Goal: Communication & Community: Answer question/provide support

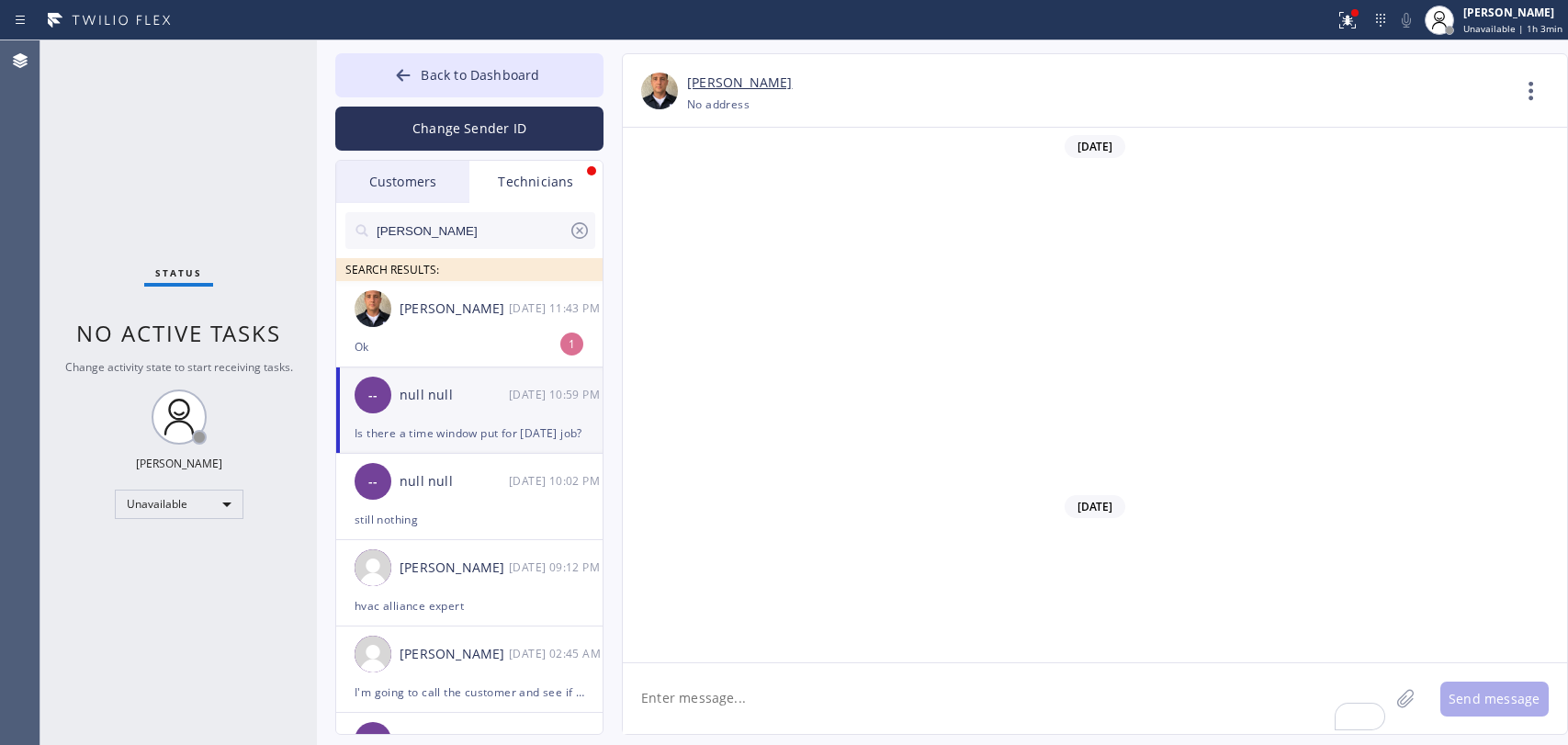
click at [166, 480] on div "Status No active tasks Change activity state to start receiving tasks. Oleksiy …" at bounding box center [178, 392] width 276 height 705
click at [167, 498] on div "Unavailable" at bounding box center [179, 504] width 129 height 29
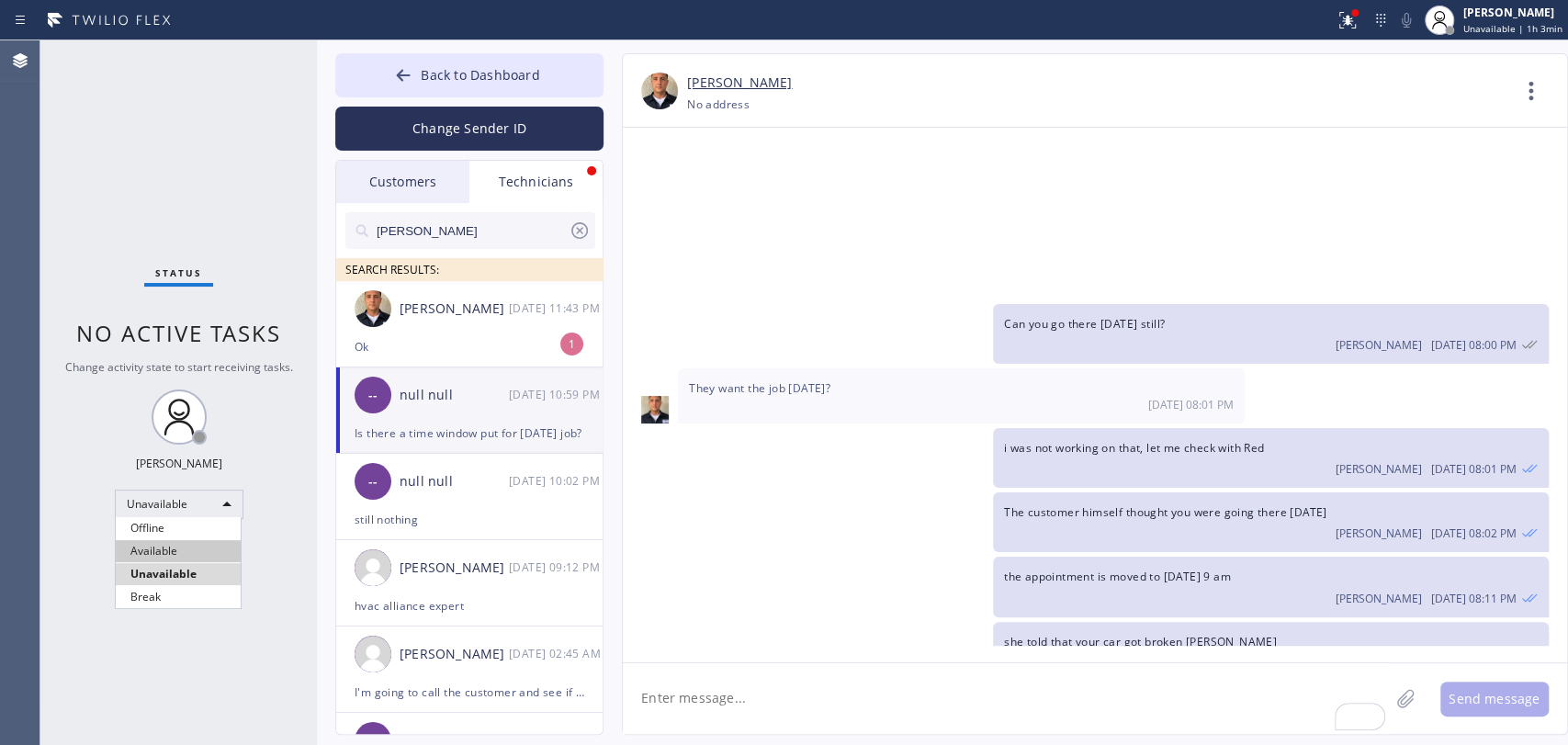
click at [173, 541] on li "Available" at bounding box center [178, 551] width 125 height 22
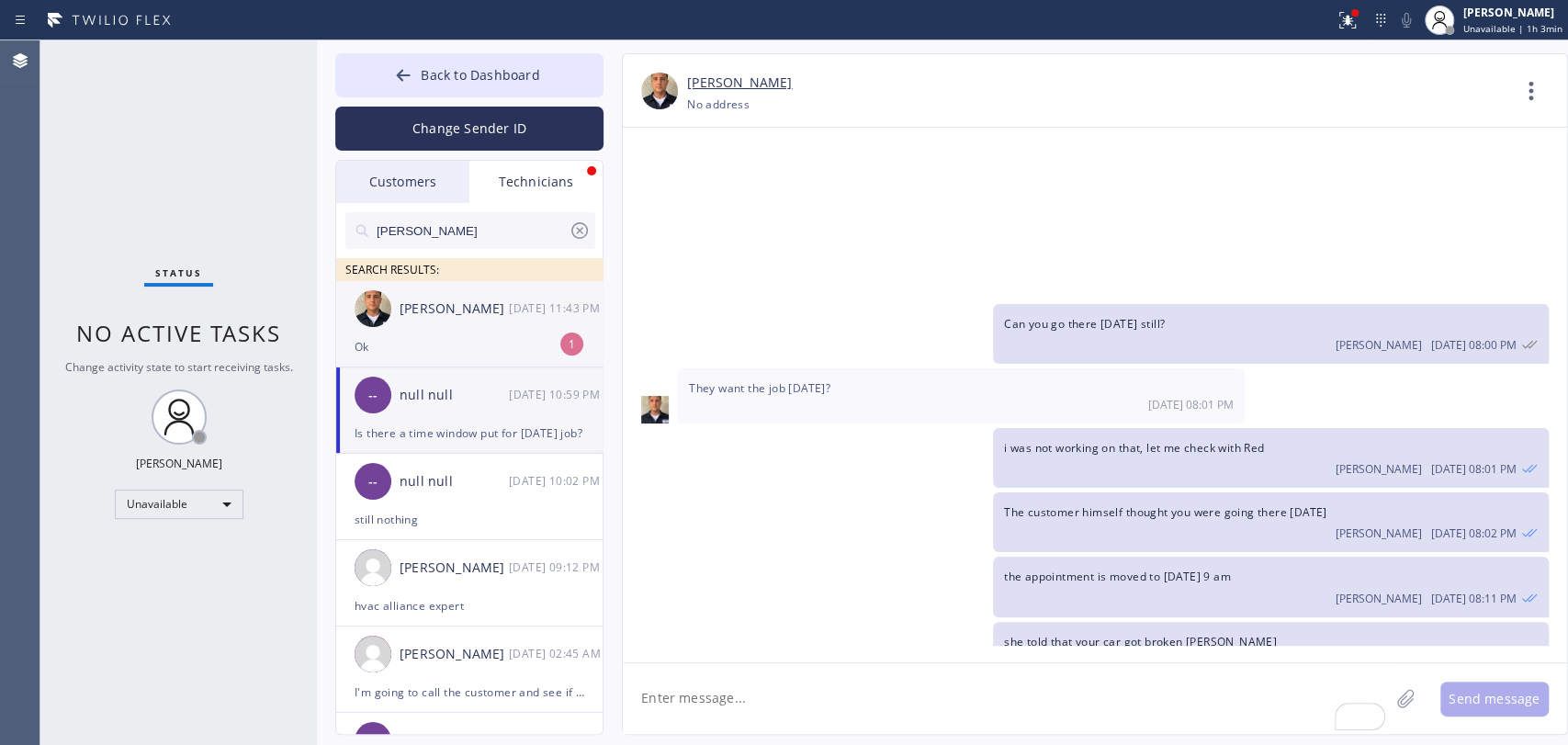
click at [512, 343] on div "Ok" at bounding box center [470, 347] width 230 height 22
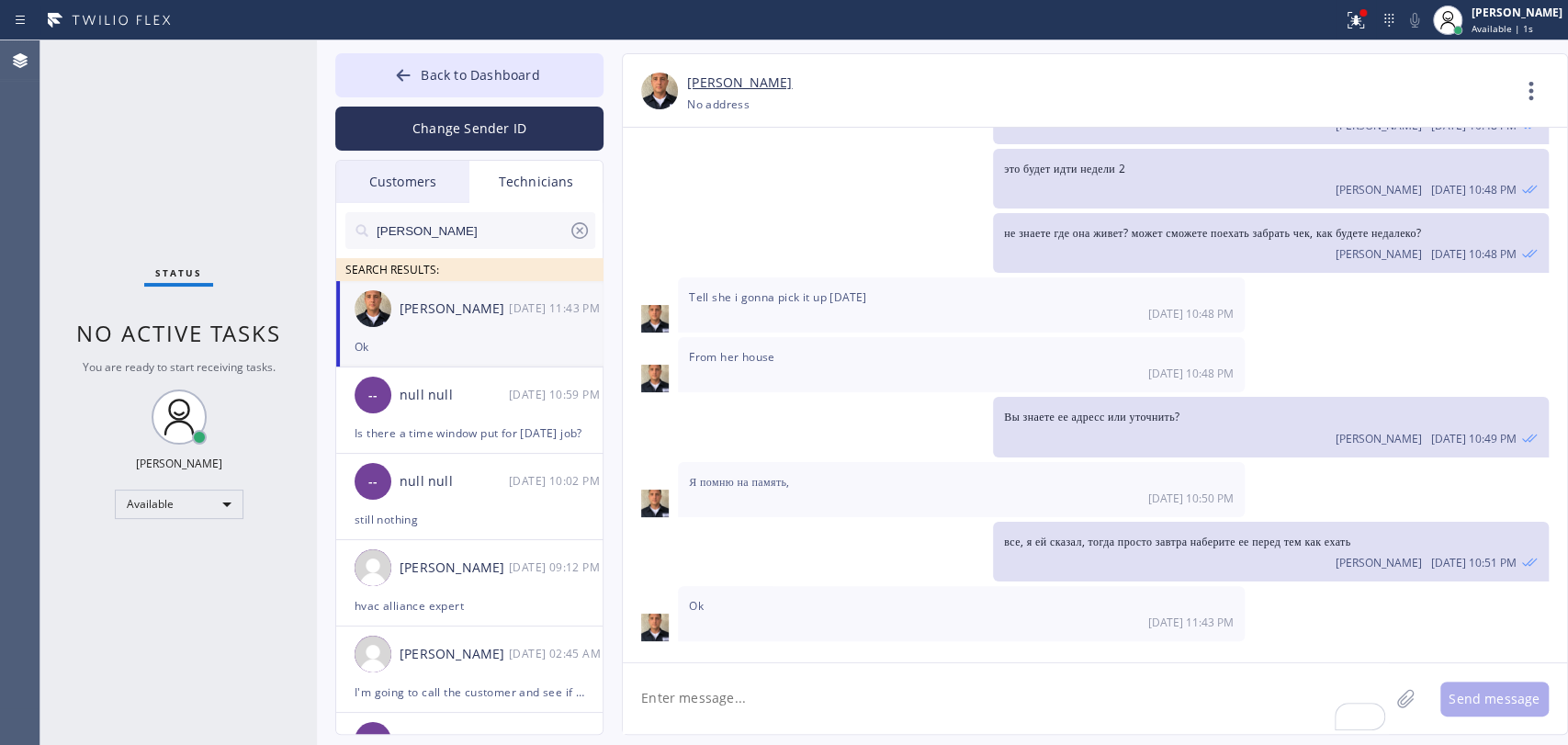
scroll to position [7733, 0]
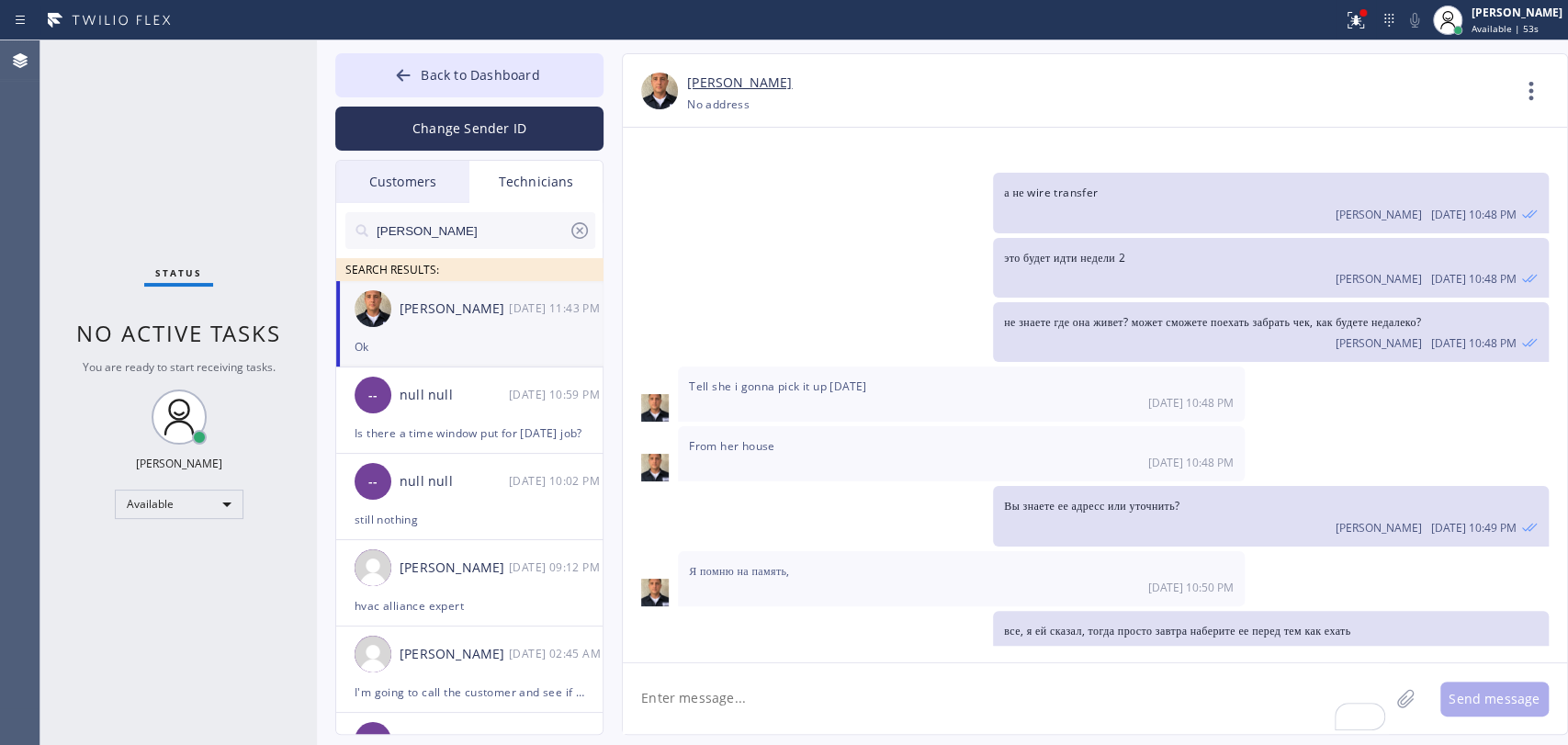
drag, startPoint x: 529, startPoint y: 58, endPoint x: 767, endPoint y: 5, distance: 243.8
click at [529, 58] on button "Back to Dashboard" at bounding box center [469, 75] width 268 height 44
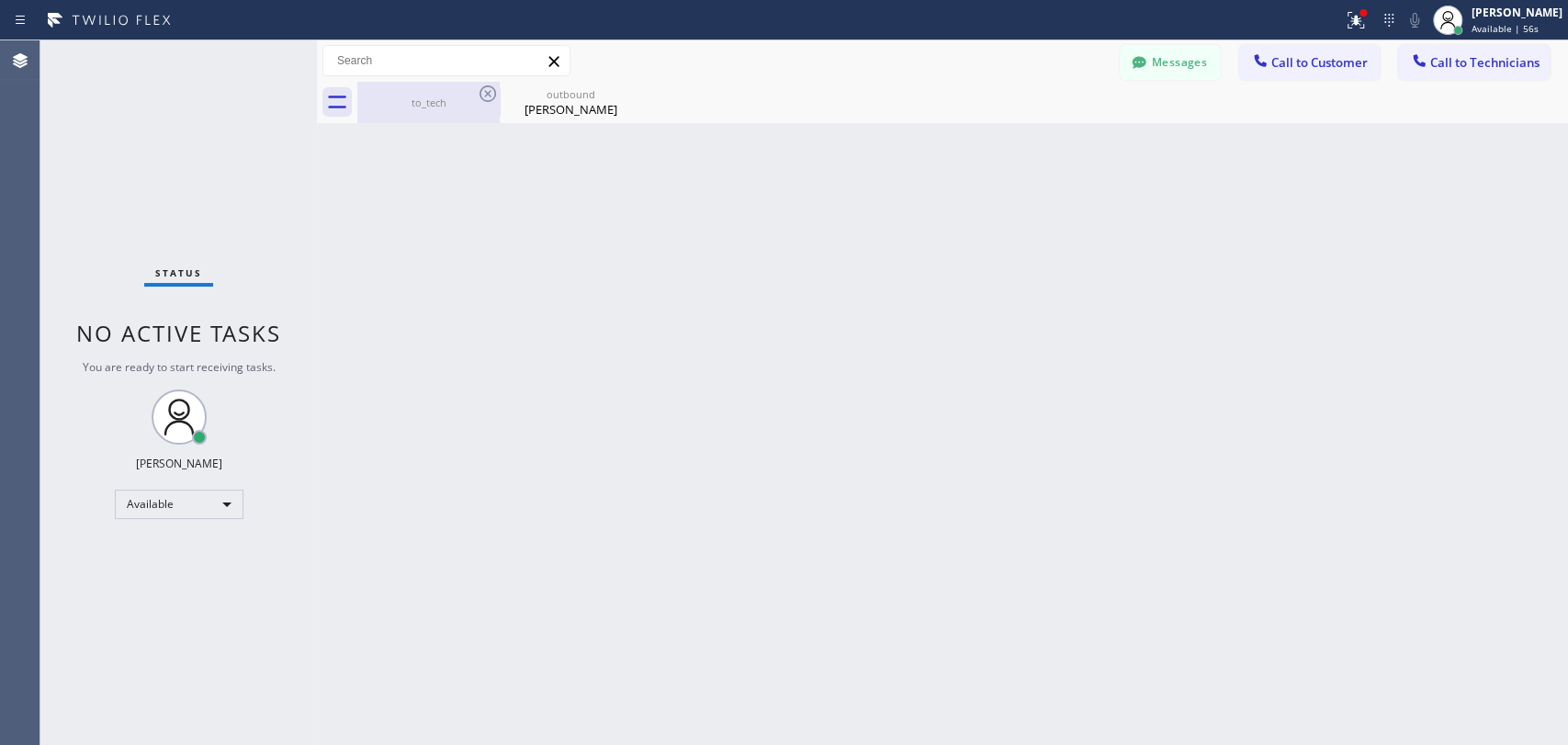
click at [419, 106] on div "to_tech" at bounding box center [428, 102] width 139 height 14
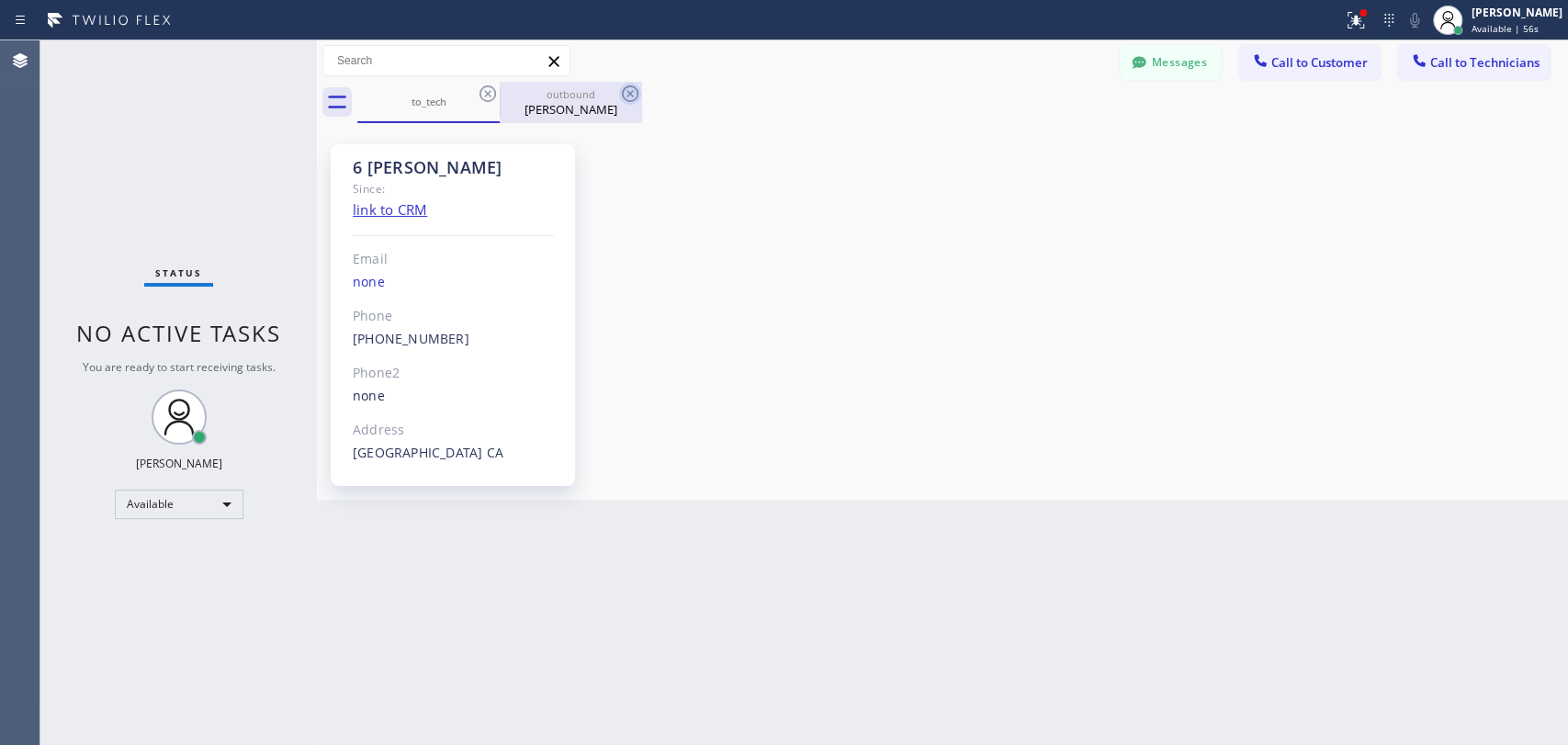
click at [485, 91] on icon at bounding box center [487, 93] width 22 height 22
click at [622, 91] on icon at bounding box center [630, 93] width 17 height 17
click at [485, 91] on div "to_tech outbound Penny Sue" at bounding box center [963, 102] width 1210 height 41
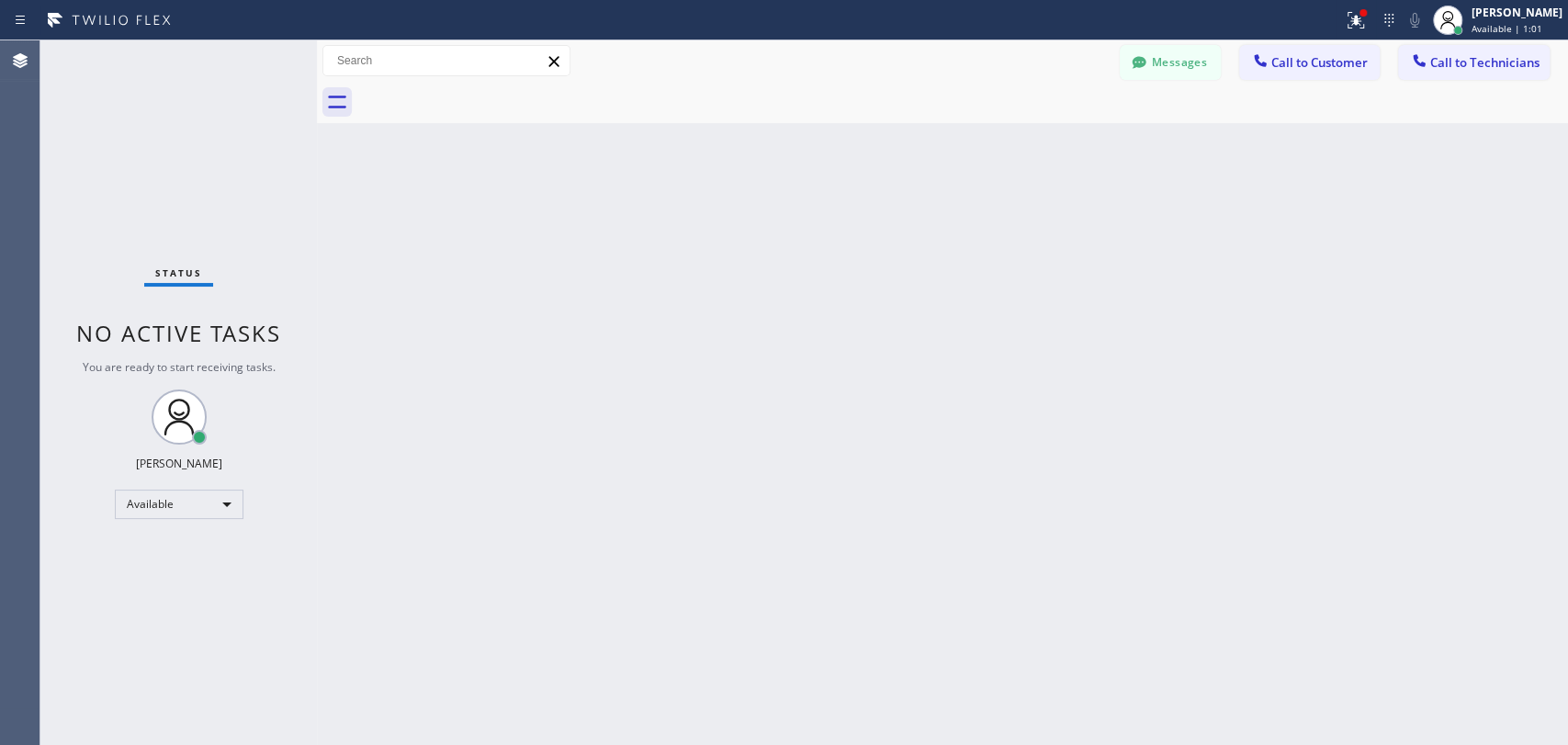
click at [713, 511] on div "Back to Dashboard Change Sender ID Customers Technicians kali@laluxpm.com SEARC…" at bounding box center [943, 392] width 1252 height 705
drag, startPoint x: 403, startPoint y: 411, endPoint x: 324, endPoint y: 397, distance: 80.2
click at [403, 410] on div "Back to Dashboard Change Sender ID Customers Technicians kali@laluxpm.com SEARC…" at bounding box center [943, 392] width 1252 height 705
drag, startPoint x: 223, startPoint y: 358, endPoint x: 81, endPoint y: 315, distance: 148.4
click at [81, 315] on div "Status No active tasks You are ready to start receiving tasks. [PERSON_NAME] Av…" at bounding box center [178, 392] width 276 height 705
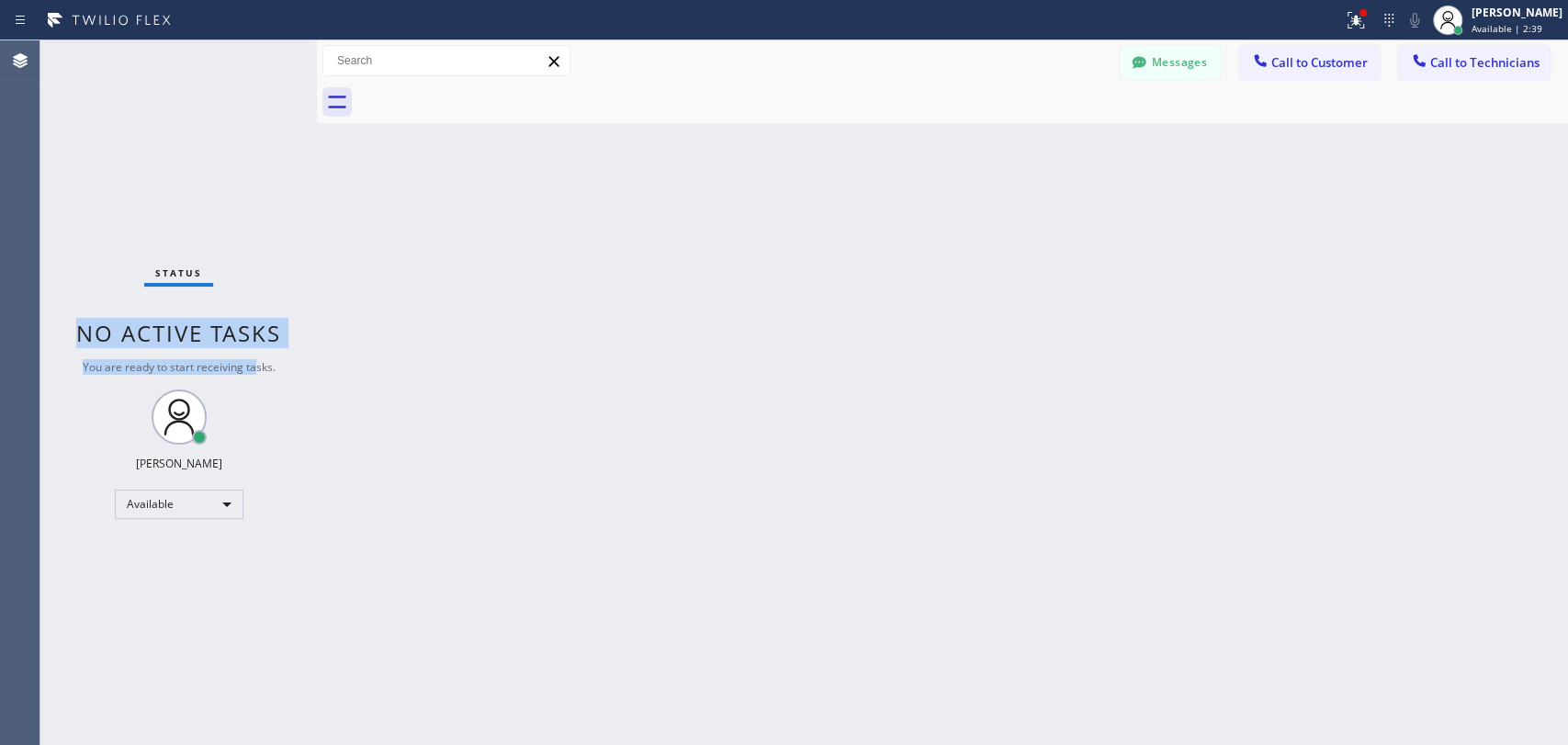
click at [81, 315] on div "Status No active tasks You are ready to start receiving tasks. [PERSON_NAME] Av…" at bounding box center [178, 392] width 276 height 705
drag, startPoint x: 85, startPoint y: 323, endPoint x: 186, endPoint y: 334, distance: 101.6
click at [186, 334] on span "No active tasks" at bounding box center [179, 333] width 205 height 30
drag, startPoint x: 186, startPoint y: 334, endPoint x: 168, endPoint y: 310, distance: 30.0
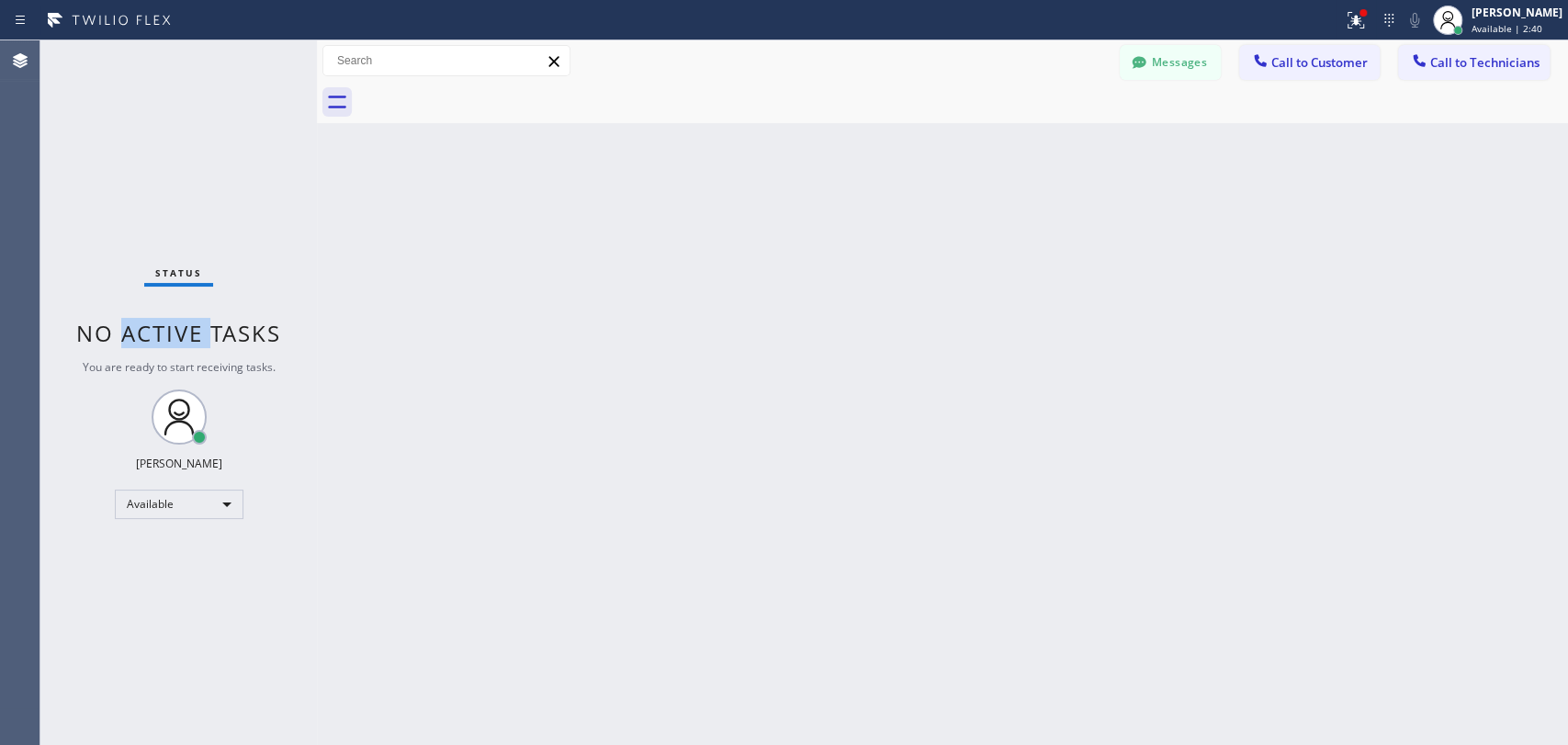
click at [186, 333] on span "No active tasks" at bounding box center [179, 333] width 205 height 30
click at [1162, 56] on button "Messages" at bounding box center [1170, 63] width 101 height 35
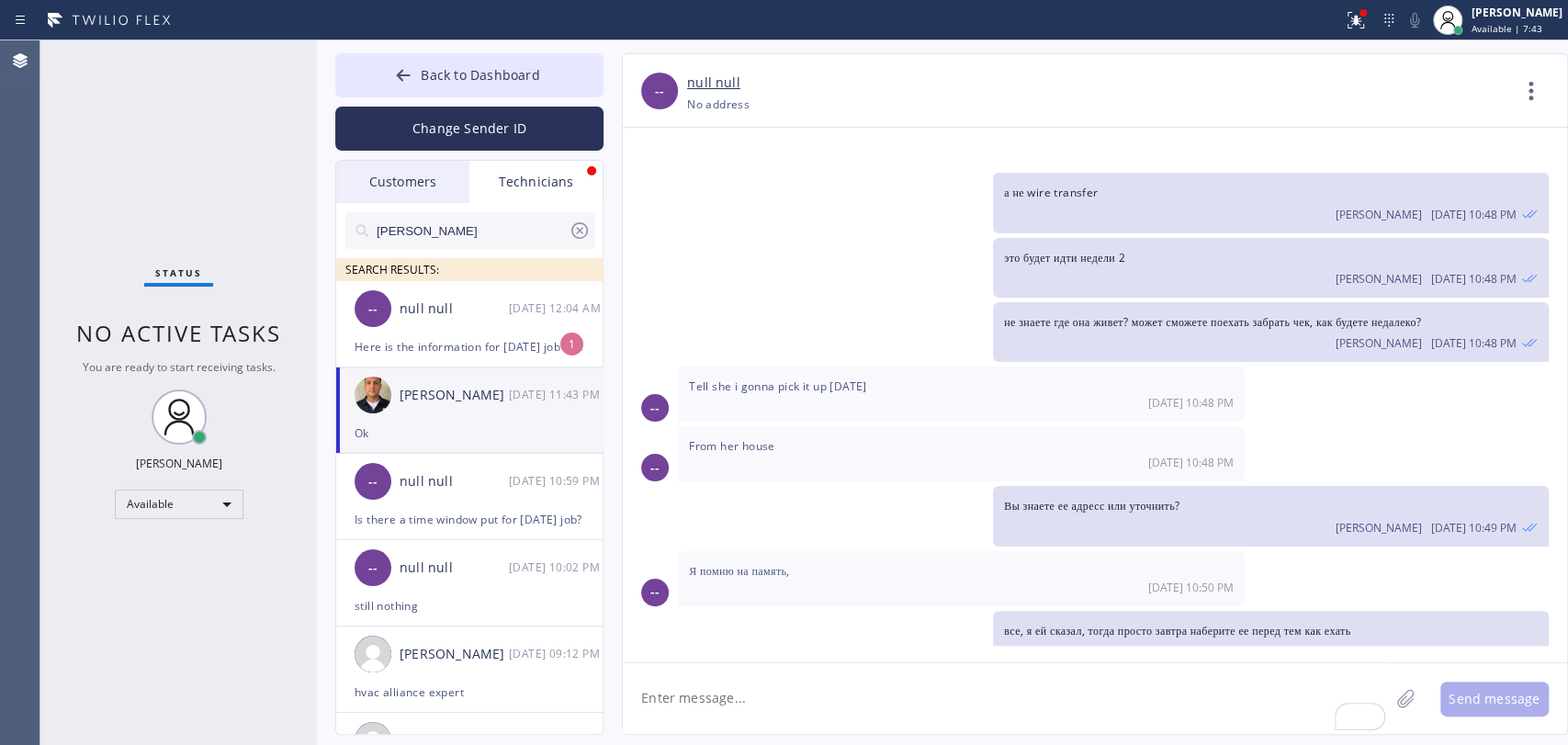
click at [459, 370] on div "Vadim Kartunov 09/29 11:43 PM" at bounding box center [470, 395] width 268 height 55
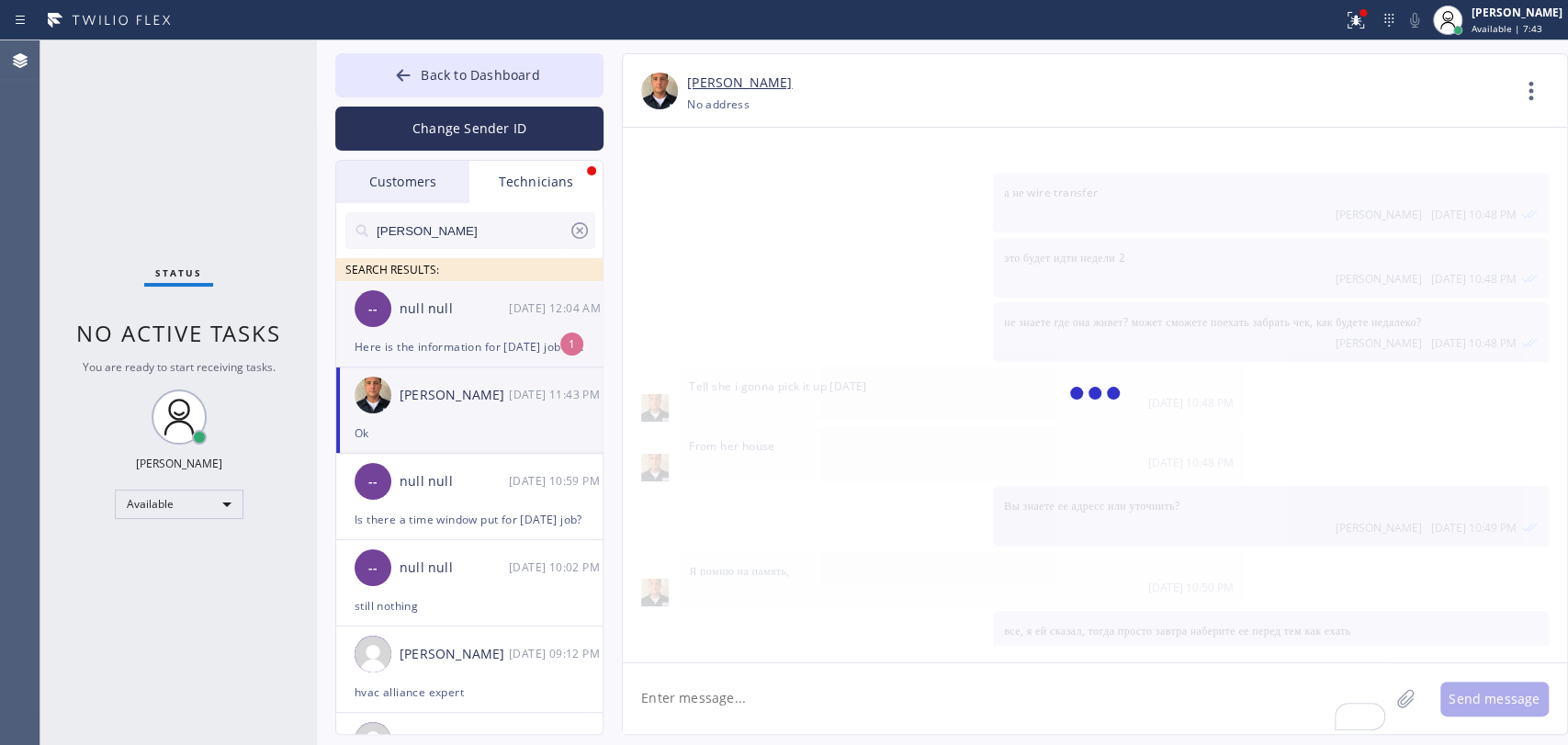
click at [460, 338] on div "Here is the information for today's job Charle Tseng 4308 Lynfield Lane, San Jo…" at bounding box center [470, 347] width 230 height 22
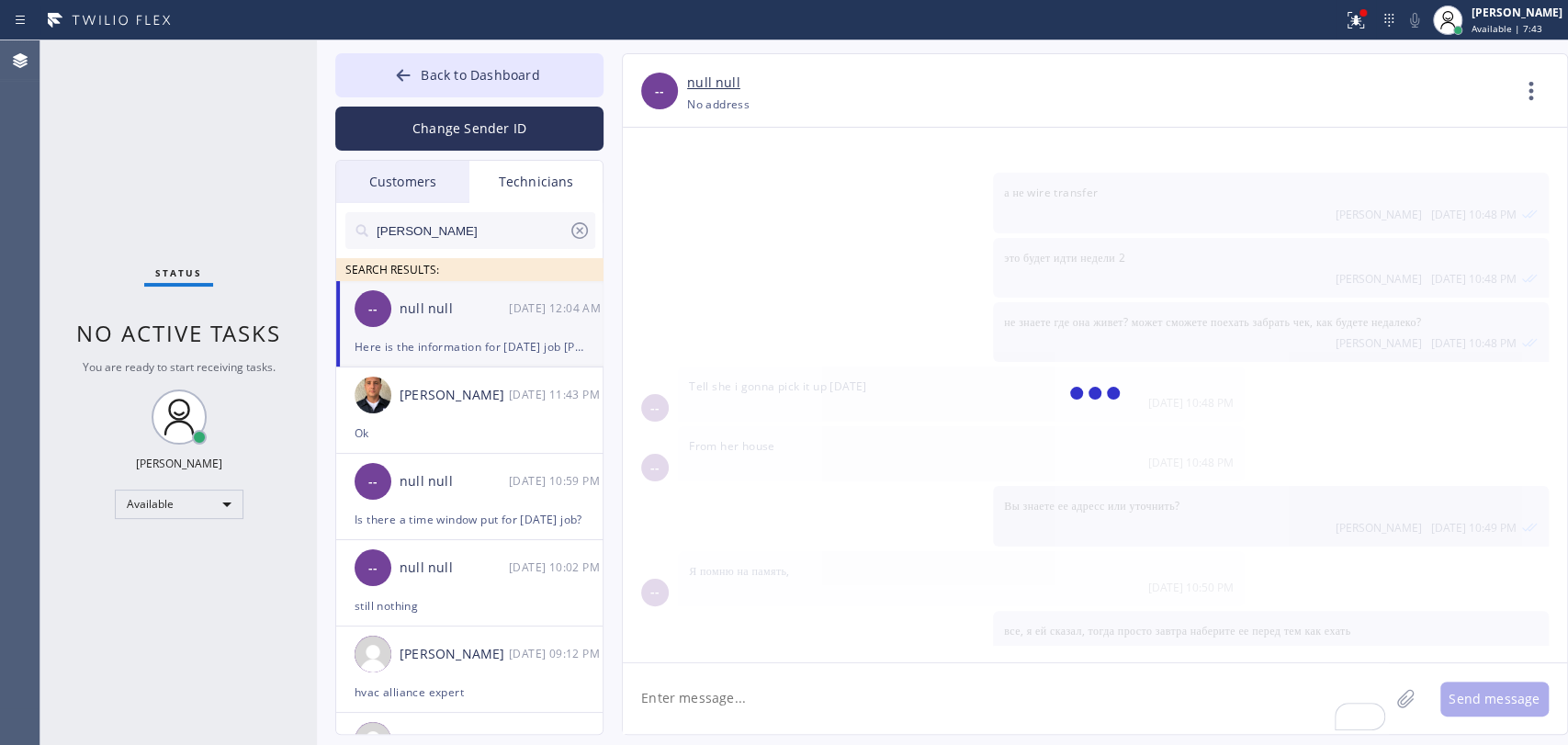
scroll to position [831, 0]
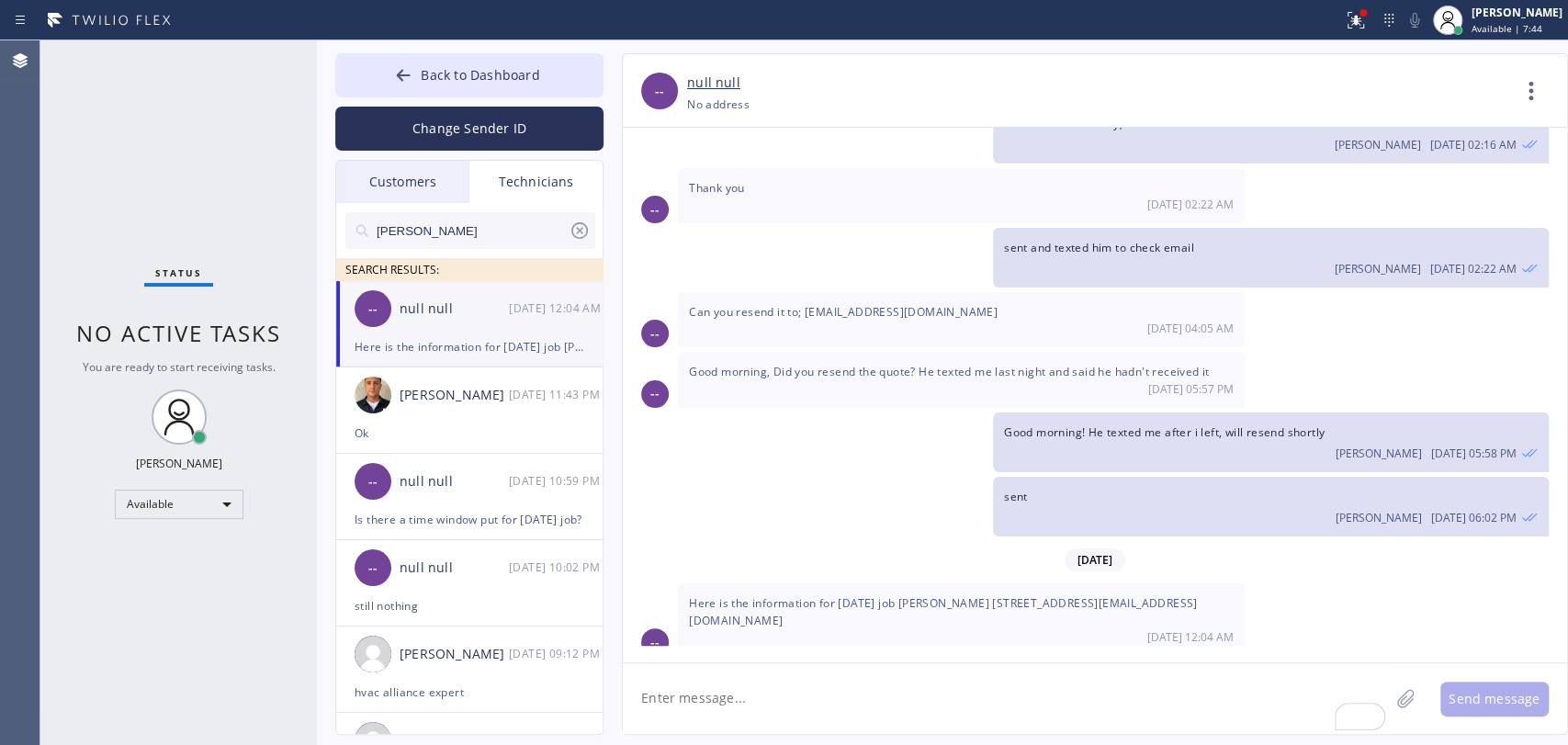
click at [896, 602] on div "Here is the information for today's job Charle Tseng 4308 Lynfield Lane, San Jo…" at bounding box center [961, 620] width 567 height 73
drag, startPoint x: 971, startPoint y: 585, endPoint x: 1068, endPoint y: 592, distance: 97.3
click at [1062, 596] on span "Here is the information for today's job Charle Tseng 4308 Lynfield Lane, San Jo…" at bounding box center [943, 612] width 509 height 33
click at [1068, 596] on span "Here is the information for today's job Charle Tseng 4308 Lynfield Lane, San Jo…" at bounding box center [943, 612] width 509 height 33
click at [703, 596] on span "Here is the information for today's job Charle Tseng 4308 Lynfield Lane, San Jo…" at bounding box center [943, 612] width 509 height 33
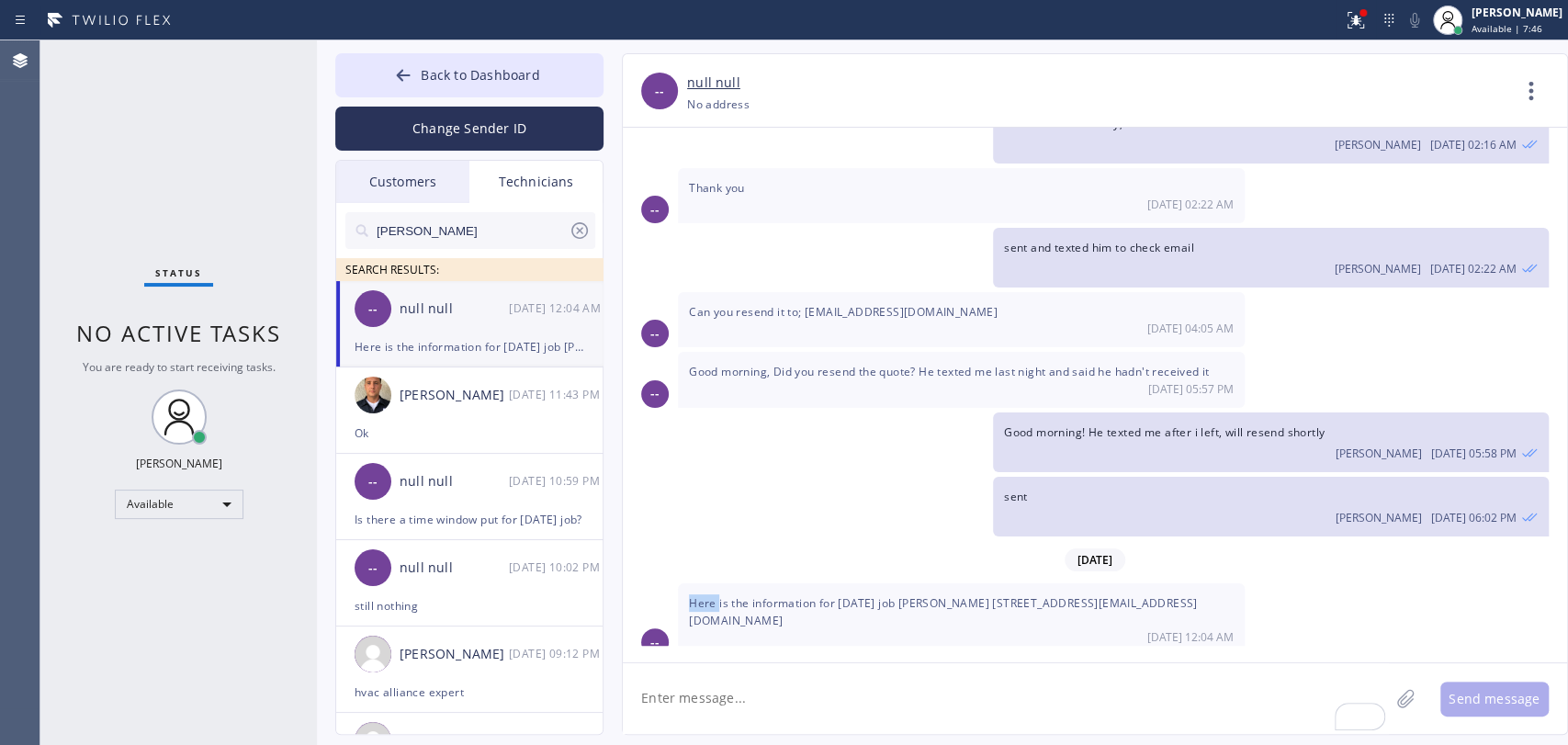
click at [703, 596] on span "Here is the information for today's job Charle Tseng 4308 Lynfield Lane, San Jo…" at bounding box center [943, 612] width 509 height 33
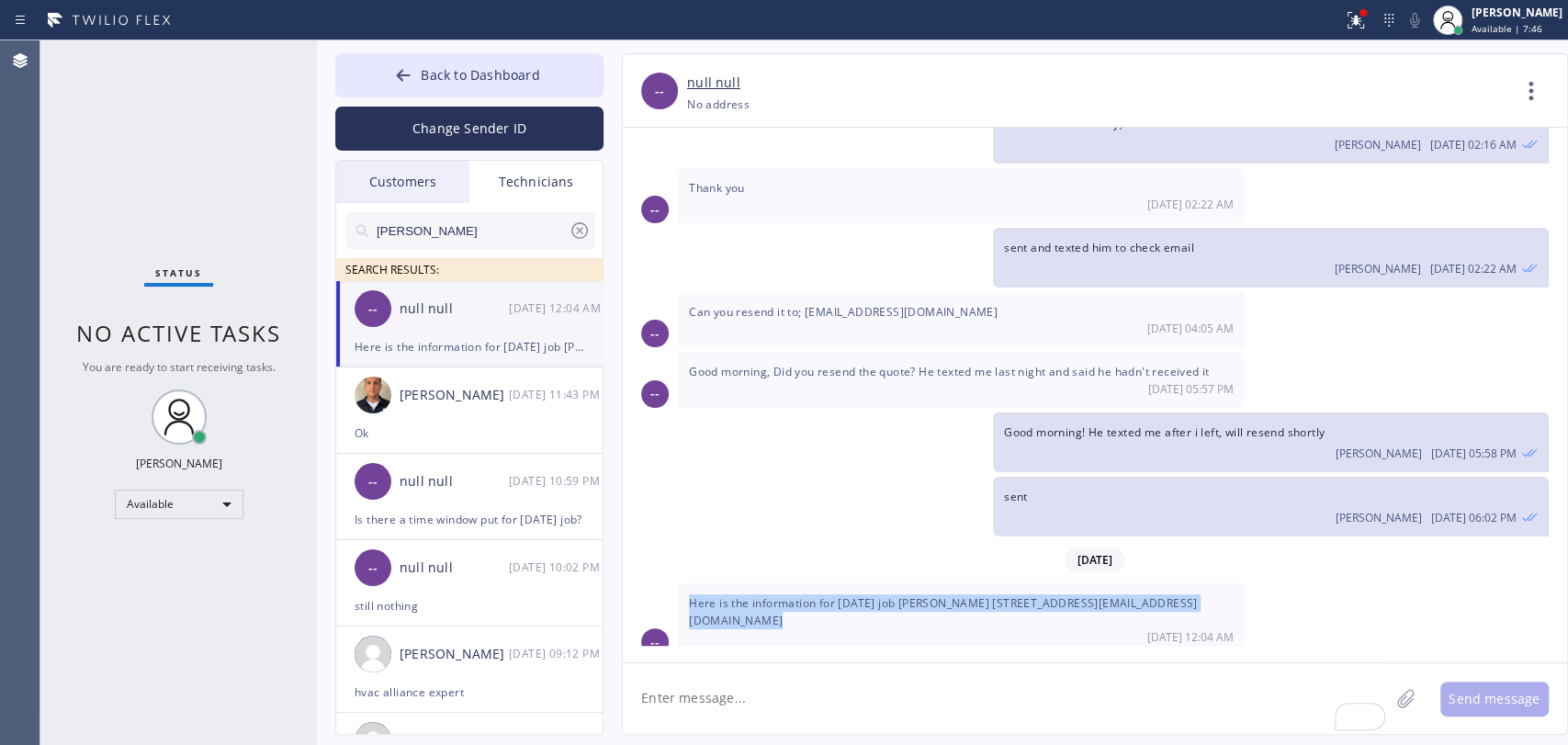
click at [703, 596] on span "Here is the information for today's job Charle Tseng 4308 Lynfield Lane, San Jo…" at bounding box center [943, 612] width 509 height 33
click at [731, 584] on div "Here is the information for today's job Charle Tseng 4308 Lynfield Lane, San Jo…" at bounding box center [961, 620] width 567 height 73
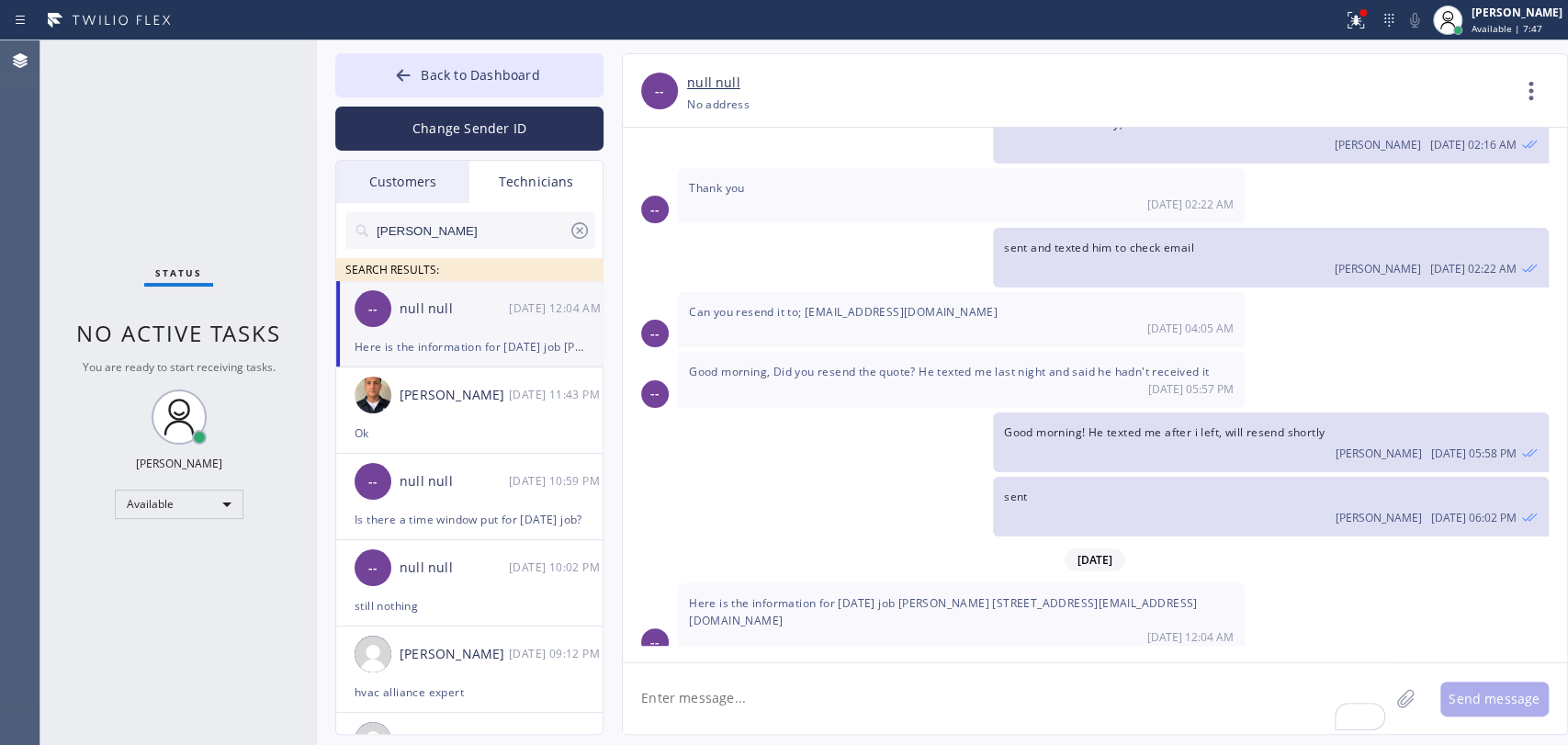
click at [839, 596] on span "Here is the information for today's job Charle Tseng 4308 Lynfield Lane, San Jo…" at bounding box center [943, 612] width 509 height 33
drag, startPoint x: 796, startPoint y: 731, endPoint x: 808, endPoint y: 722, distance: 15.0
click at [808, 722] on textarea "To enrich screen reader interactions, please activate Accessibility in Grammarl…" at bounding box center [1006, 699] width 766 height 71
type textarea "thanks, will add to you in the system"
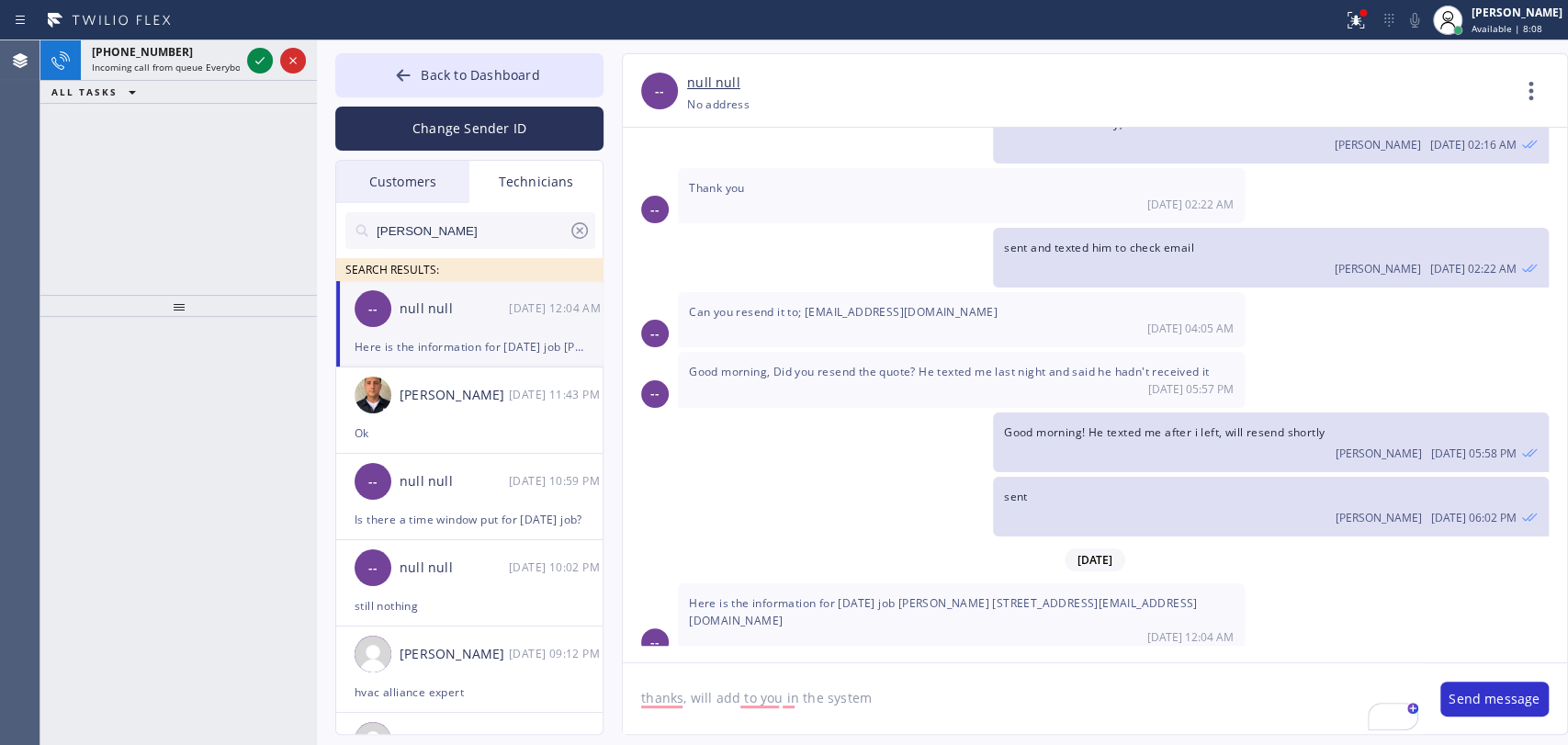
click at [964, 718] on textarea "thanks, will add to you in the system" at bounding box center [1023, 699] width 800 height 71
click at [1492, 700] on button "Send message" at bounding box center [1494, 700] width 108 height 35
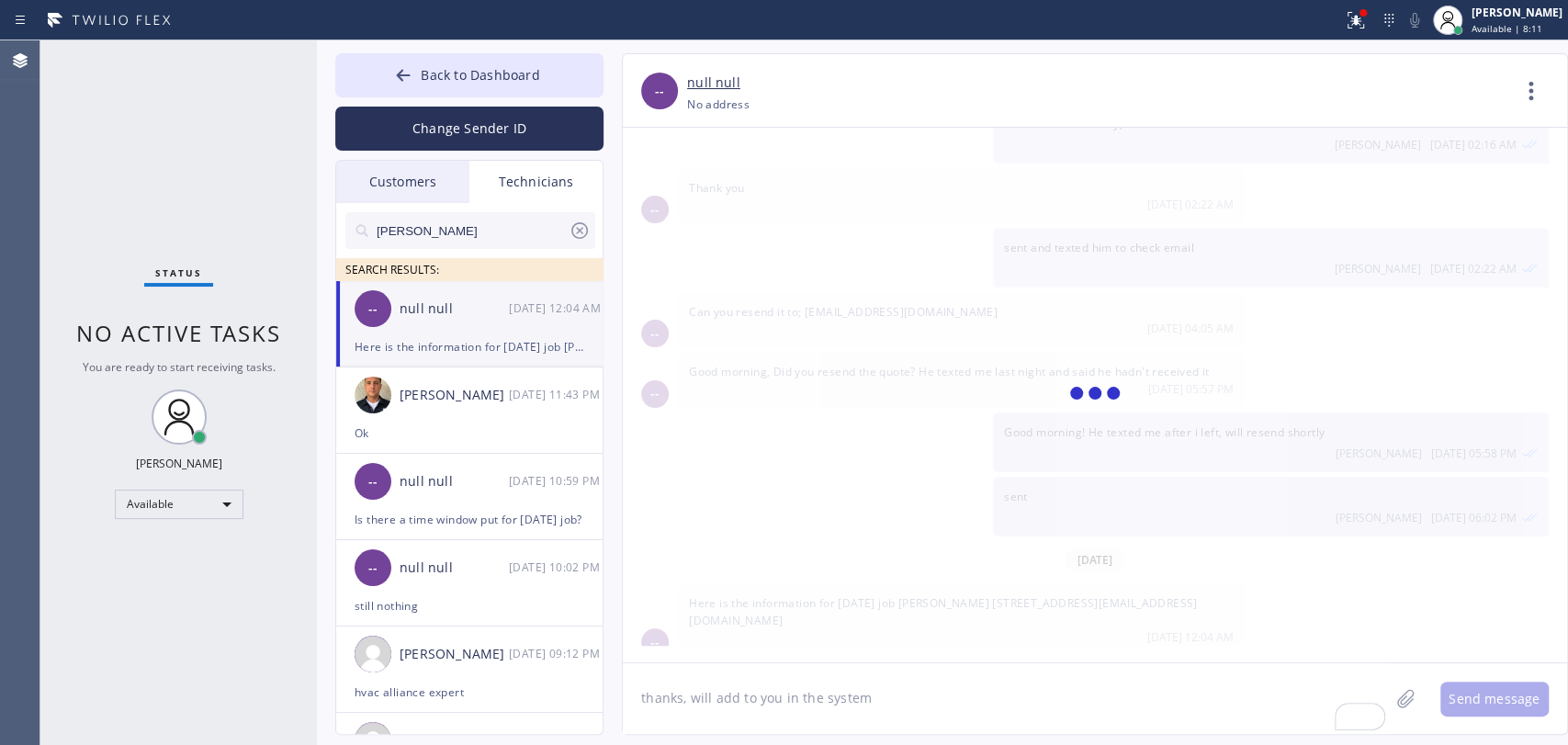
scroll to position [895, 0]
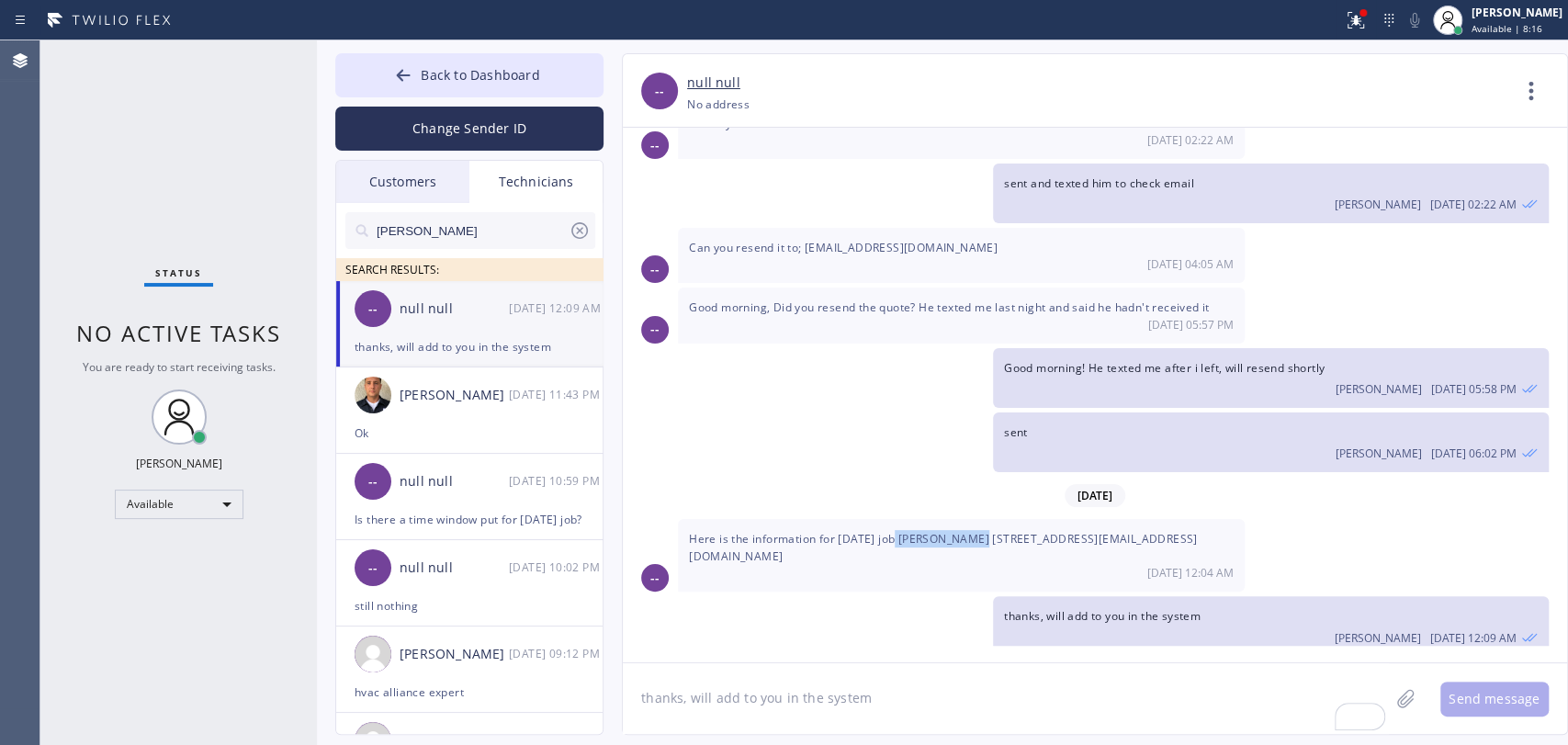
drag, startPoint x: 895, startPoint y: 526, endPoint x: 970, endPoint y: 522, distance: 75.1
click at [970, 531] on span "Here is the information for today's job Charle Tseng 4308 Lynfield Lane, San Jo…" at bounding box center [943, 547] width 509 height 33
click at [923, 531] on span "Here is the information for today's job Charle Tseng 4308 Lynfield Lane, San Jo…" at bounding box center [943, 547] width 509 height 33
drag, startPoint x: 898, startPoint y: 527, endPoint x: 912, endPoint y: 524, distance: 14.3
click at [912, 531] on span "Here is the information for today's job Charle Tseng 4308 Lynfield Lane, San Jo…" at bounding box center [943, 547] width 509 height 33
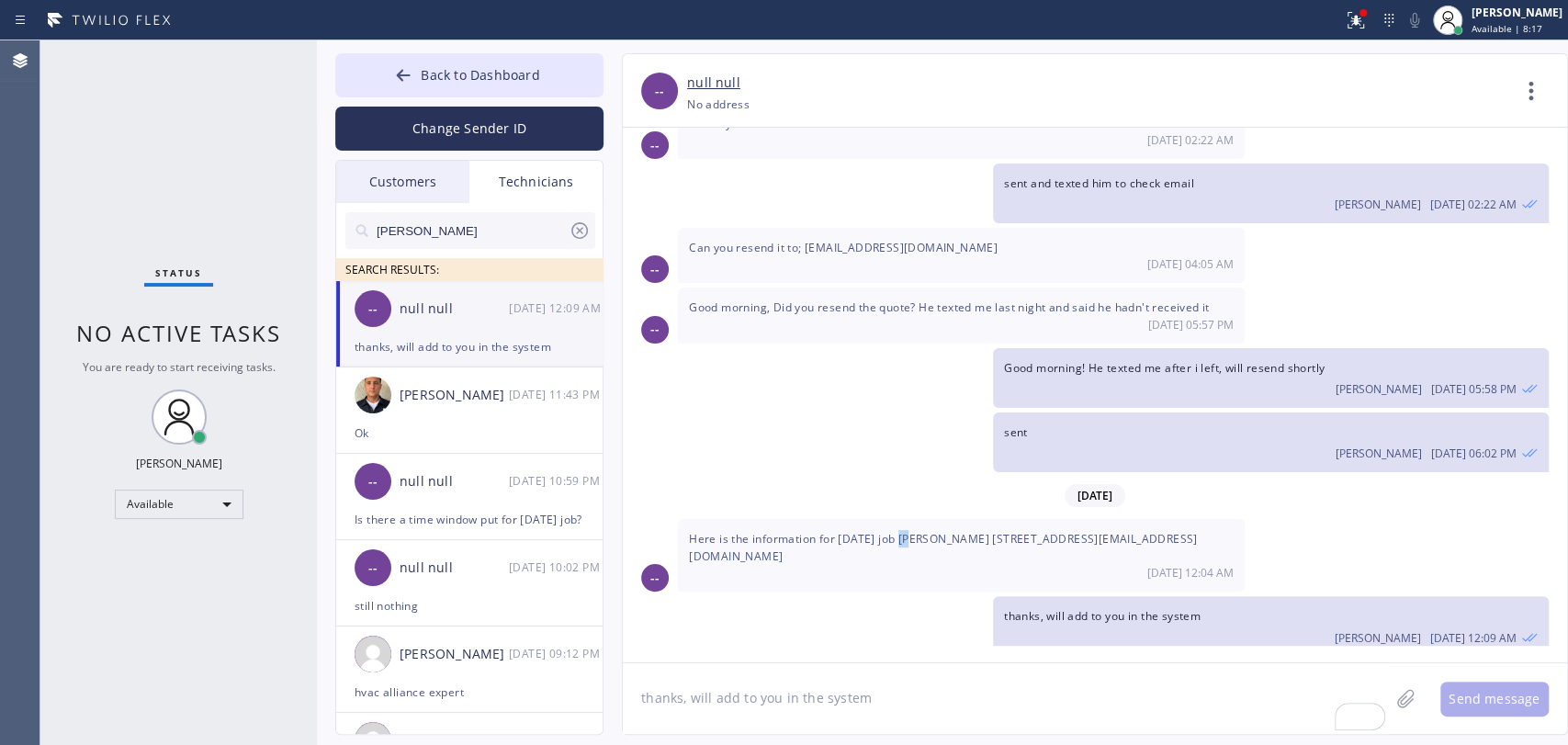
click at [904, 531] on span "Here is the information for today's job Charle Tseng 4308 Lynfield Lane, San Jo…" at bounding box center [943, 547] width 509 height 33
click at [901, 531] on span "Here is the information for today's job Charle Tseng 4308 Lynfield Lane, San Jo…" at bounding box center [943, 547] width 509 height 33
drag, startPoint x: 901, startPoint y: 523, endPoint x: 965, endPoint y: 524, distance: 64.0
click at [965, 531] on span "Here is the information for today's job Charle Tseng 4308 Lynfield Lane, San Jo…" at bounding box center [943, 547] width 509 height 33
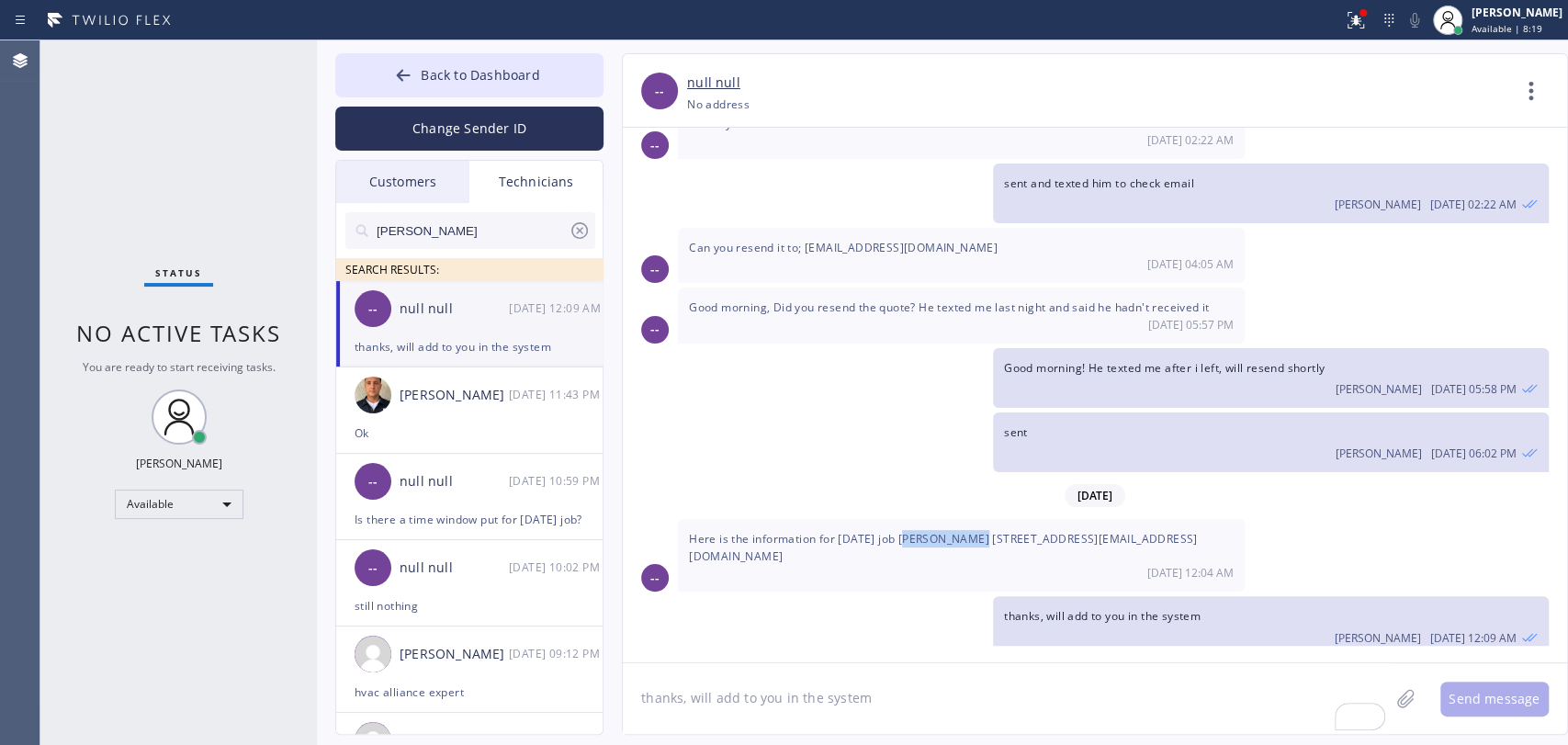
copy span "Charle Tseng"
click at [1017, 531] on span "Here is the information for today's job Charle Tseng 4308 Lynfield Lane, San Jo…" at bounding box center [943, 547] width 509 height 33
drag, startPoint x: 977, startPoint y: 523, endPoint x: 1156, endPoint y: 495, distance: 181.2
click at [1153, 497] on div "04/23/2025 Hello Tyler! This is Alex, I'm a dispatcher in 5 Star Best Plumbing,…" at bounding box center [1094, 386] width 944 height 518
click at [966, 565] on div "09/30 12:04 AM" at bounding box center [961, 573] width 544 height 16
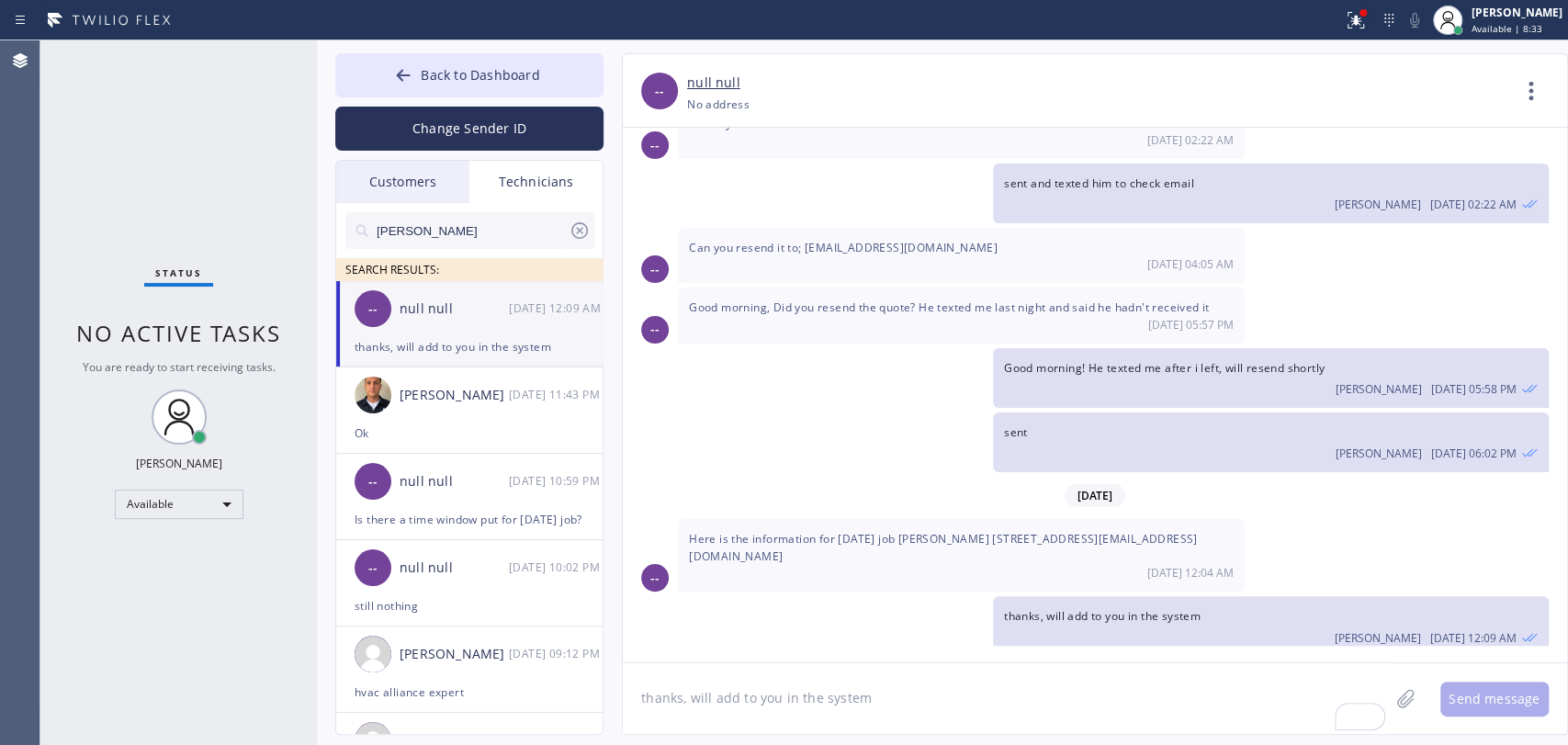
click at [926, 531] on span "Here is the information for today's job Charle Tseng 4308 Lynfield Lane, San Jo…" at bounding box center [943, 547] width 509 height 33
copy span "Charle"
click at [970, 531] on span "Here is the information for today's job Charle Tseng 4308 Lynfield Lane, San Jo…" at bounding box center [943, 547] width 509 height 33
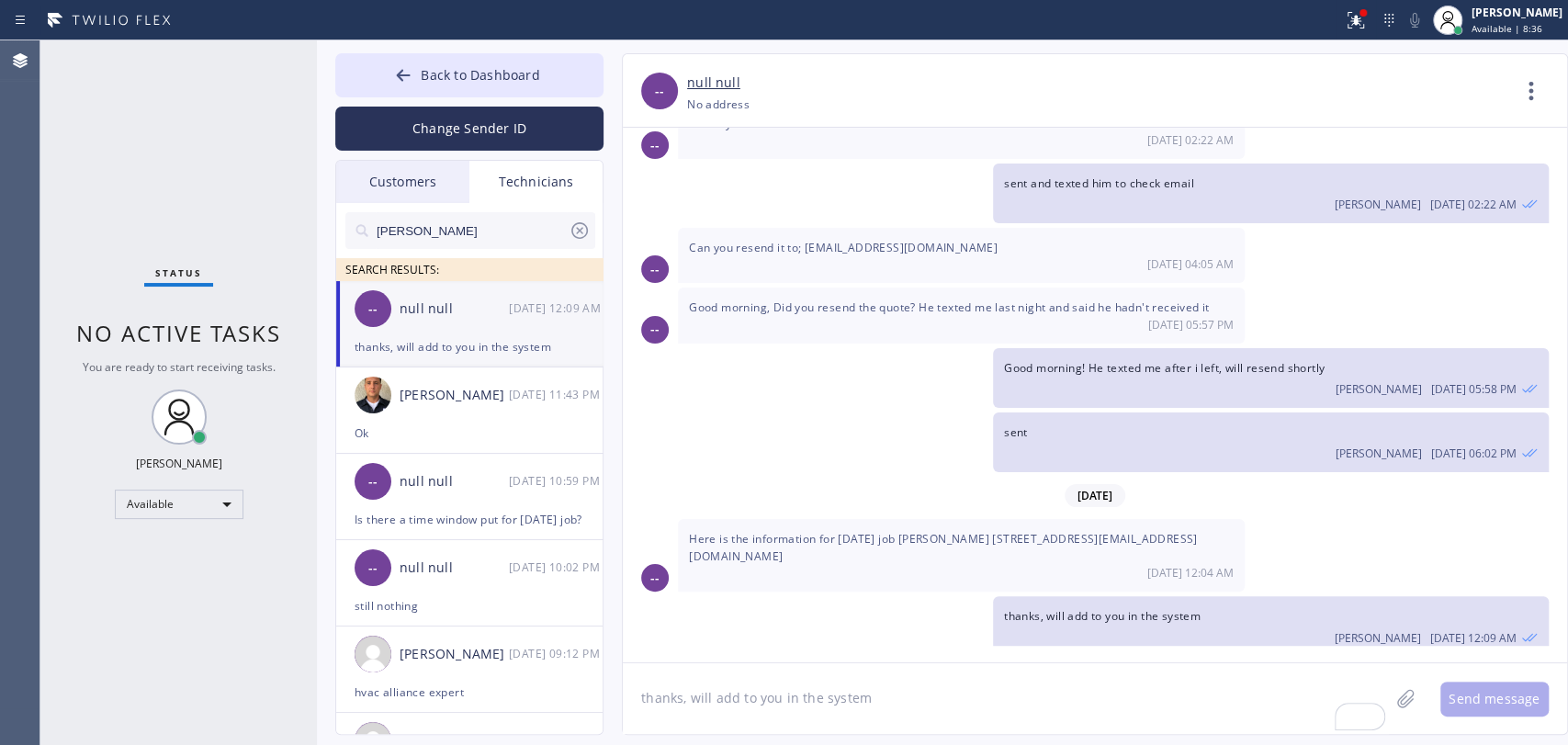
click at [961, 531] on span "Here is the information for today's job Charle Tseng 4308 Lynfield Lane, San Jo…" at bounding box center [943, 547] width 509 height 33
copy span "Tseng"
drag, startPoint x: 1190, startPoint y: 519, endPoint x: 975, endPoint y: 531, distance: 215.3
click at [975, 531] on div "Here is the information for today's job Charle Tseng 4308 Lynfield Lane, San Jo…" at bounding box center [961, 555] width 567 height 73
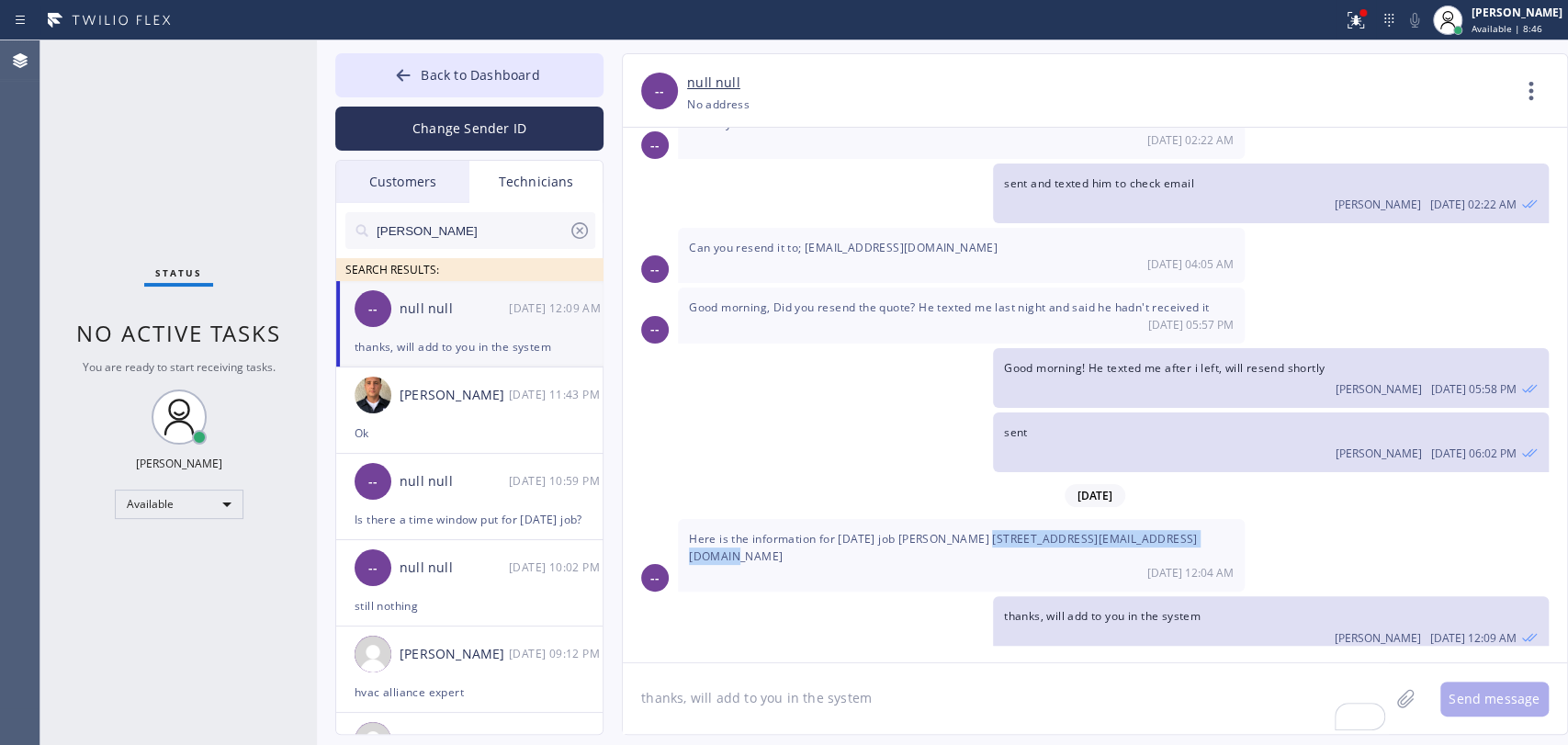
copy span "4308 Lynfield Lane, San Jose, CA 95136"
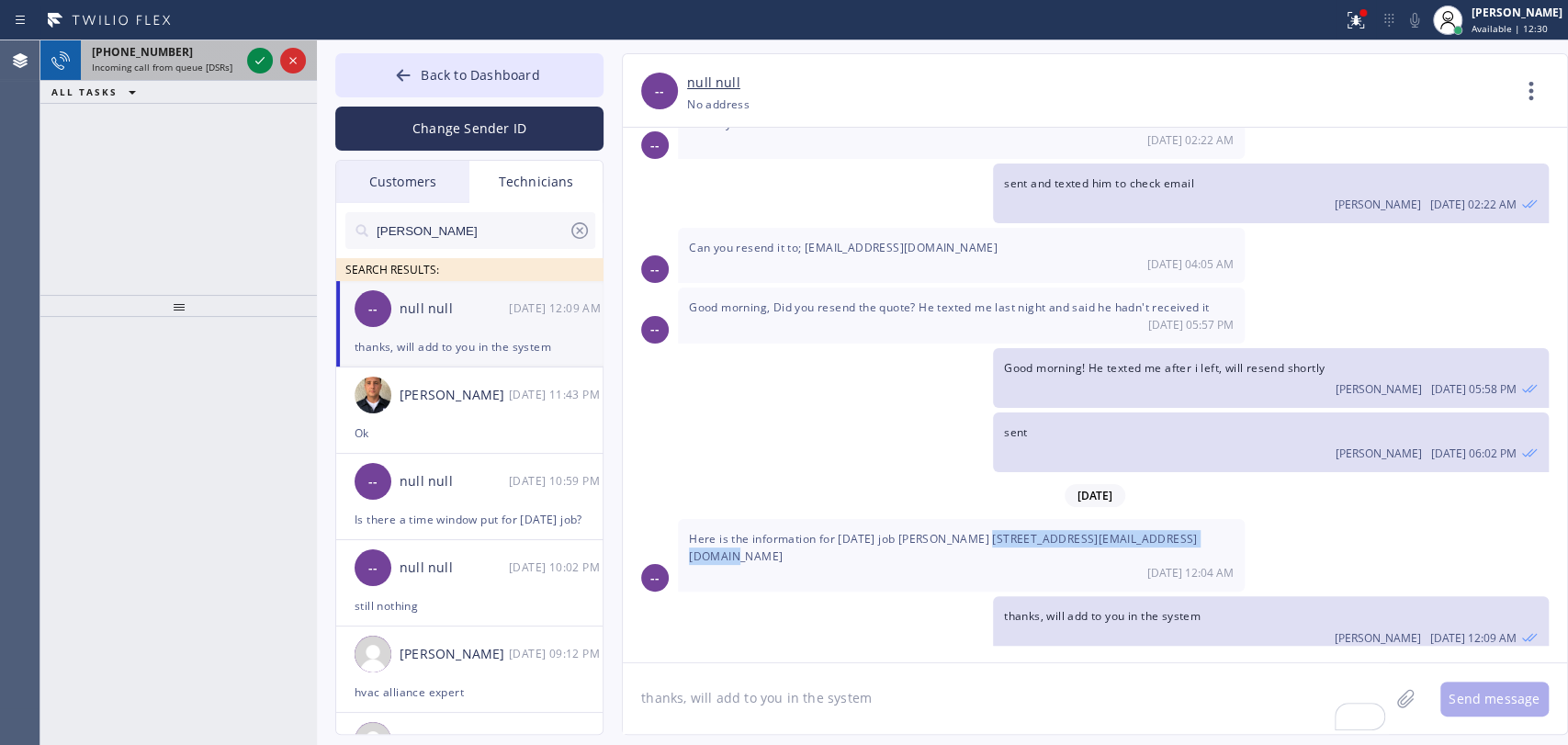
click at [135, 67] on span "Incoming call from queue [DSRs]" at bounding box center [162, 67] width 140 height 13
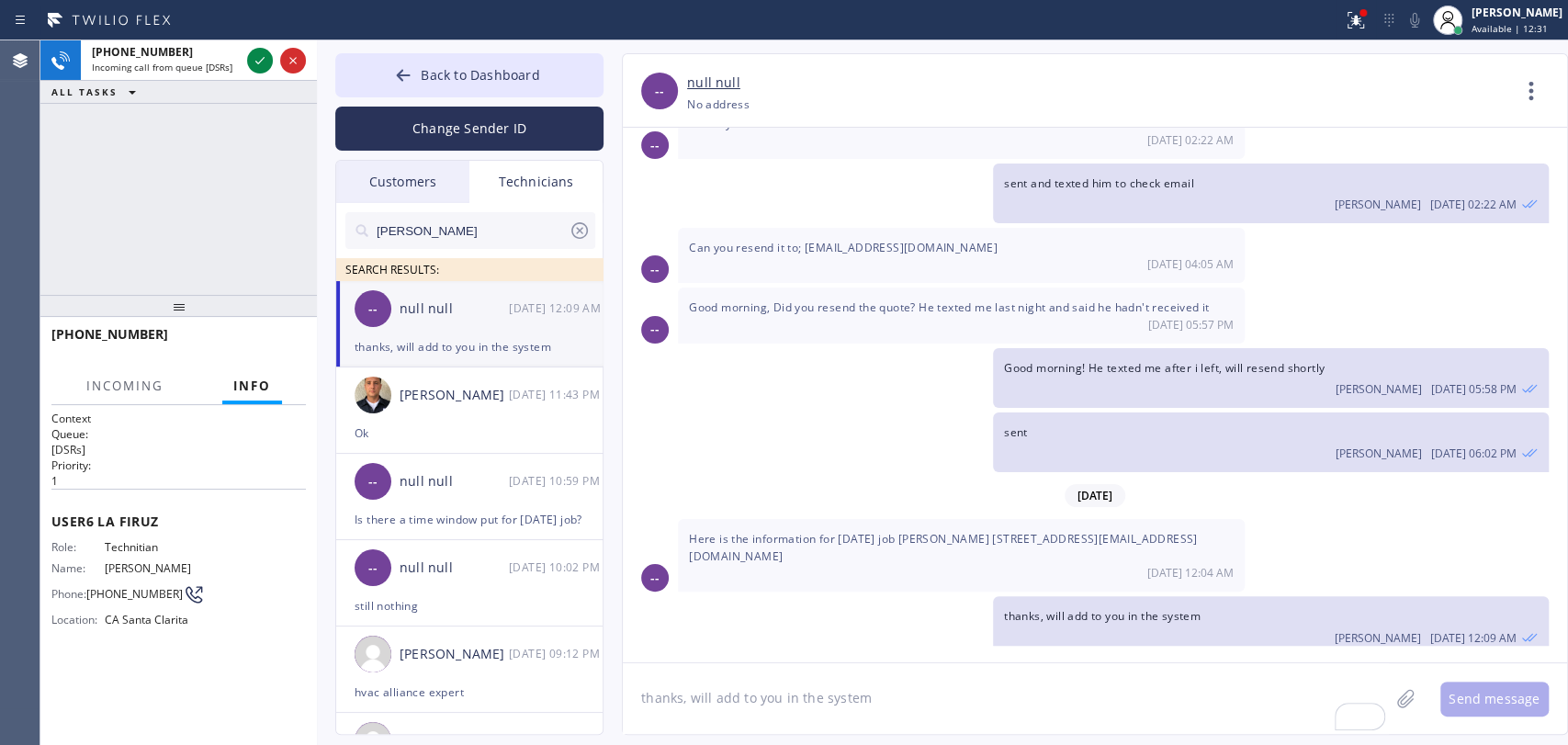
click at [464, 219] on input "[PERSON_NAME]" at bounding box center [472, 230] width 194 height 36
click at [466, 222] on input "[PERSON_NAME]" at bounding box center [472, 230] width 194 height 36
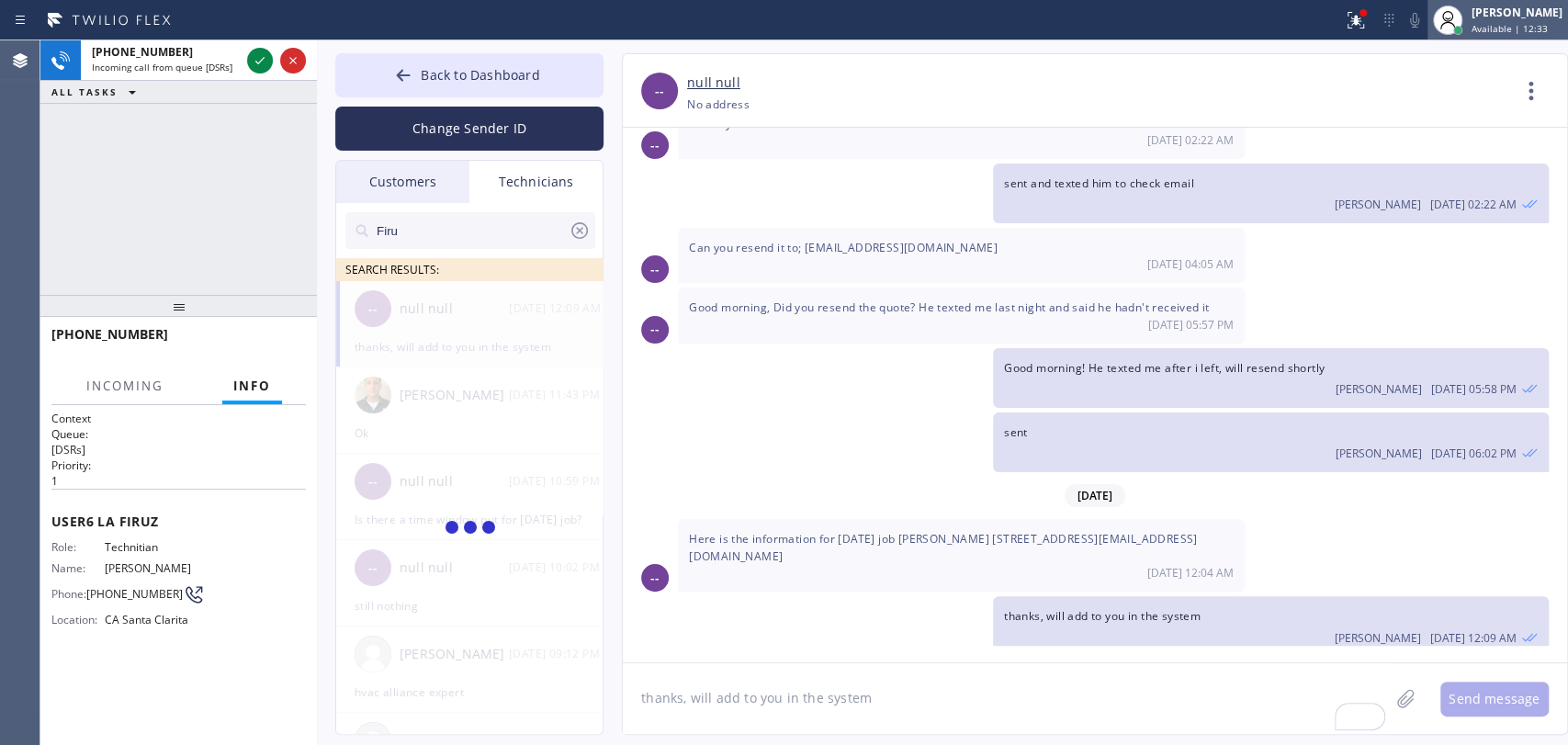
type input "Firu"
click at [1521, 12] on div "[PERSON_NAME]" at bounding box center [1517, 13] width 91 height 16
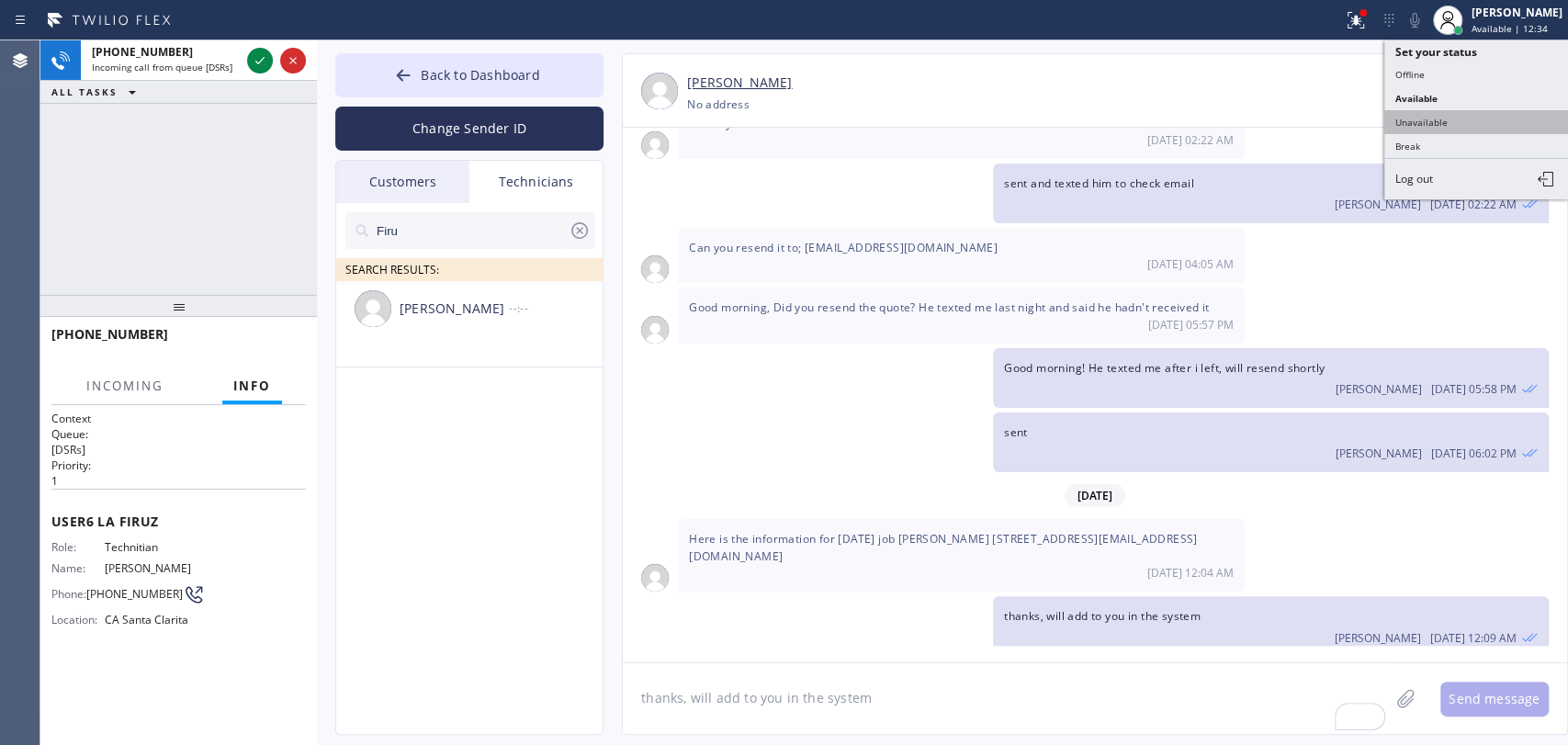
click at [1450, 116] on button "Unavailable" at bounding box center [1476, 122] width 184 height 24
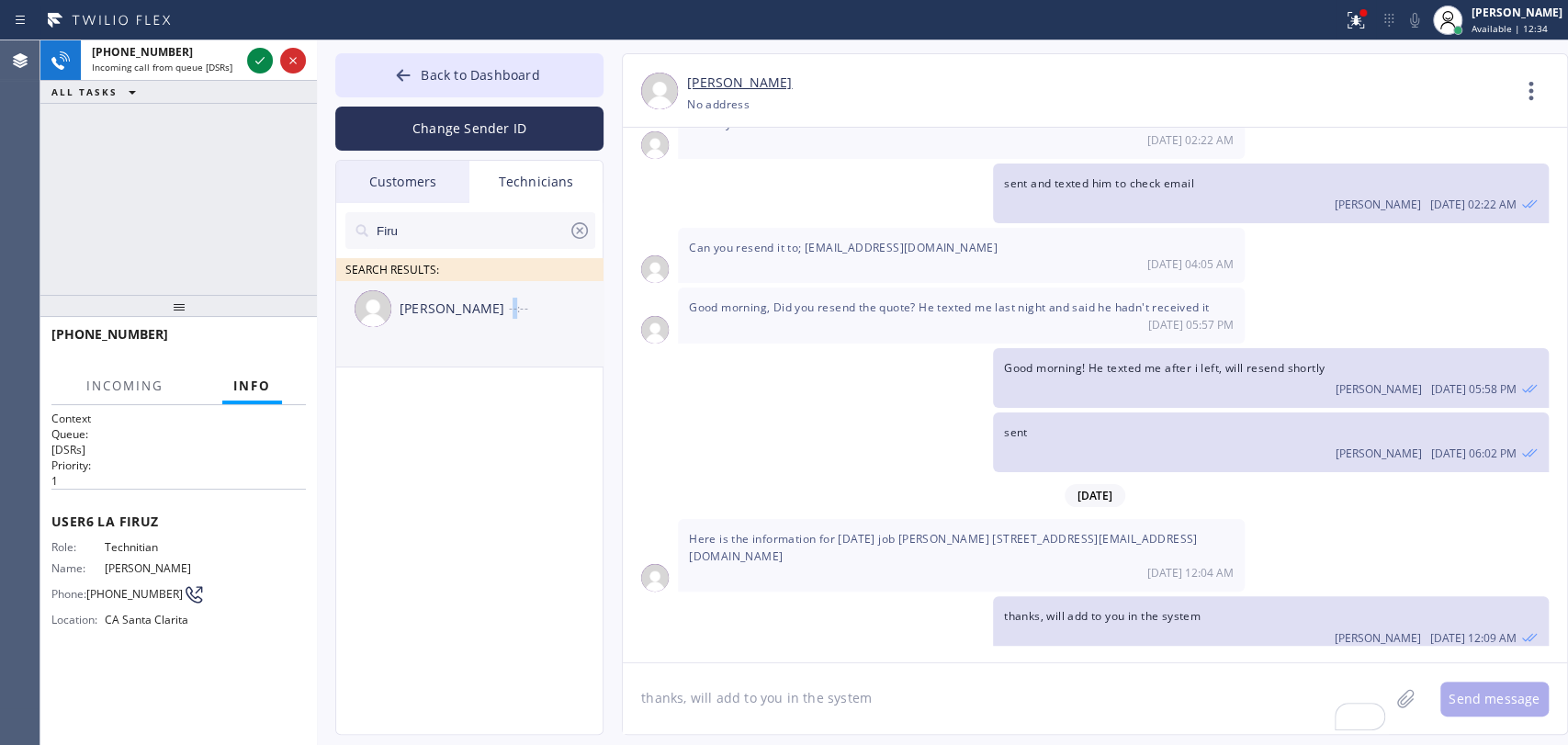
click at [515, 315] on div "--:--" at bounding box center [556, 309] width 95 height 22
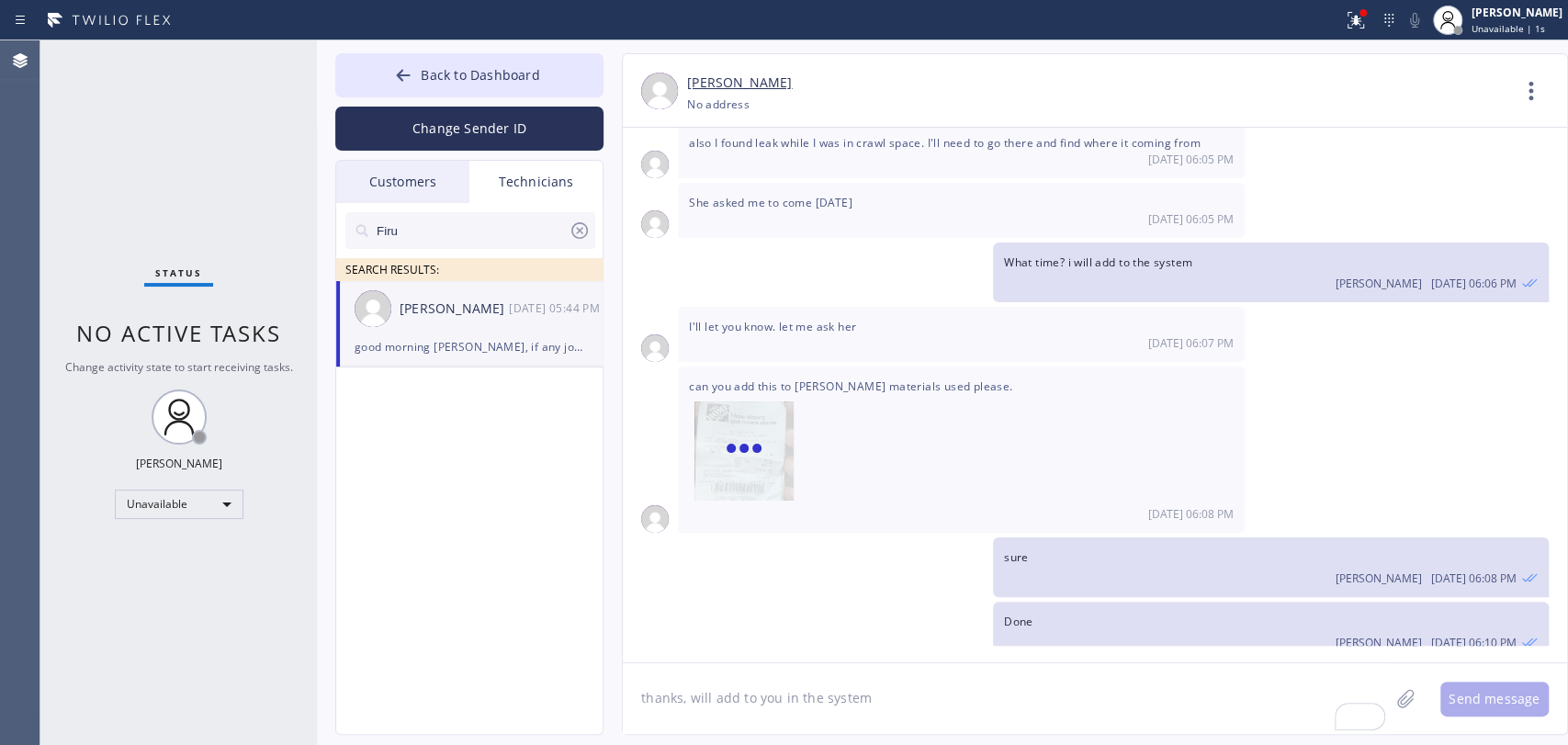
scroll to position [11224, 0]
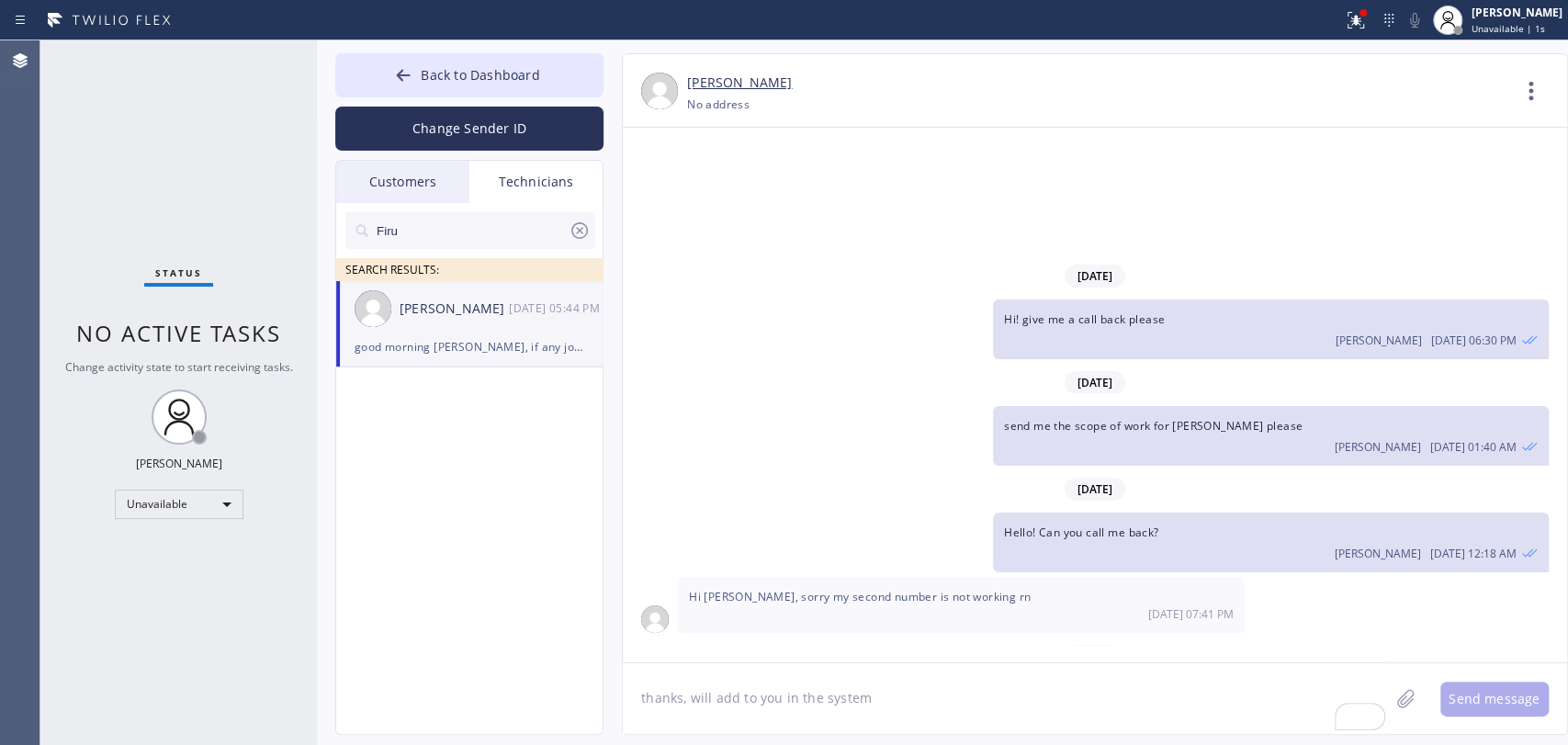
click at [743, 686] on textarea "thanks, will add to you in the system" at bounding box center [1006, 699] width 766 height 71
type textarea "Will cb"
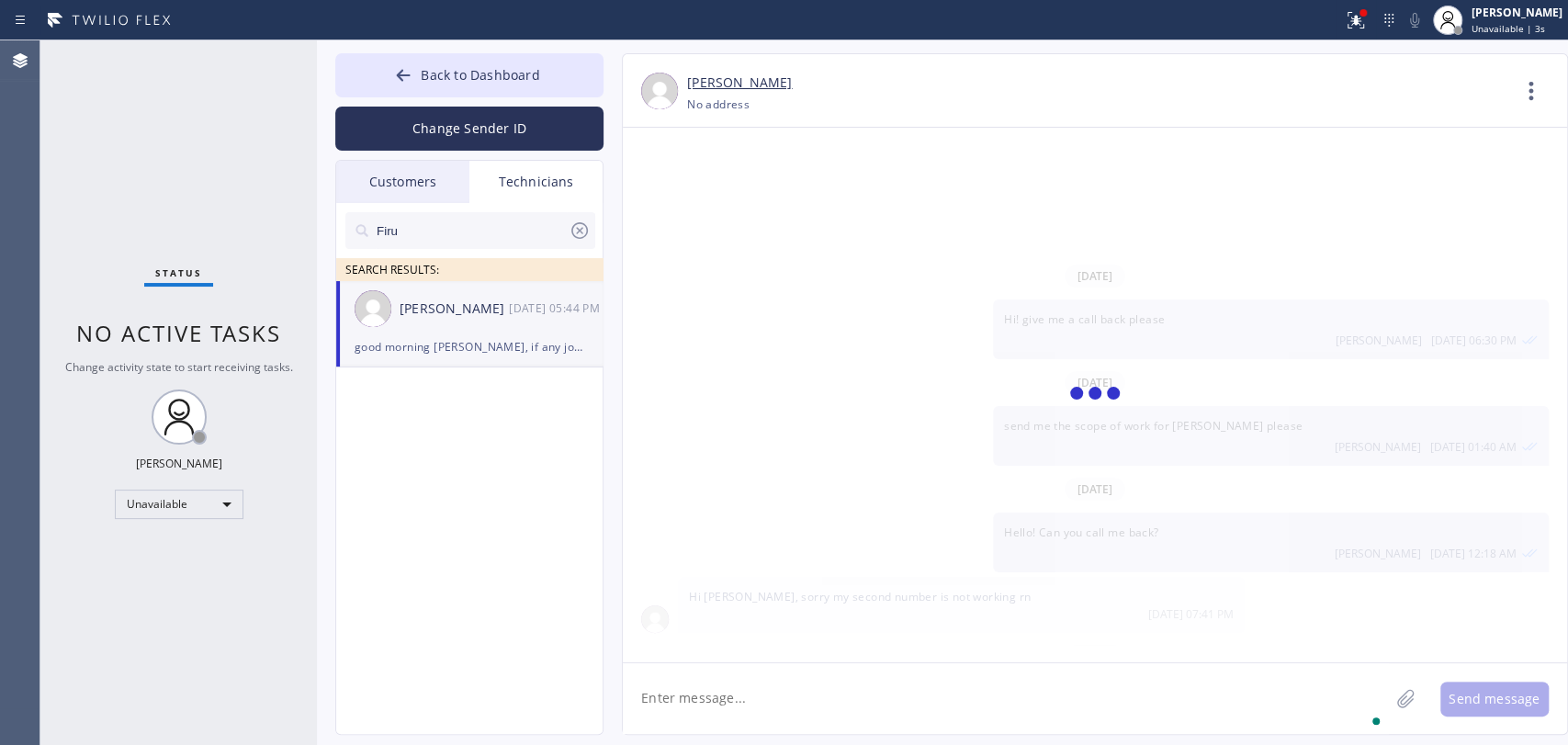
scroll to position [11329, 0]
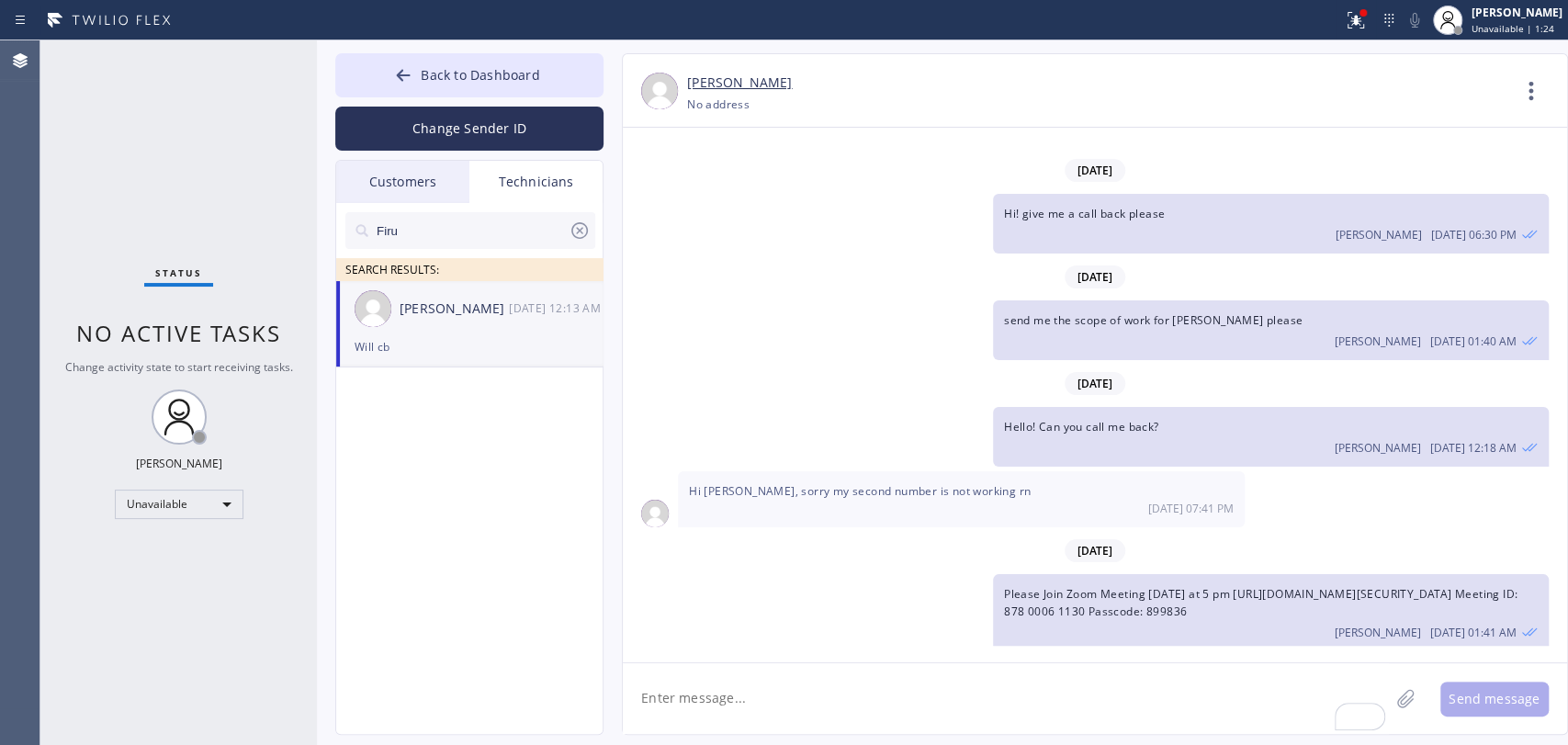
drag, startPoint x: 573, startPoint y: 237, endPoint x: 485, endPoint y: 227, distance: 88.6
click at [573, 236] on icon at bounding box center [580, 230] width 22 height 22
click at [463, 228] on input "text" at bounding box center [485, 230] width 220 height 36
click at [228, 498] on div "Unavailable" at bounding box center [179, 504] width 129 height 29
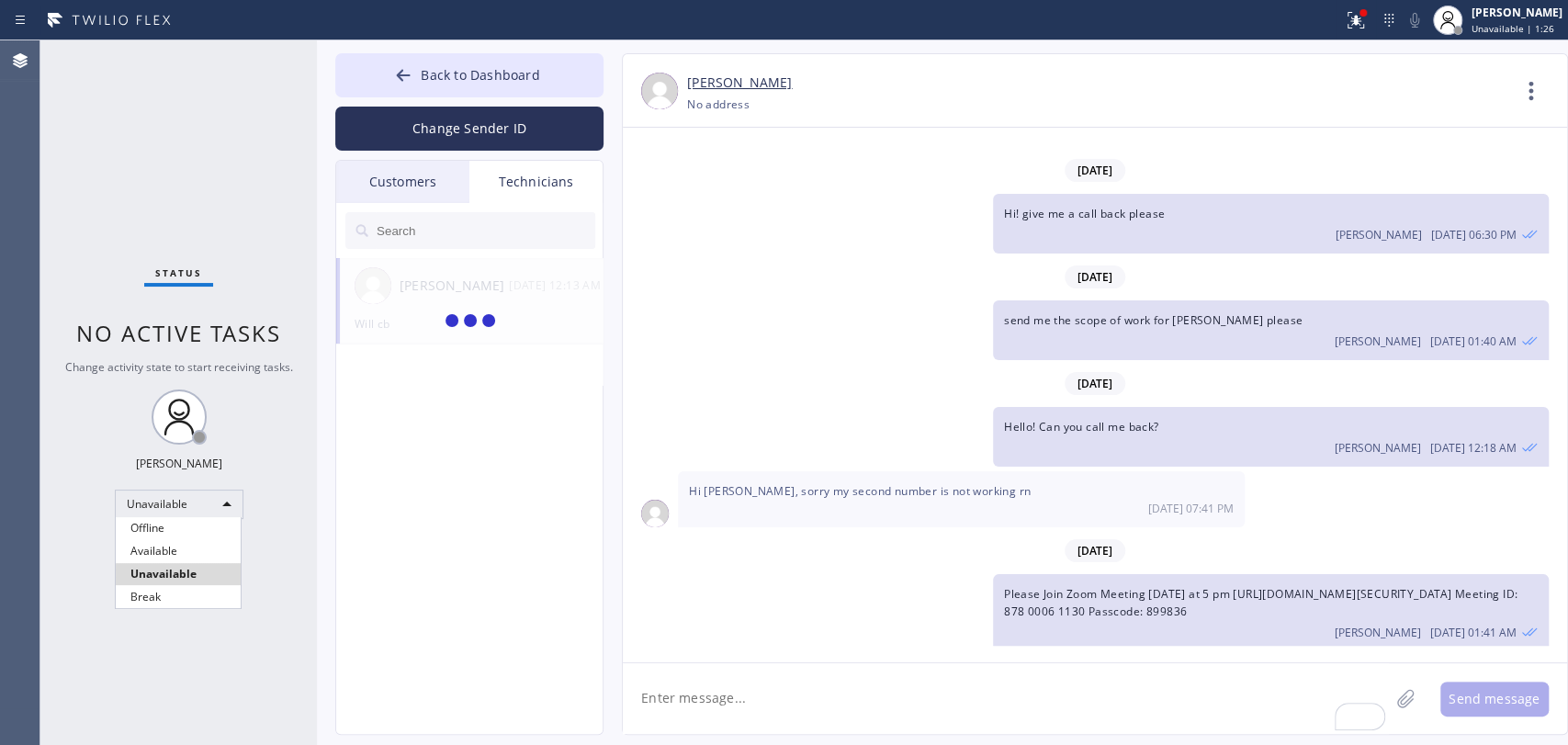
click at [191, 547] on li "Available" at bounding box center [178, 551] width 125 height 22
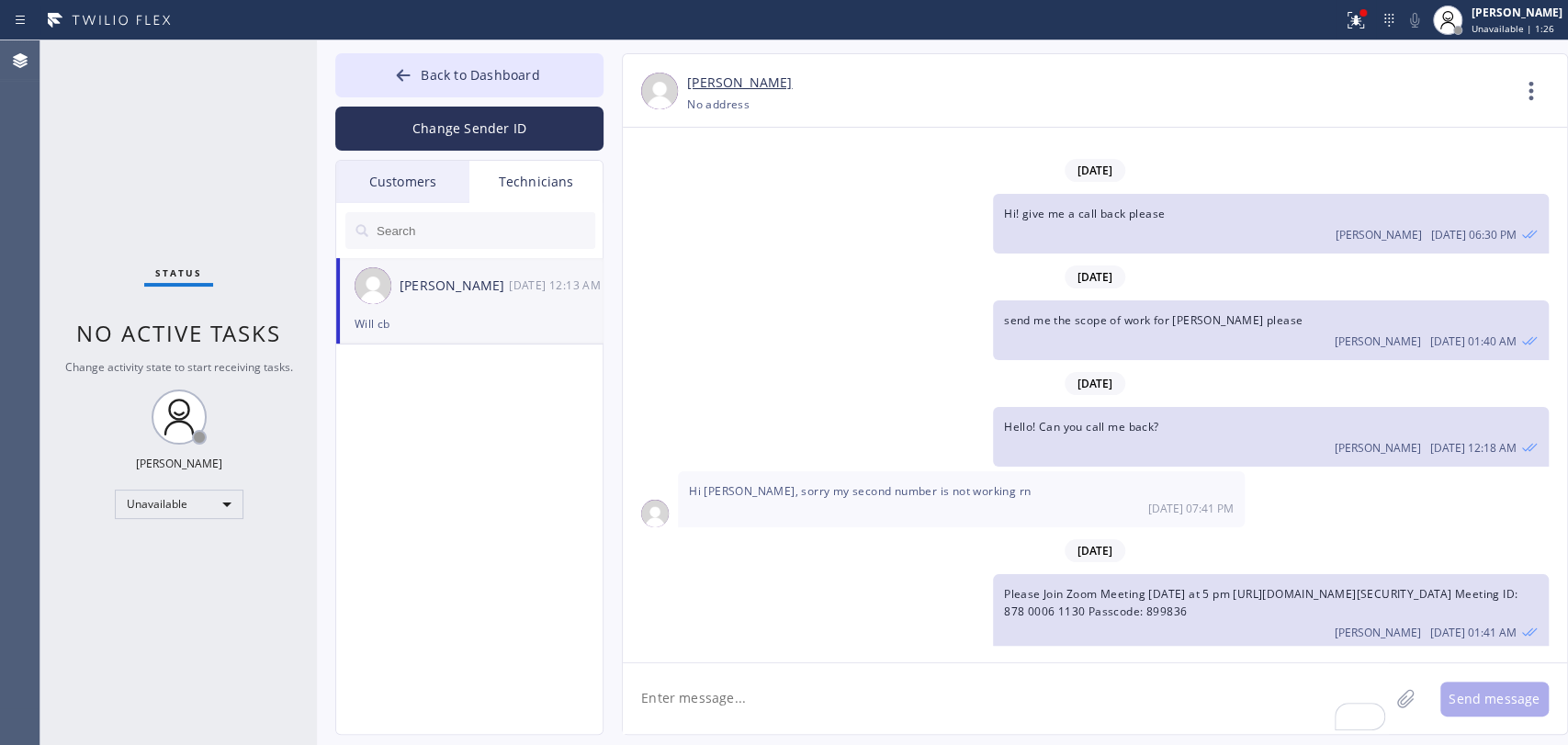
click at [175, 605] on div "Status No active tasks Change activity state to start receiving tasks. Oleksiy …" at bounding box center [178, 392] width 276 height 705
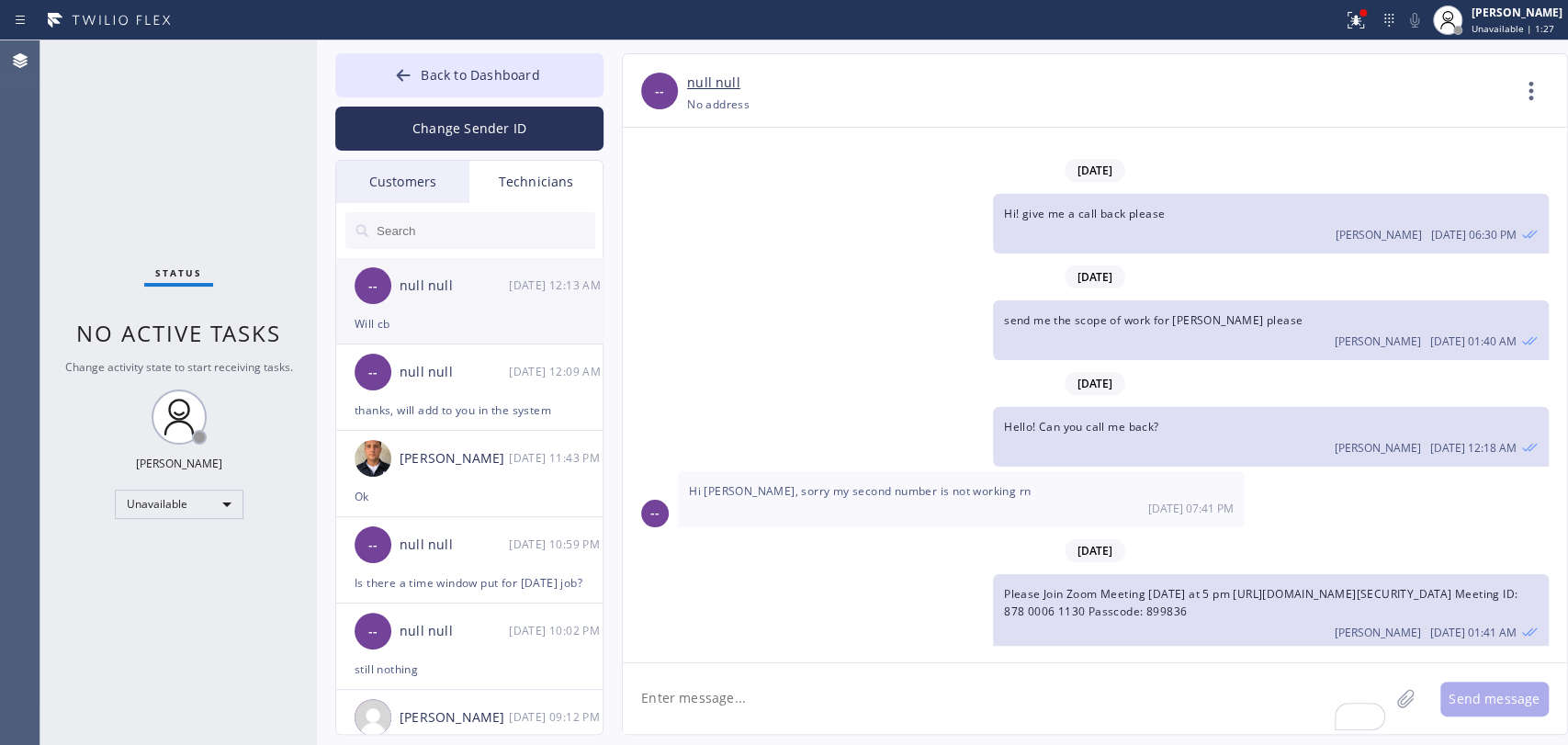
click at [412, 314] on div "Will cb" at bounding box center [470, 324] width 230 height 22
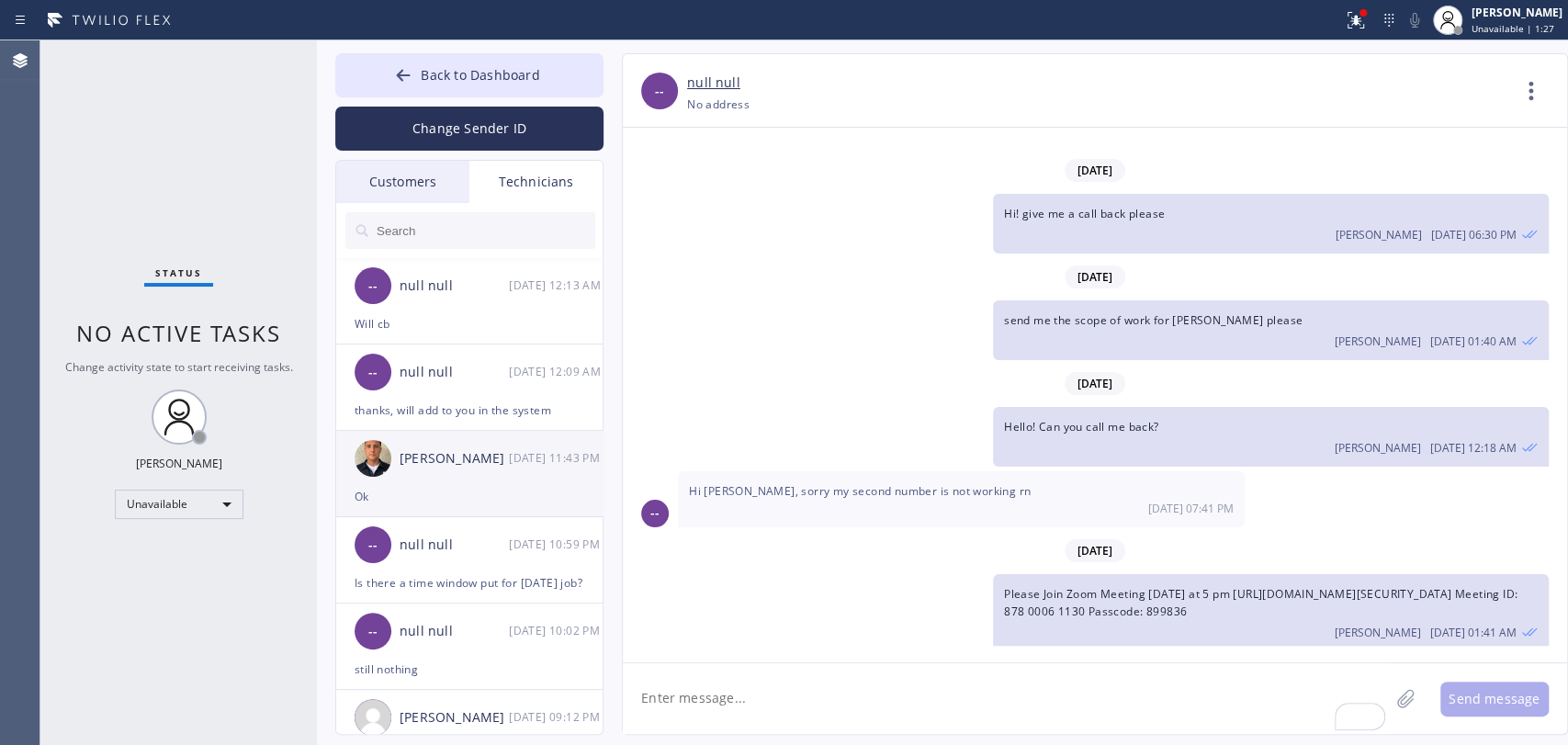
click at [445, 393] on div "-- null null 09/30 12:09 AM" at bounding box center [470, 372] width 268 height 55
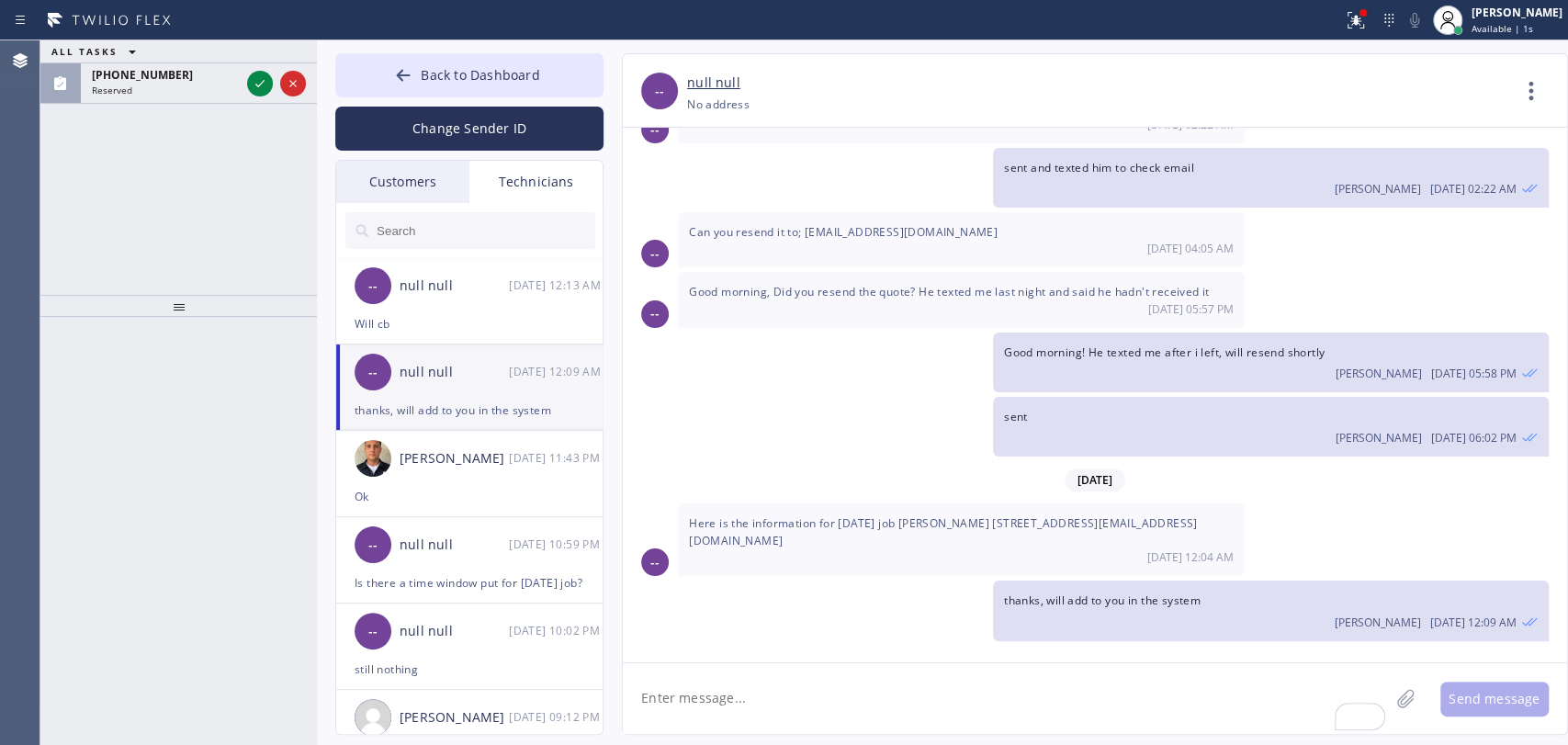
scroll to position [895, 0]
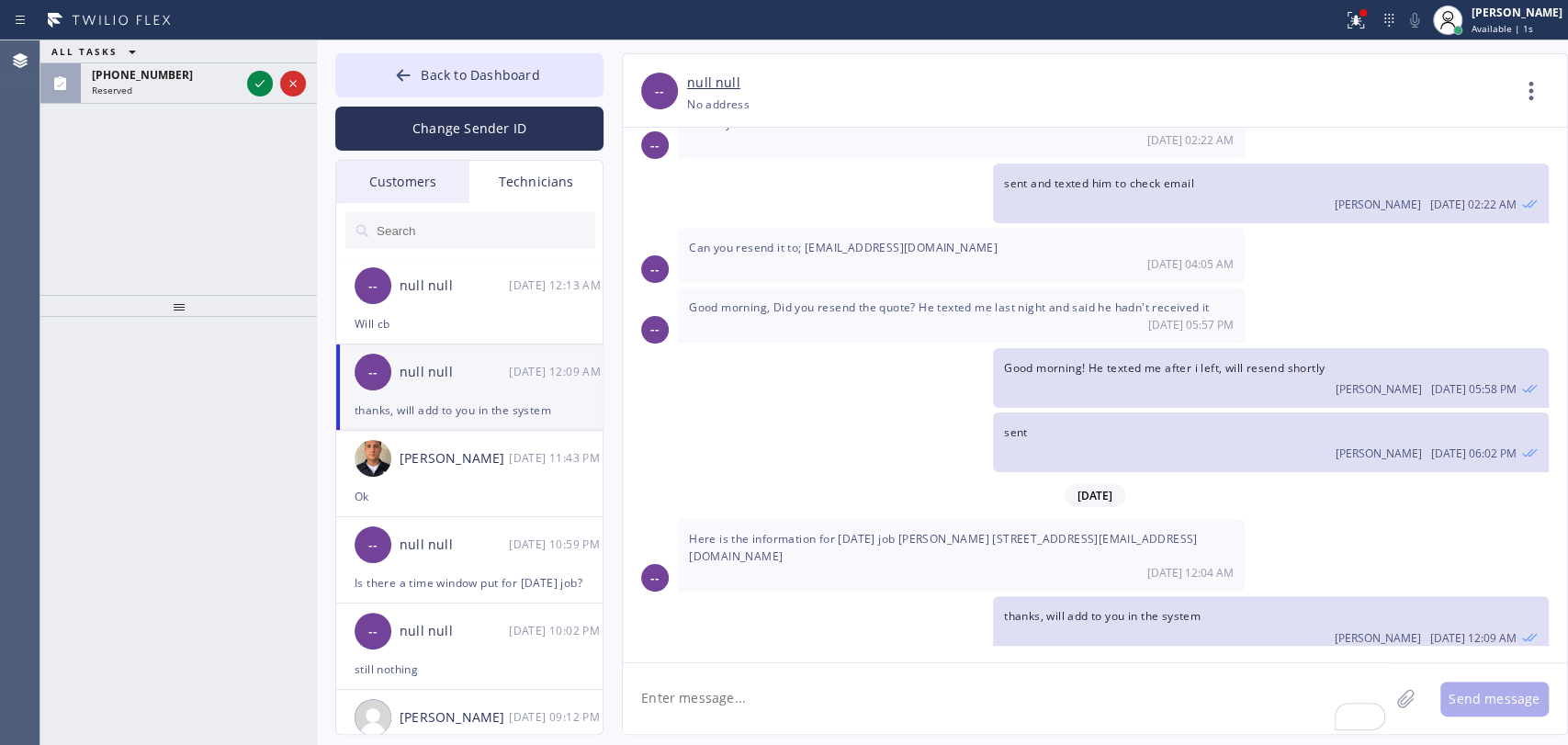
click at [747, 701] on textarea "To enrich screen reader interactions, please activate Accessibility in Grammarl…" at bounding box center [1006, 699] width 766 height 71
type textarea "added to you"
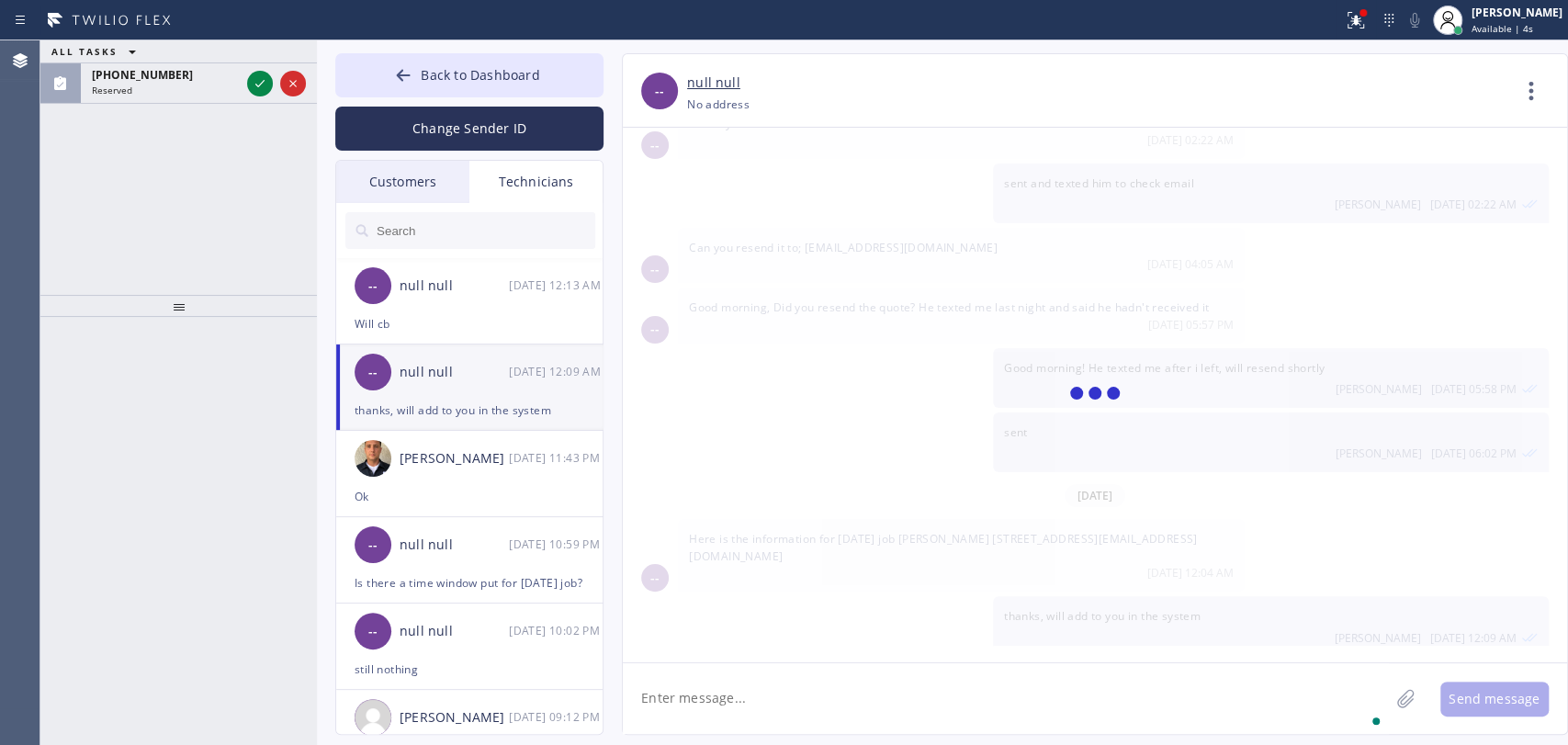
scroll to position [958, 0]
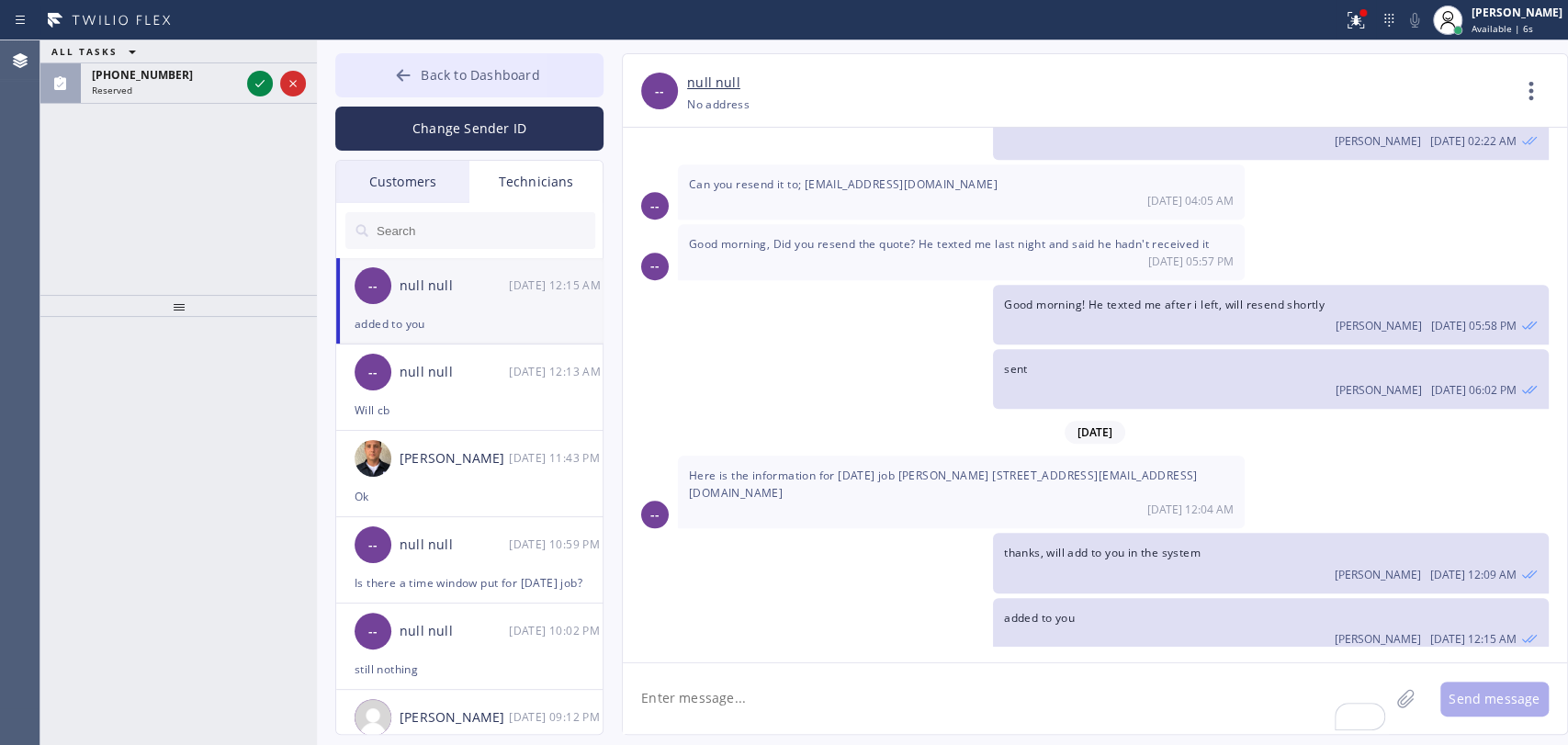
click at [403, 66] on button "Back to Dashboard" at bounding box center [469, 75] width 268 height 44
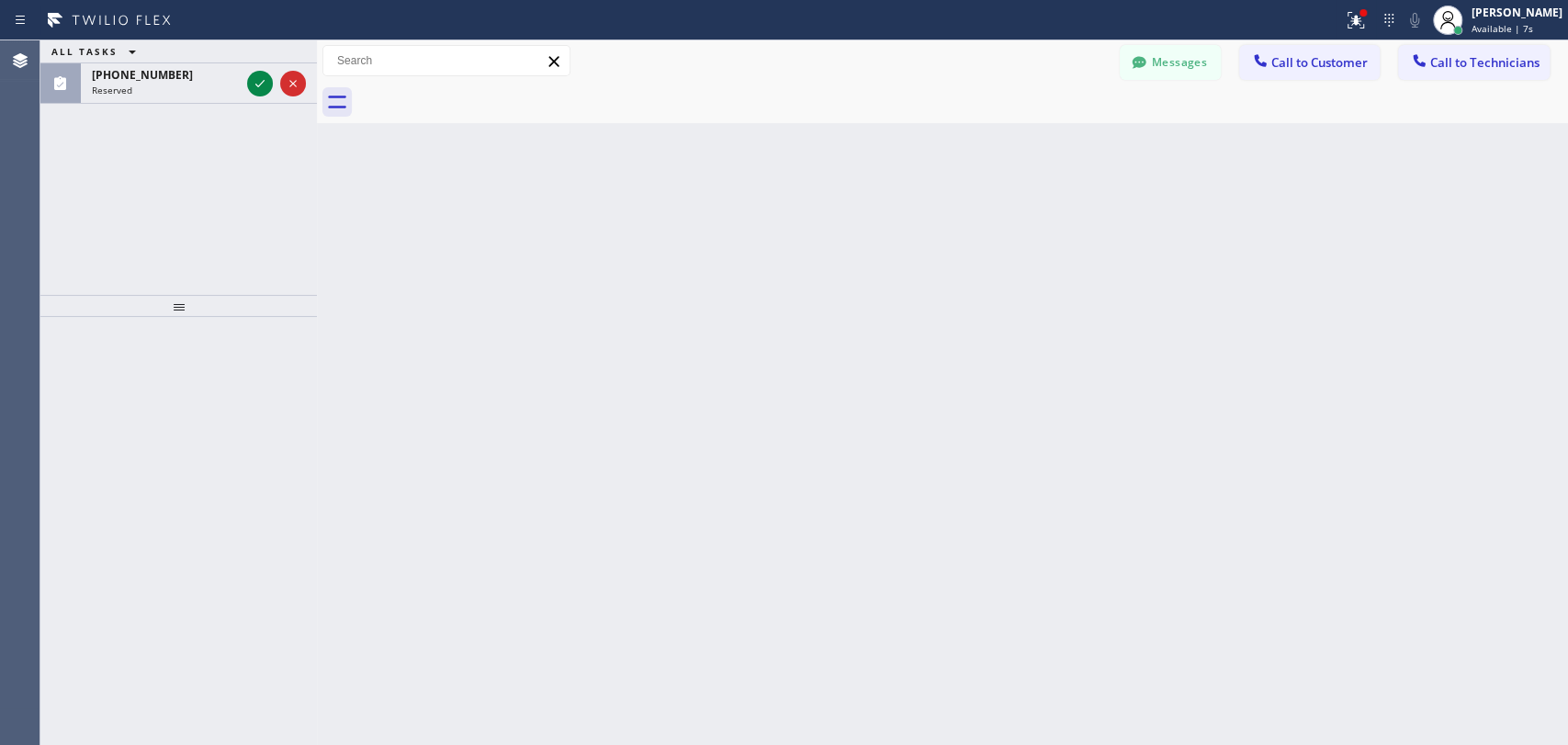
drag, startPoint x: 1471, startPoint y: 59, endPoint x: 1181, endPoint y: 122, distance: 296.8
click at [1471, 59] on span "Call to Technicians" at bounding box center [1484, 62] width 109 height 17
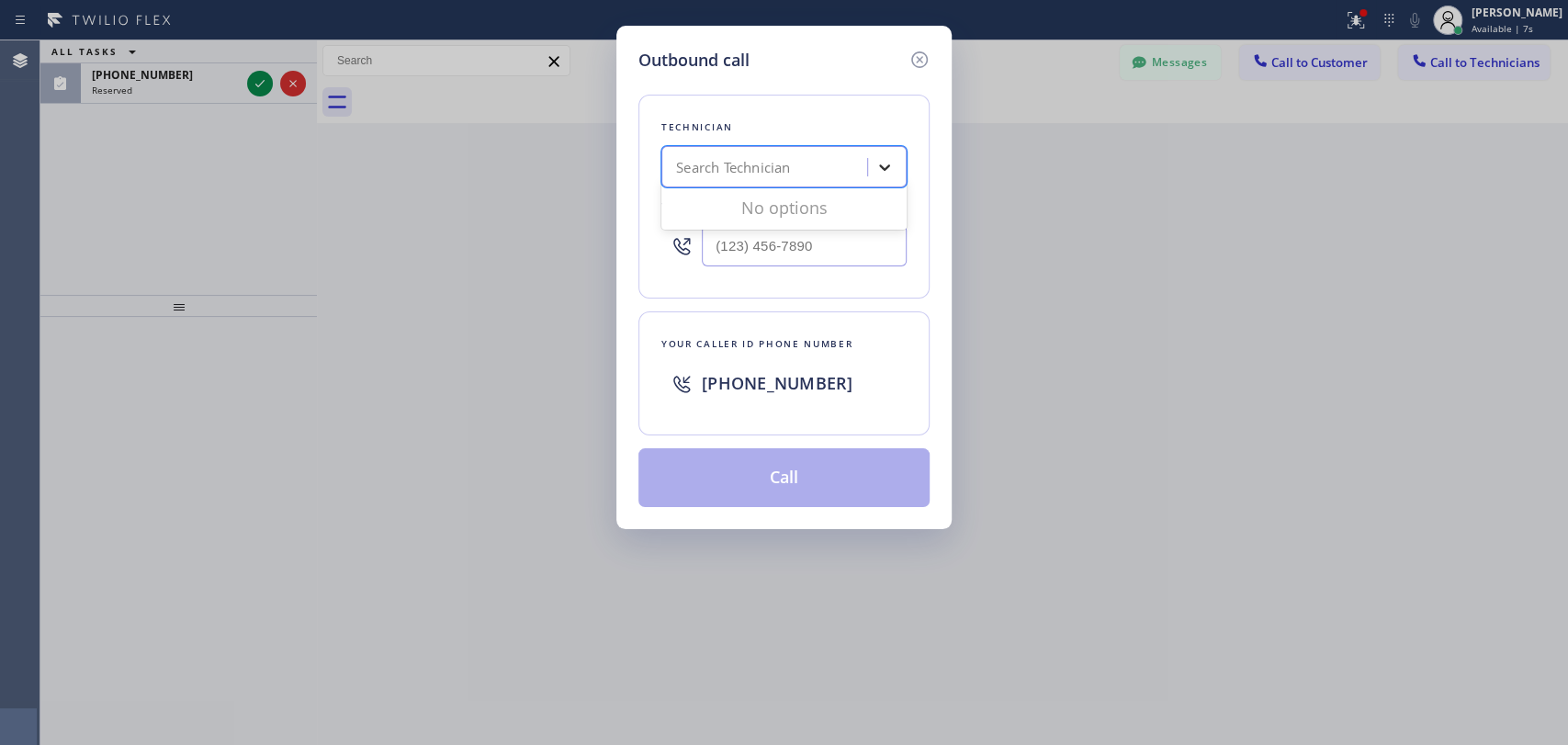
click at [876, 169] on icon at bounding box center [884, 167] width 19 height 19
type input "Firu"
click at [800, 205] on div "Firuz Dadadzhanov" at bounding box center [784, 206] width 246 height 33
type input "(949) 919-2234"
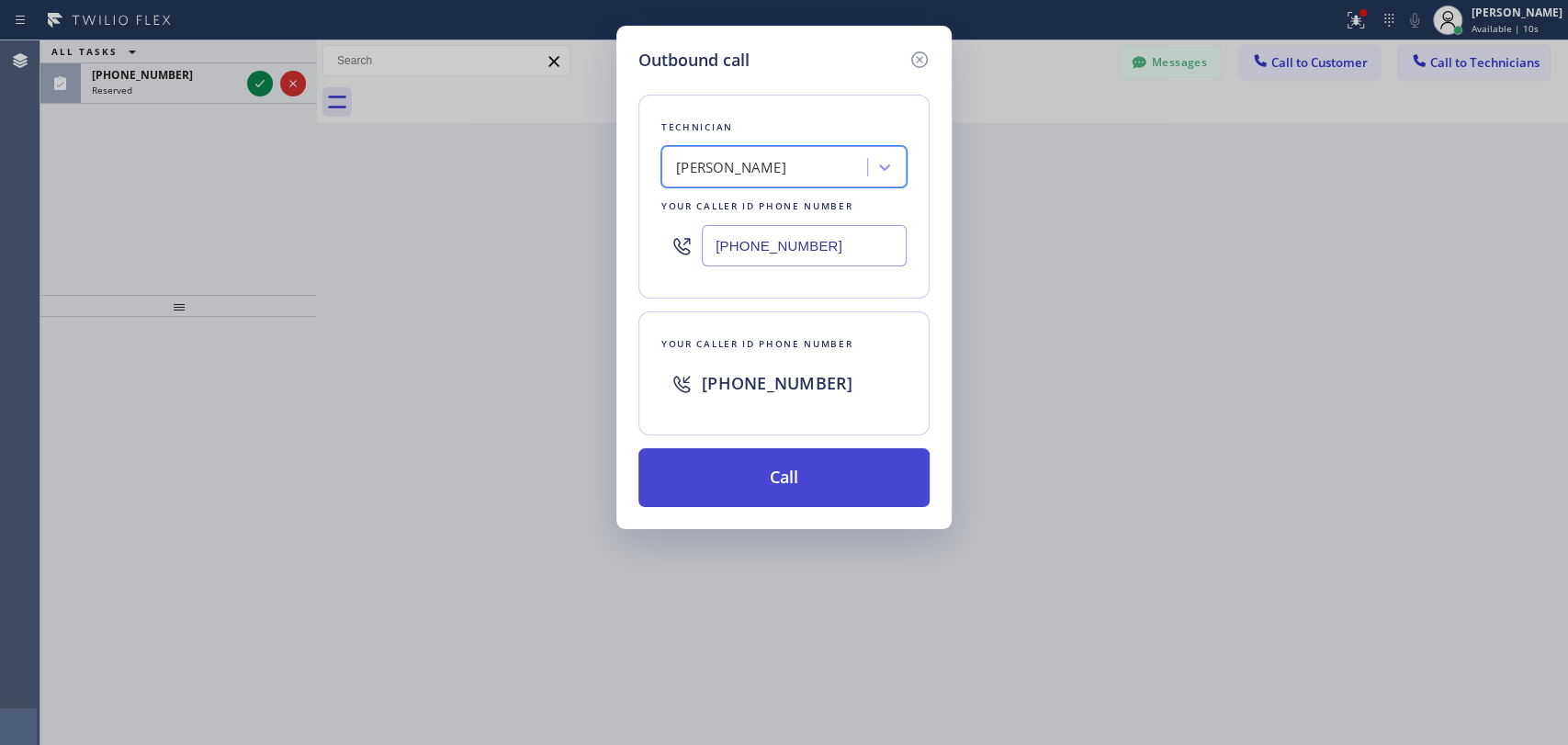
click at [792, 453] on button "Call" at bounding box center [784, 478] width 291 height 59
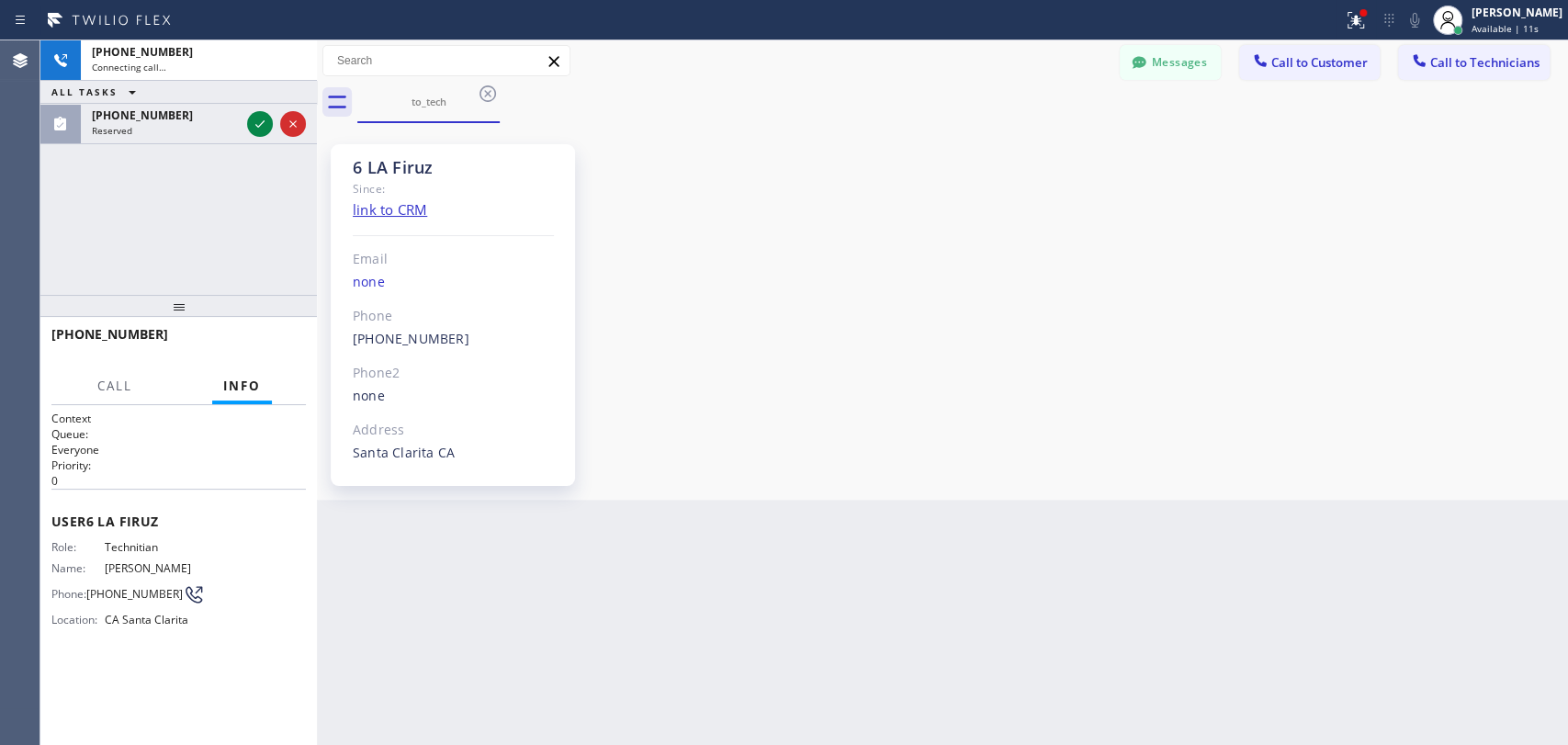
scroll to position [11329, 0]
click at [257, 340] on span "HANG UP" at bounding box center [262, 342] width 56 height 13
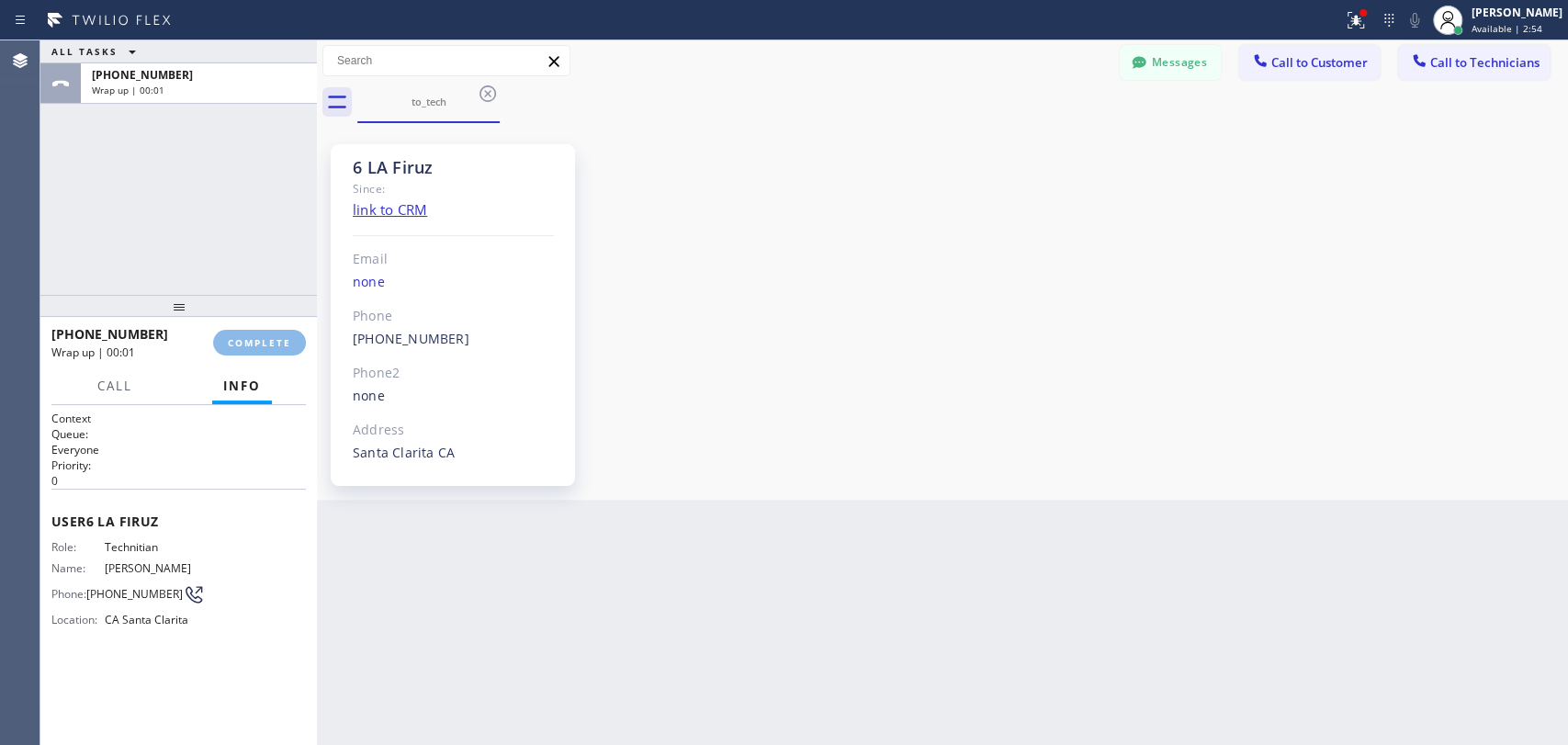
click at [200, 337] on div "+19499192234" at bounding box center [125, 334] width 148 height 18
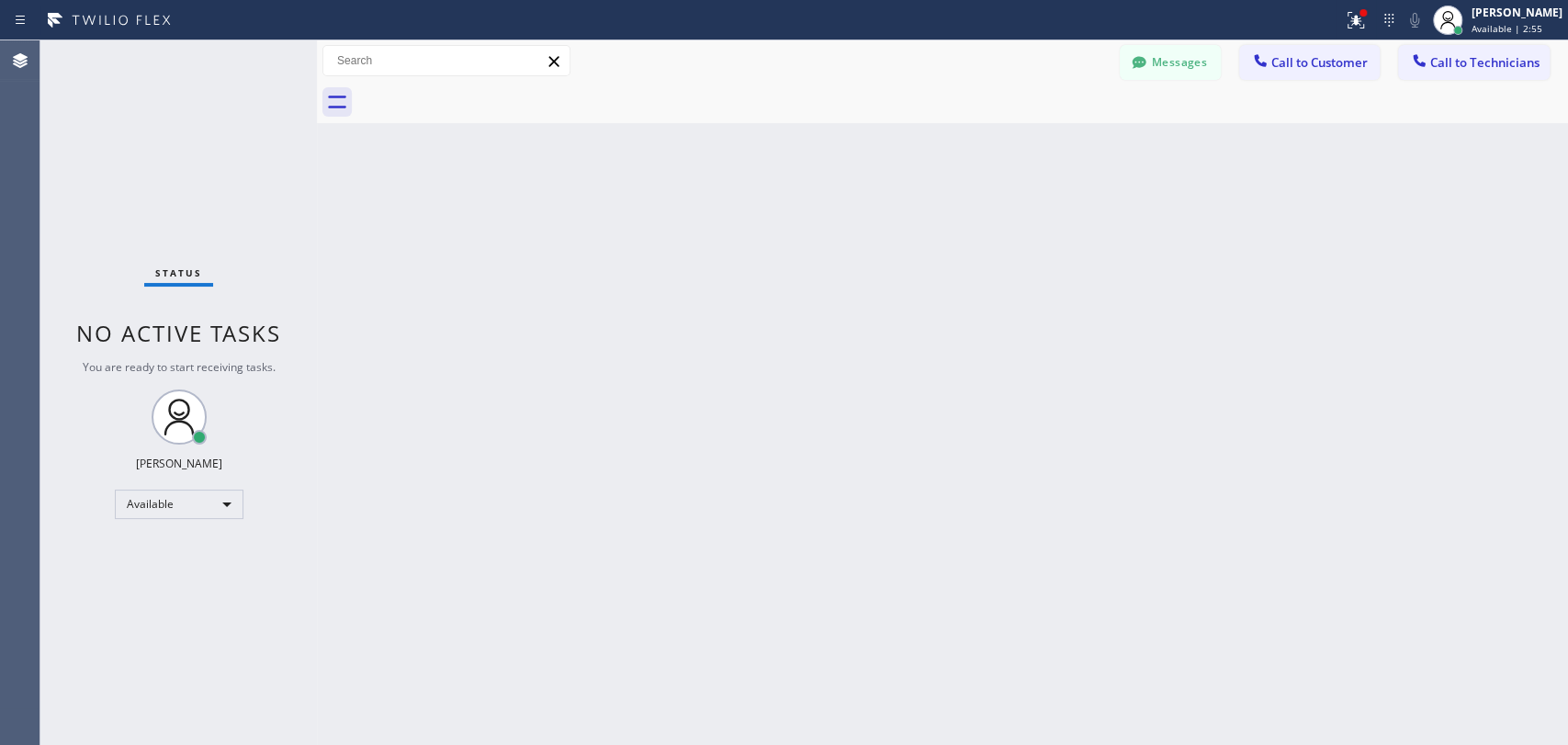
click at [256, 326] on span "No active tasks" at bounding box center [179, 333] width 205 height 30
click at [669, 178] on div "Back to Dashboard Change Sender ID Customers Technicians kali@laluxpm.com SEARC…" at bounding box center [943, 392] width 1252 height 705
click at [761, 265] on div "Back to Dashboard Change Sender ID Customers Technicians kali@laluxpm.com SEARC…" at bounding box center [943, 392] width 1252 height 705
click at [522, 276] on div "Back to Dashboard Change Sender ID Customers Technicians kali@laluxpm.com SEARC…" at bounding box center [943, 392] width 1252 height 705
click at [1464, 47] on div "Messages Call to Customer Call to Technicians Outbound call Location Hollywood …" at bounding box center [943, 61] width 1252 height 41
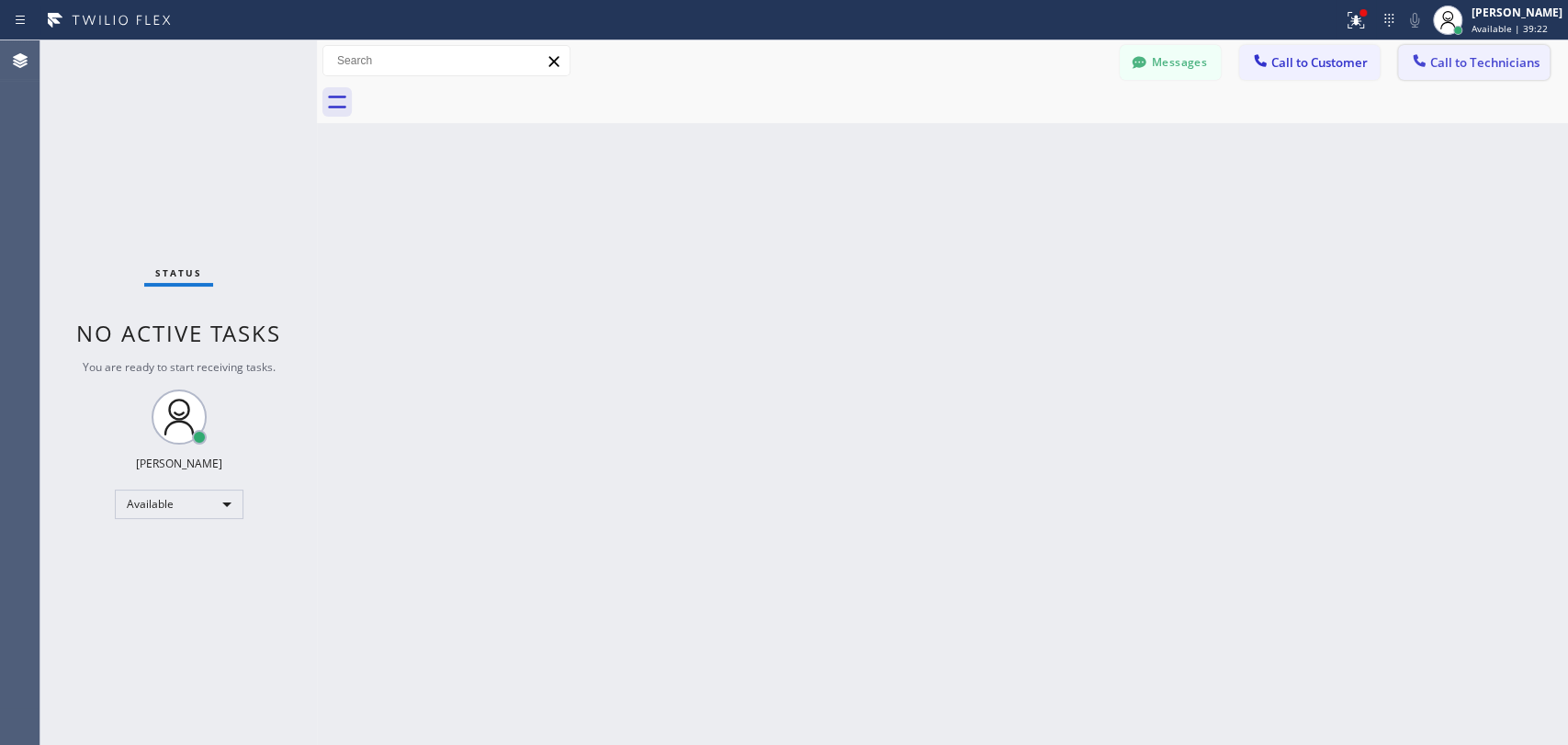
click at [1463, 49] on button "Call to Technicians" at bounding box center [1474, 63] width 151 height 35
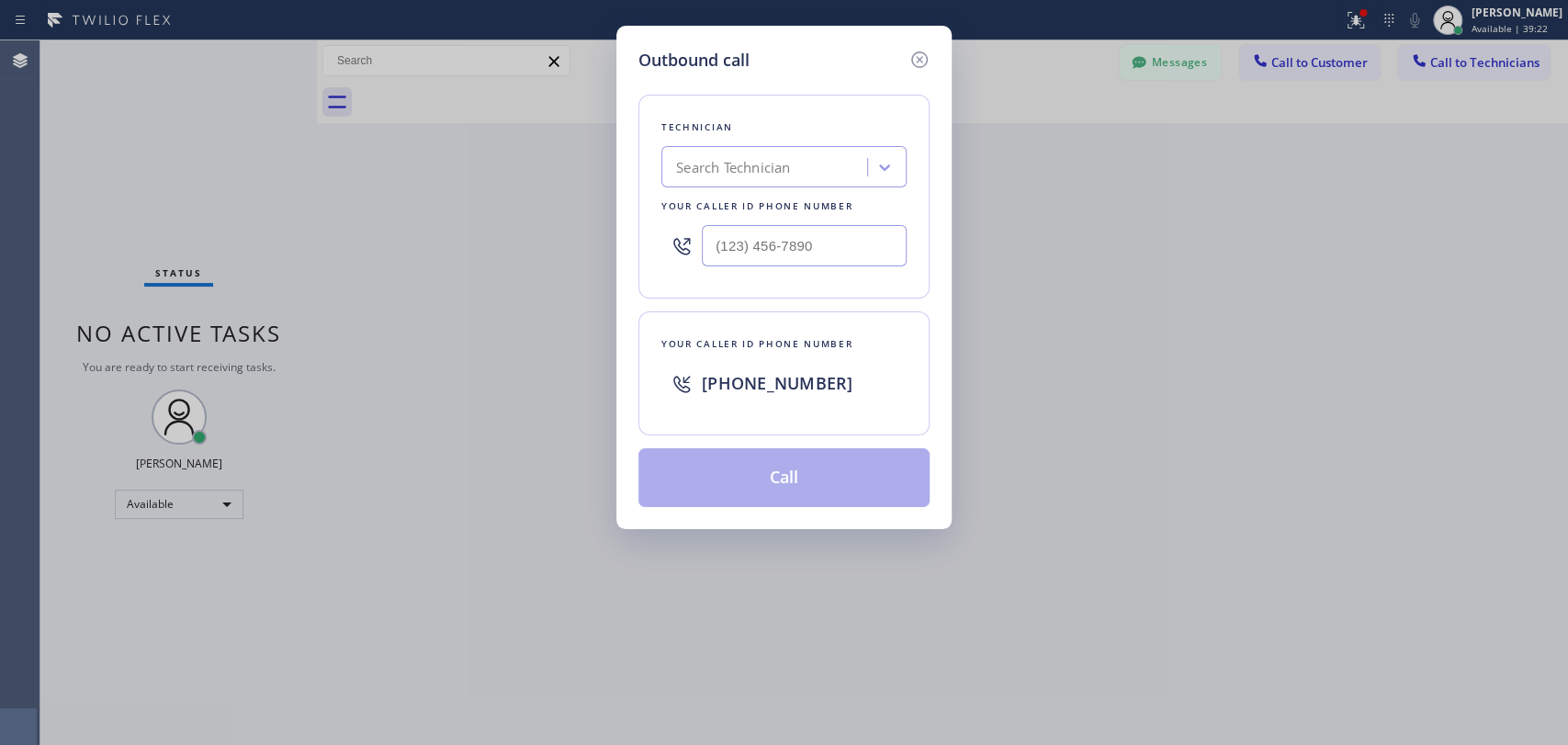
click at [837, 151] on div "Search Technician" at bounding box center [767, 167] width 200 height 32
type input "MIchael"
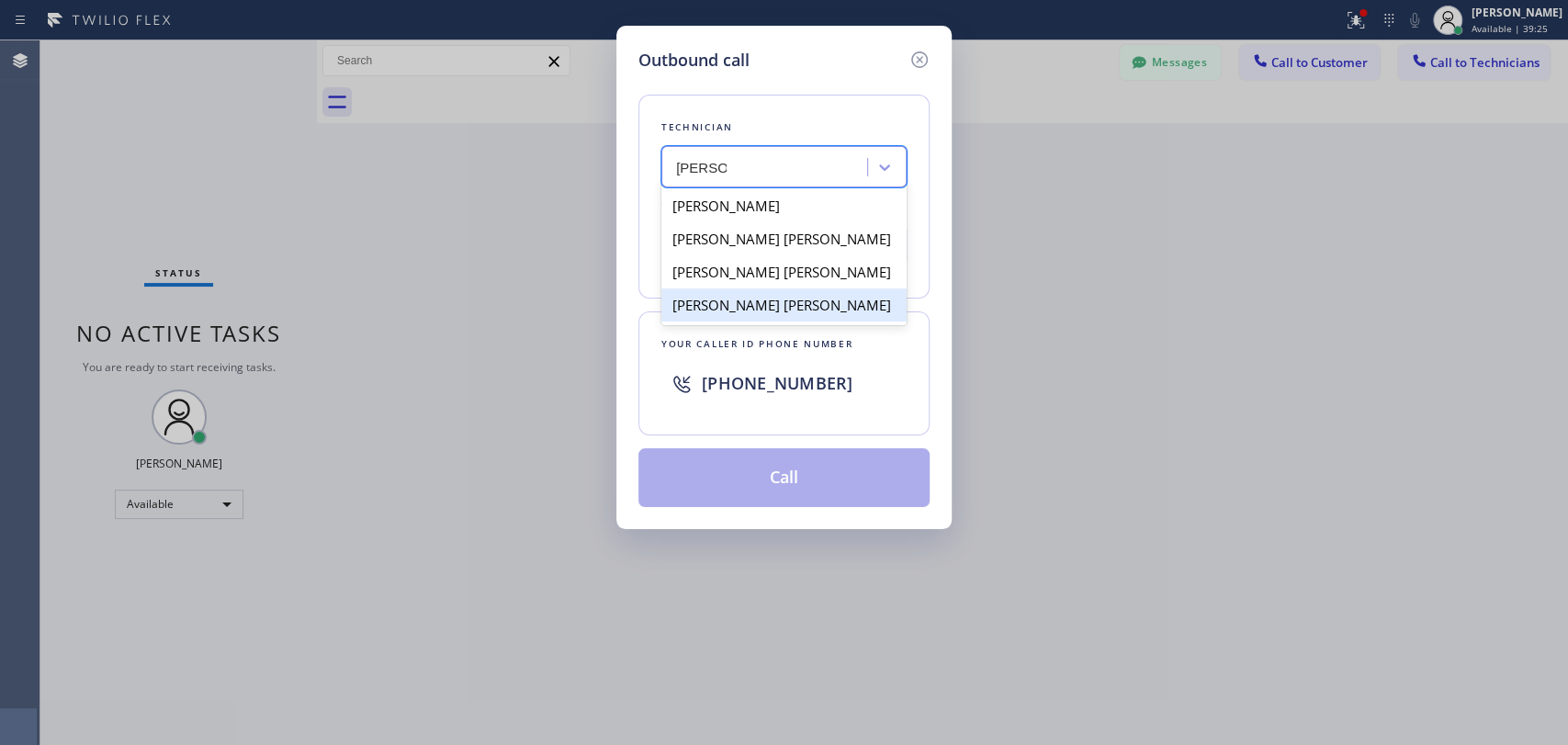
click at [724, 315] on div "Michael Jr Garcia" at bounding box center [784, 306] width 246 height 33
type input "[PHONE_NUMBER]"
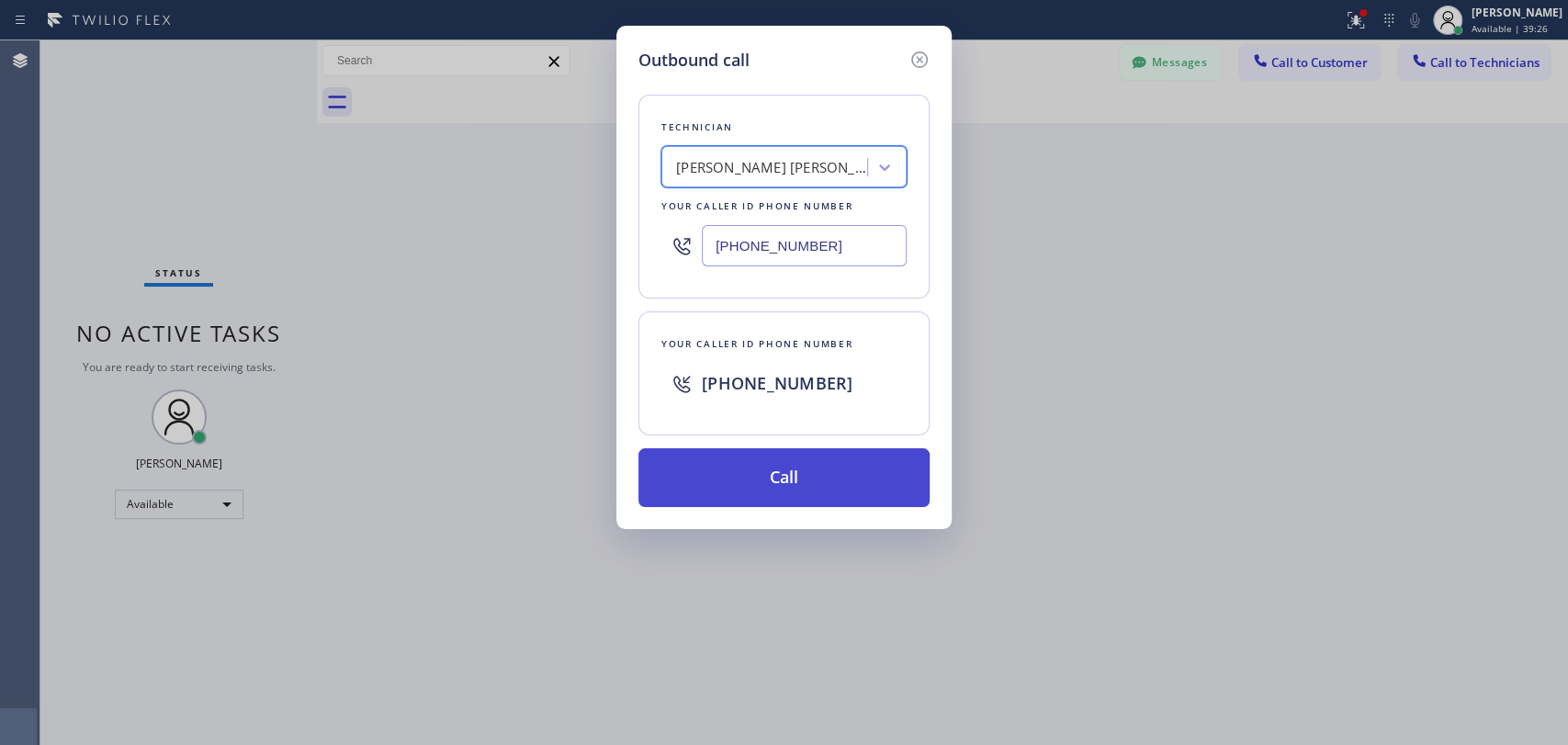
click at [715, 476] on button "Call" at bounding box center [784, 478] width 291 height 59
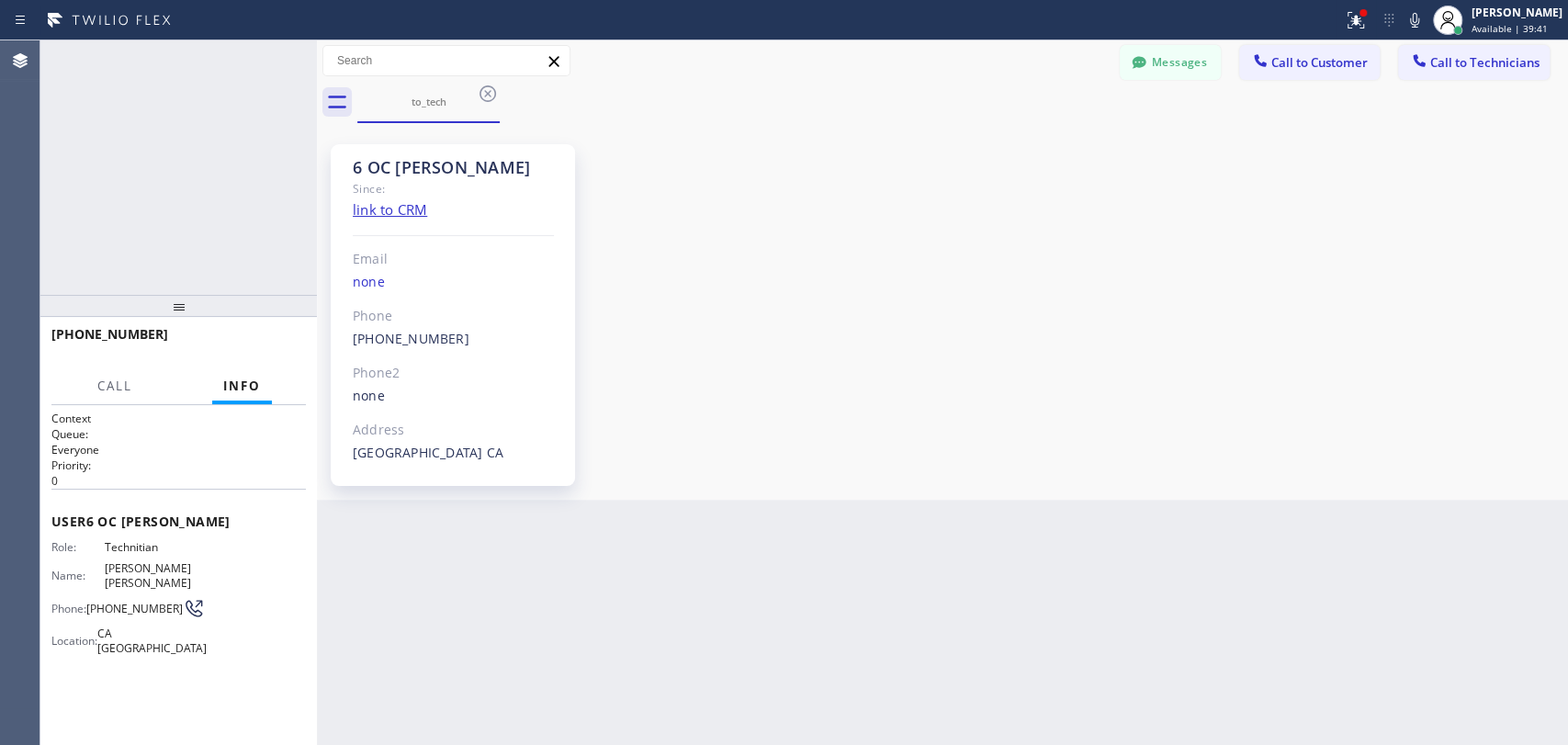
scroll to position [23380, 0]
click at [212, 340] on div "+19095347004 Live | 00:01" at bounding box center [136, 342] width 169 height 48
click at [234, 343] on button "HANG UP" at bounding box center [262, 343] width 85 height 26
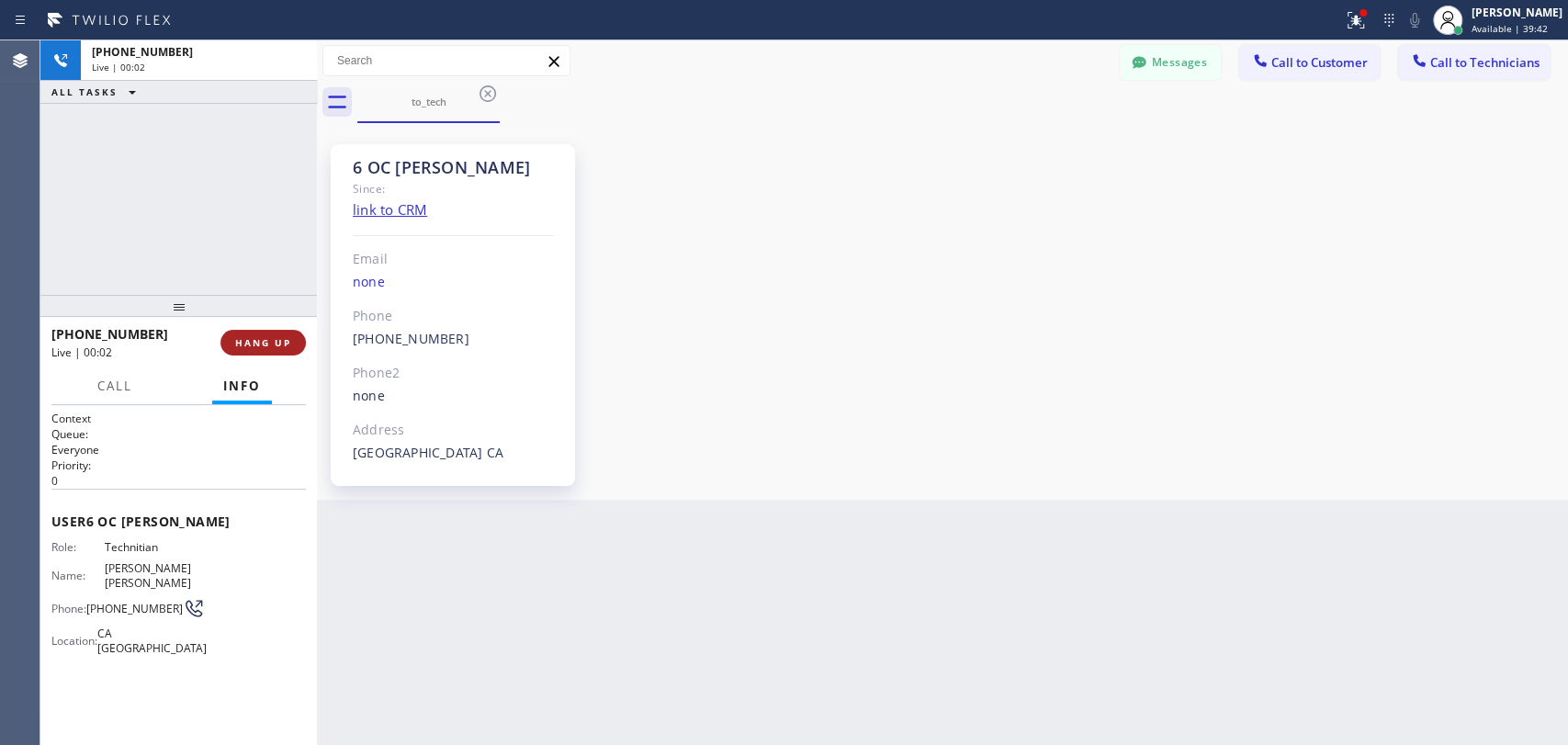
click at [234, 343] on button "HANG UP" at bounding box center [262, 343] width 85 height 26
click at [235, 343] on span "HANG UP" at bounding box center [262, 342] width 56 height 13
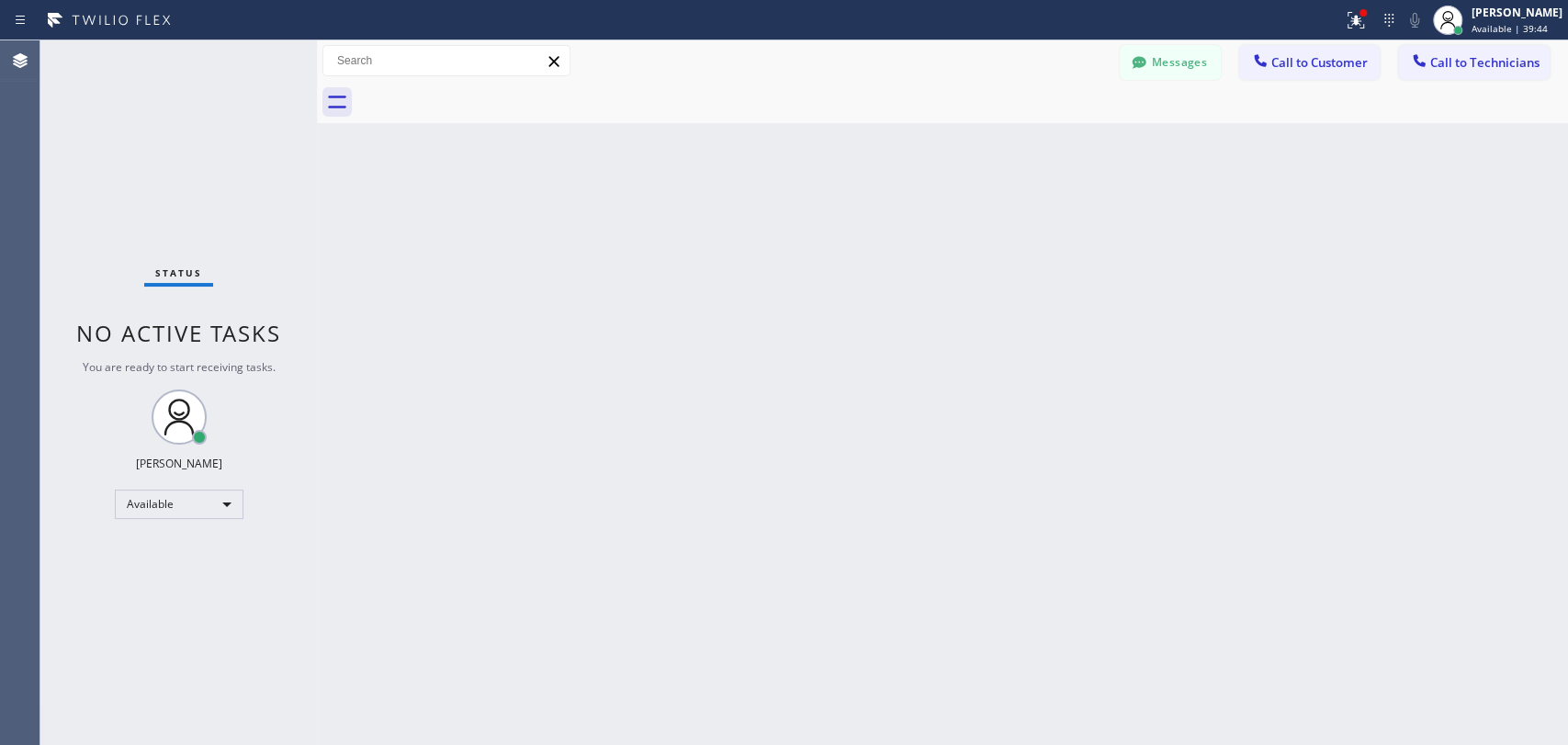
drag, startPoint x: 1566, startPoint y: 188, endPoint x: 1513, endPoint y: 126, distance: 81.6
click at [1546, 186] on div "Back to Dashboard Change Sender ID Customers Technicians kali@laluxpm.com SEARC…" at bounding box center [943, 392] width 1252 height 705
drag, startPoint x: 1455, startPoint y: 52, endPoint x: 1408, endPoint y: 53, distance: 47.0
click at [1447, 48] on button "Call to Technicians" at bounding box center [1474, 63] width 151 height 35
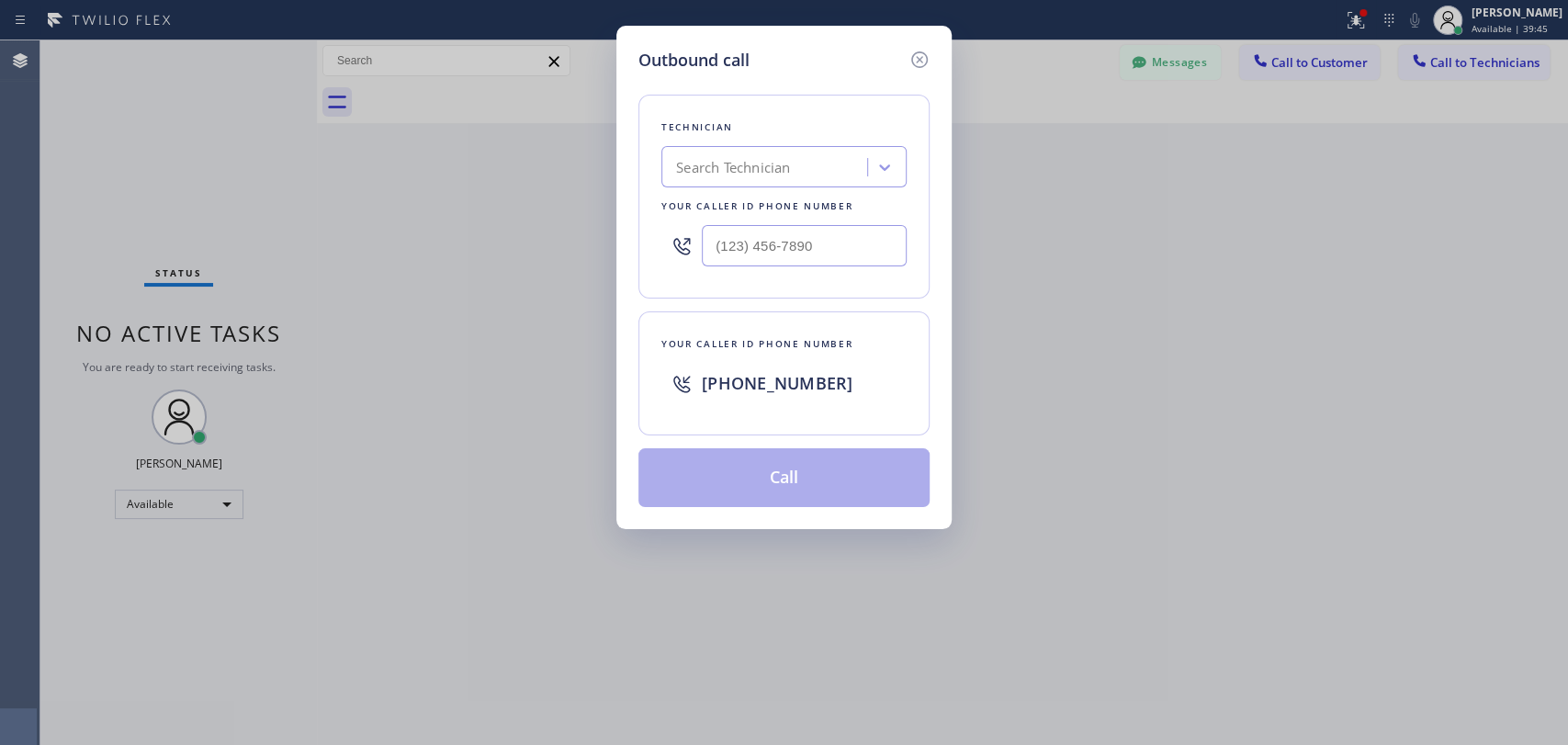
click at [729, 209] on div "Your caller id phone number" at bounding box center [784, 206] width 246 height 20
click at [744, 182] on div "Search Technician" at bounding box center [767, 167] width 200 height 32
type input "Michael"
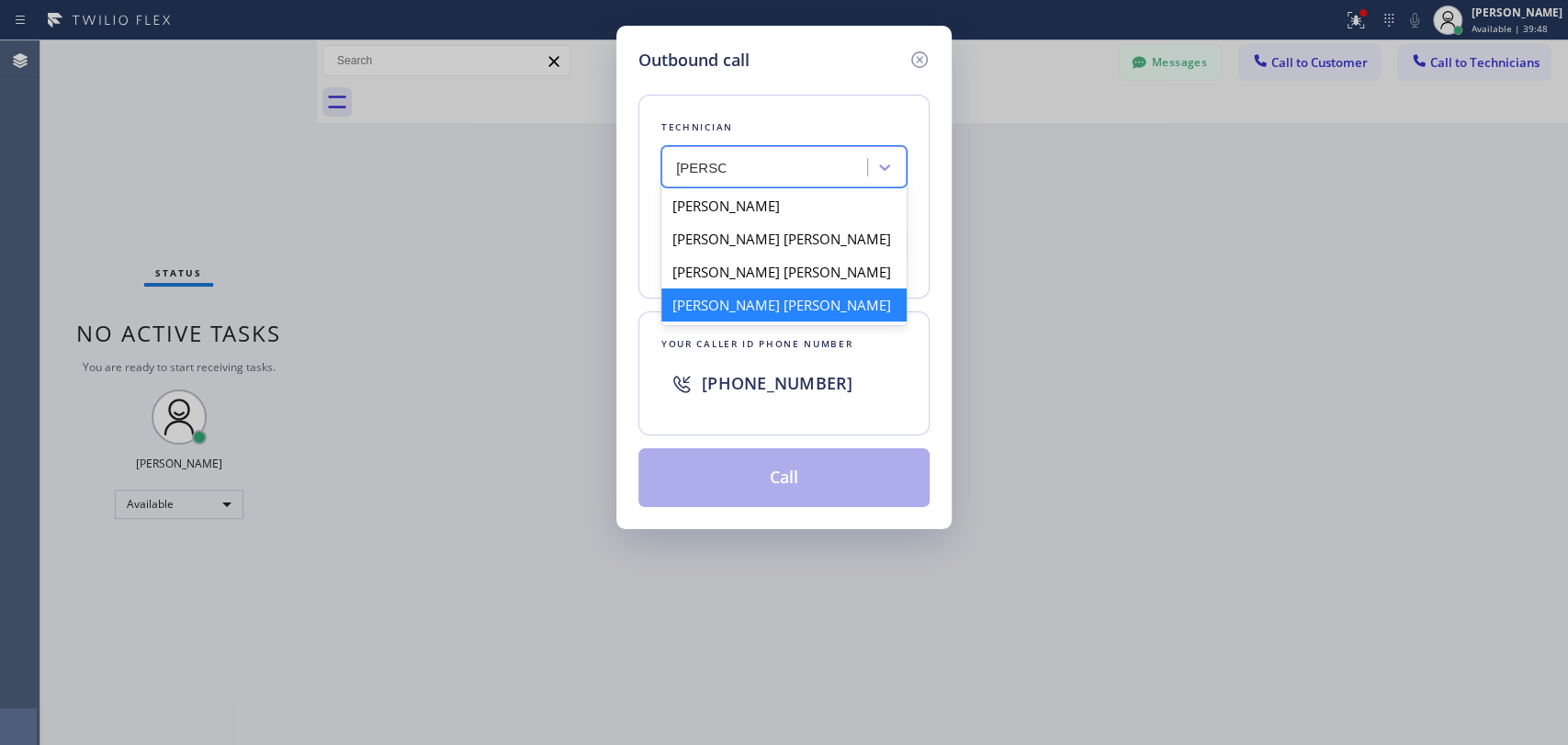
click at [762, 315] on div "Michael Jr Garcia" at bounding box center [784, 306] width 246 height 33
type input "[PHONE_NUMBER]"
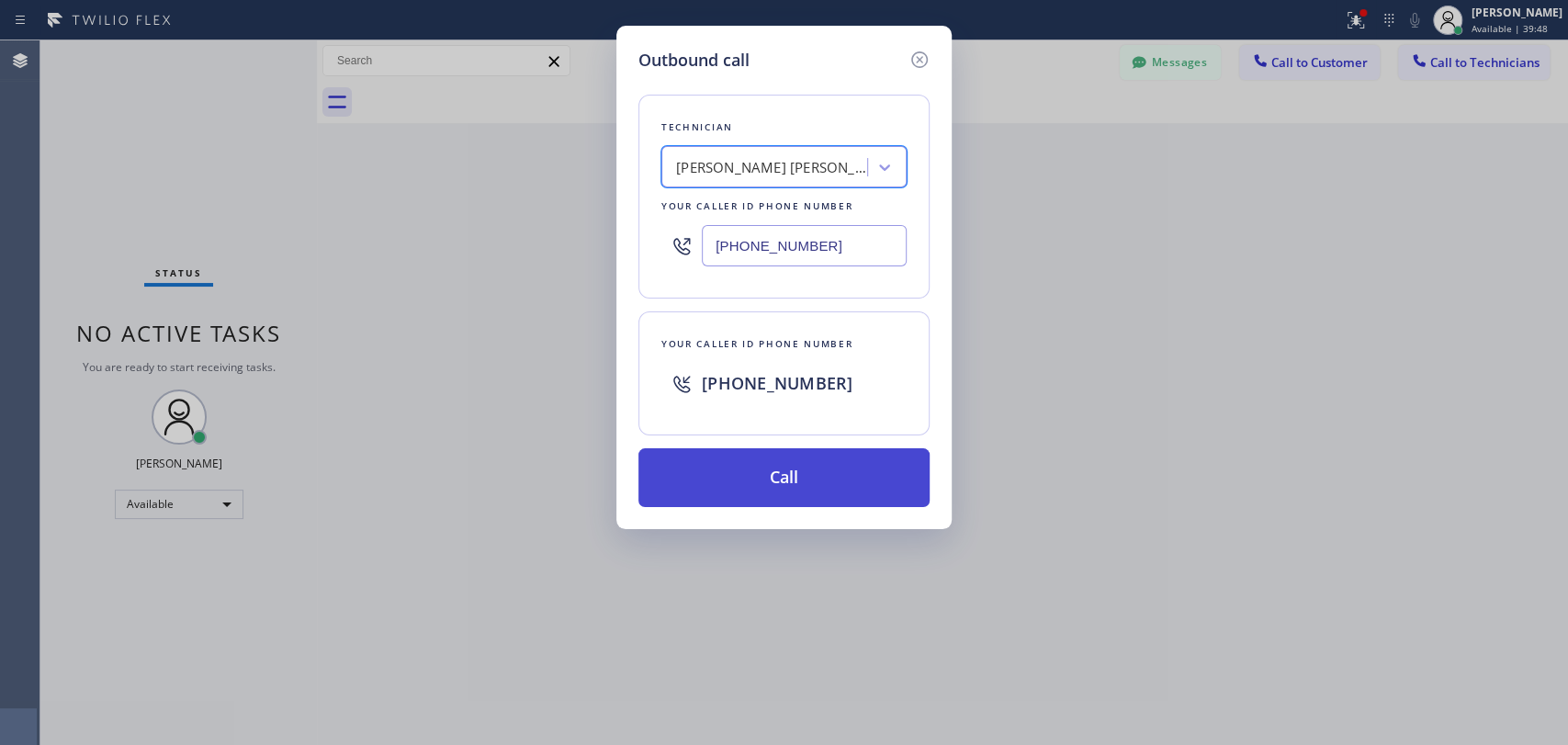
click at [735, 477] on button "Call" at bounding box center [784, 478] width 291 height 59
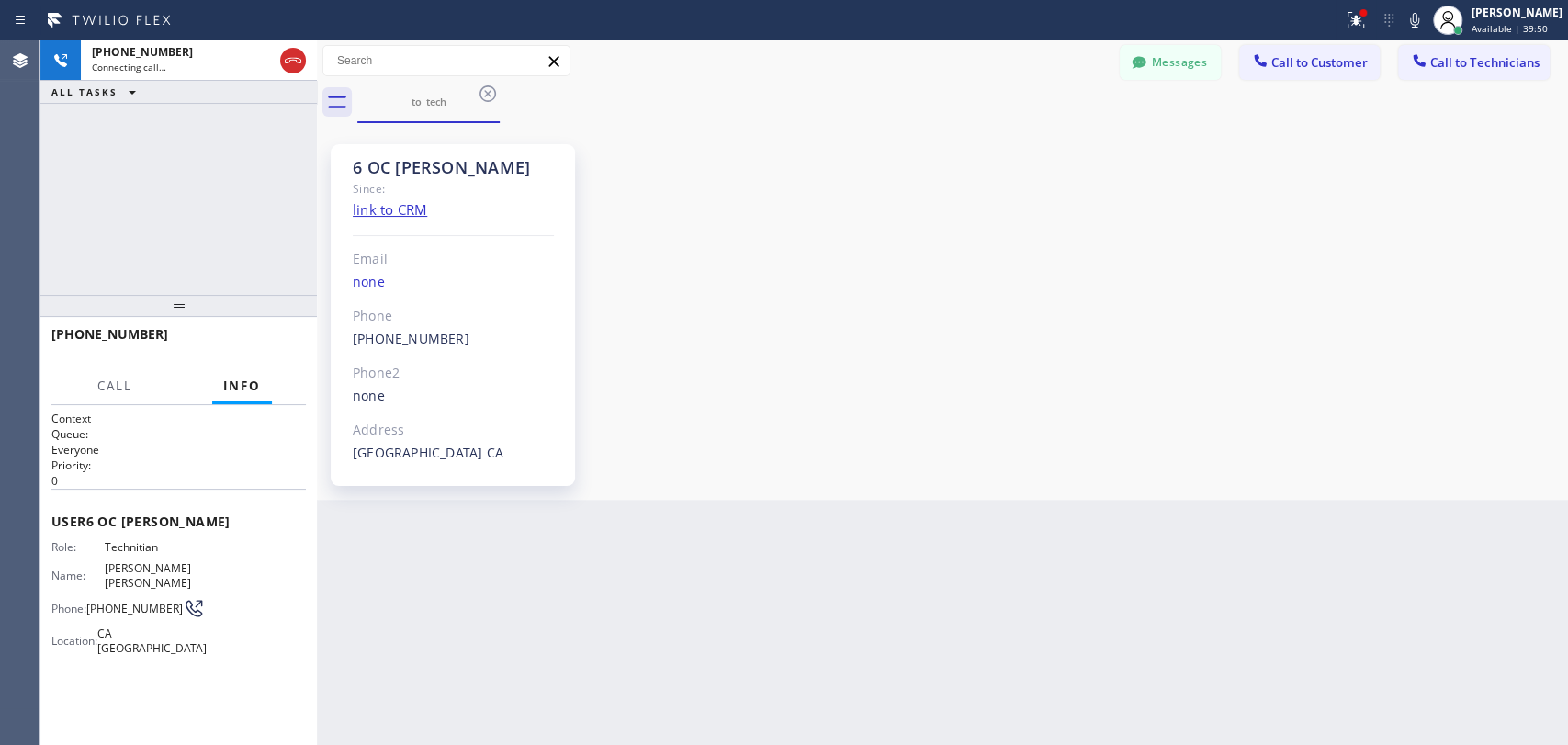
scroll to position [23380, 0]
click at [467, 344] on div "(909) 534-7004 Outbound call Technician Search Technician Your caller id phone …" at bounding box center [453, 340] width 201 height 22
copy div "(909) 534-7004 Outbound call Technician Search Technician Your caller id phone …"
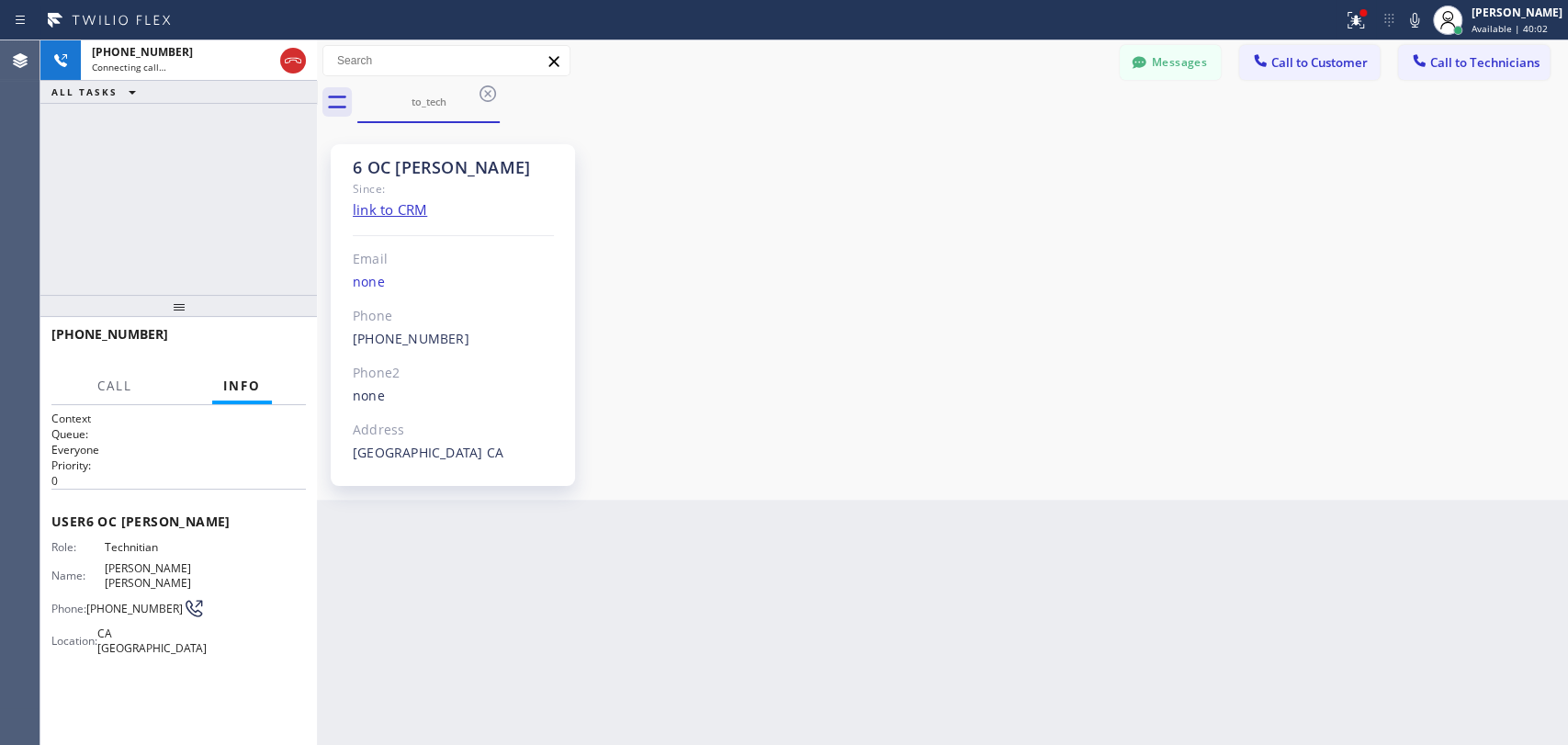
click at [184, 139] on div "+19095347004 Connecting call… ALL TASKS ALL TASKS ACTIVE TASKS TASKS IN WRAP UP" at bounding box center [178, 167] width 276 height 255
click at [1170, 78] on button "Messages" at bounding box center [1170, 63] width 101 height 35
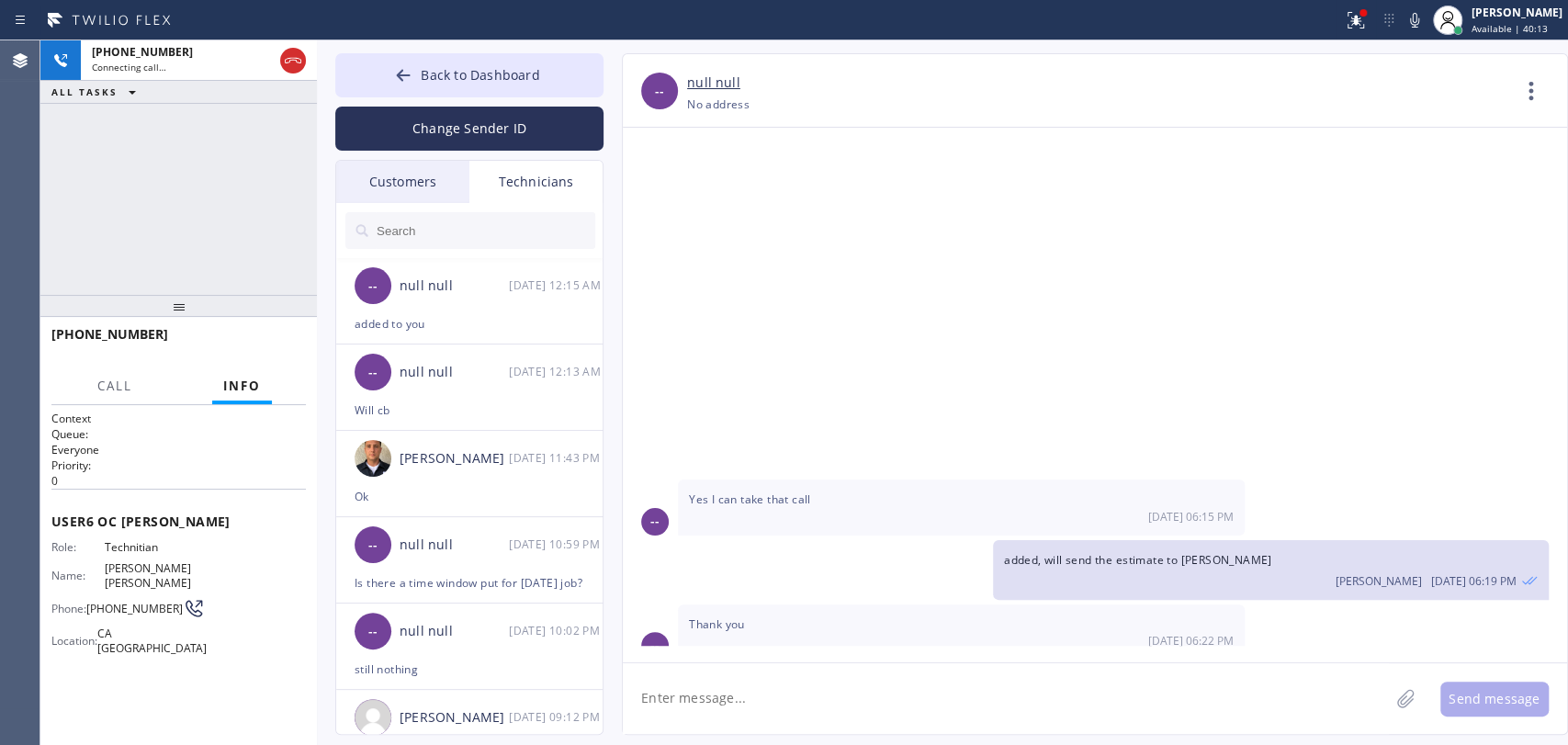
click at [433, 207] on div at bounding box center [470, 231] width 268 height 55
click at [388, 231] on input "text" at bounding box center [485, 230] width 220 height 36
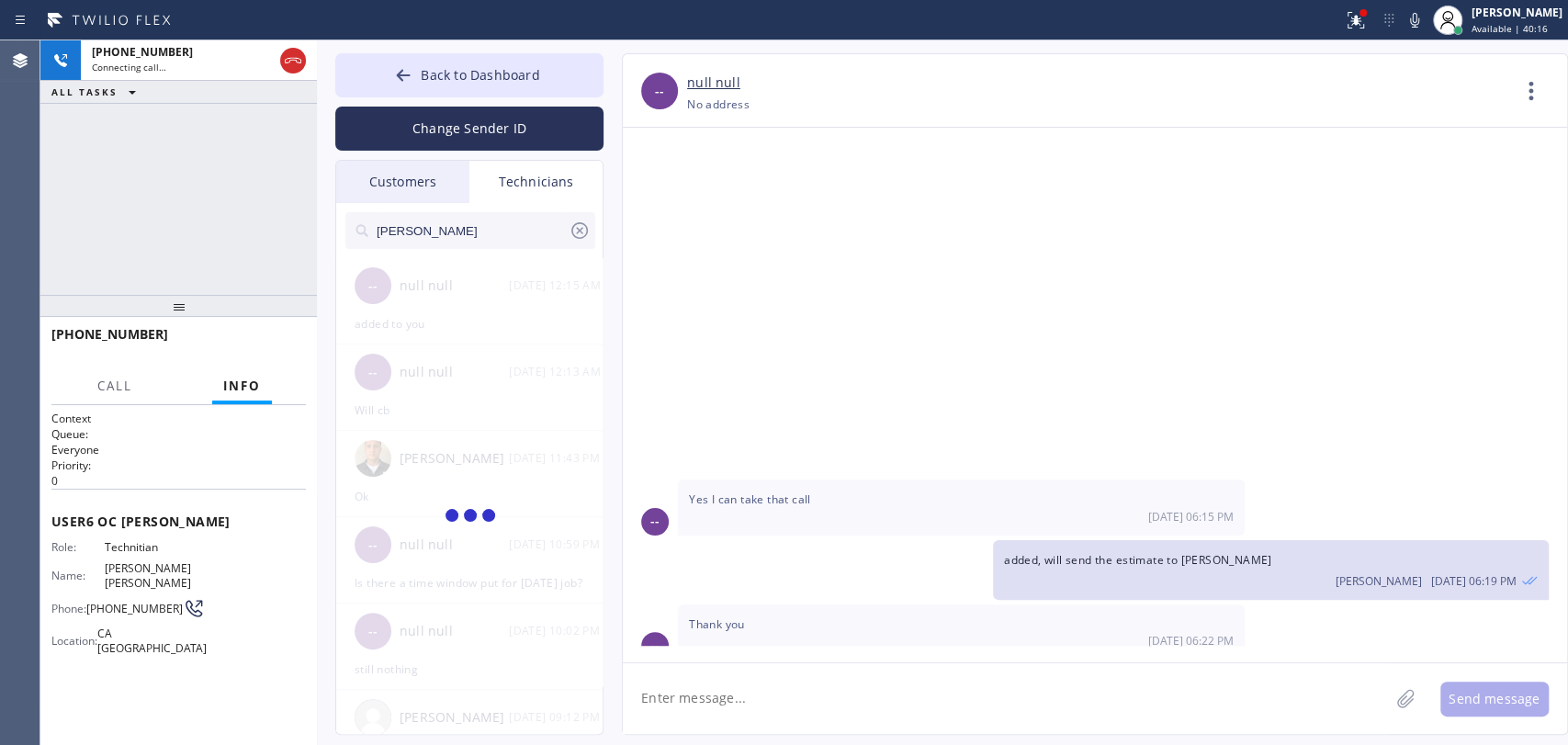
type input "Michael"
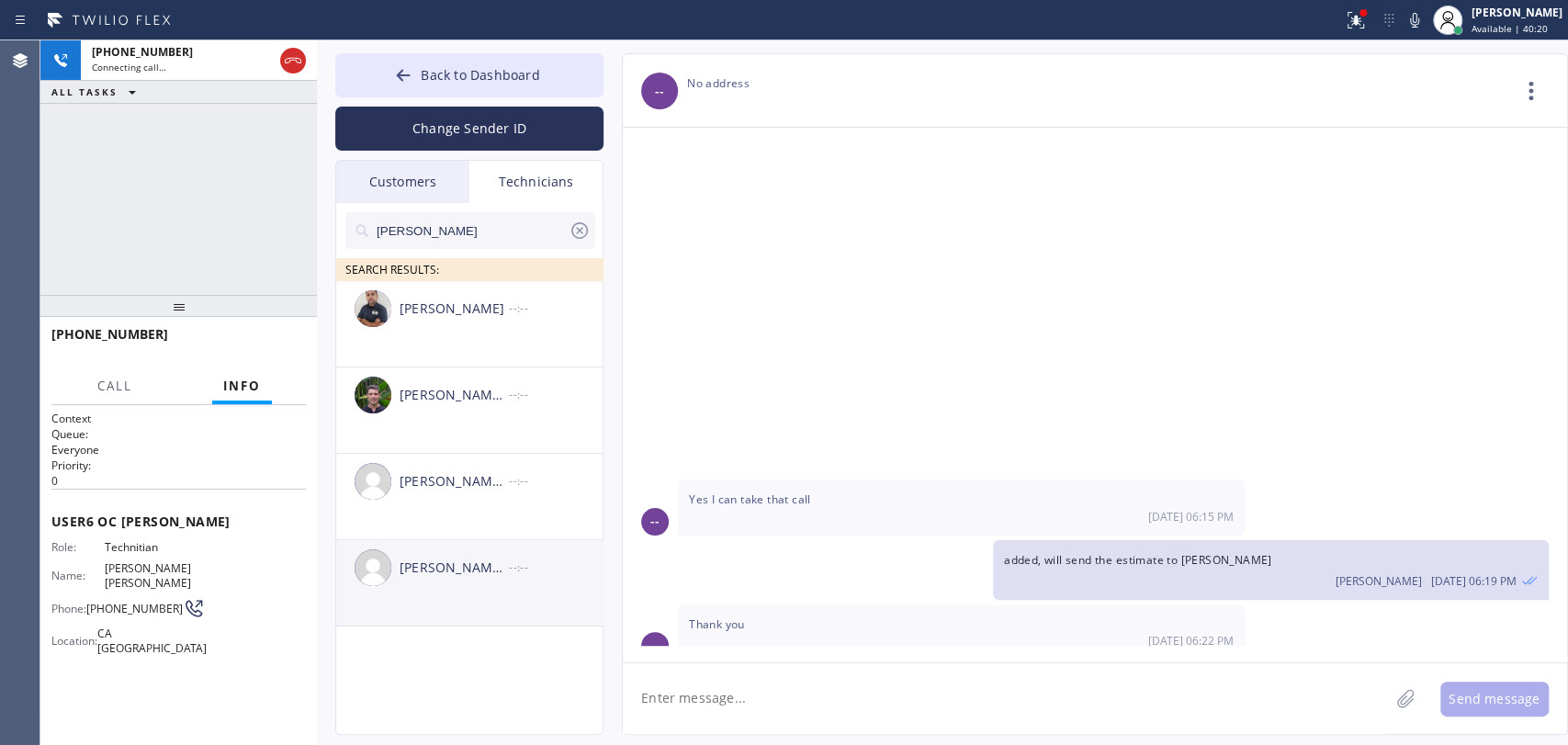
click at [445, 573] on div "Michael Jr Garcia" at bounding box center [454, 569] width 109 height 22
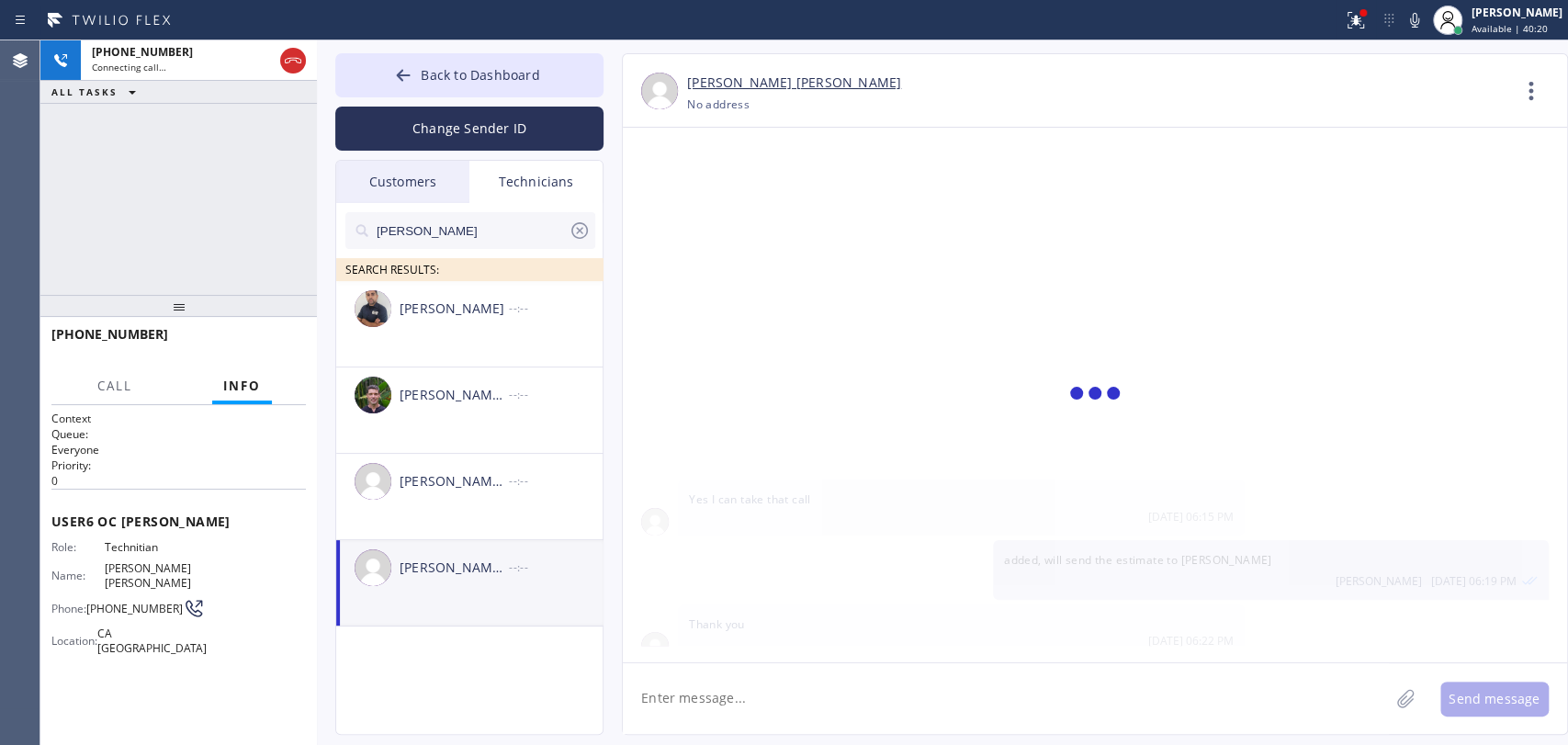
click at [741, 706] on textarea at bounding box center [1006, 699] width 766 height 71
paste textarea "UI29GP"
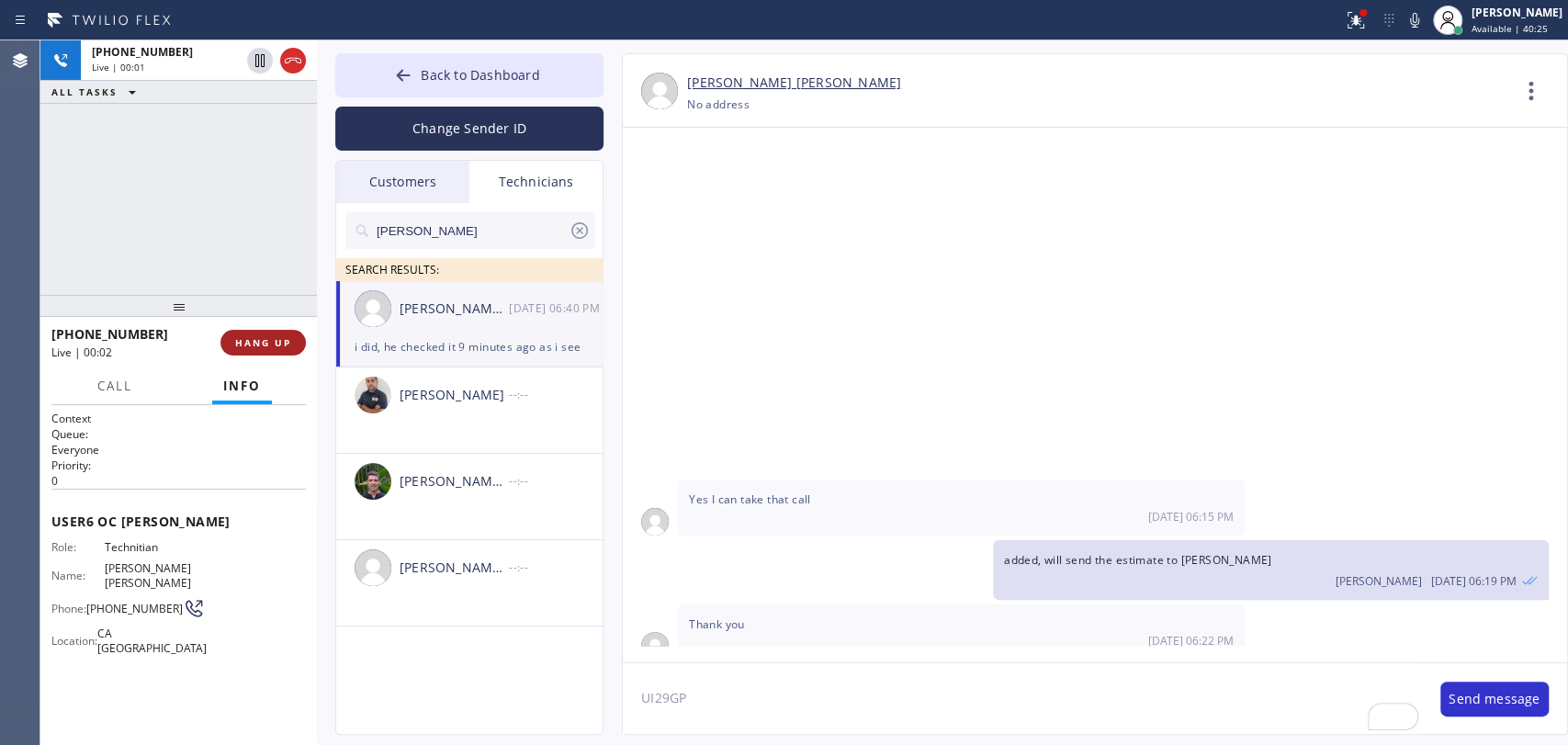
click at [287, 347] on span "HANG UP" at bounding box center [262, 342] width 56 height 13
click at [817, 699] on textarea "UI29GP" at bounding box center [1023, 699] width 800 height 71
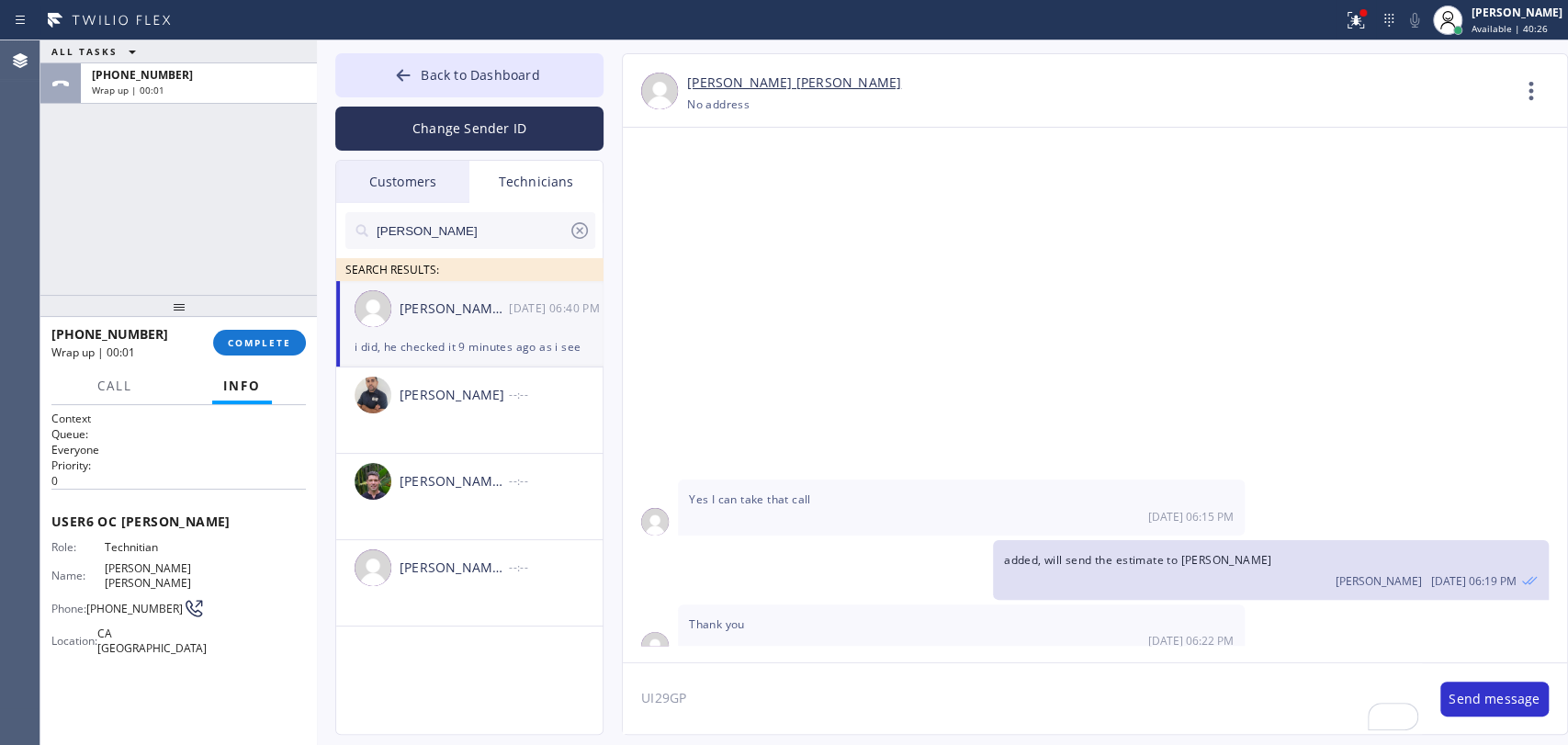
paste textarea "calling right now, cx stated that Michael forgot to close the shower drainage a…"
type textarea "UI29GP calling right now, cx stated that [PERSON_NAME] forgot to close the show…"
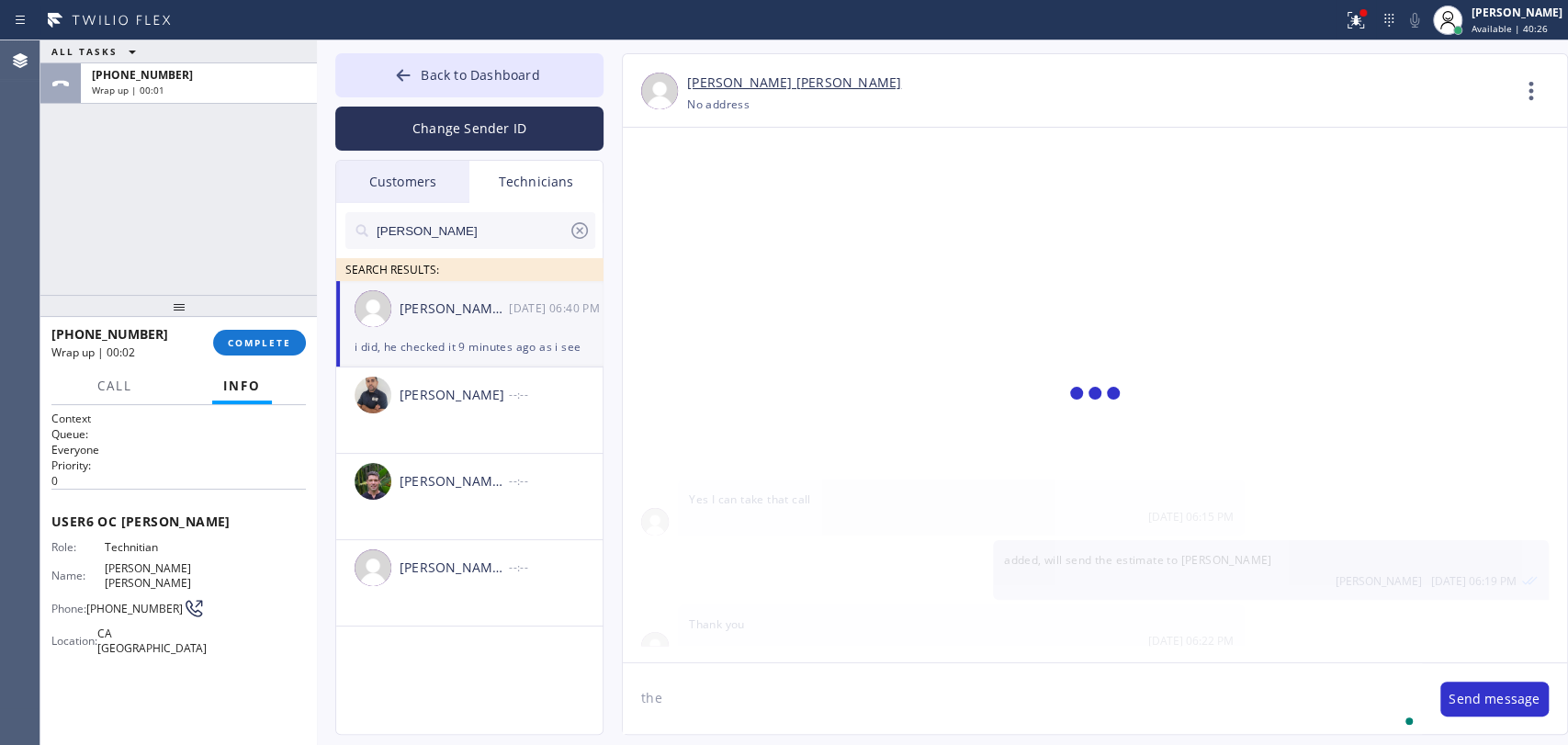
scroll to position [23503, 0]
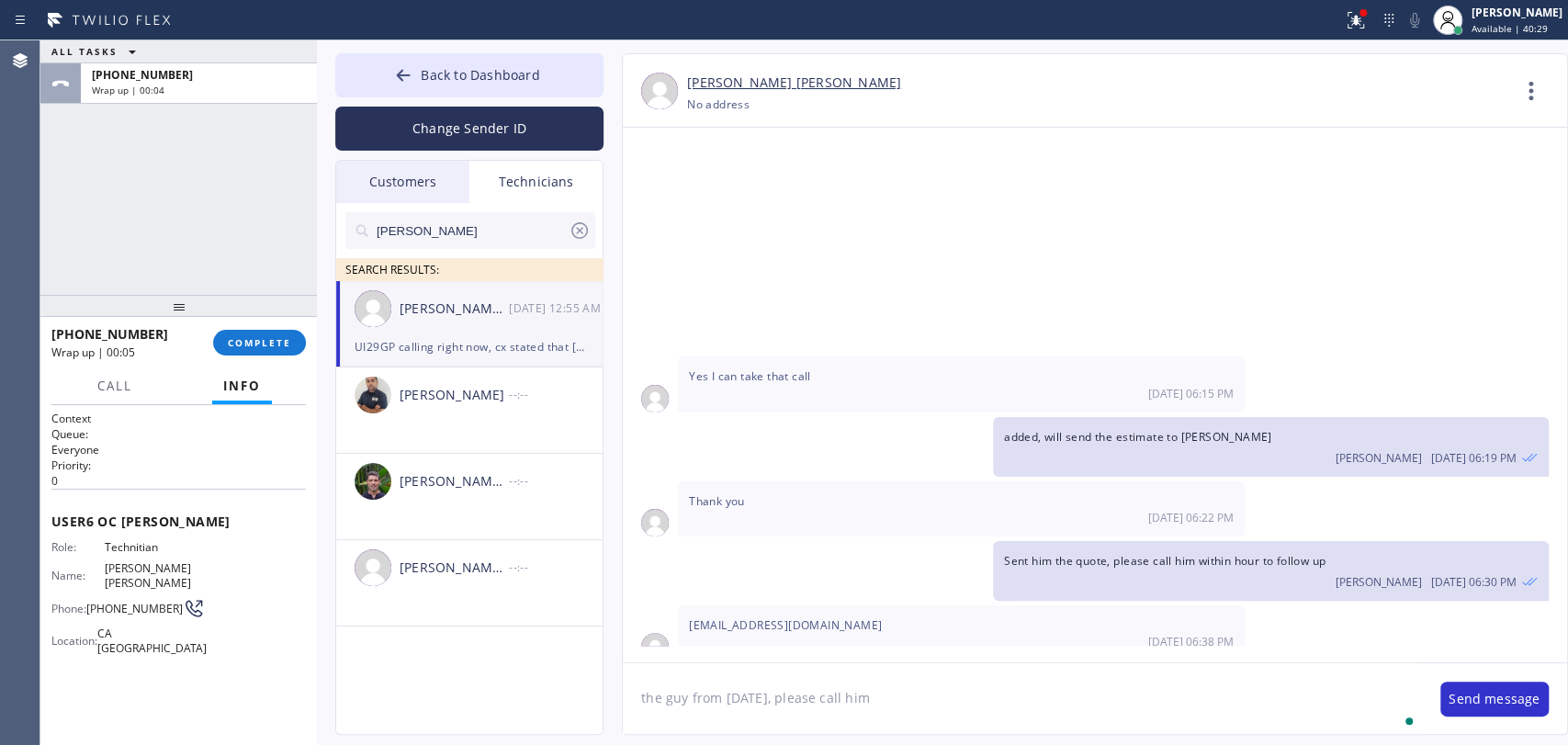
type textarea "the guy from [DATE], please call him"
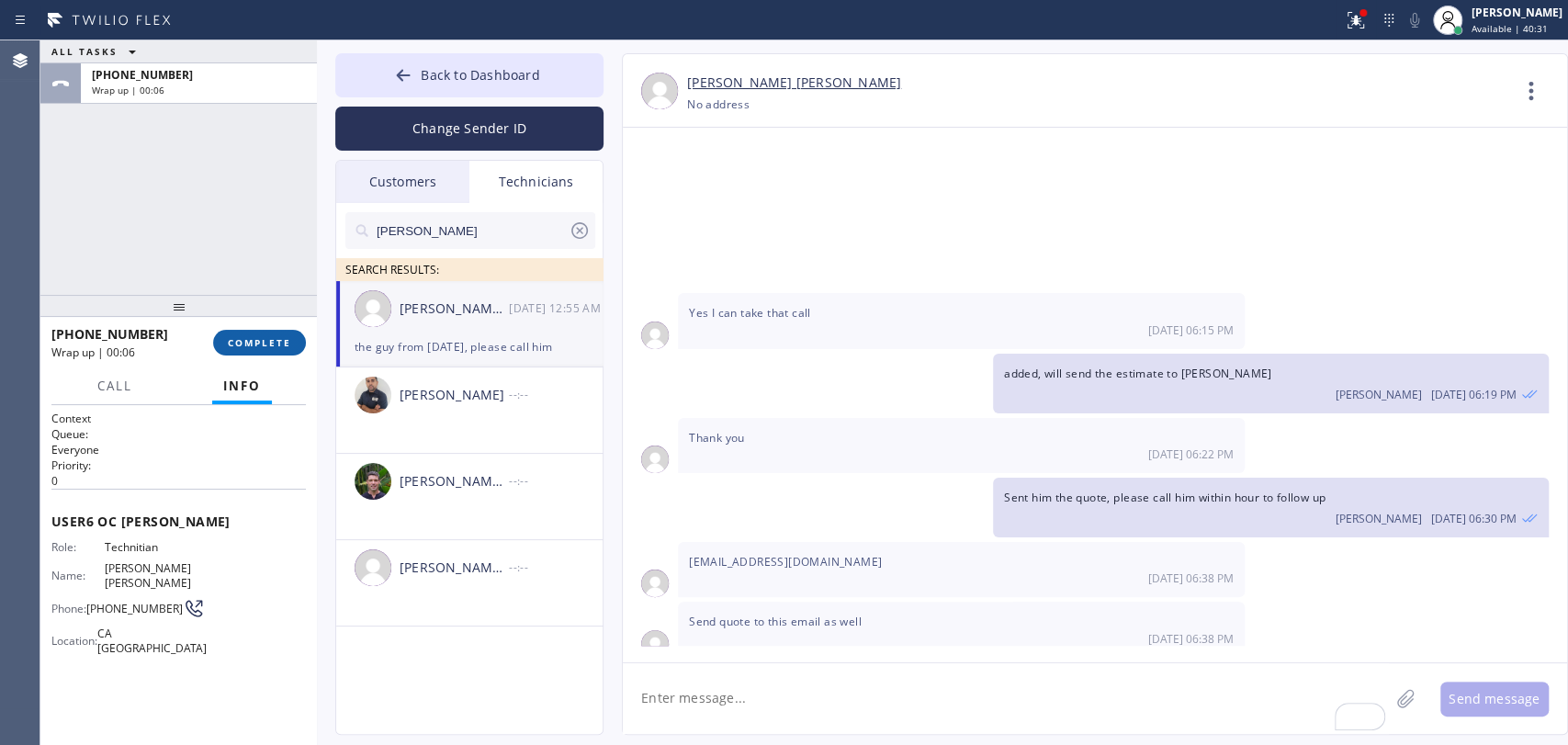
click at [233, 335] on button "COMPLETE" at bounding box center [259, 343] width 92 height 26
click at [234, 285] on div "ALL TASKS ALL TASKS ACTIVE TASKS TASKS IN WRAP UP +19095347004 Wrap up | 00:07" at bounding box center [178, 167] width 276 height 255
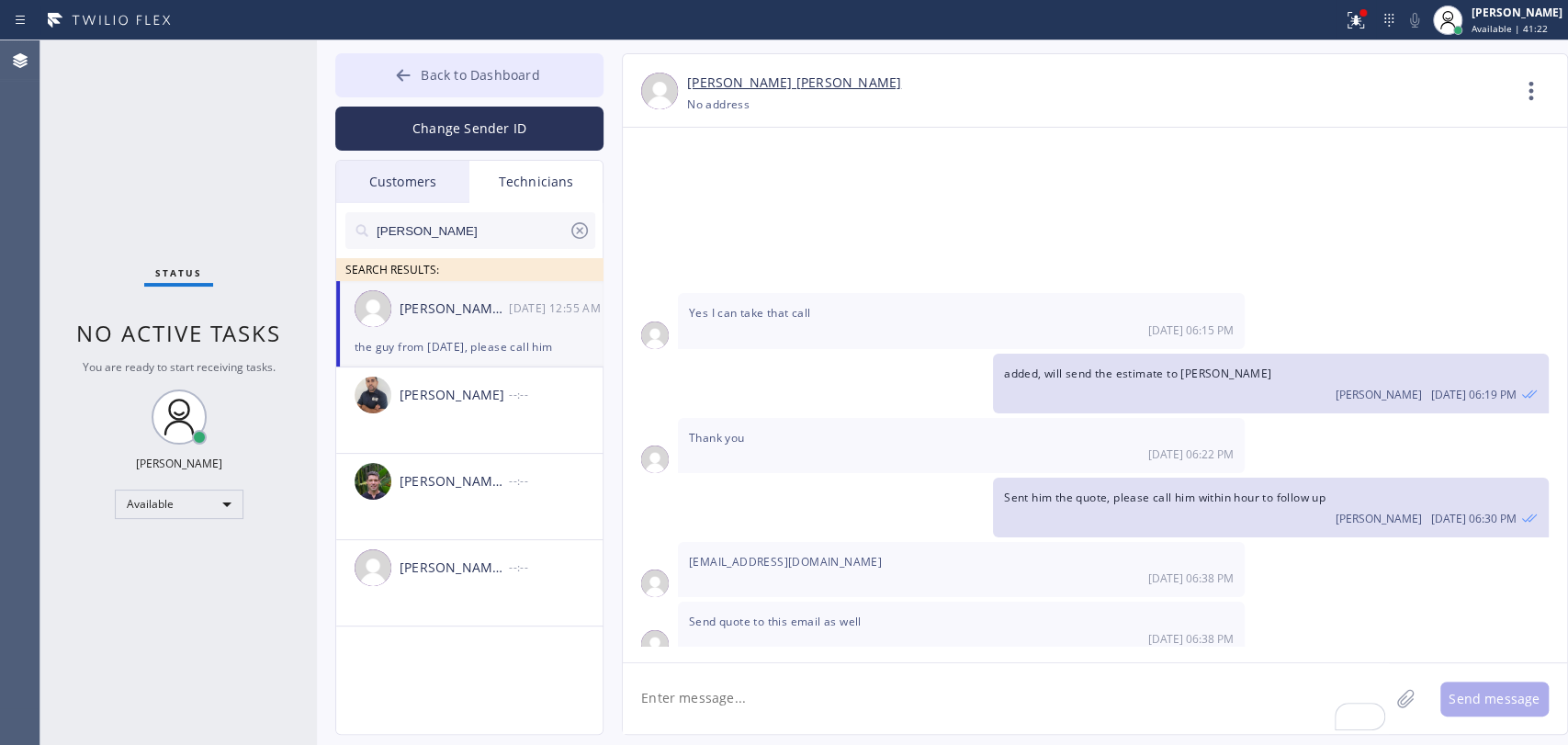
click at [532, 76] on span "Back to Dashboard" at bounding box center [479, 75] width 119 height 18
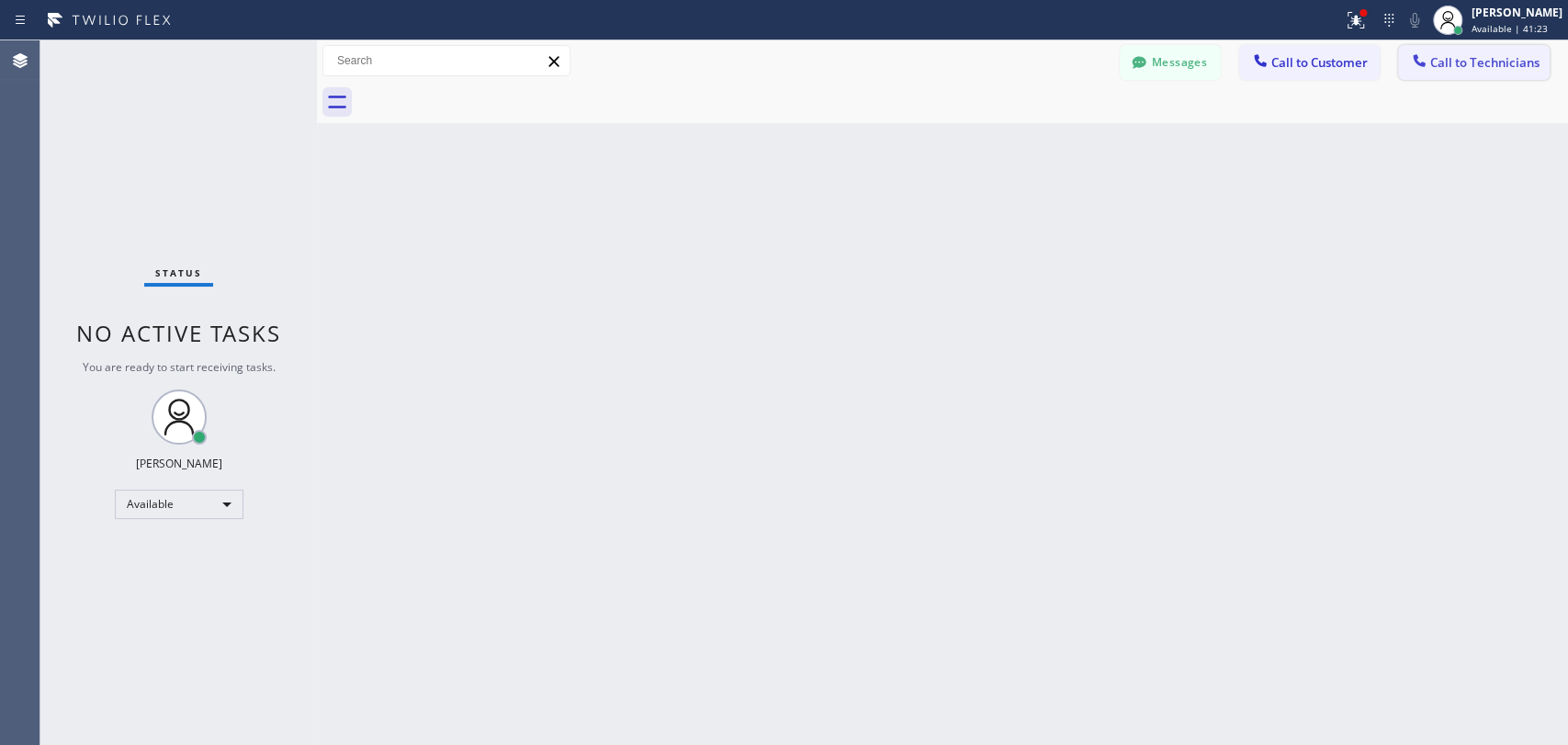
click at [1440, 54] on span "Call to Technicians" at bounding box center [1484, 62] width 109 height 17
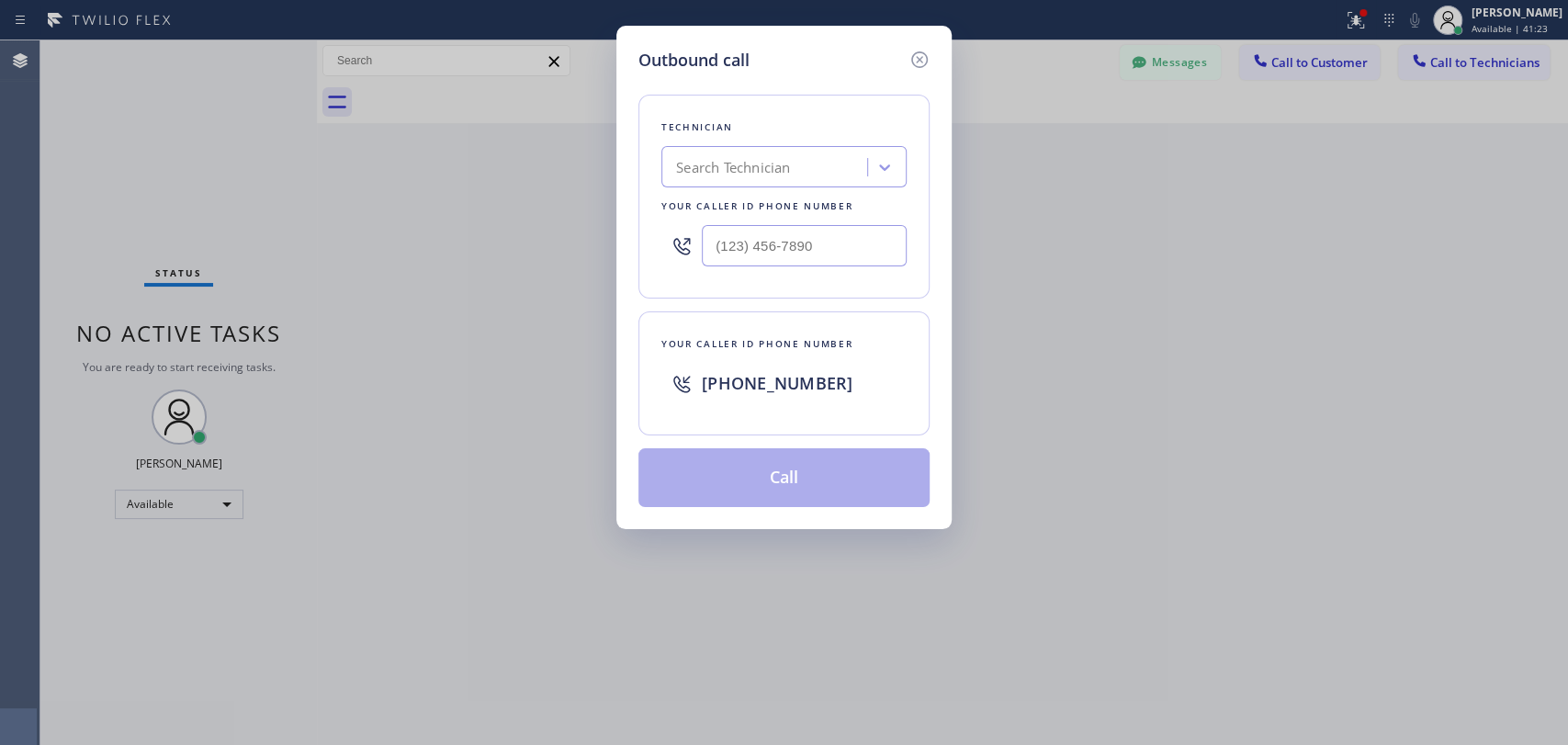
click at [816, 178] on div "Search Technician" at bounding box center [767, 167] width 200 height 32
type input "matthew"
click at [768, 202] on div "[PERSON_NAME]" at bounding box center [784, 206] width 246 height 33
type input "(310) 531-6730"
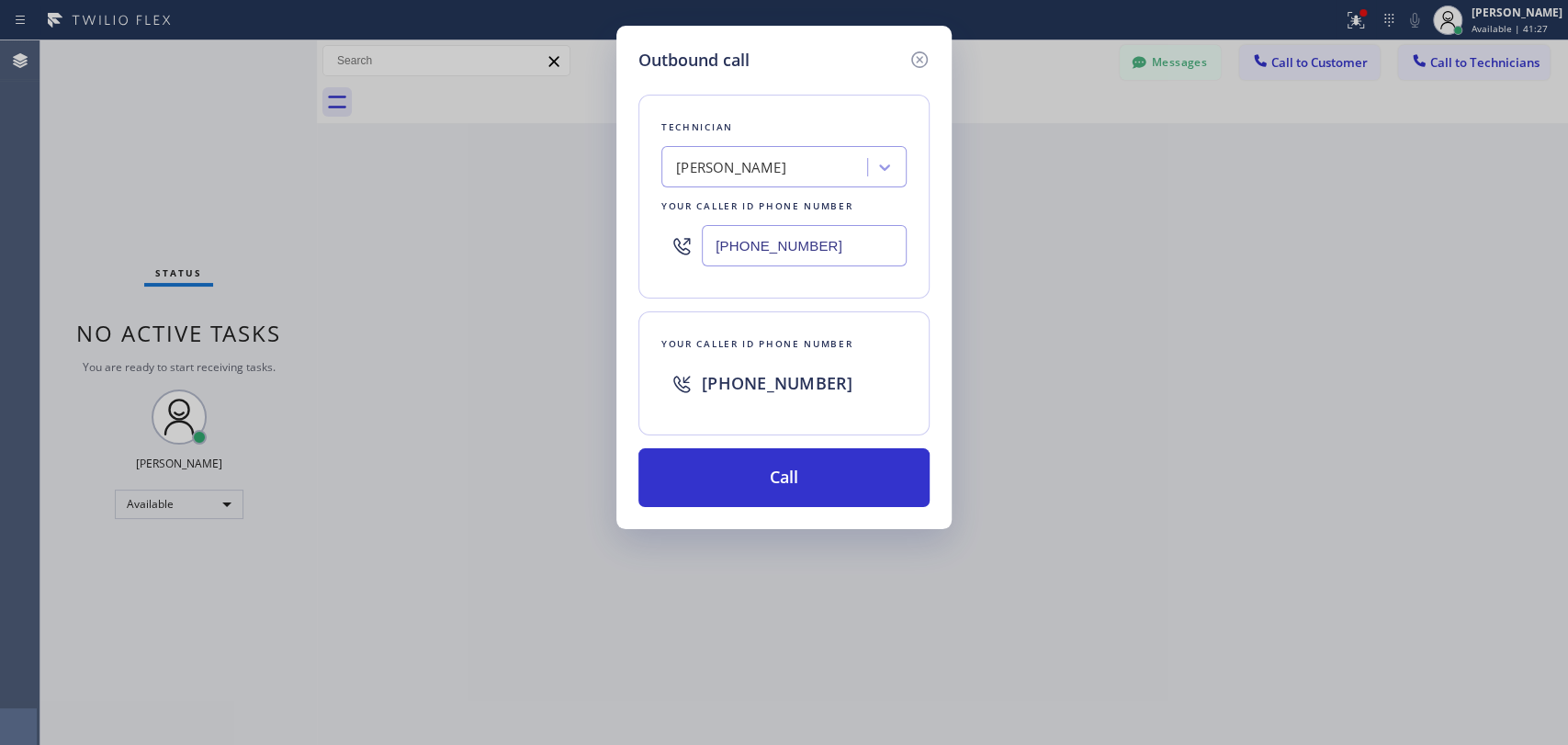
click at [723, 429] on div "Your caller id phone number +13236796146" at bounding box center [784, 373] width 291 height 124
click at [722, 473] on button "Call" at bounding box center [784, 478] width 291 height 59
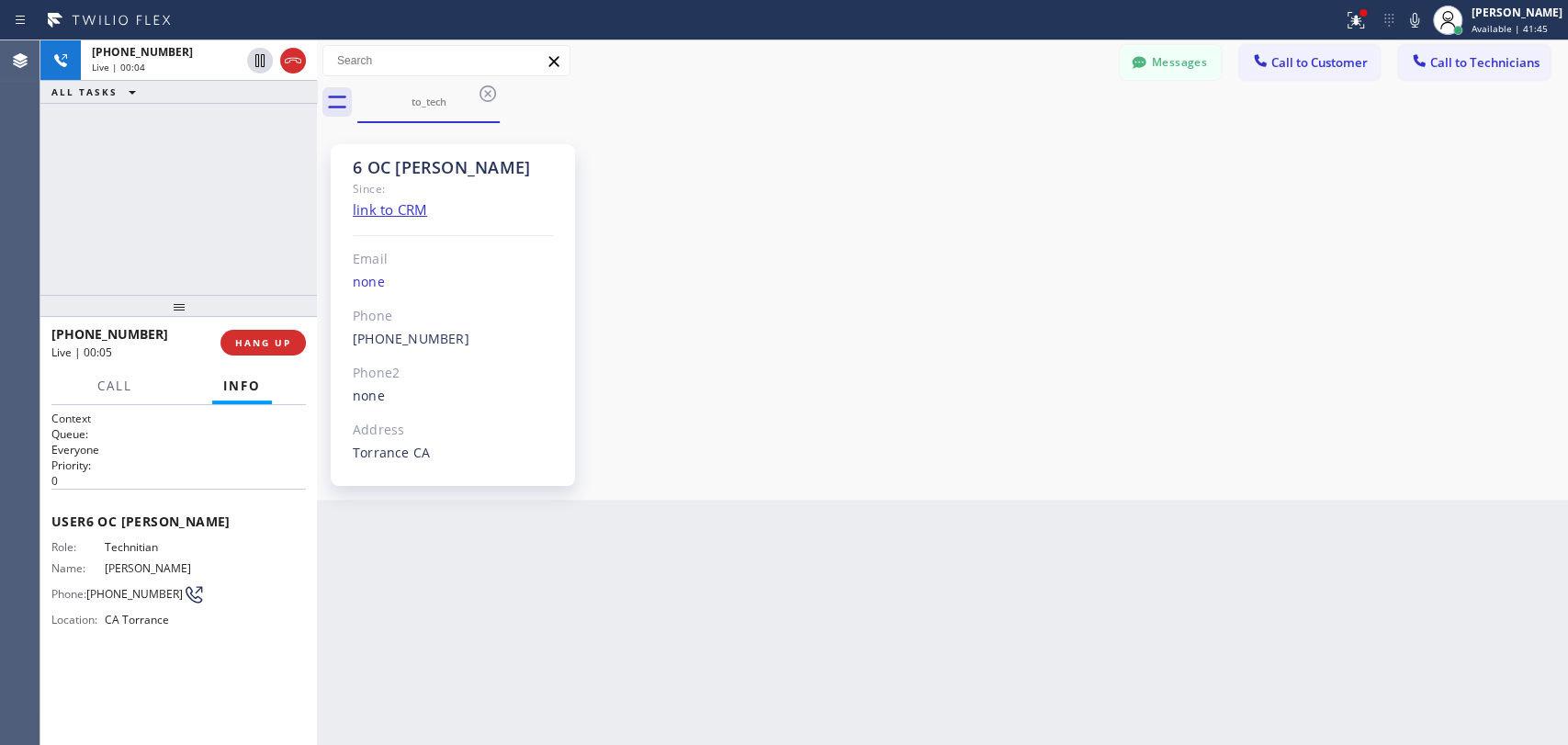
click at [430, 164] on div "6 OC Matthew" at bounding box center [453, 168] width 201 height 22
drag, startPoint x: 398, startPoint y: 158, endPoint x: 356, endPoint y: 151, distance: 42.6
click at [396, 158] on div "6 OC Matthew" at bounding box center [453, 168] width 201 height 22
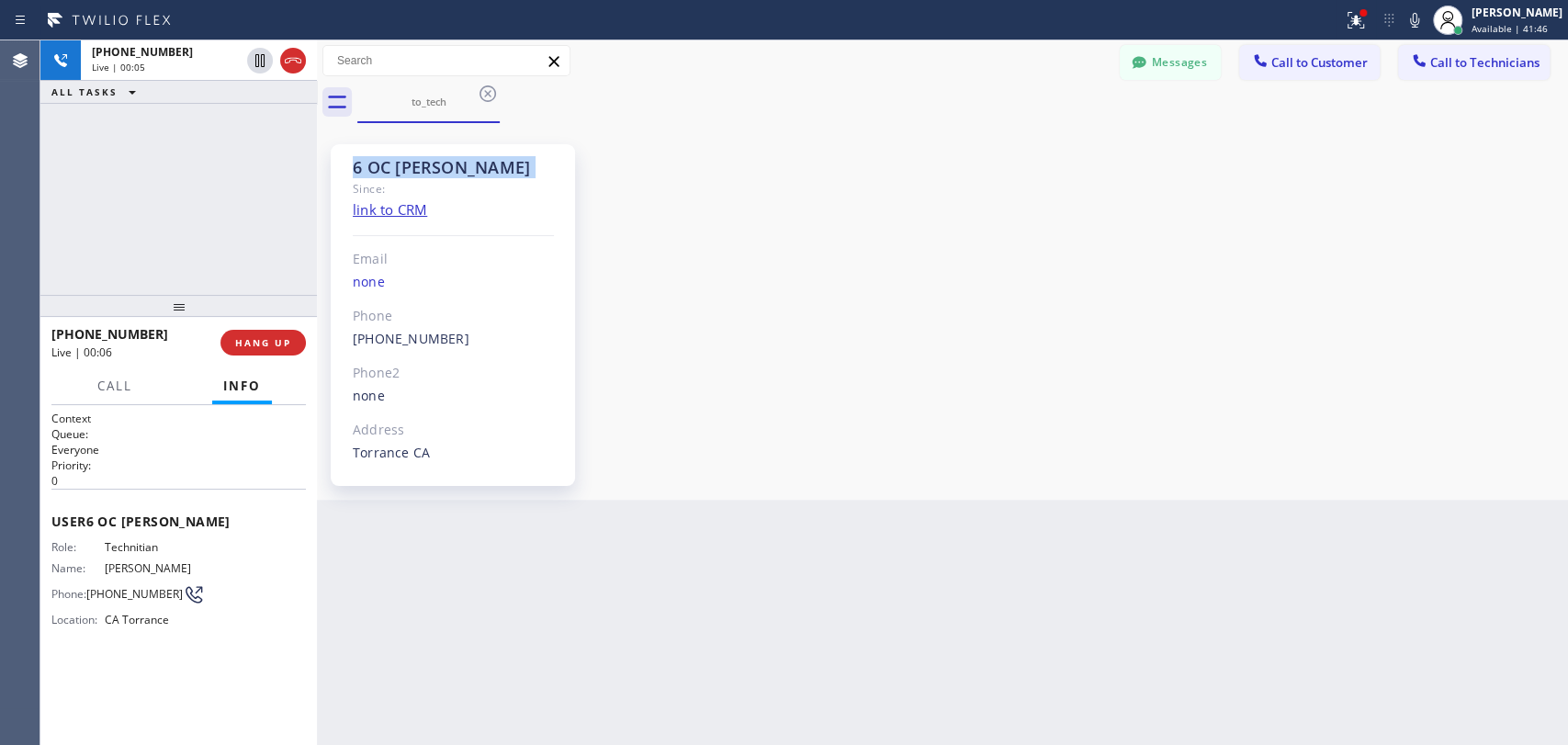
click at [356, 151] on div "6 OC Matthew Since: link to CRM Email none Phone (310) 531-6730 Outbound call T…" at bounding box center [453, 315] width 245 height 342
drag, startPoint x: 358, startPoint y: 166, endPoint x: 488, endPoint y: 174, distance: 130.2
click at [488, 174] on div "6 OC Matthew" at bounding box center [453, 168] width 201 height 22
click at [286, 347] on span "HANG UP" at bounding box center [262, 342] width 56 height 13
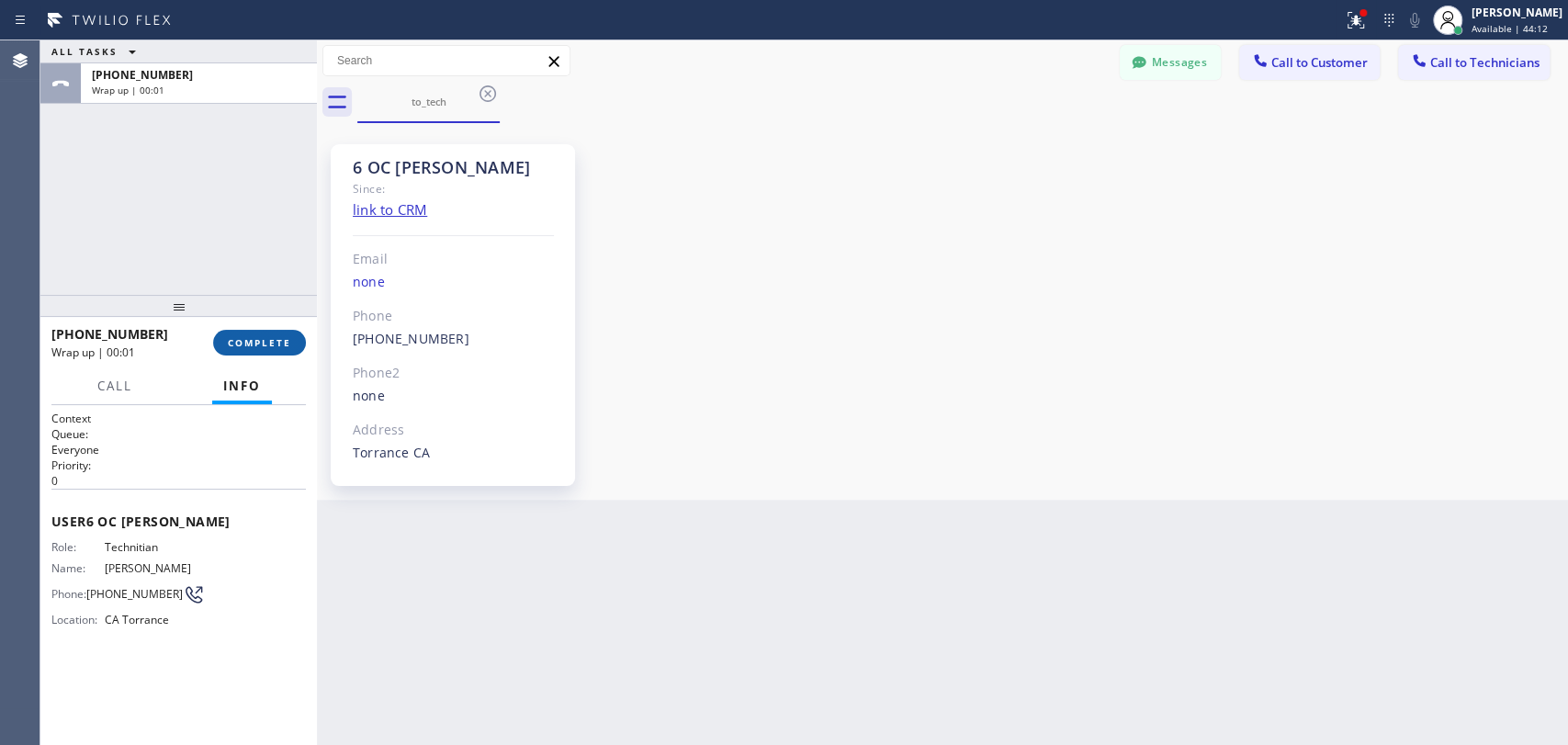
click at [262, 340] on span "COMPLETE" at bounding box center [259, 342] width 64 height 13
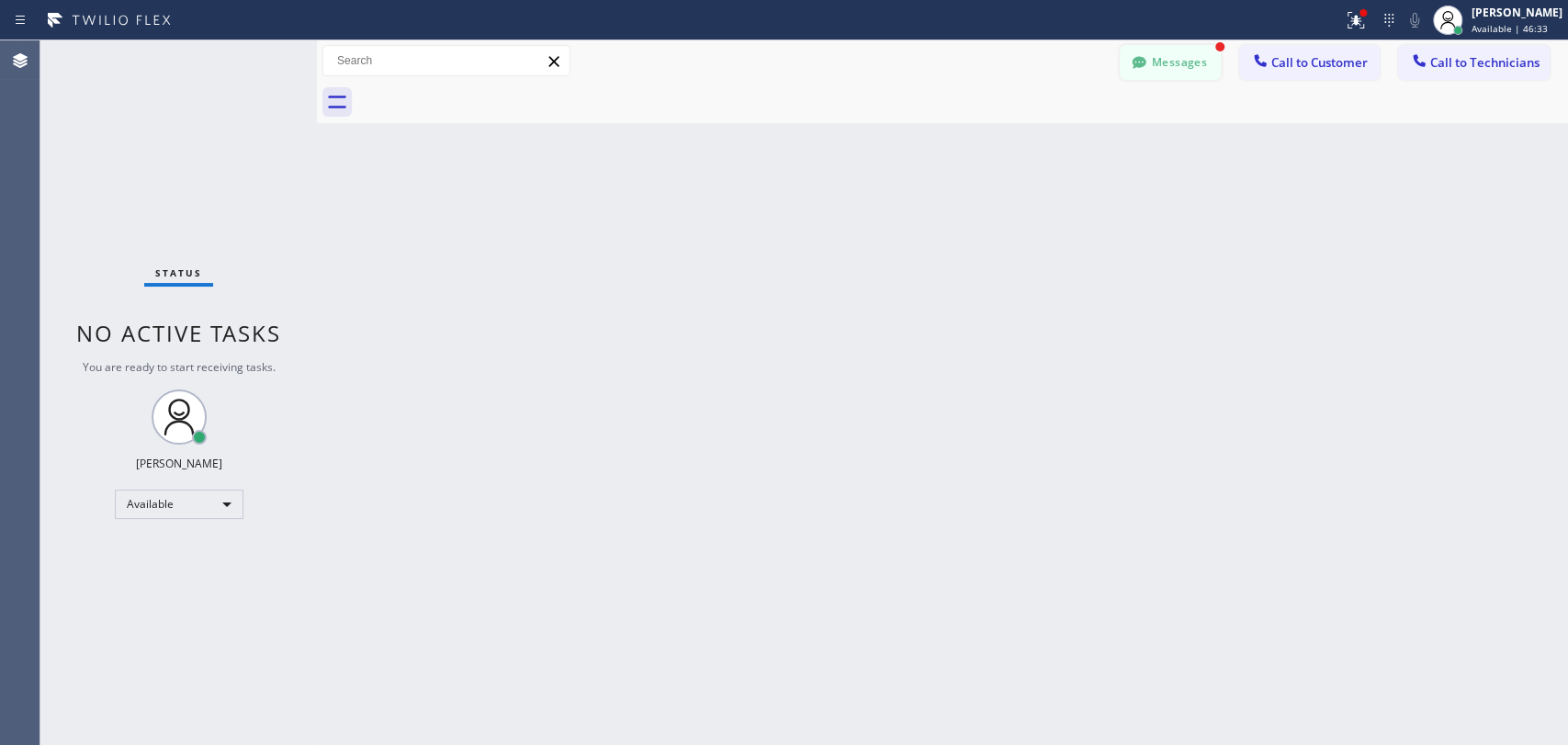
click at [1167, 53] on button "Messages" at bounding box center [1170, 63] width 101 height 35
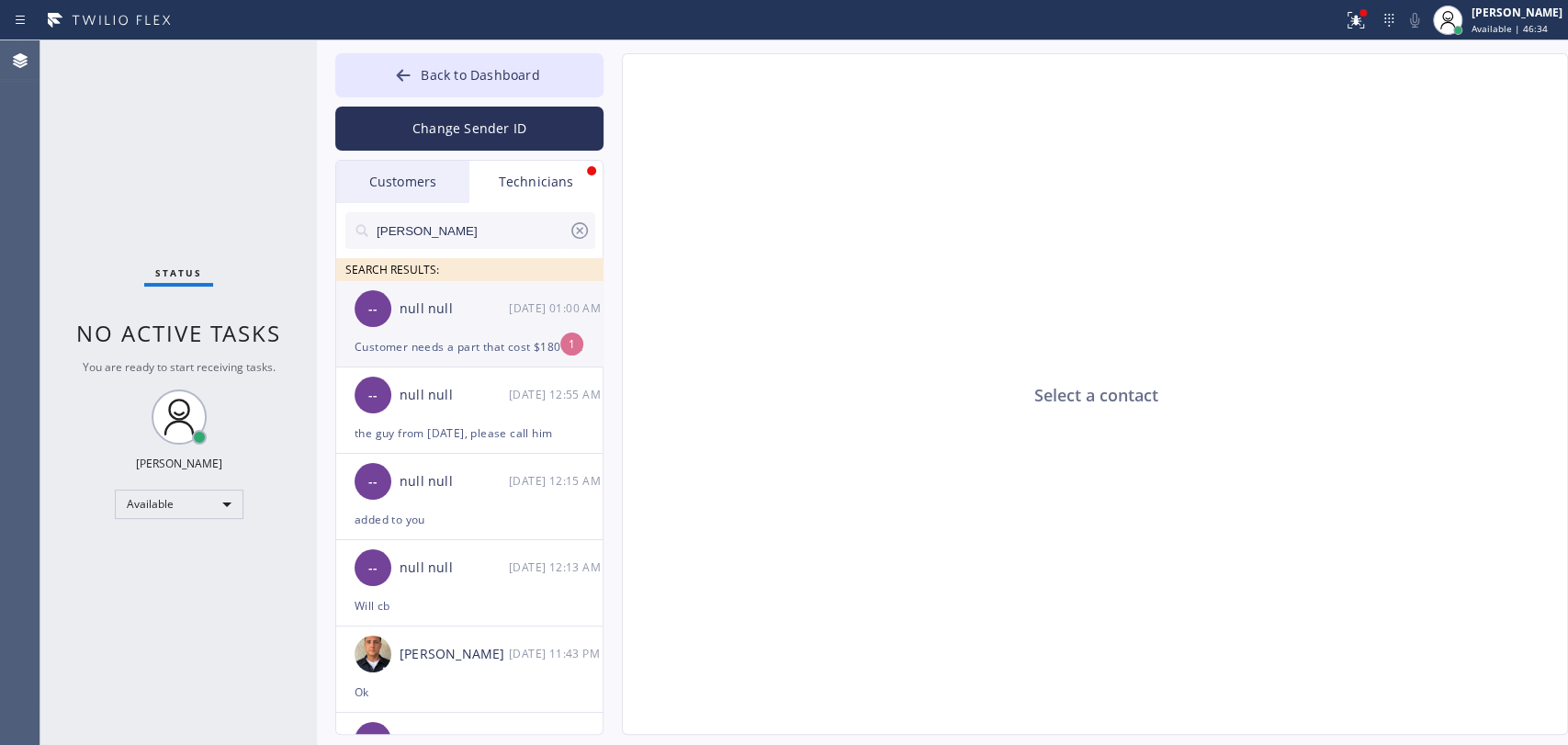
click at [471, 331] on div "-- null null 09/30 01:00 AM" at bounding box center [470, 309] width 268 height 55
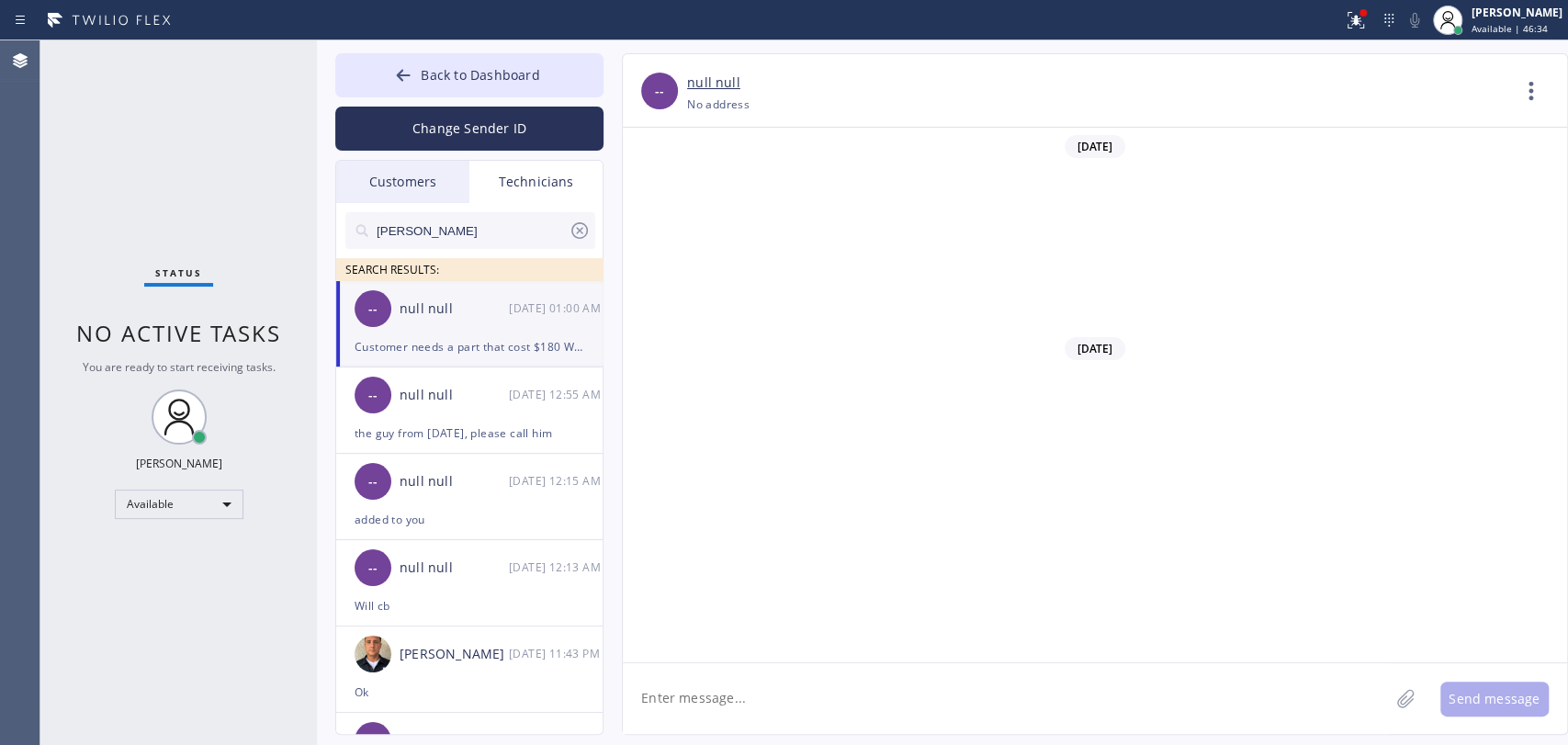
scroll to position [9795, 0]
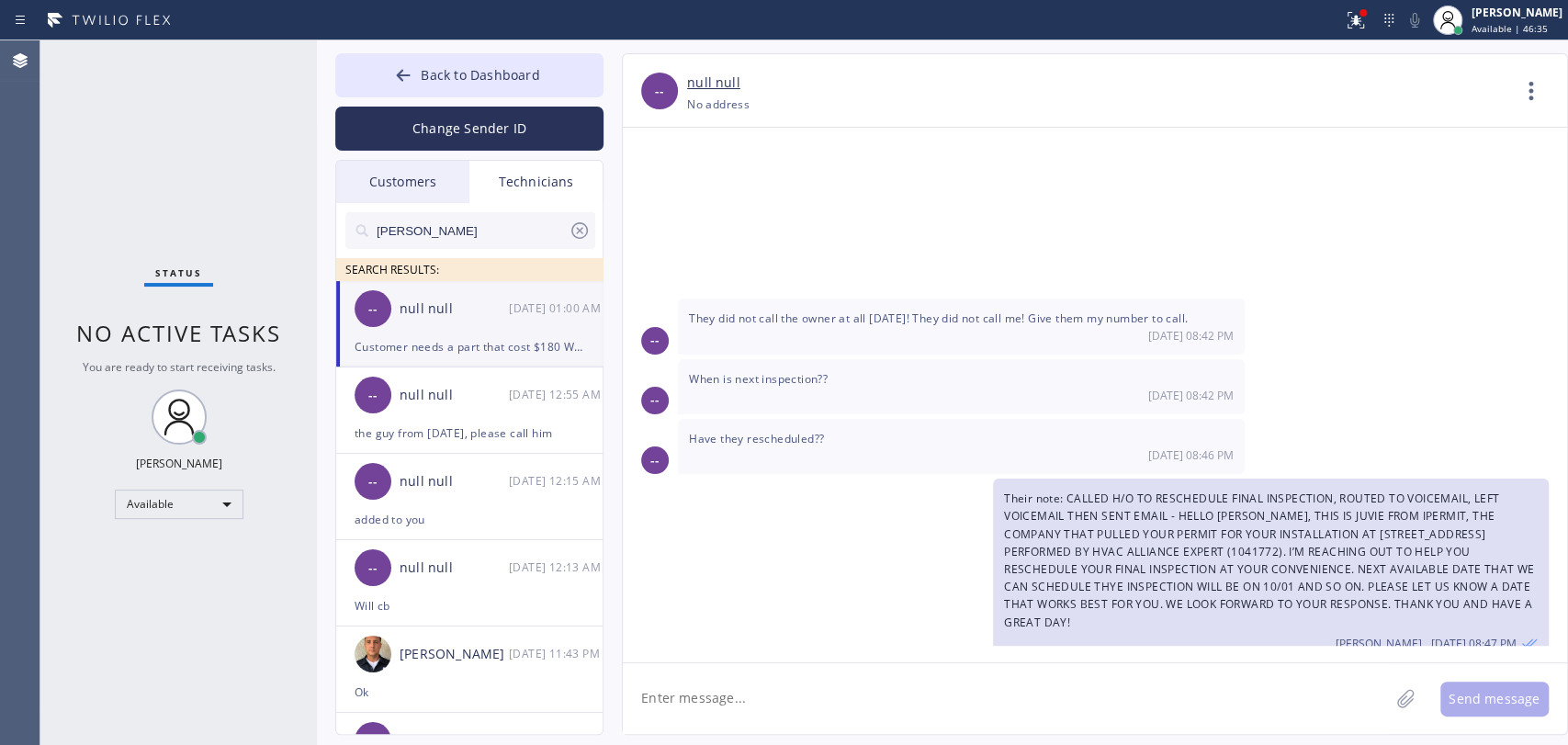
click at [744, 678] on textarea at bounding box center [1006, 699] width 766 height 71
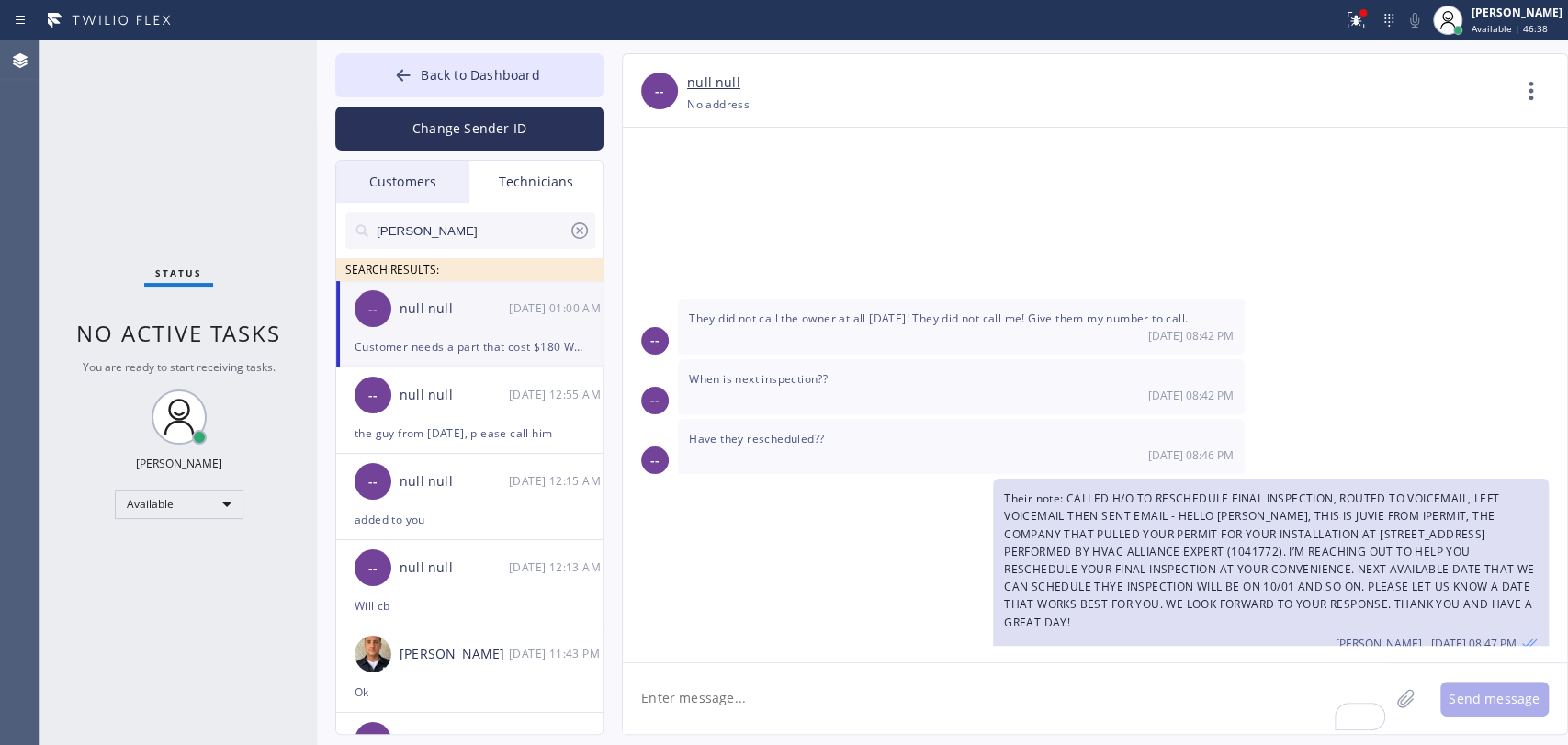
drag, startPoint x: 783, startPoint y: 607, endPoint x: 921, endPoint y: 602, distance: 138.1
drag, startPoint x: 772, startPoint y: 609, endPoint x: 923, endPoint y: 603, distance: 151.1
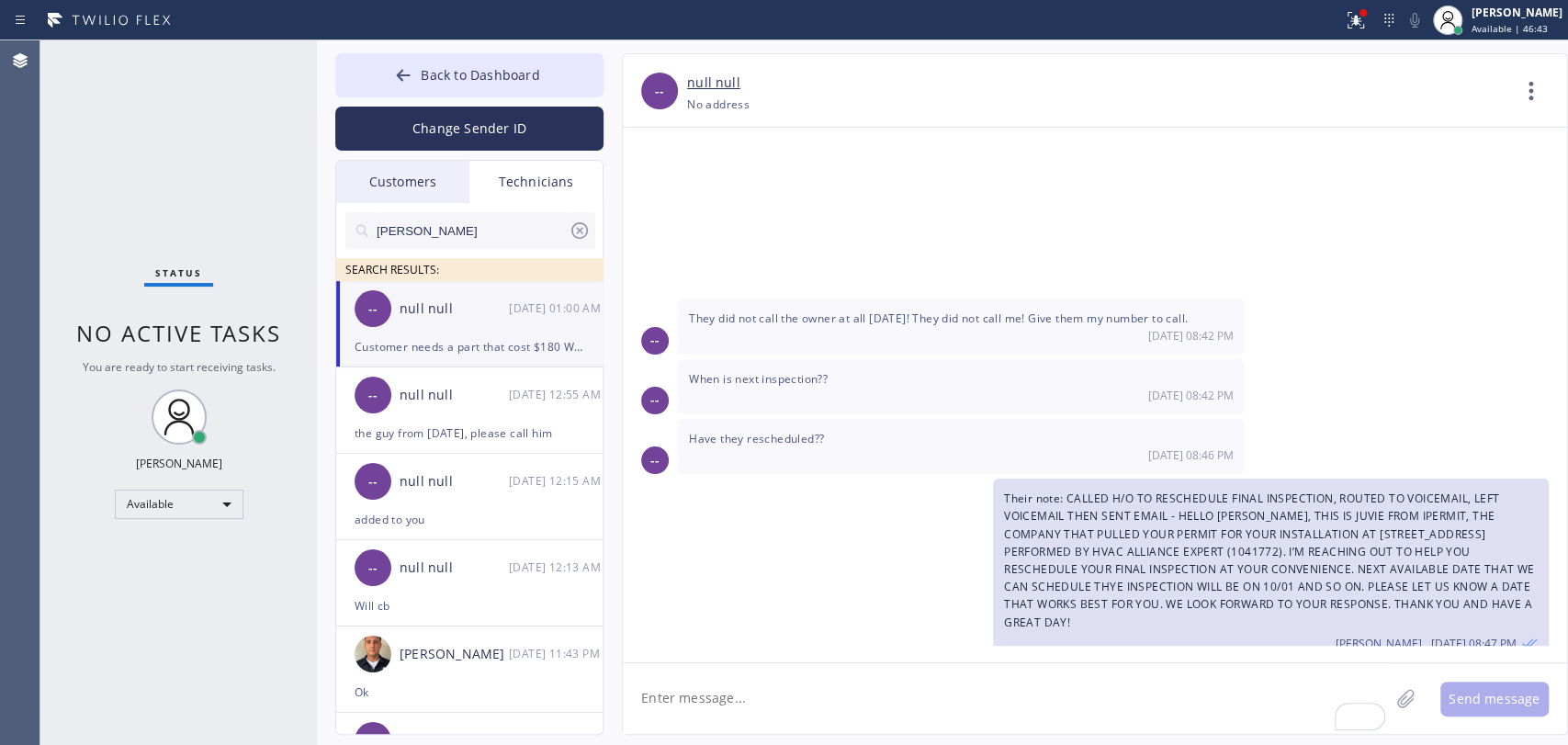
drag, startPoint x: 1039, startPoint y: 418, endPoint x: 1045, endPoint y: 372, distance: 46.4
click at [1044, 490] on span "Their note: CALLED H/O TO RESCHEDULE FINAL INSPECTION, ROUTED TO VOICEMAIL, LEF…" at bounding box center [1269, 559] width 531 height 139
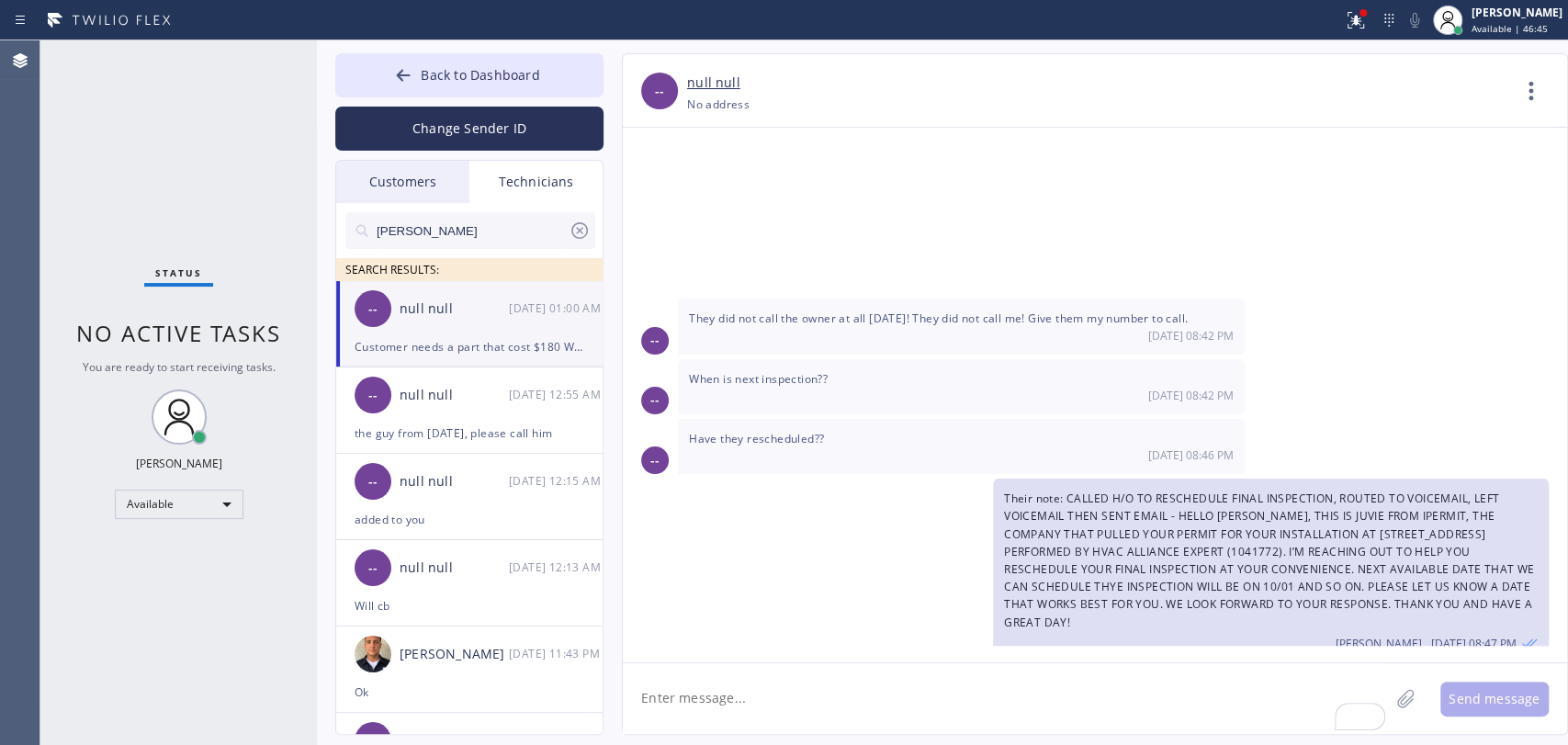
click at [1045, 490] on span "Their note: CALLED H/O TO RESCHEDULE FINAL INSPECTION, ROUTED TO VOICEMAIL, LEF…" at bounding box center [1269, 559] width 531 height 139
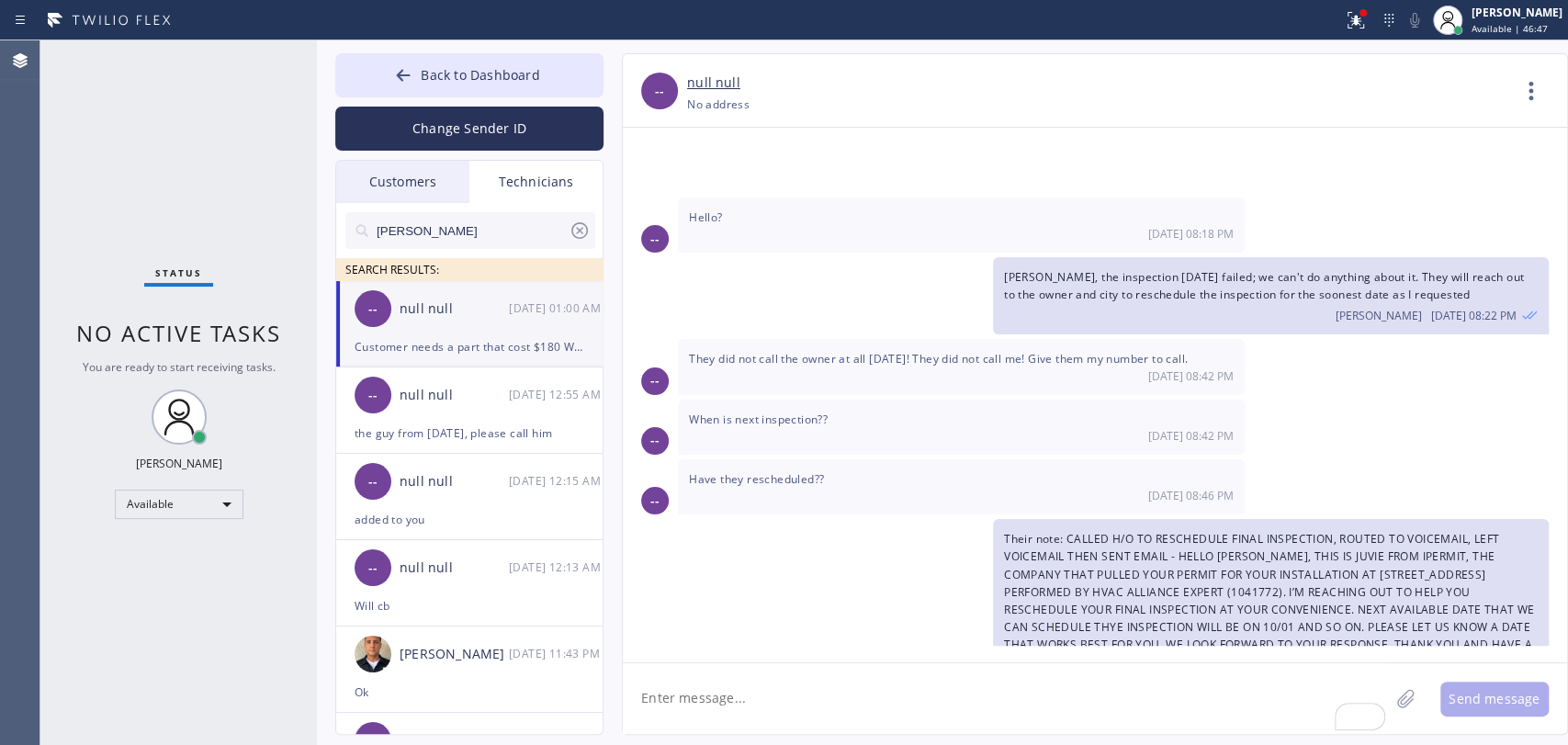
scroll to position [9794, 0]
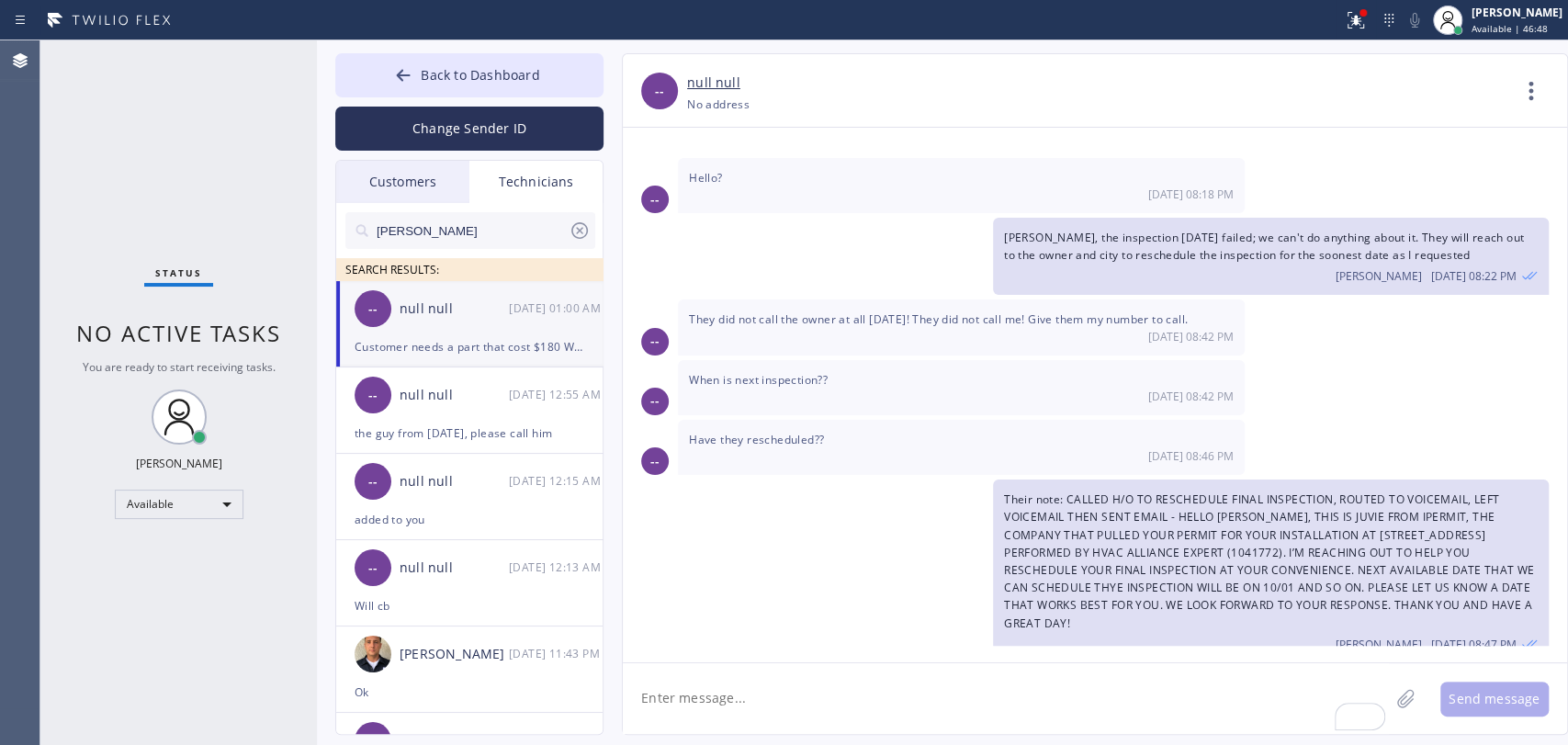
drag, startPoint x: 821, startPoint y: 602, endPoint x: 820, endPoint y: 619, distance: 17.0
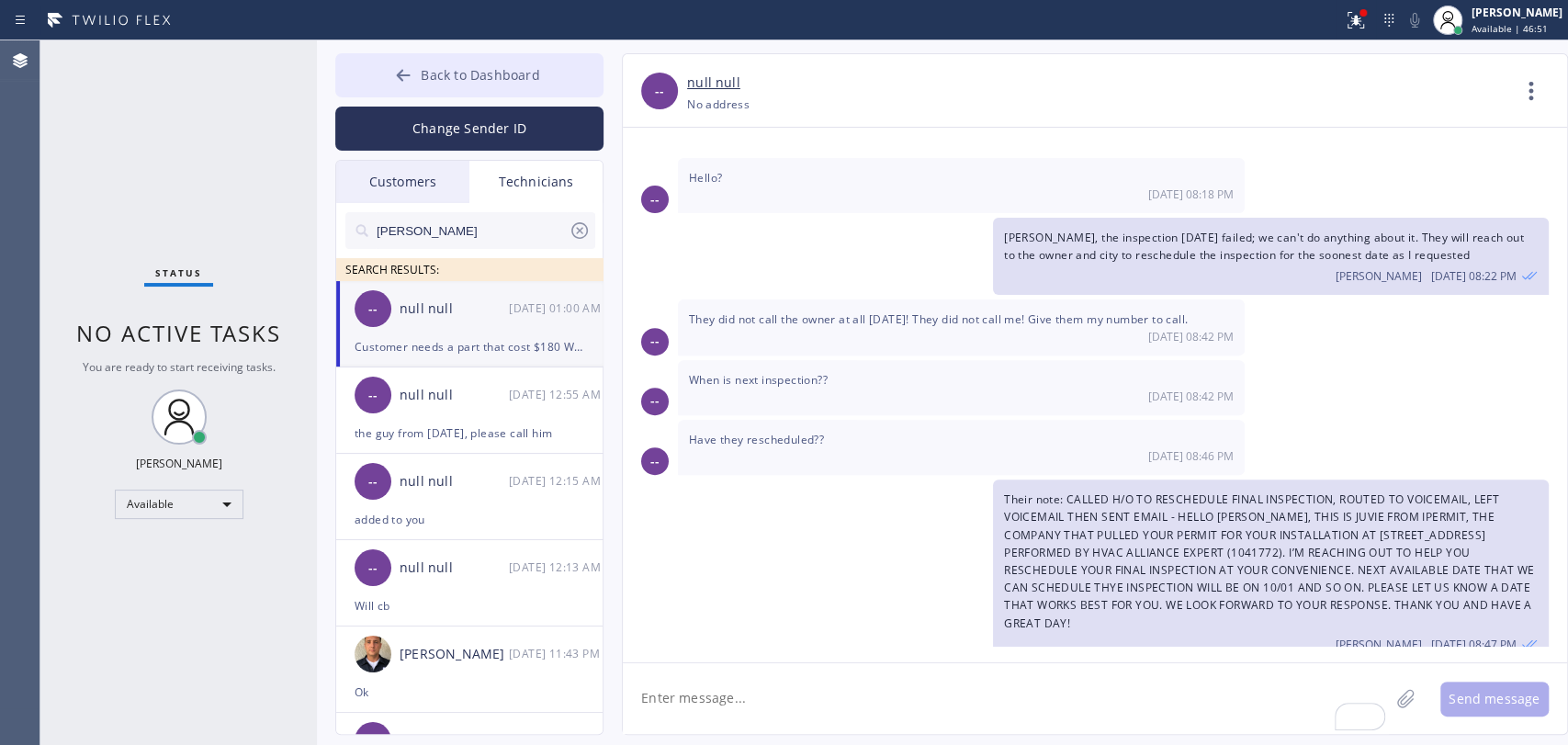
click at [420, 84] on button "Back to Dashboard" at bounding box center [469, 75] width 268 height 44
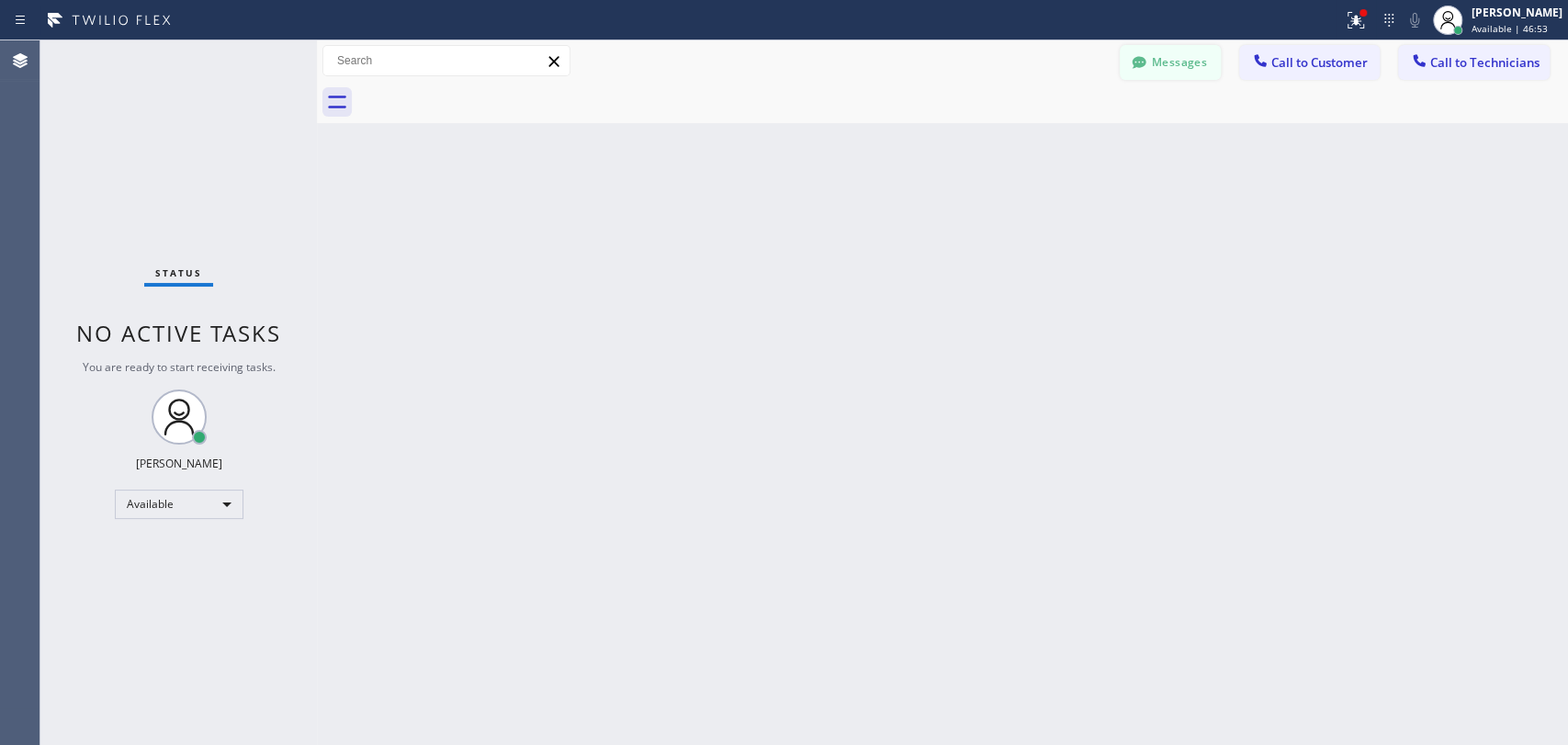
click at [1167, 63] on button "Messages" at bounding box center [1170, 63] width 101 height 35
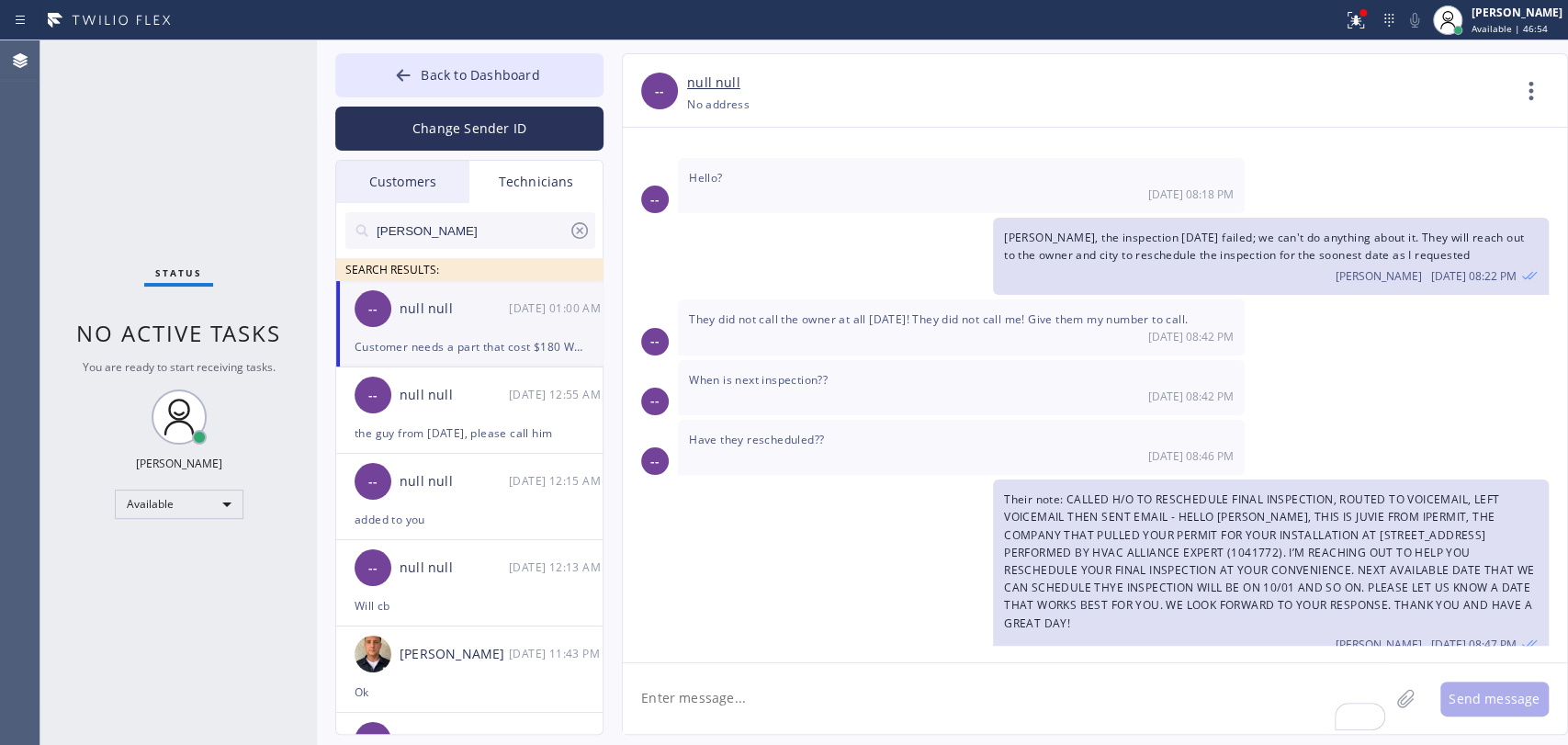
click at [766, 710] on textarea "To enrich screen reader interactions, please activate Accessibility in Grammarl…" at bounding box center [1006, 699] width 766 height 71
type textarea "b"
type textarea "Hello [PERSON_NAME], better to ask [PERSON_NAME], i'm only helping in [GEOGRAPH…"
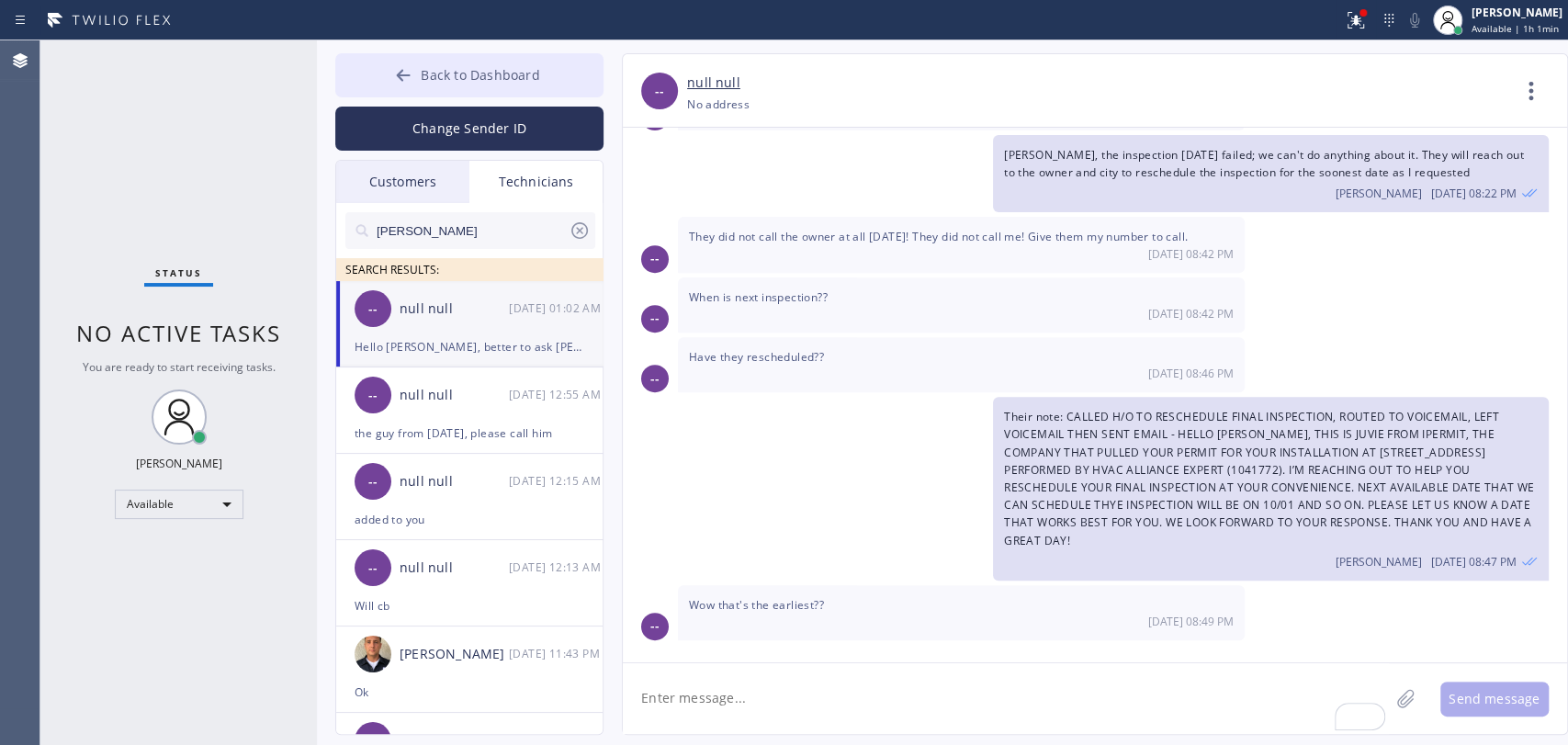
click at [532, 83] on span "Back to Dashboard" at bounding box center [479, 75] width 119 height 18
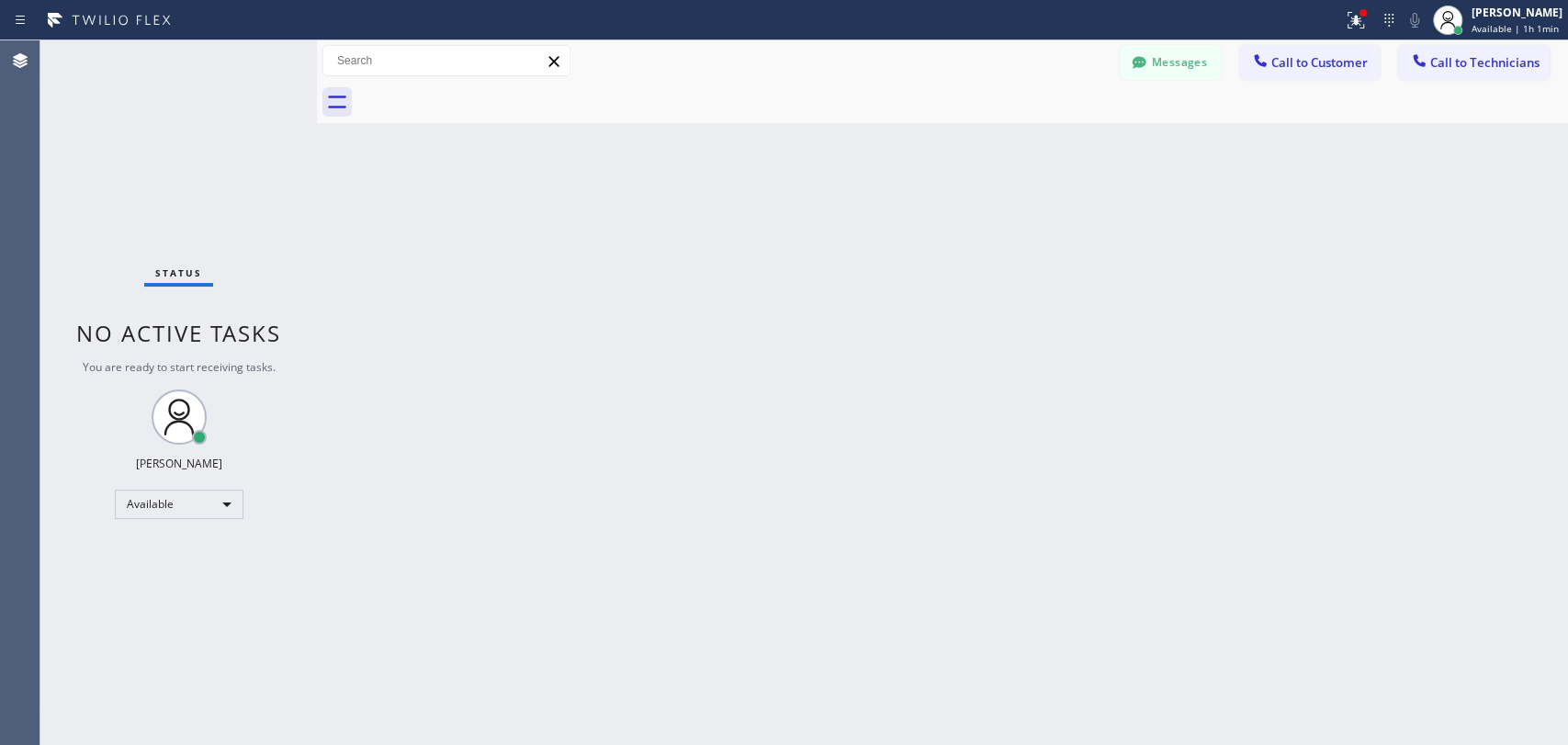
click at [1343, 48] on button "Call to Customer" at bounding box center [1309, 63] width 140 height 35
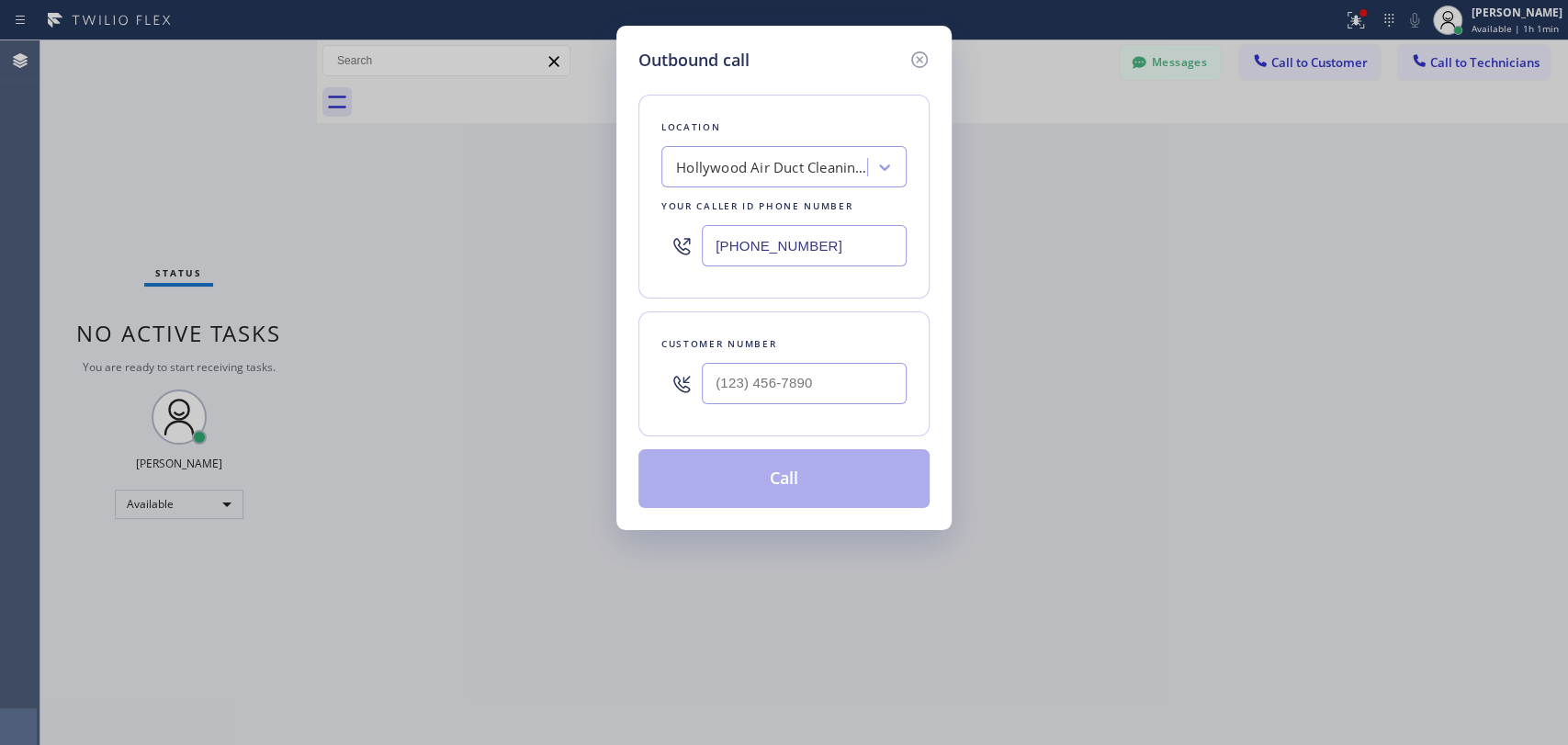
click at [793, 328] on div "Customer number" at bounding box center [784, 373] width 291 height 125
click at [787, 368] on input "(___) ___-____" at bounding box center [804, 383] width 205 height 41
paste input "626) 264-2363"
type input "[PHONE_NUMBER]"
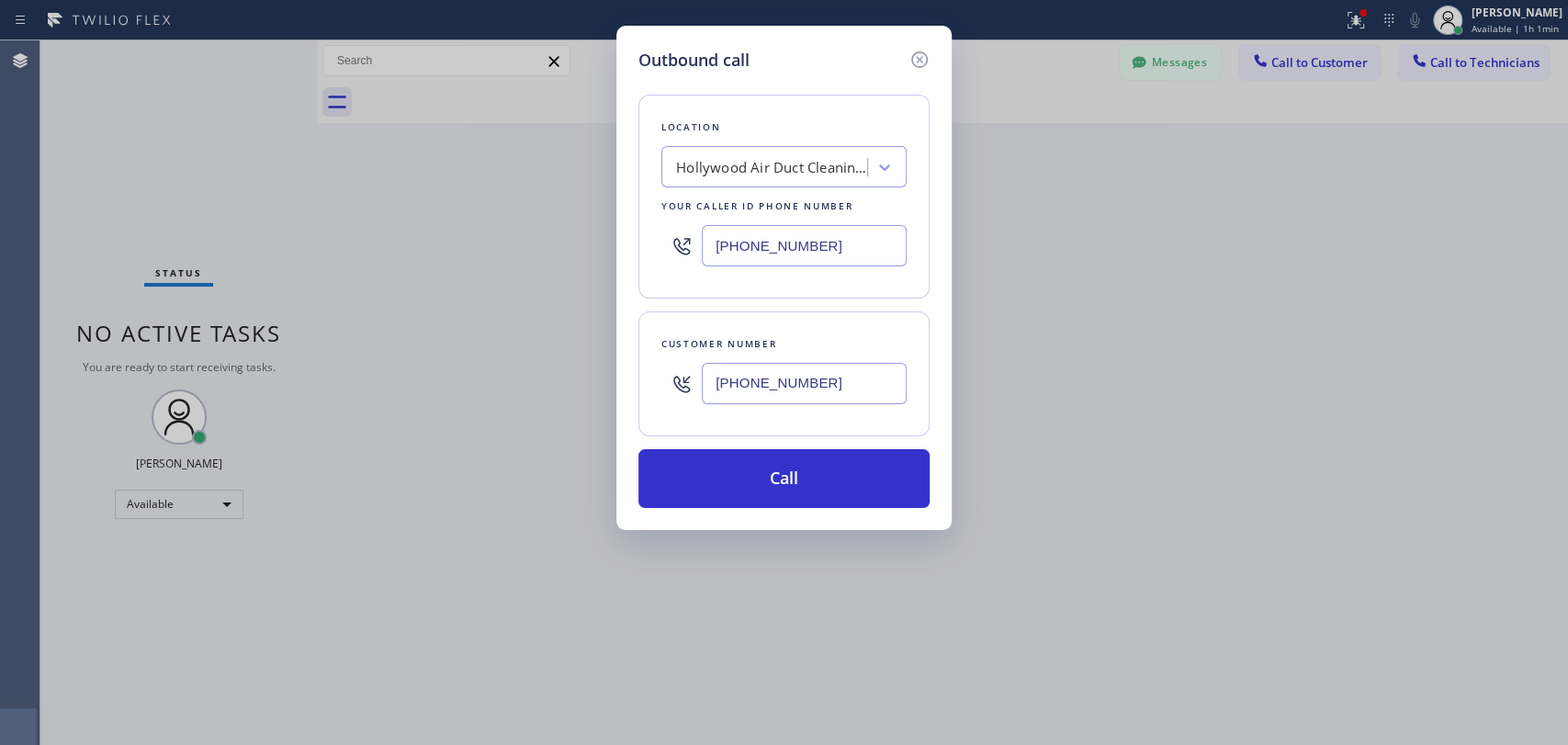
click at [737, 168] on div "Hollywood Air Duct Cleaning HVAC" at bounding box center [772, 168] width 193 height 22
paste input "[PERSON_NAME] repair"
type input "[PERSON_NAME] repair"
click at [747, 203] on div "[PERSON_NAME] repair" at bounding box center [784, 206] width 246 height 33
type input "[PHONE_NUMBER]"
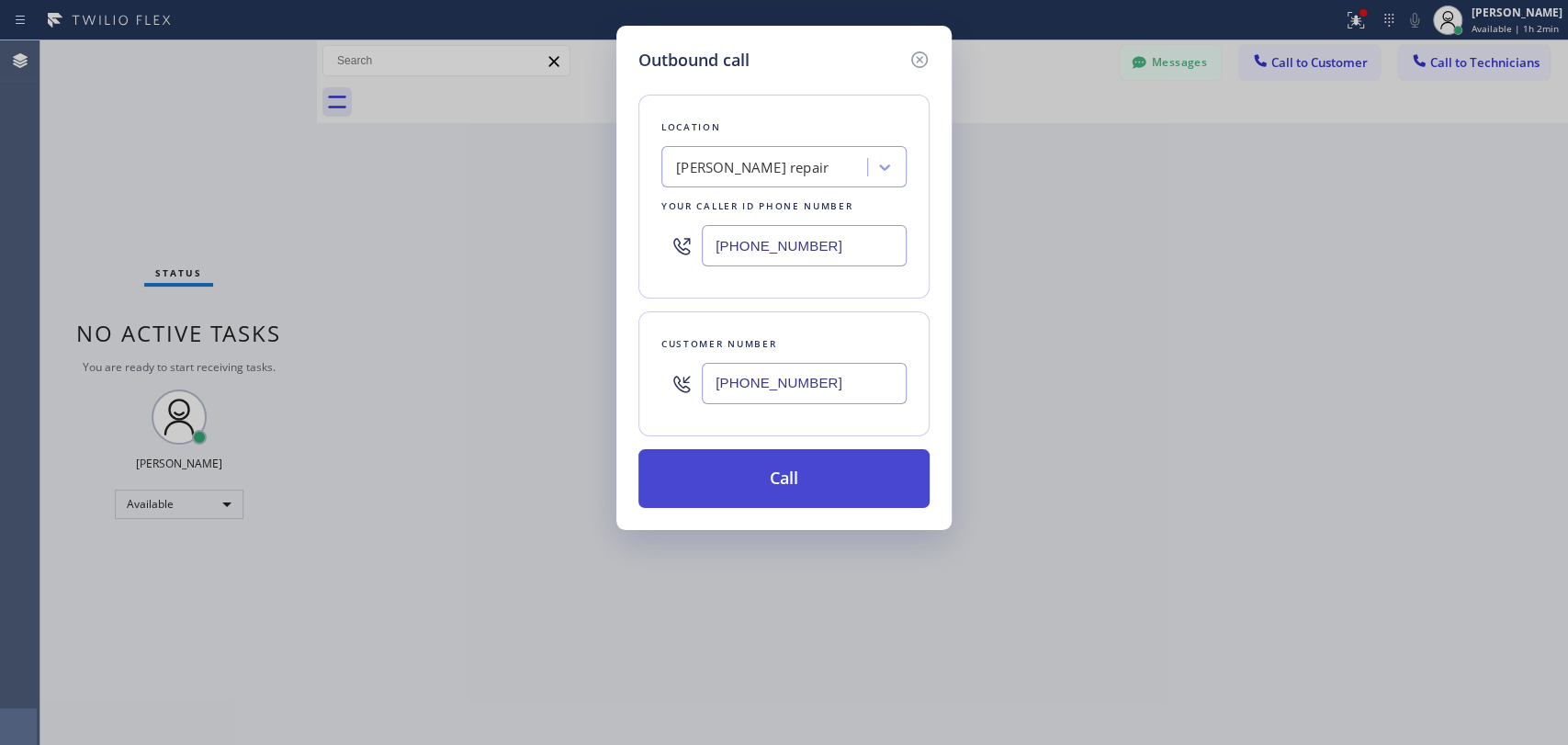
click at [734, 486] on button "Call" at bounding box center [784, 479] width 291 height 59
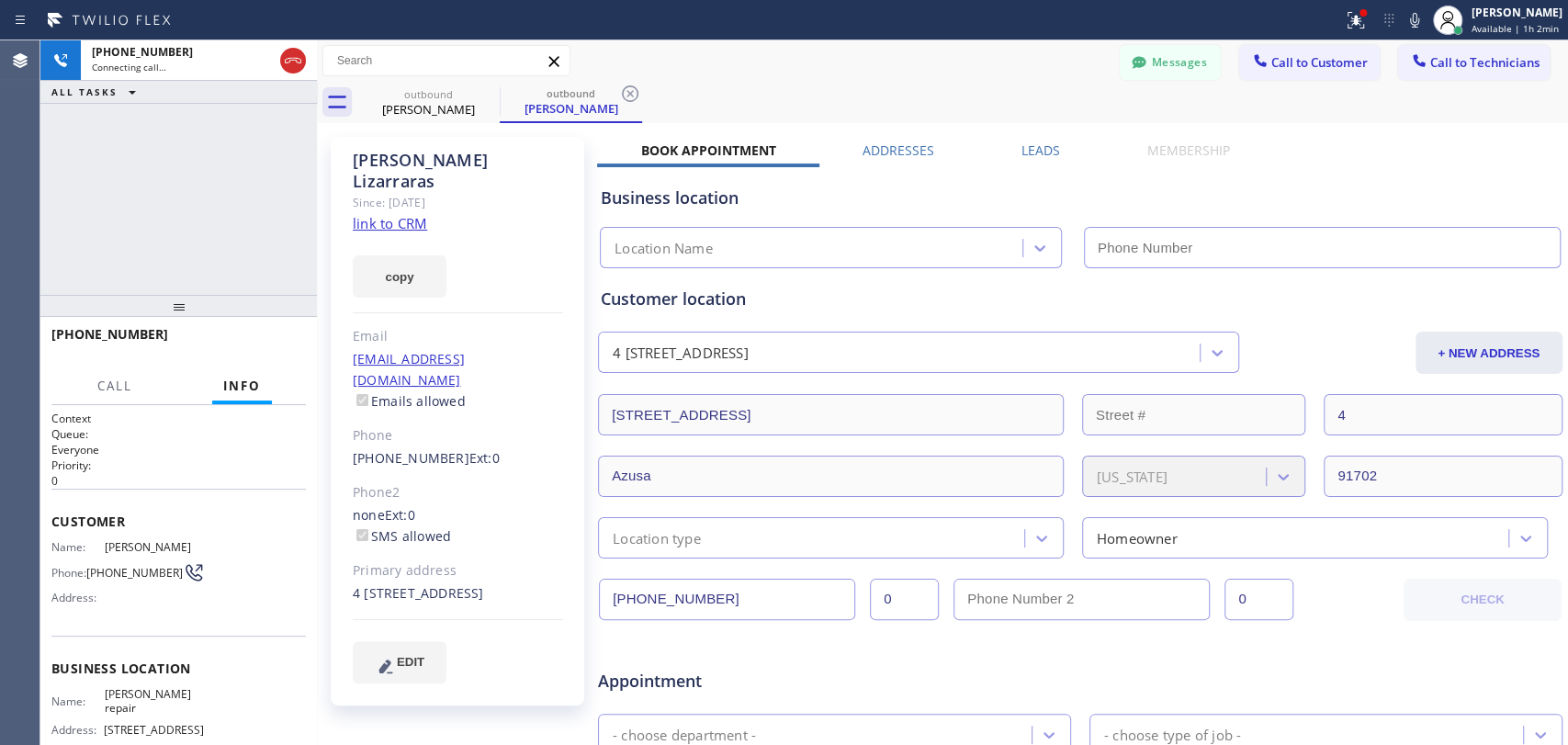
type input "[PHONE_NUMBER]"
click at [275, 334] on button "HANG UP" at bounding box center [262, 343] width 85 height 26
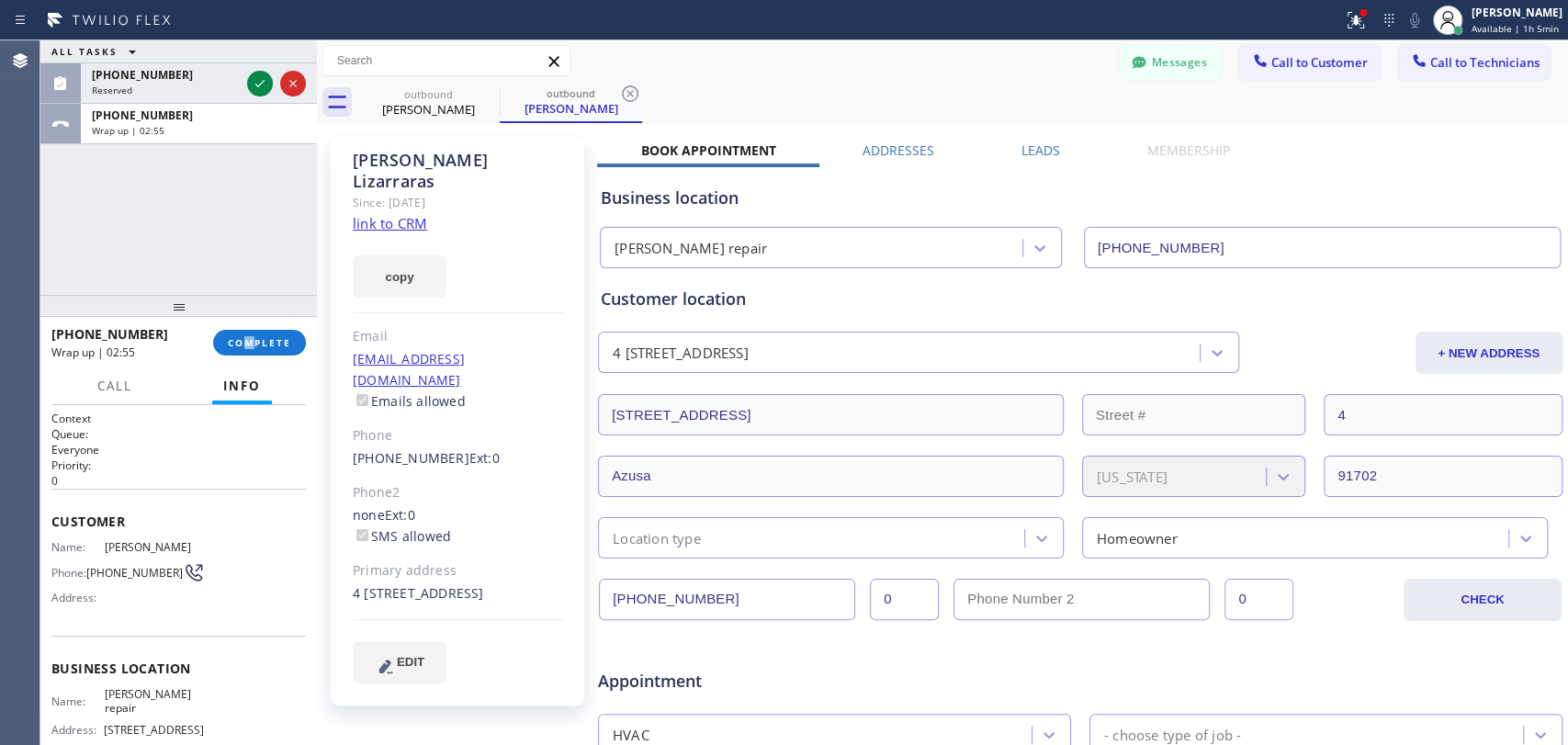
click at [251, 356] on div "+16262642363 Wrap up | 02:55 COMPLETE" at bounding box center [178, 342] width 254 height 48
click at [262, 342] on span "COMPLETE" at bounding box center [259, 342] width 64 height 13
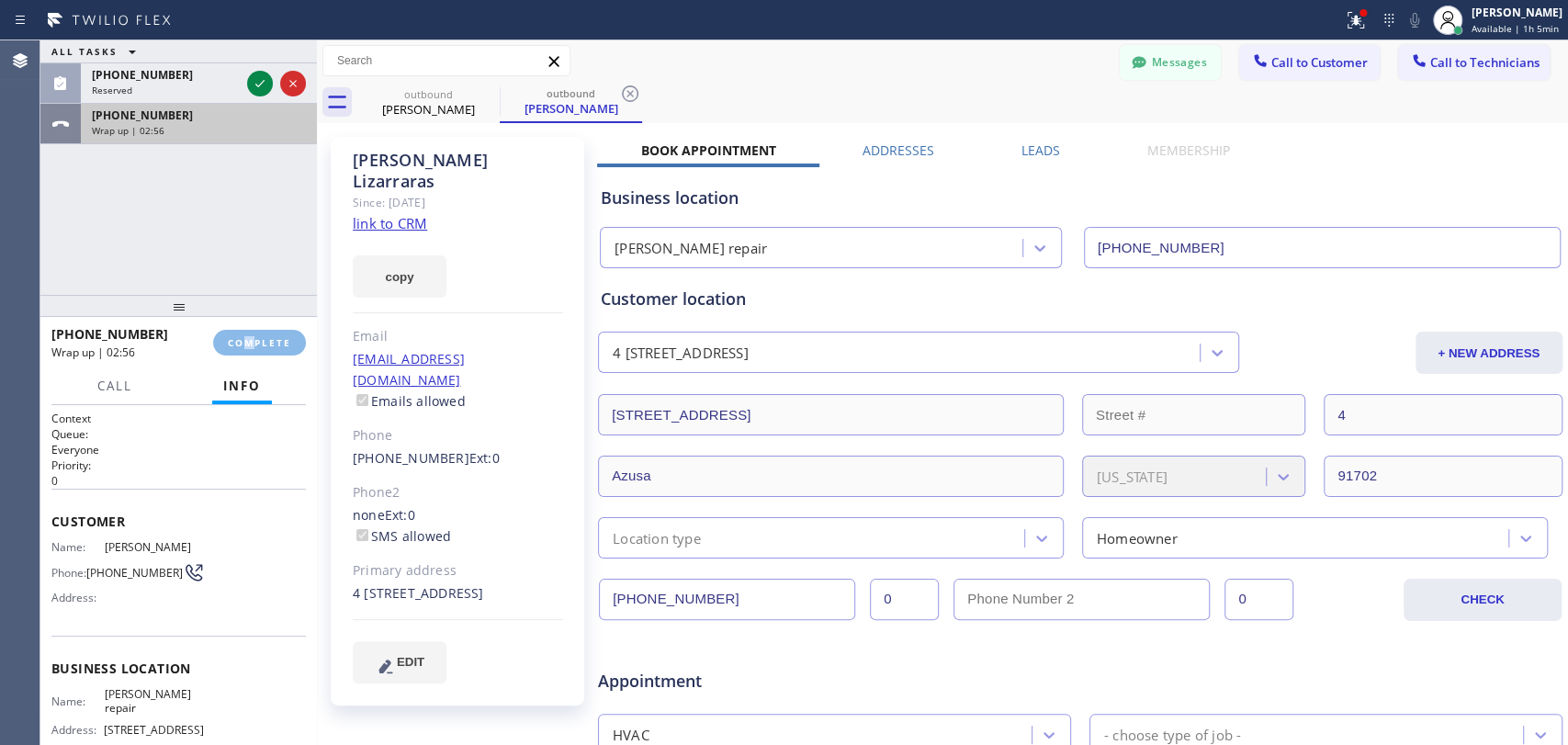
drag, startPoint x: 157, startPoint y: 131, endPoint x: 153, endPoint y: 120, distance: 11.7
click at [157, 129] on span "Wrap up | 02:56" at bounding box center [129, 130] width 73 height 13
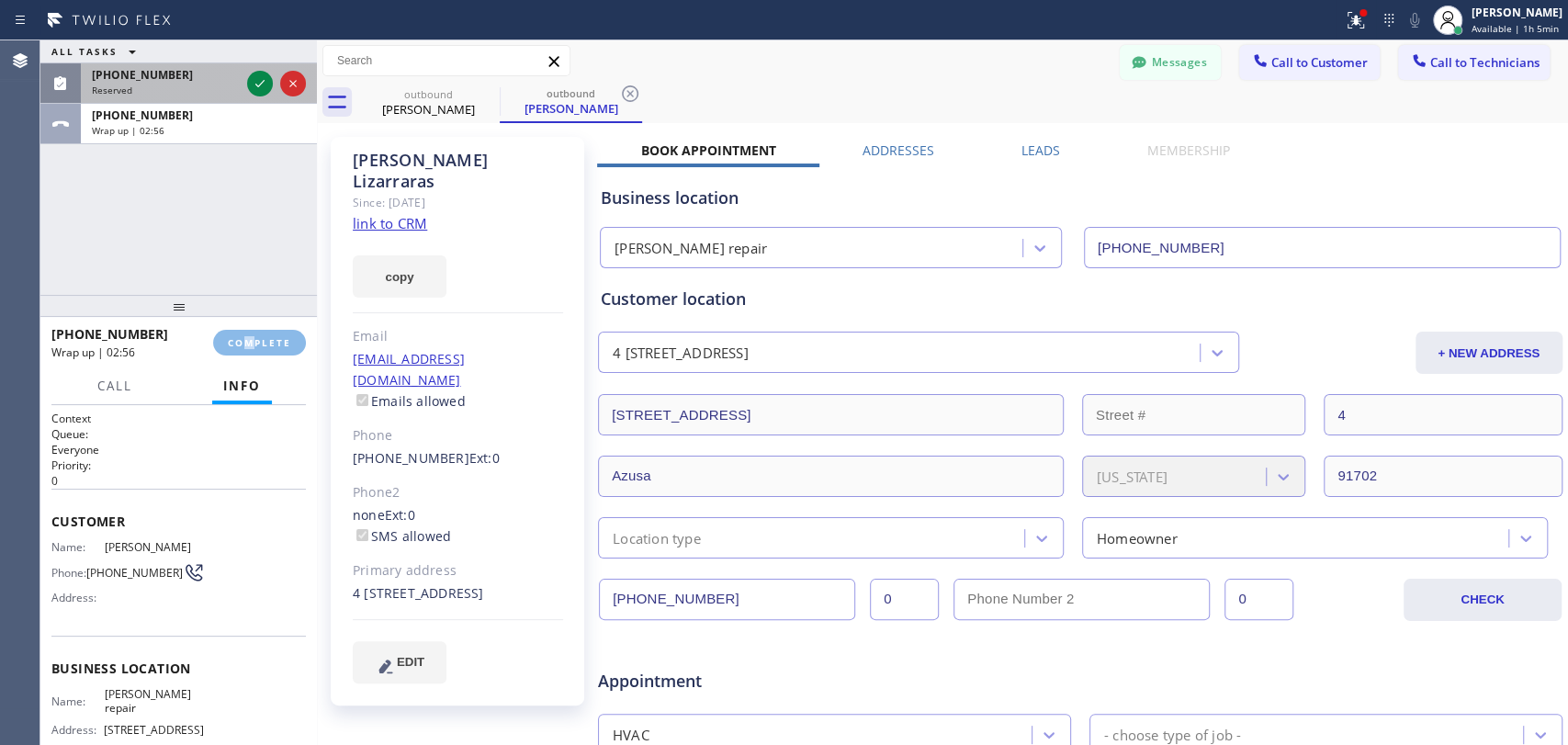
click at [148, 102] on div "ALL TASKS ALL TASKS ACTIVE TASKS TASKS IN WRAP UP (818) 261-4699 Reserved +1626…" at bounding box center [178, 92] width 276 height 104
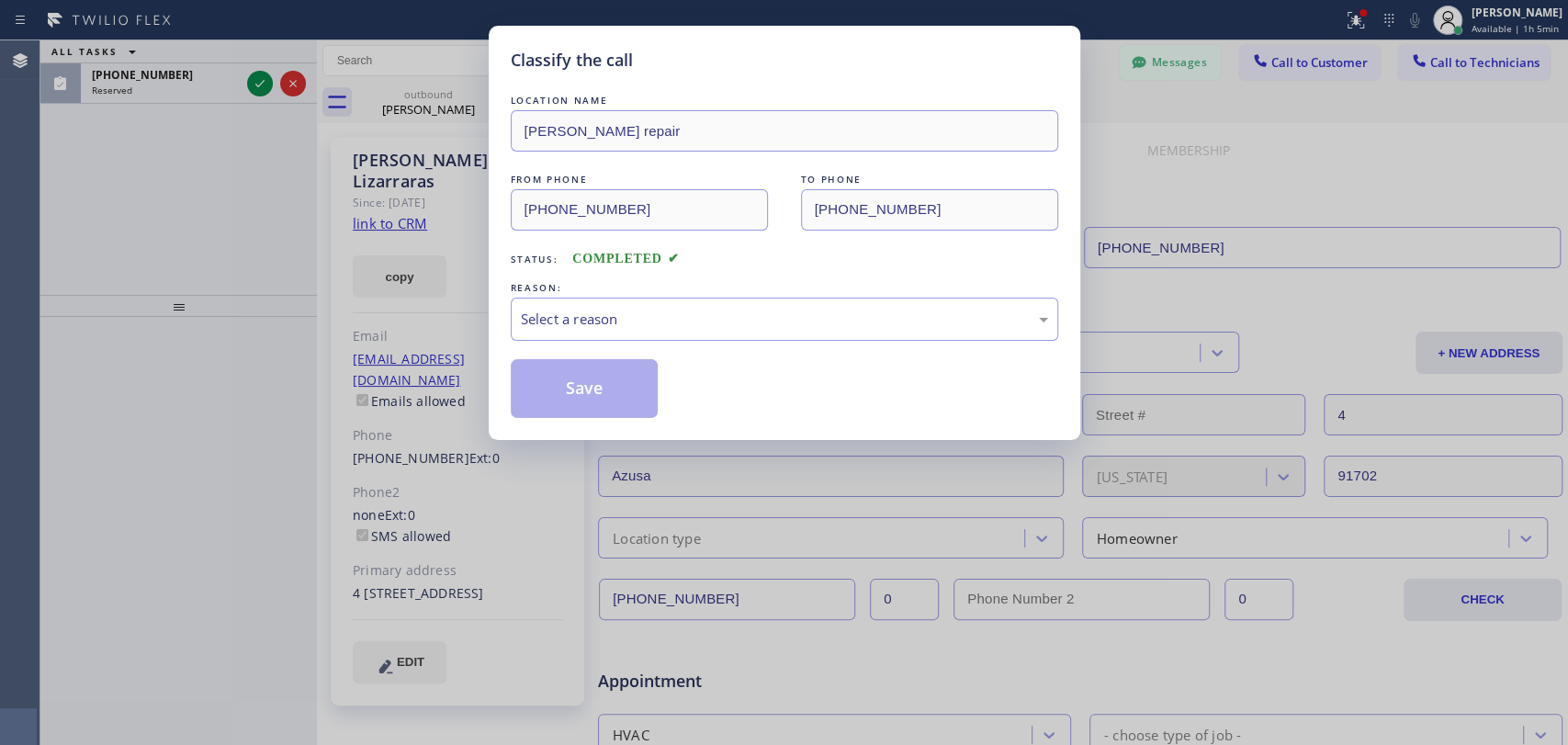
click at [692, 286] on div "REASON:" at bounding box center [784, 288] width 547 height 20
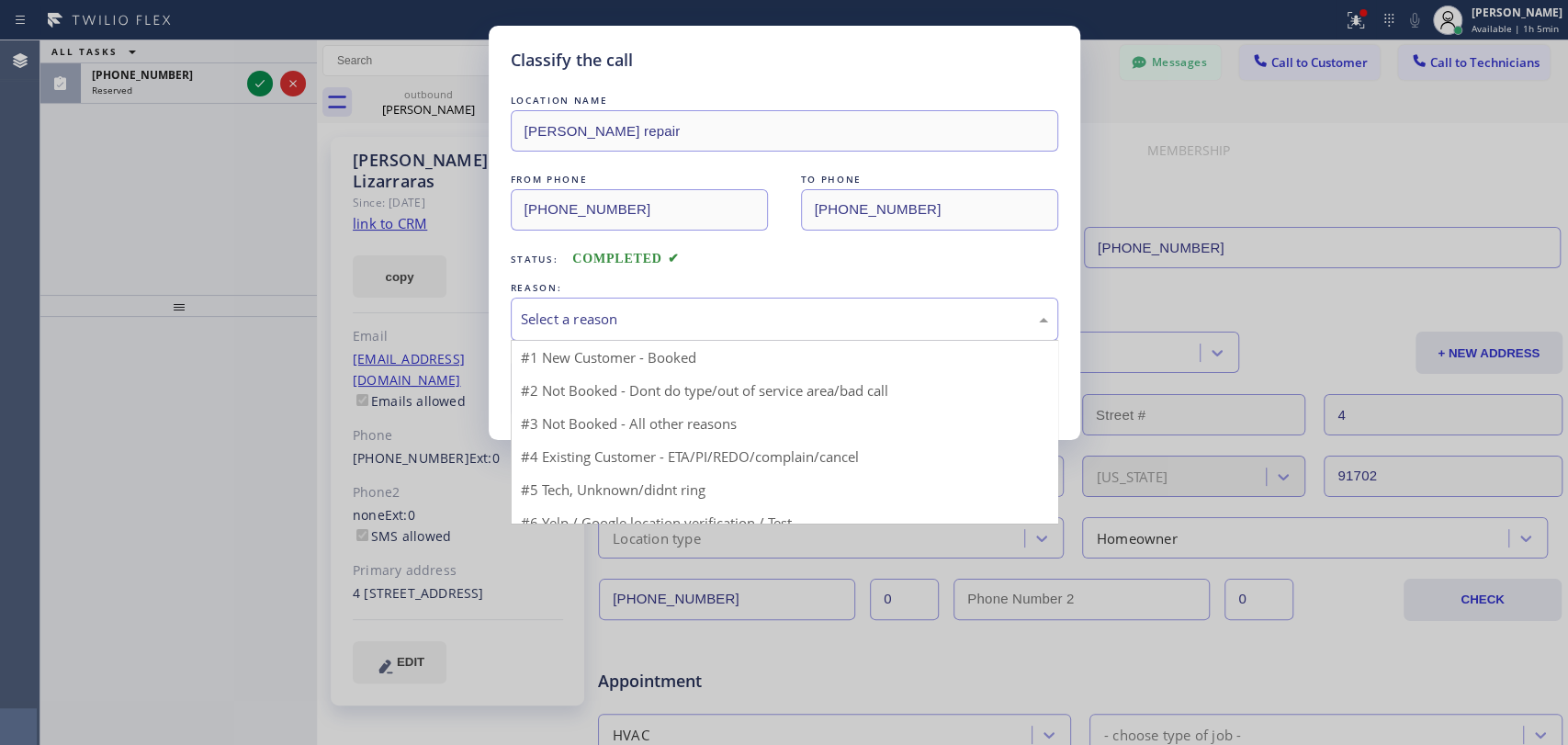
click at [625, 318] on div "Select a reason" at bounding box center [784, 319] width 528 height 22
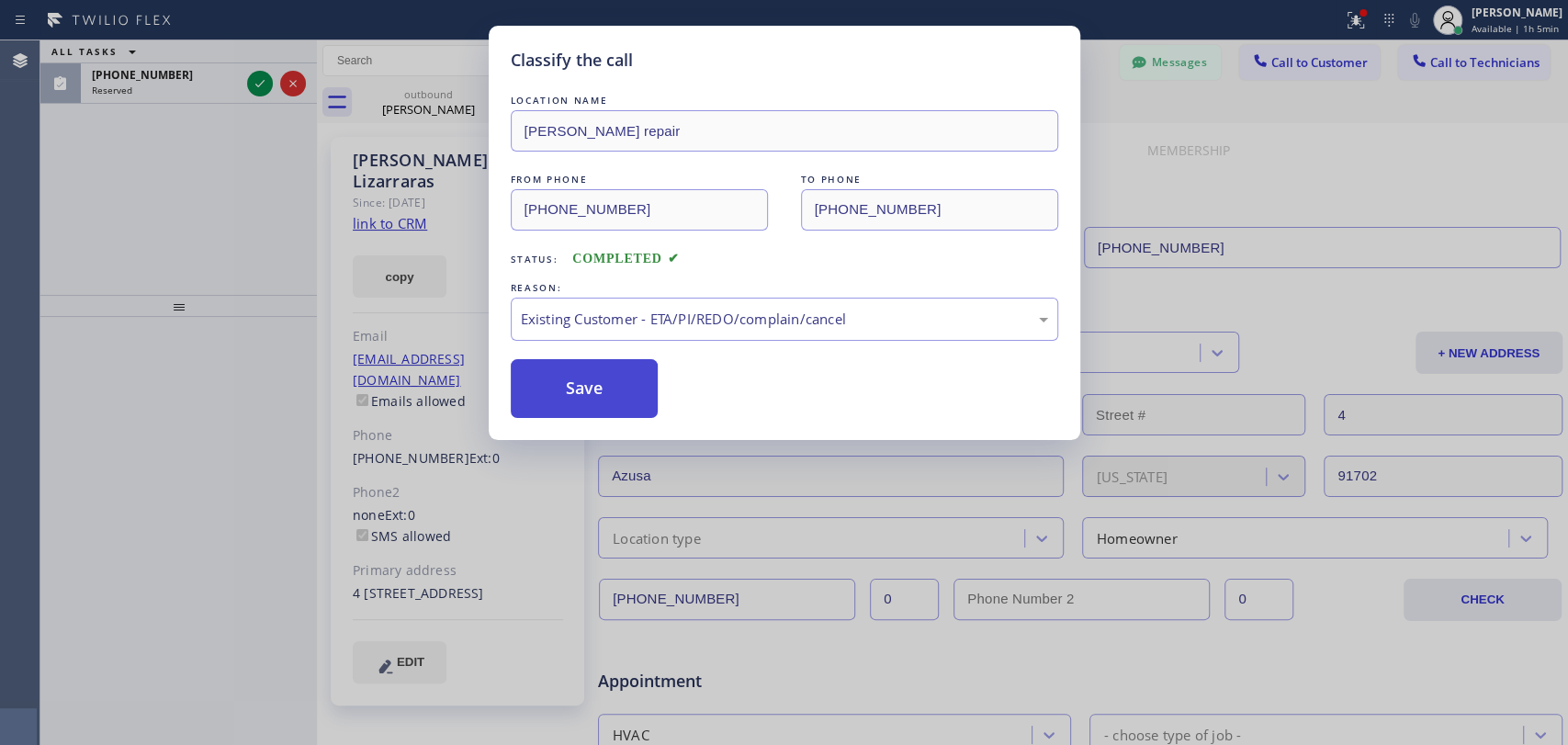
click at [571, 396] on button "Save" at bounding box center [585, 389] width 148 height 59
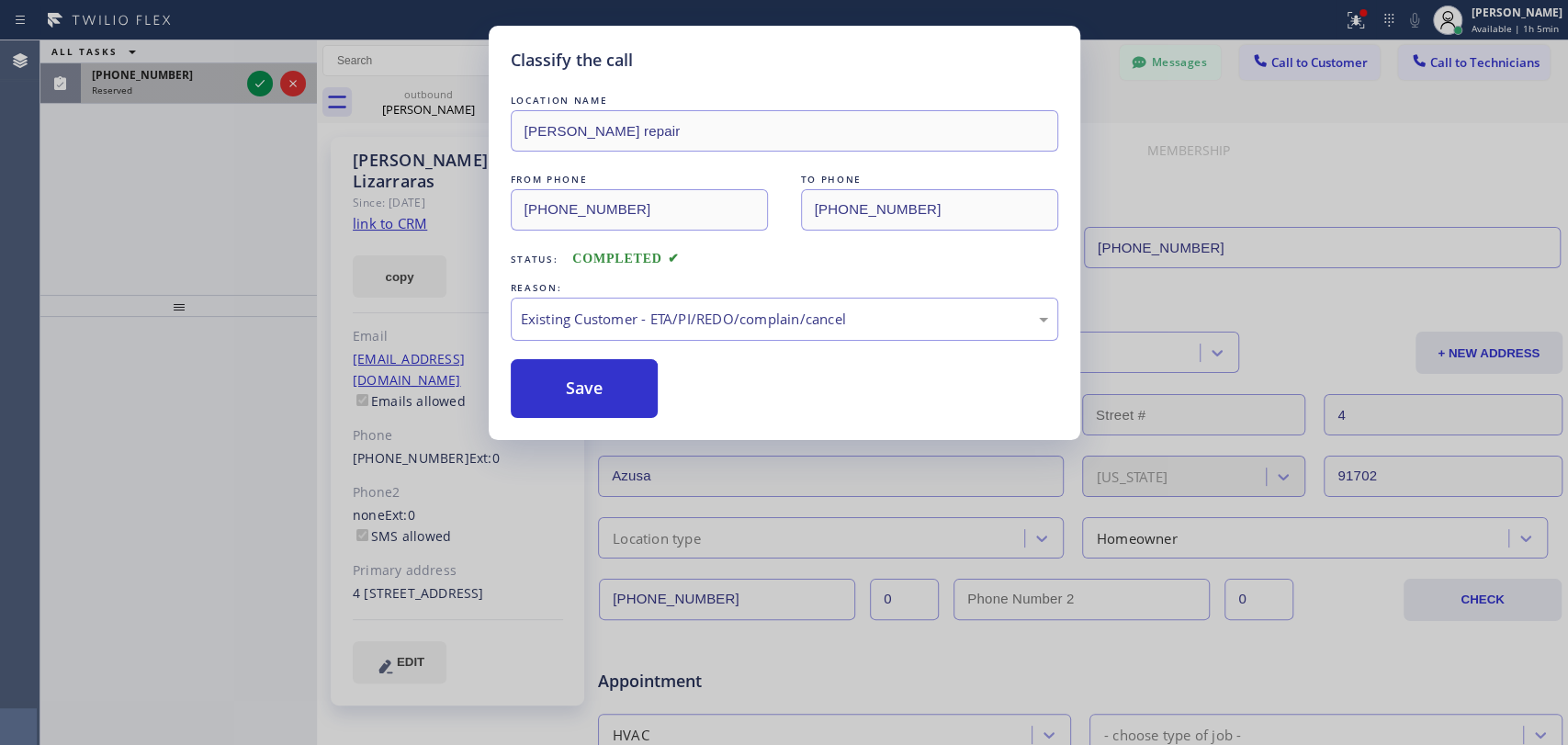
click at [162, 89] on div "Classify the call LOCATION NAME Duarte AC repair FROM PHONE (626) 470-6107 TO P…" at bounding box center [784, 372] width 1568 height 745
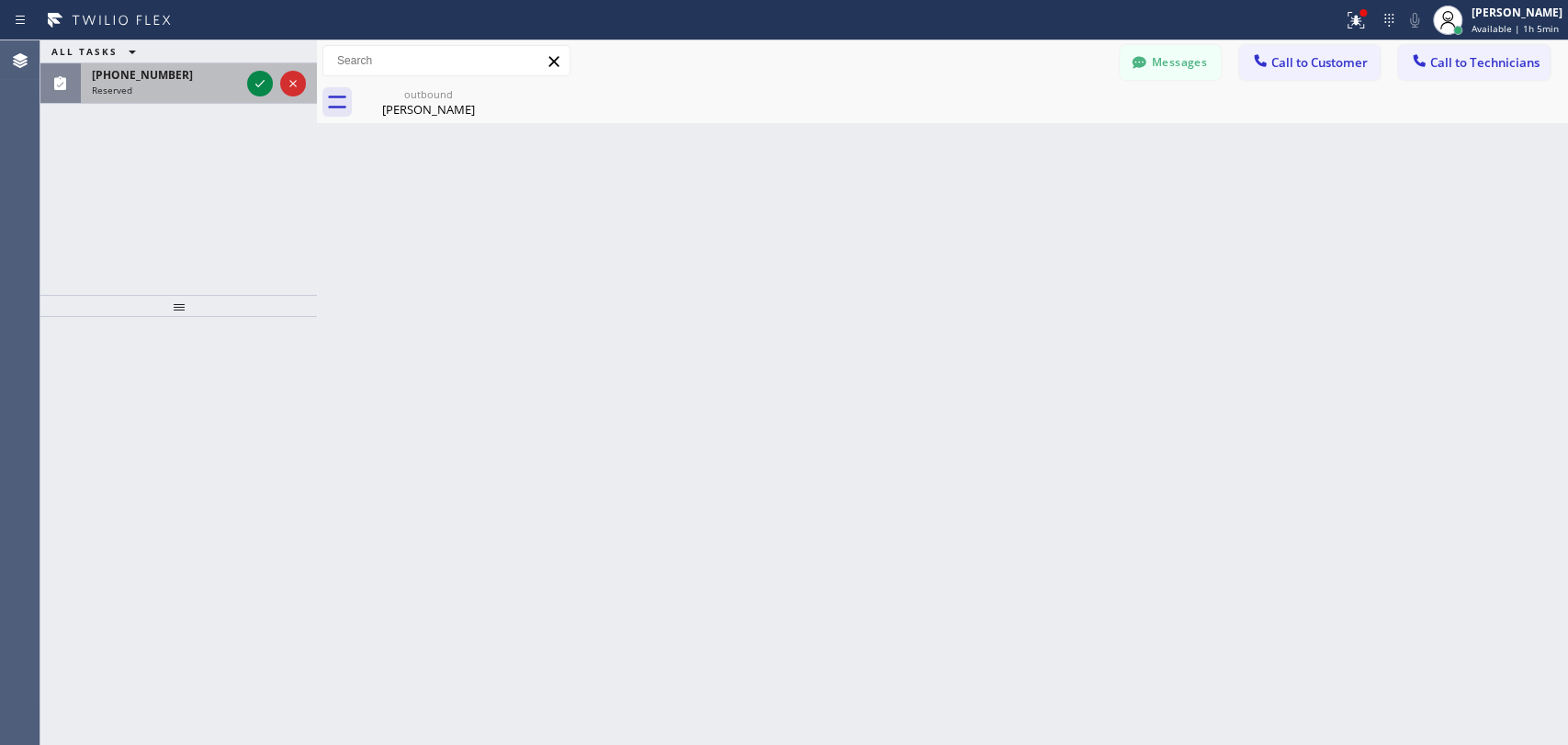
click at [144, 90] on div "Reserved" at bounding box center [166, 89] width 148 height 13
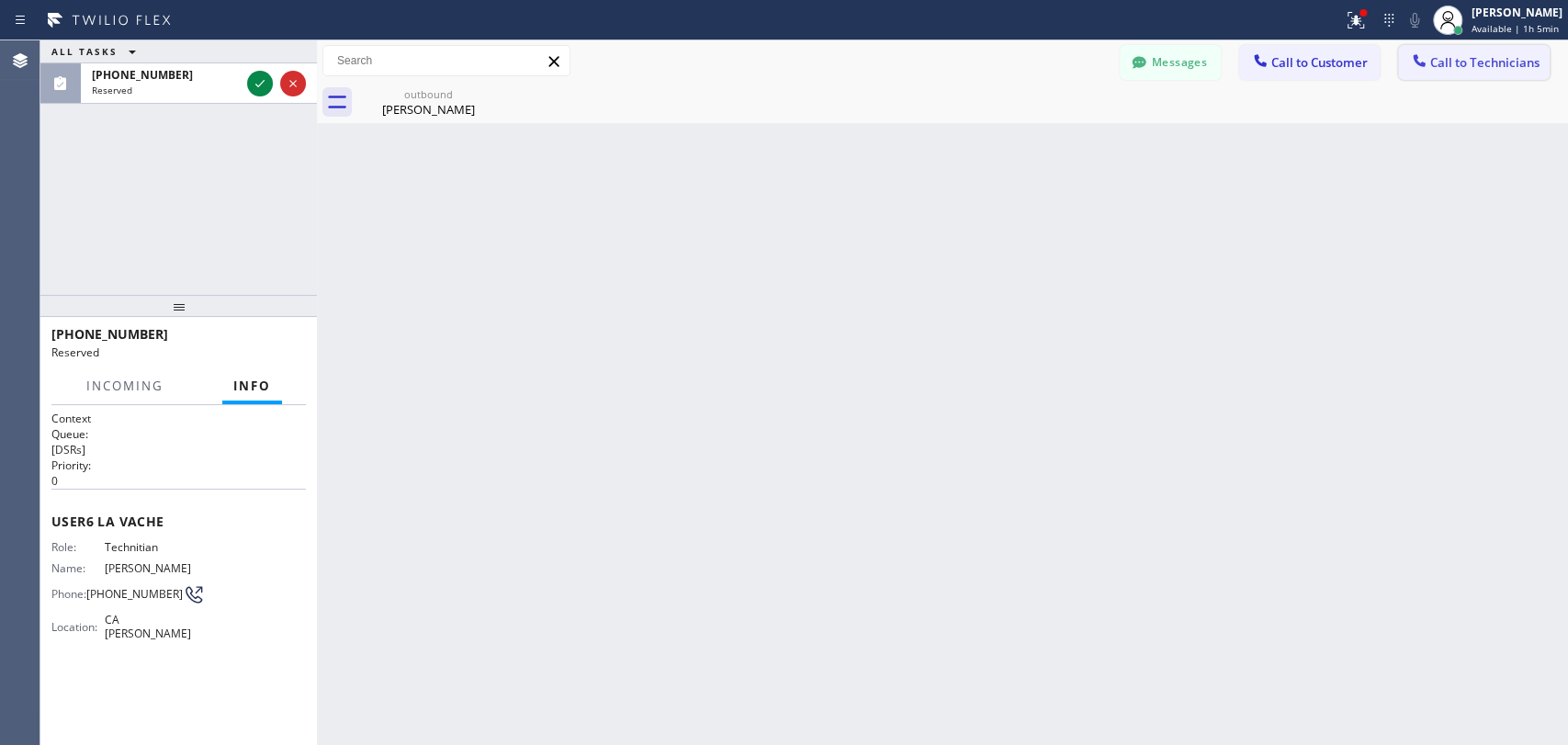
click at [1484, 51] on button "Call to Technicians" at bounding box center [1474, 63] width 151 height 35
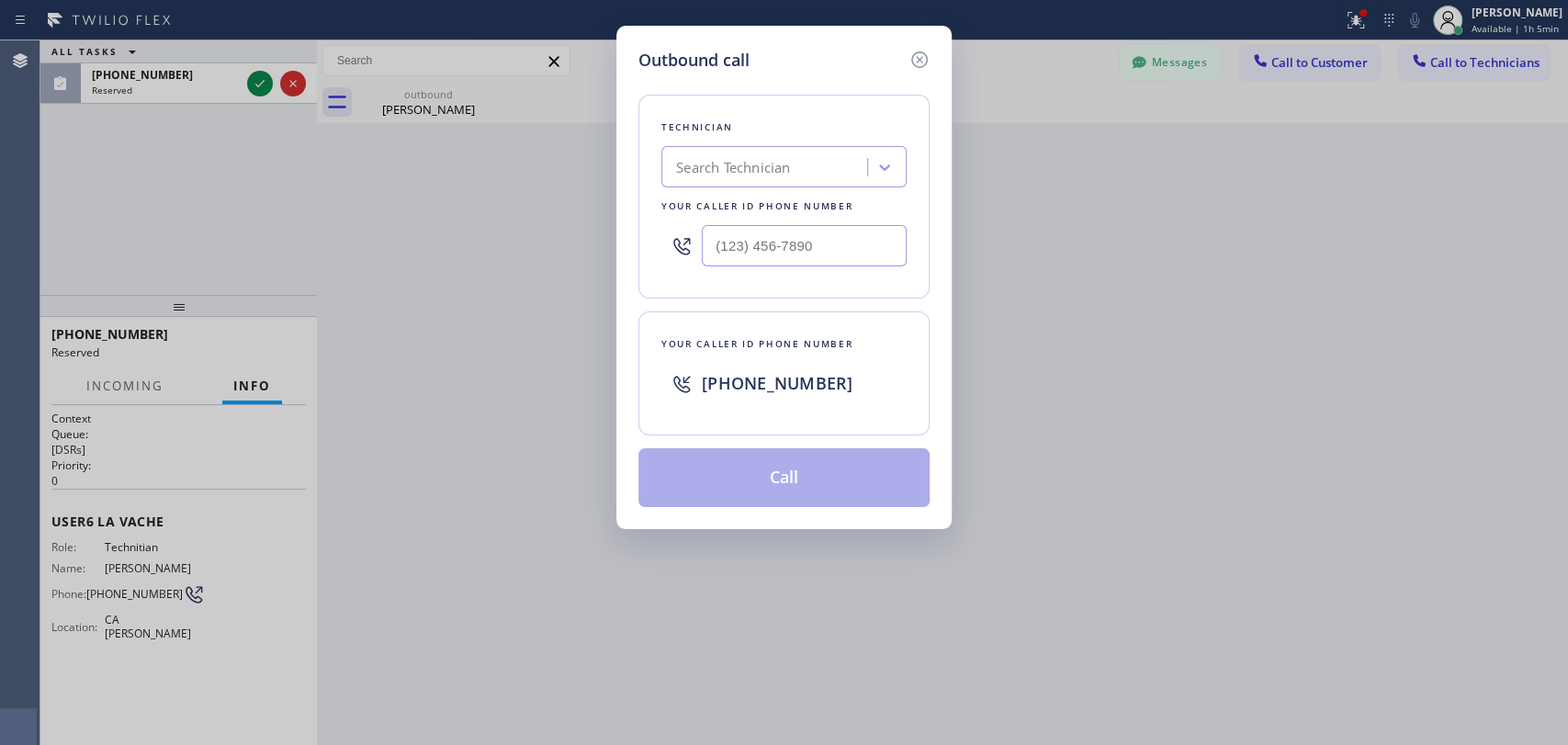
click at [817, 171] on div "Search Technician" at bounding box center [767, 167] width 200 height 32
type input "vache"
click at [736, 201] on div "Vache Katabyan" at bounding box center [784, 206] width 246 height 33
type input "(818) 261-4699"
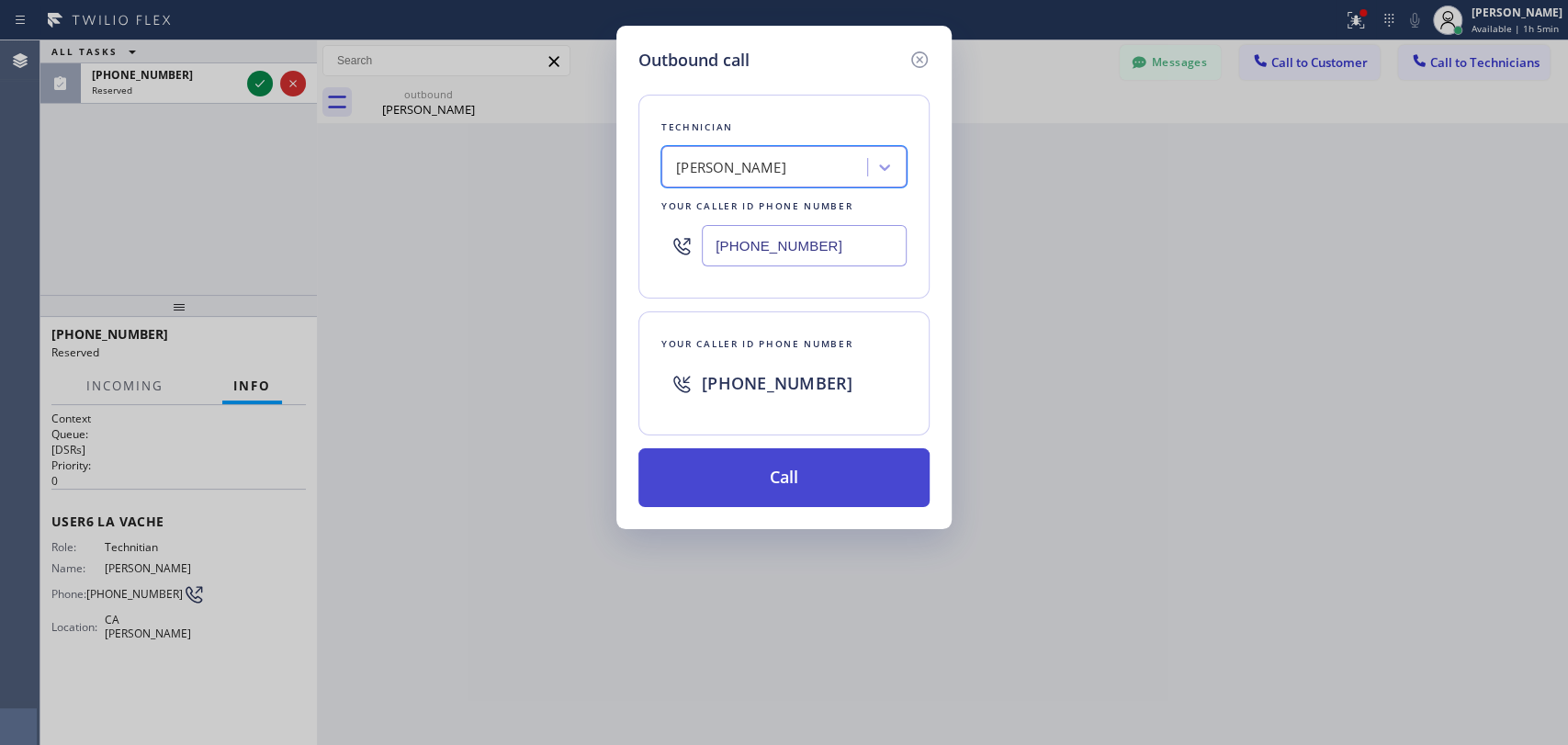
click at [785, 461] on button "Call" at bounding box center [784, 478] width 291 height 59
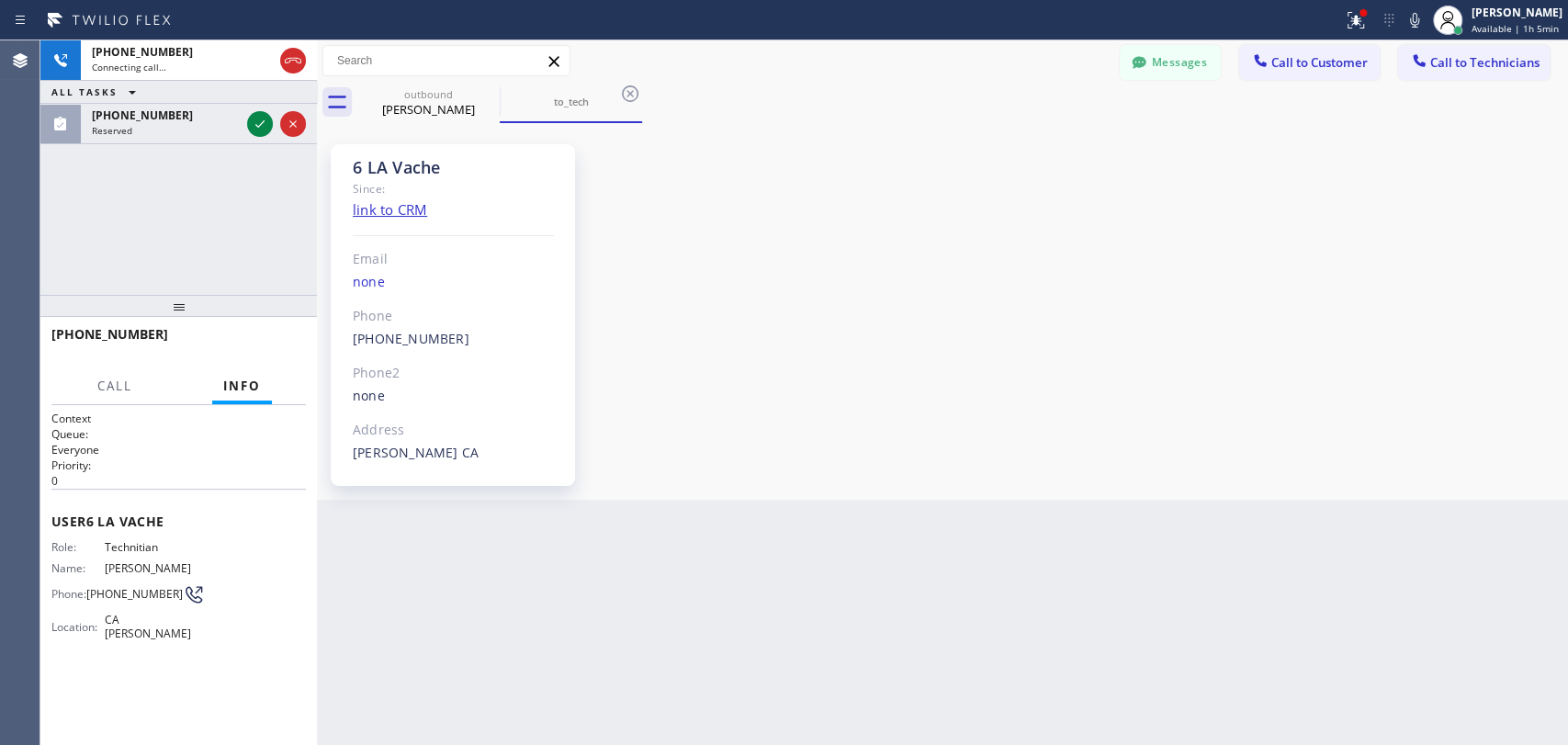
scroll to position [46750, 0]
click at [477, 99] on icon at bounding box center [487, 93] width 22 height 22
click at [738, 251] on div "6 LA Vache Since: link to CRM Email none Phone (818) 261-4699 Outbound call Tec…" at bounding box center [942, 312] width 1242 height 368
click at [601, 531] on div "Back to Dashboard Change Sender ID Customers Technicians kali@laluxpm.com SEARC…" at bounding box center [943, 392] width 1252 height 705
drag, startPoint x: 382, startPoint y: 171, endPoint x: 270, endPoint y: 175, distance: 112.1
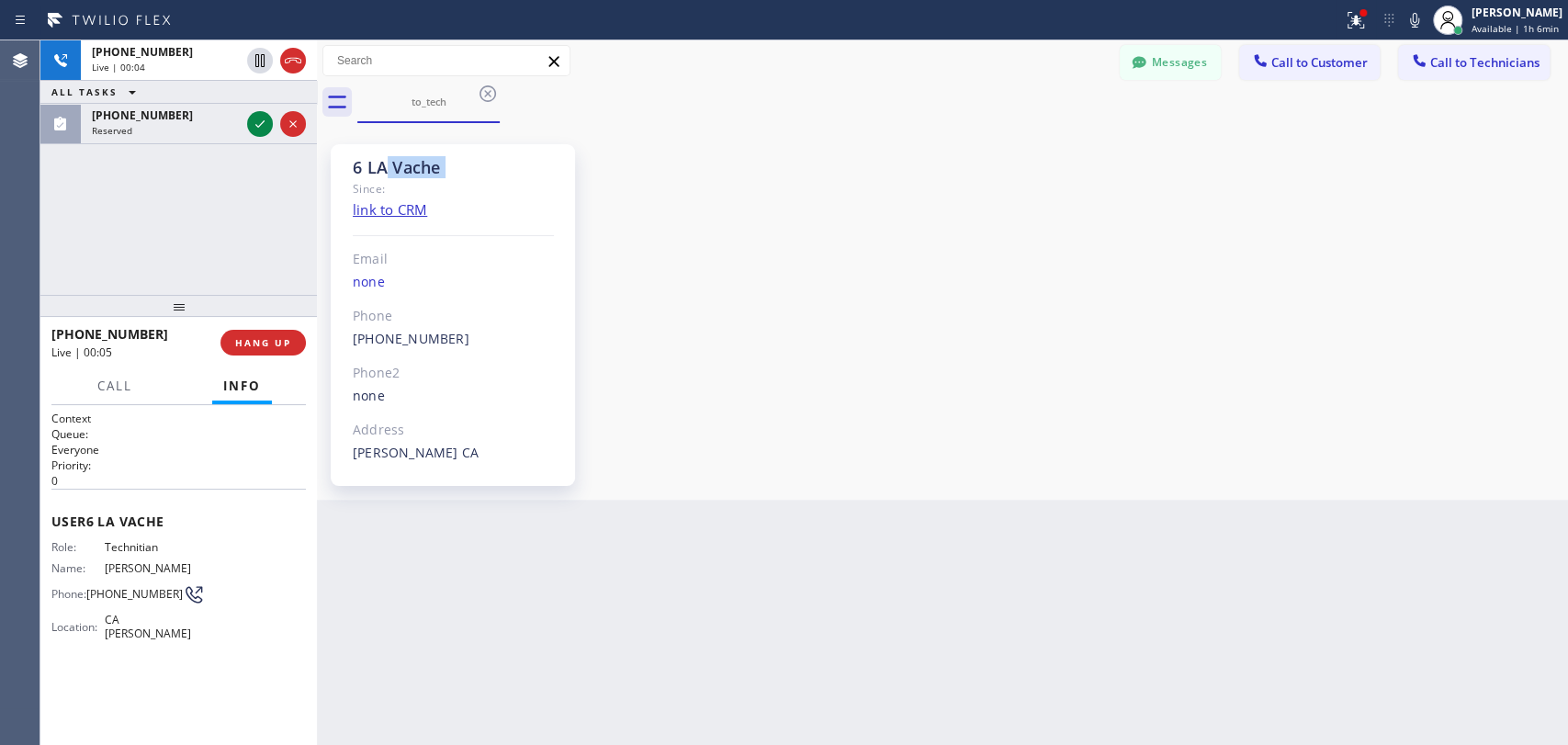
click at [325, 178] on div "6 LA Vache Since: link to CRM Email none Phone (818) 261-4699 Outbound call Tec…" at bounding box center [459, 312] width 276 height 368
click at [404, 161] on div "6 LA Vache" at bounding box center [453, 168] width 201 height 22
drag, startPoint x: 404, startPoint y: 161, endPoint x: 395, endPoint y: 162, distance: 9.1
click at [401, 162] on div "6 LA Vache" at bounding box center [453, 168] width 201 height 22
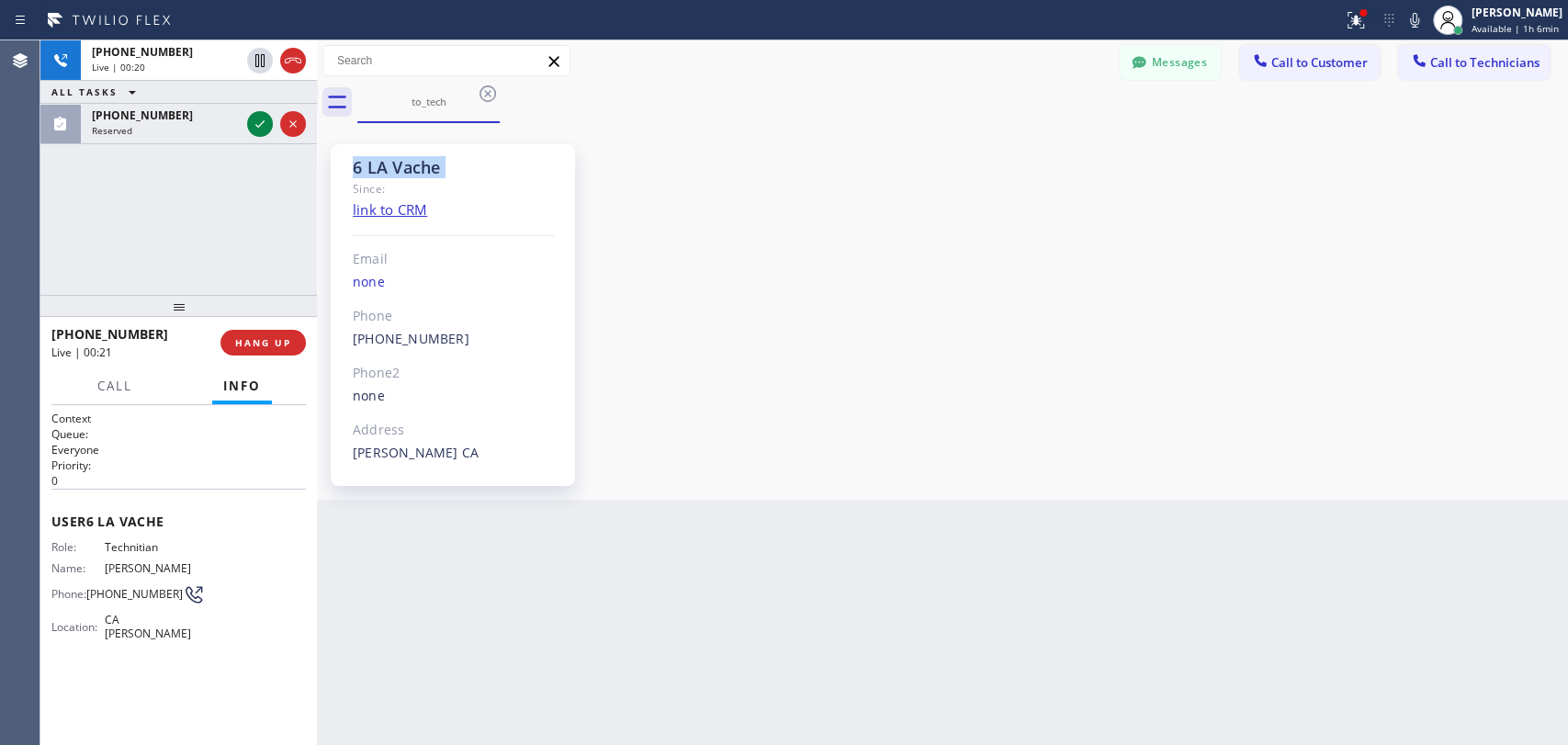
click at [394, 162] on div "6 LA Vache" at bounding box center [453, 168] width 201 height 22
click at [424, 163] on div "6 LA Vache" at bounding box center [453, 168] width 201 height 22
click at [399, 164] on div "6 LA Vache" at bounding box center [453, 168] width 201 height 22
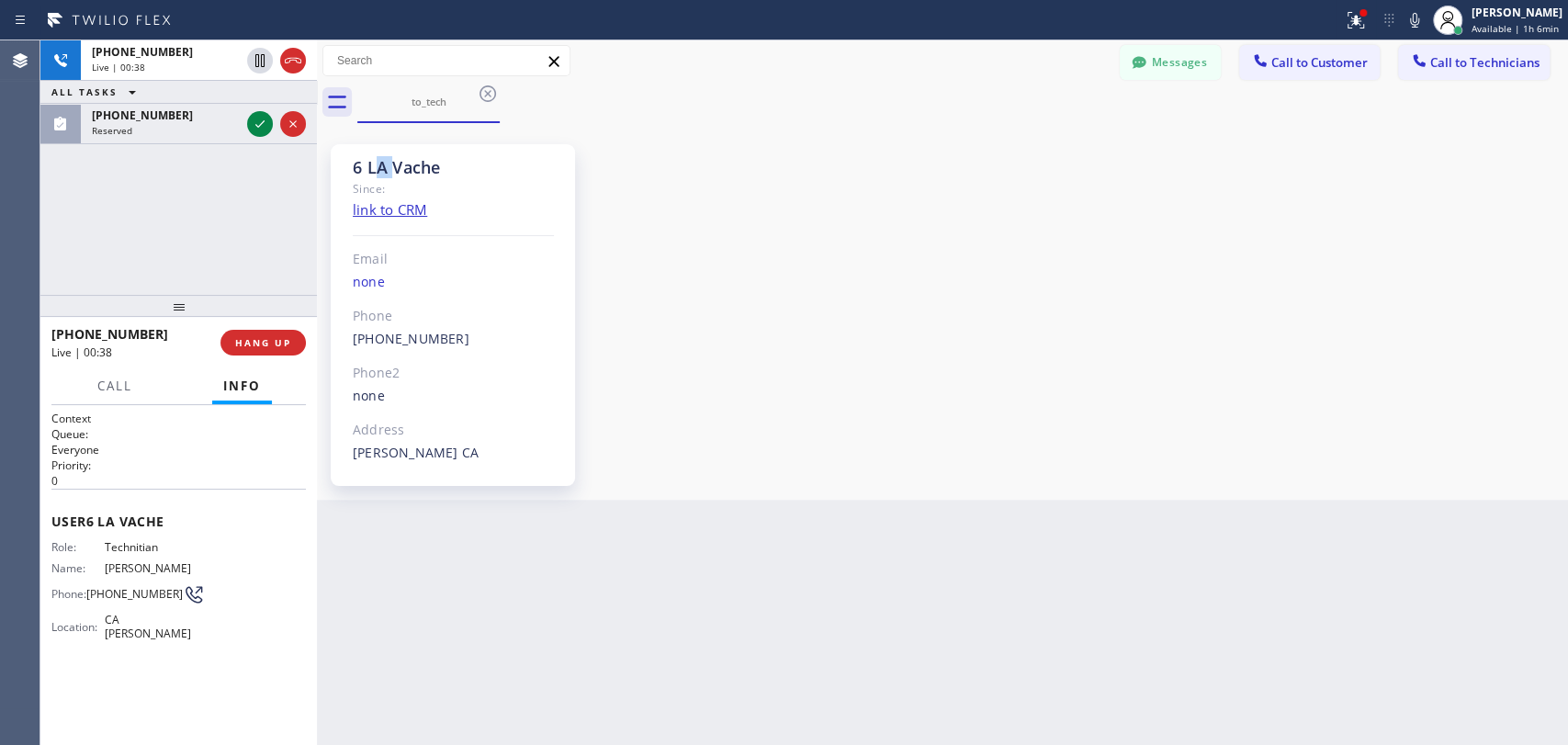
click at [376, 168] on div "6 LA Vache" at bounding box center [453, 168] width 201 height 22
click at [376, 171] on div "6 LA Vache" at bounding box center [453, 168] width 201 height 22
click at [392, 170] on div "6 LA Vache" at bounding box center [453, 168] width 201 height 22
drag, startPoint x: 392, startPoint y: 170, endPoint x: 375, endPoint y: 171, distance: 17.0
click at [375, 171] on div "6 LA Vache" at bounding box center [453, 168] width 201 height 22
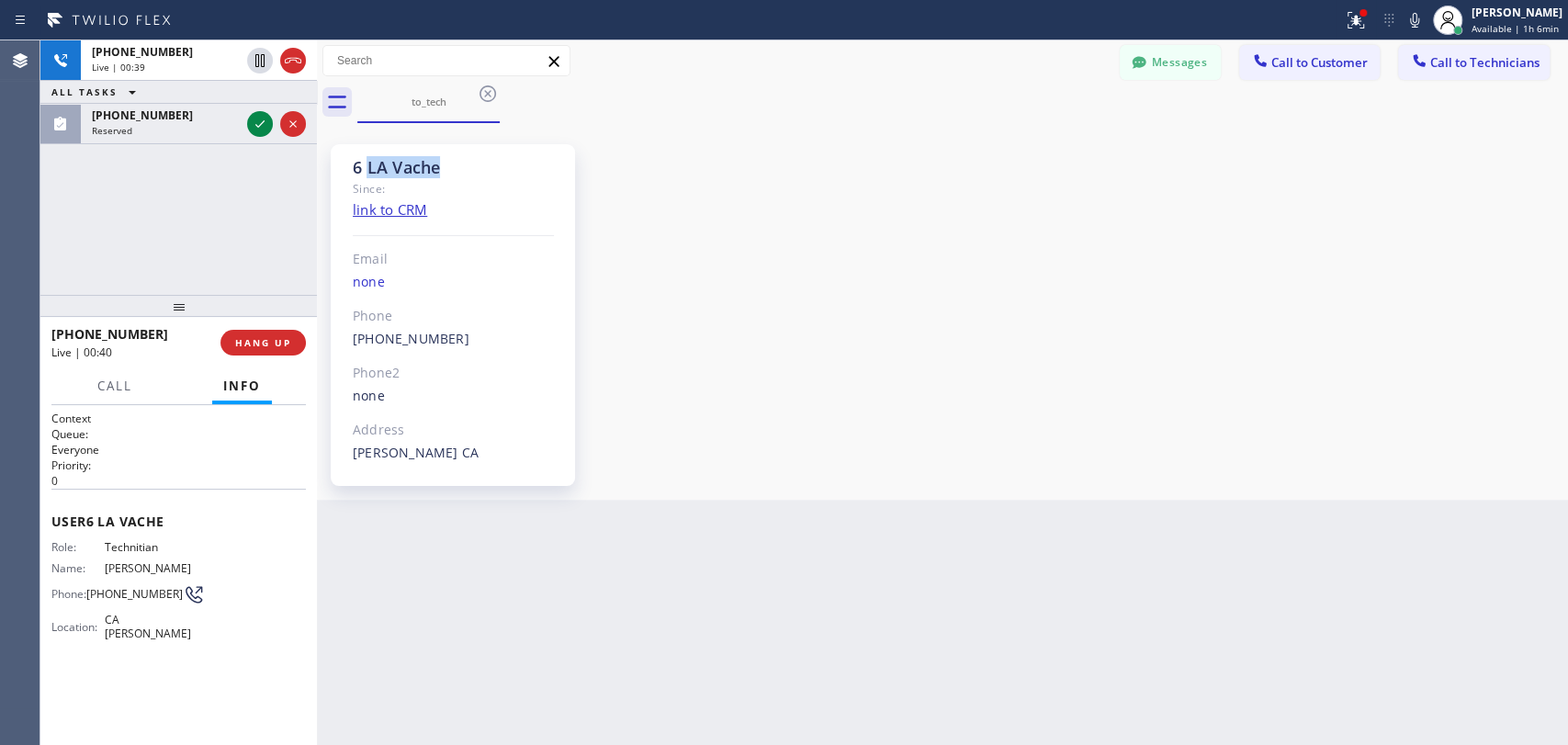
click at [375, 171] on div "6 LA Vache" at bounding box center [453, 168] width 201 height 22
drag, startPoint x: 372, startPoint y: 171, endPoint x: 445, endPoint y: 163, distance: 73.4
click at [445, 163] on div "6 LA Vache" at bounding box center [453, 168] width 201 height 22
click at [446, 163] on div "6 LA Vache" at bounding box center [453, 168] width 201 height 22
drag, startPoint x: 445, startPoint y: 163, endPoint x: 366, endPoint y: 168, distance: 79.2
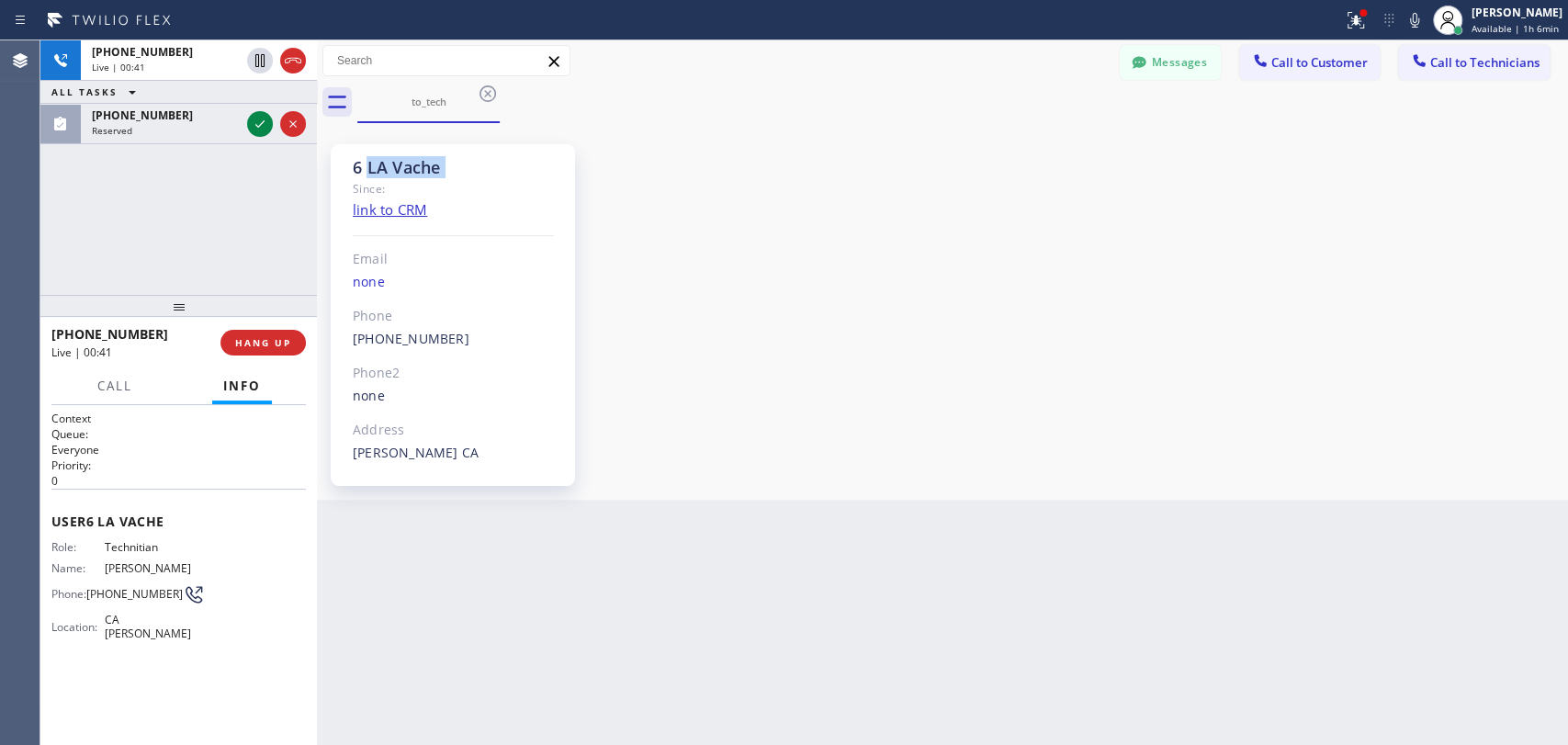
click at [366, 168] on div "6 LA Vache" at bounding box center [453, 168] width 201 height 22
click at [381, 157] on div "6 LA Vache" at bounding box center [453, 168] width 201 height 22
click at [381, 158] on div "6 LA Vache" at bounding box center [453, 168] width 201 height 22
click at [392, 159] on div "6 LA Vache" at bounding box center [453, 168] width 201 height 22
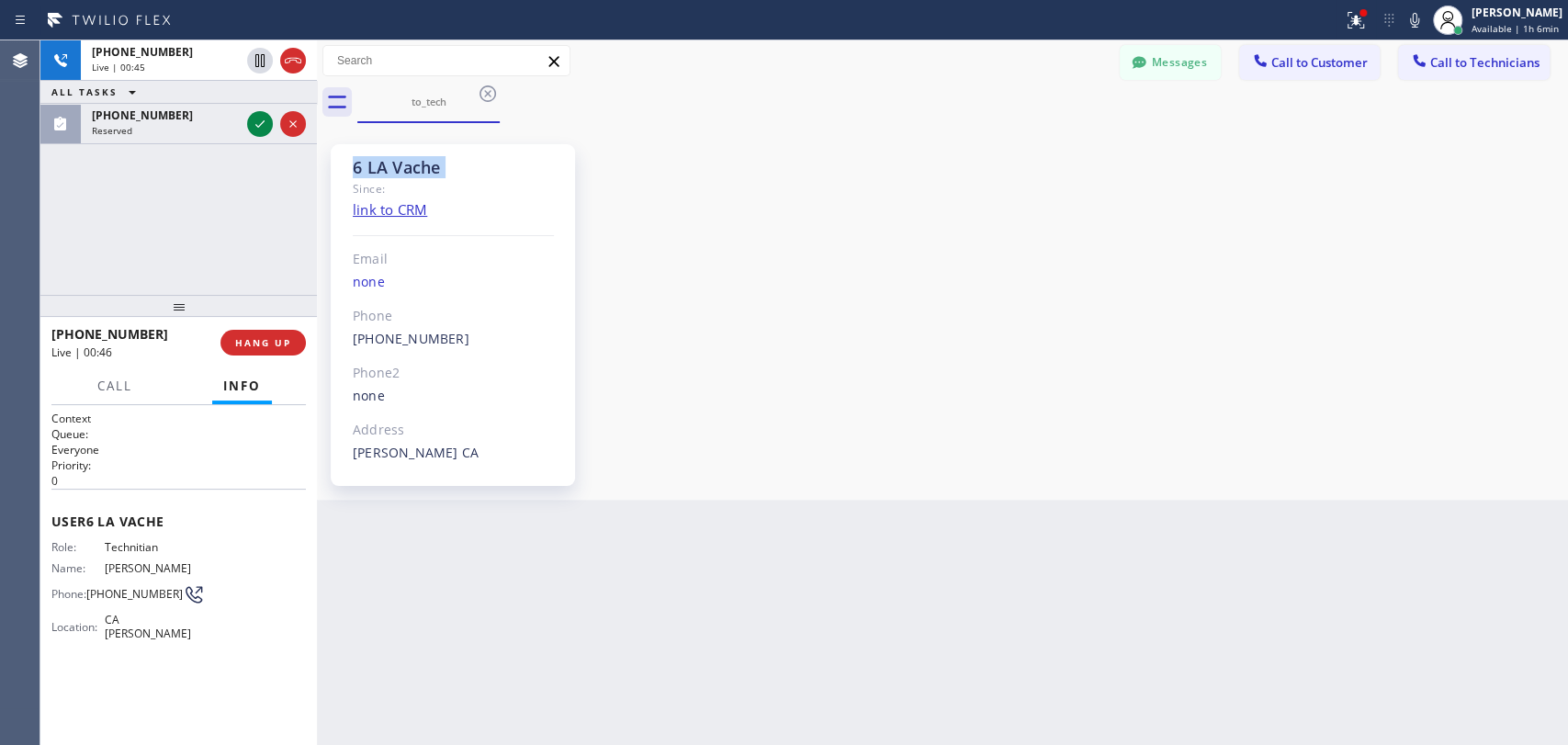
click at [392, 159] on div "6 LA Vache" at bounding box center [453, 168] width 201 height 22
click at [388, 160] on div "6 LA Vache" at bounding box center [453, 168] width 201 height 22
click at [403, 171] on div "6 LA Vache" at bounding box center [453, 168] width 201 height 22
click at [278, 347] on span "HANG UP" at bounding box center [262, 342] width 56 height 13
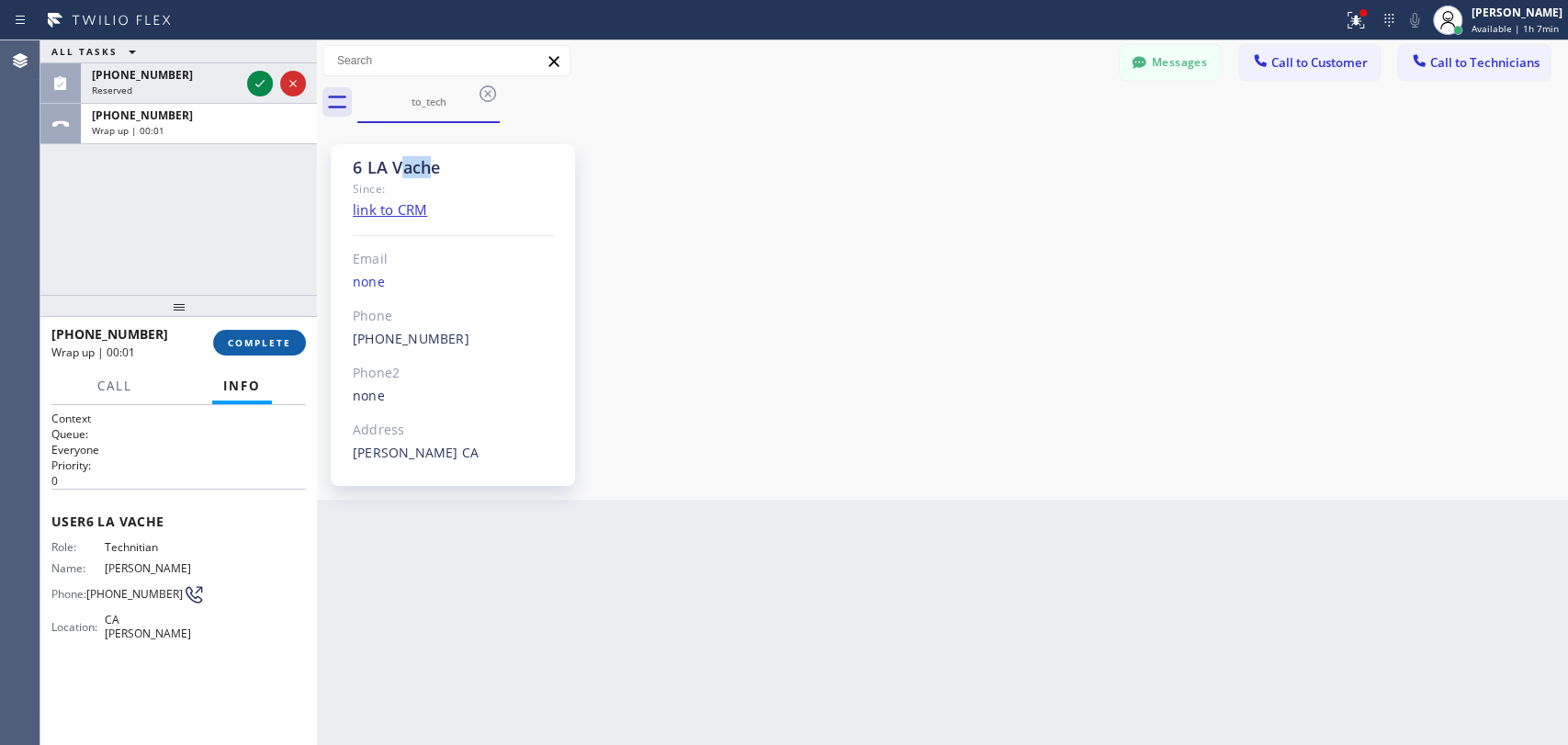
click at [274, 354] on button "COMPLETE" at bounding box center [259, 343] width 92 height 26
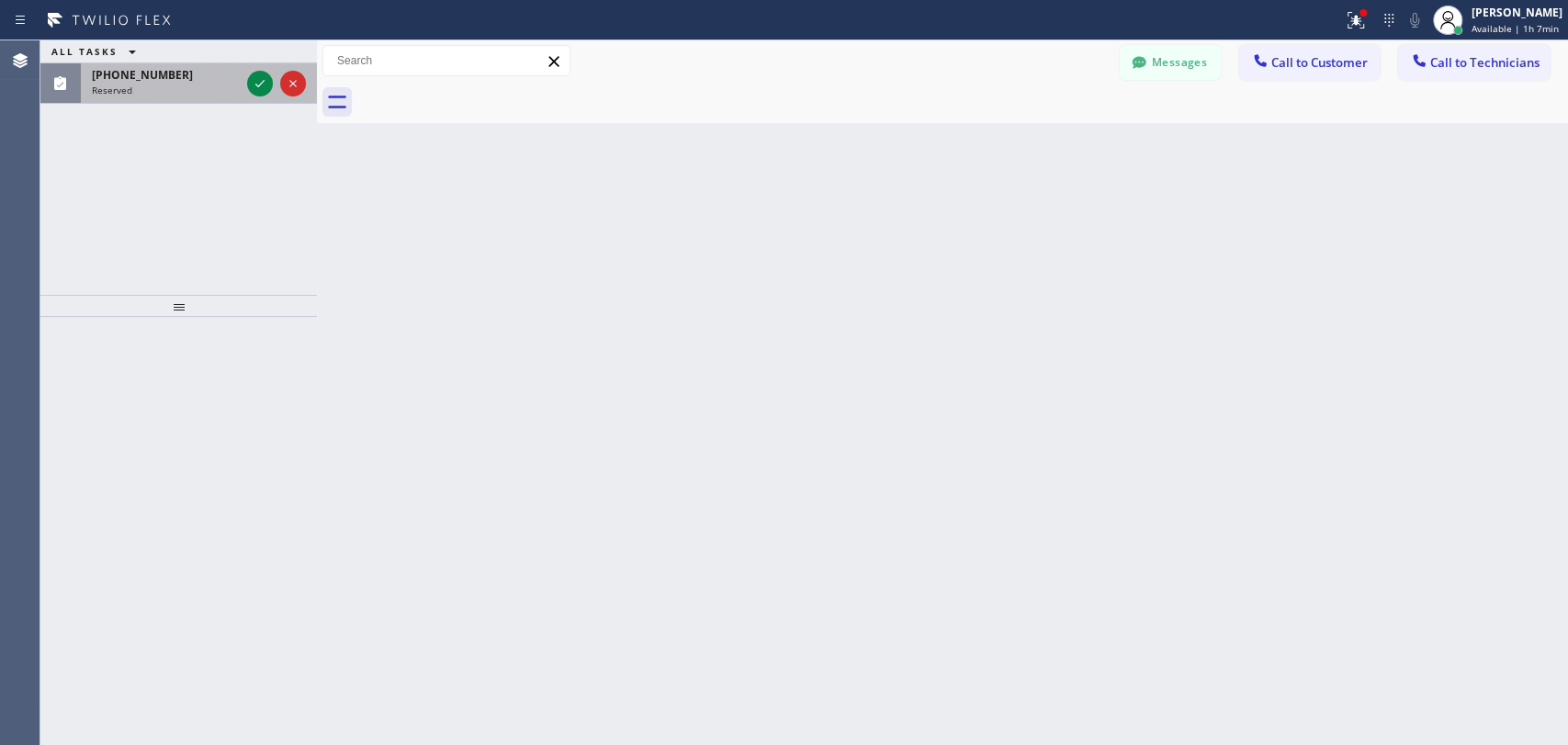
click at [186, 78] on div "(818) 261-4699" at bounding box center [166, 75] width 148 height 16
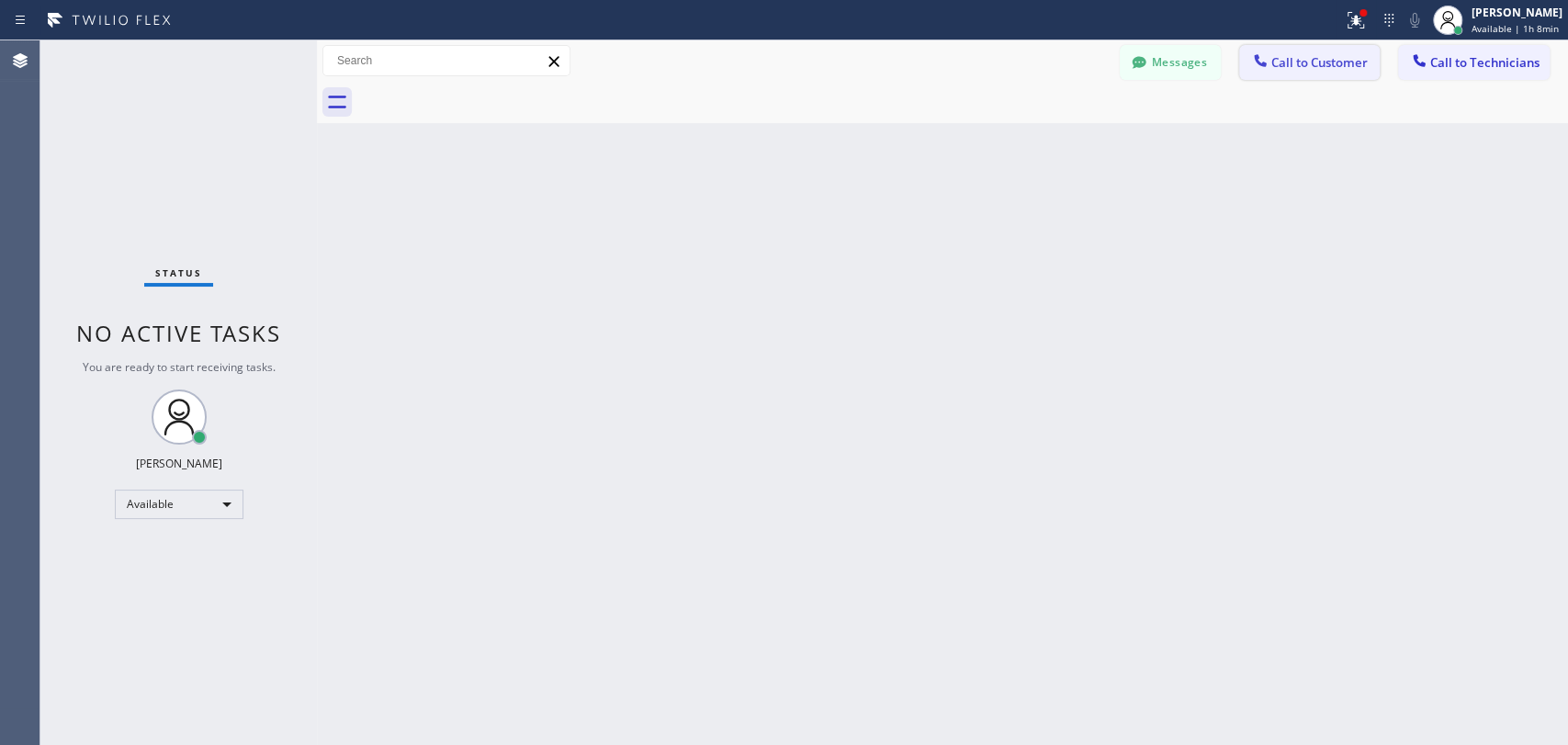
click at [1250, 59] on div at bounding box center [1260, 62] width 22 height 22
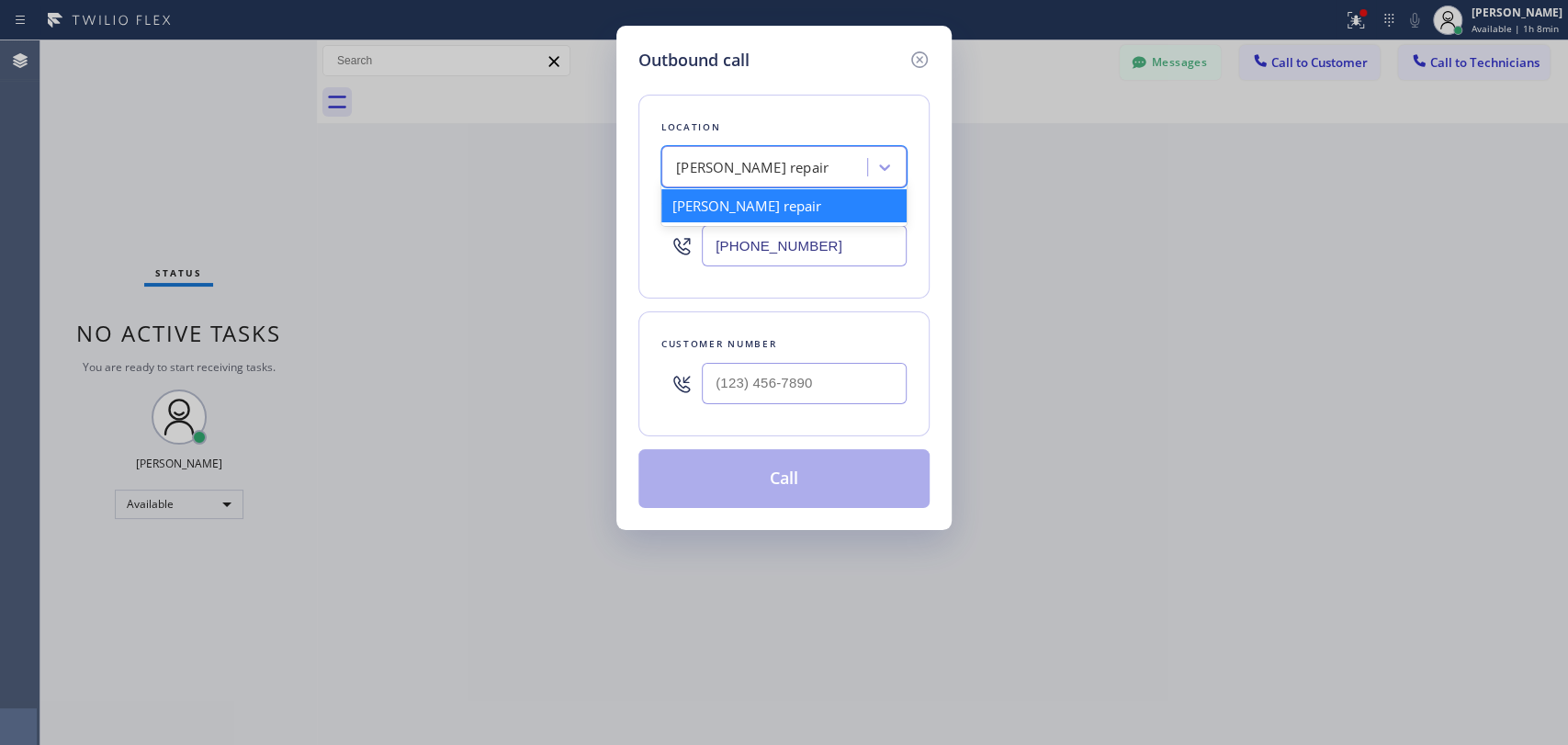
click at [749, 167] on div "[PERSON_NAME] repair" at bounding box center [752, 168] width 152 height 22
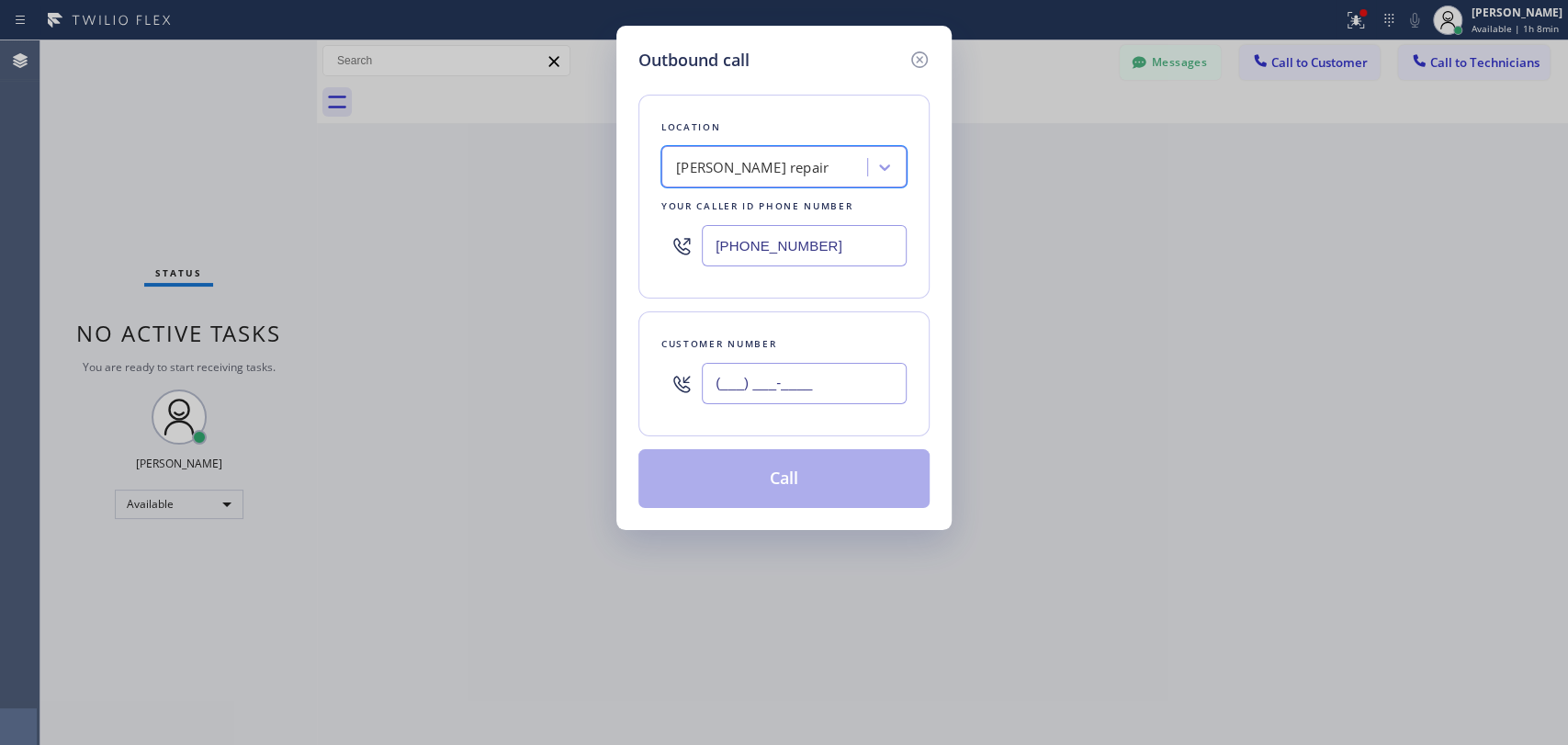
click at [788, 382] on input "(___) ___-____" at bounding box center [804, 383] width 205 height 41
paste input "626) 264-2363"
type input "[PHONE_NUMBER]"
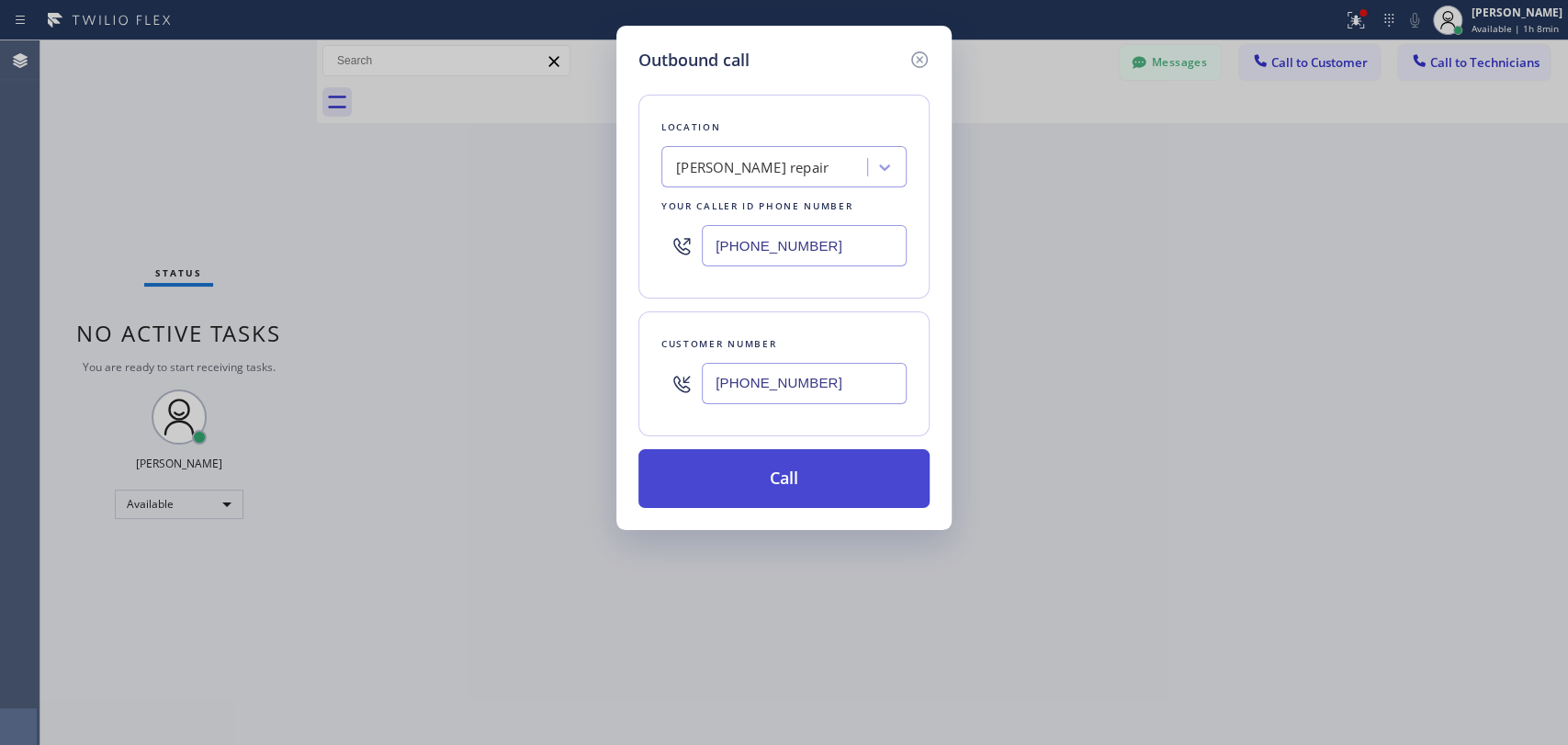
click at [769, 480] on button "Call" at bounding box center [784, 479] width 291 height 59
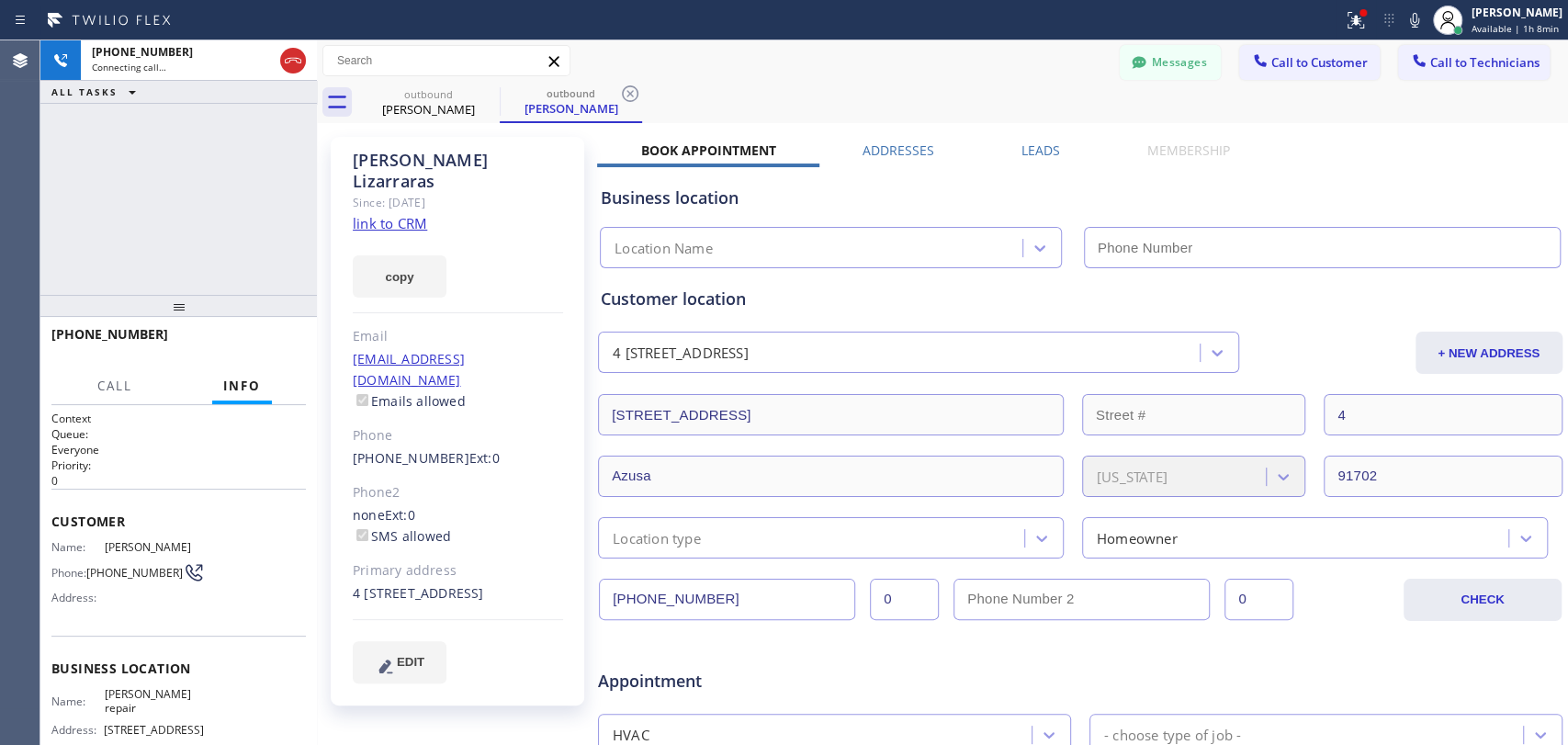
type input "[PHONE_NUMBER]"
click at [256, 346] on span "HANG UP" at bounding box center [262, 342] width 56 height 13
click at [256, 339] on span "HANG UP" at bounding box center [262, 342] width 56 height 13
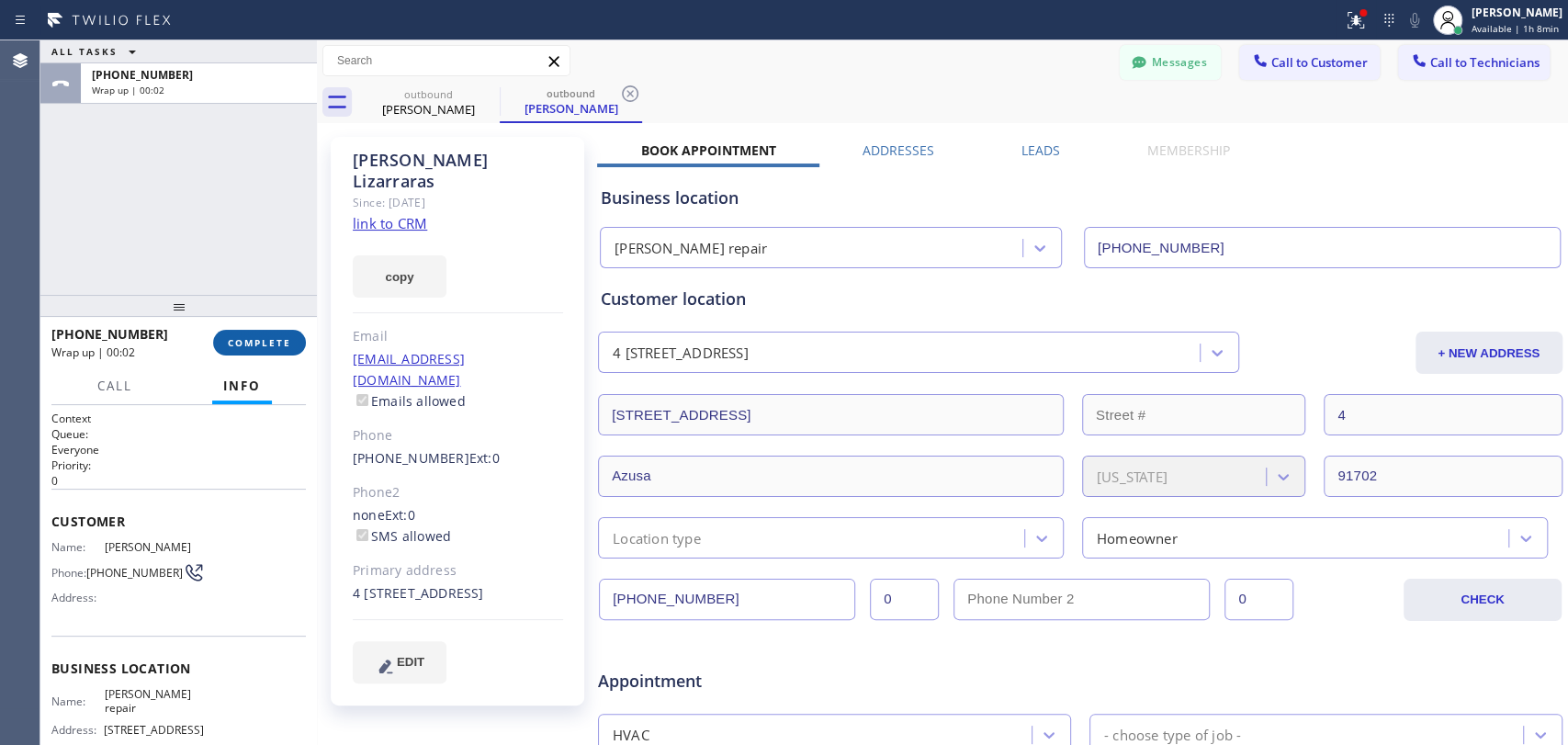
click at [261, 348] on span "COMPLETE" at bounding box center [259, 342] width 64 height 13
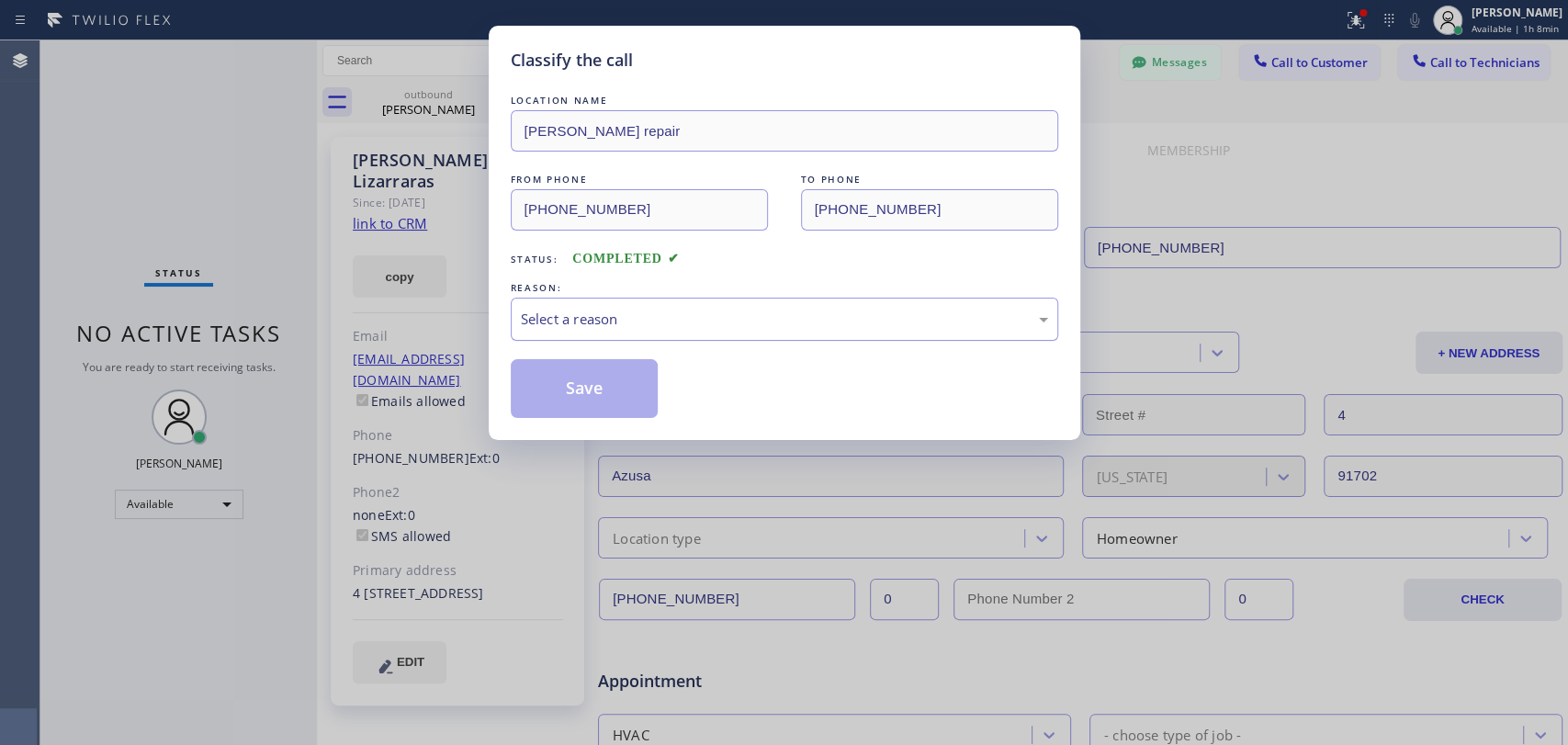
click at [565, 318] on div "Select a reason" at bounding box center [784, 319] width 528 height 22
click at [559, 318] on div "Not Booked - All other reasons" at bounding box center [784, 319] width 528 height 22
click at [552, 398] on button "Save" at bounding box center [585, 389] width 148 height 59
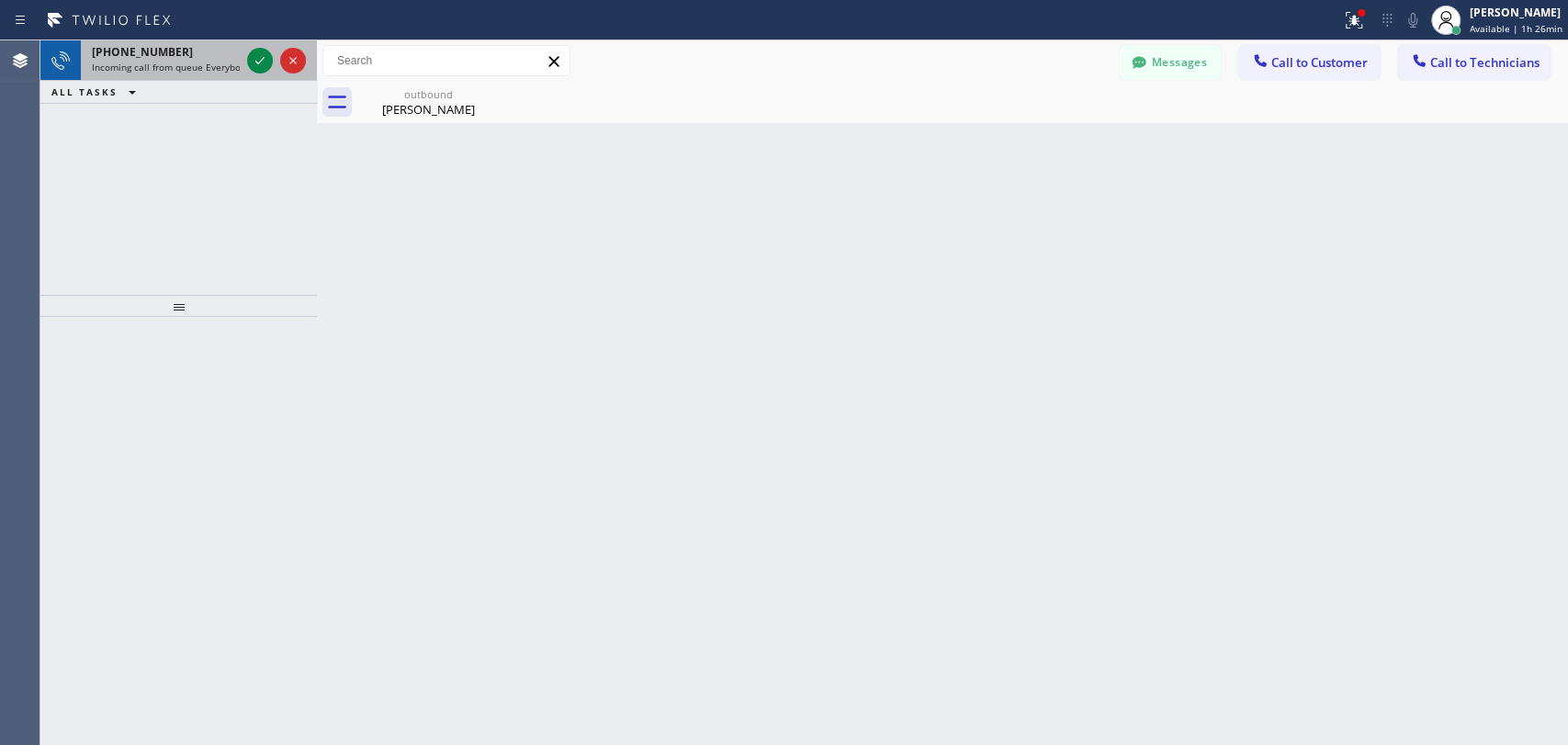
click at [154, 75] on div "+19854498620 Incoming call from queue Everybody" at bounding box center [162, 60] width 163 height 40
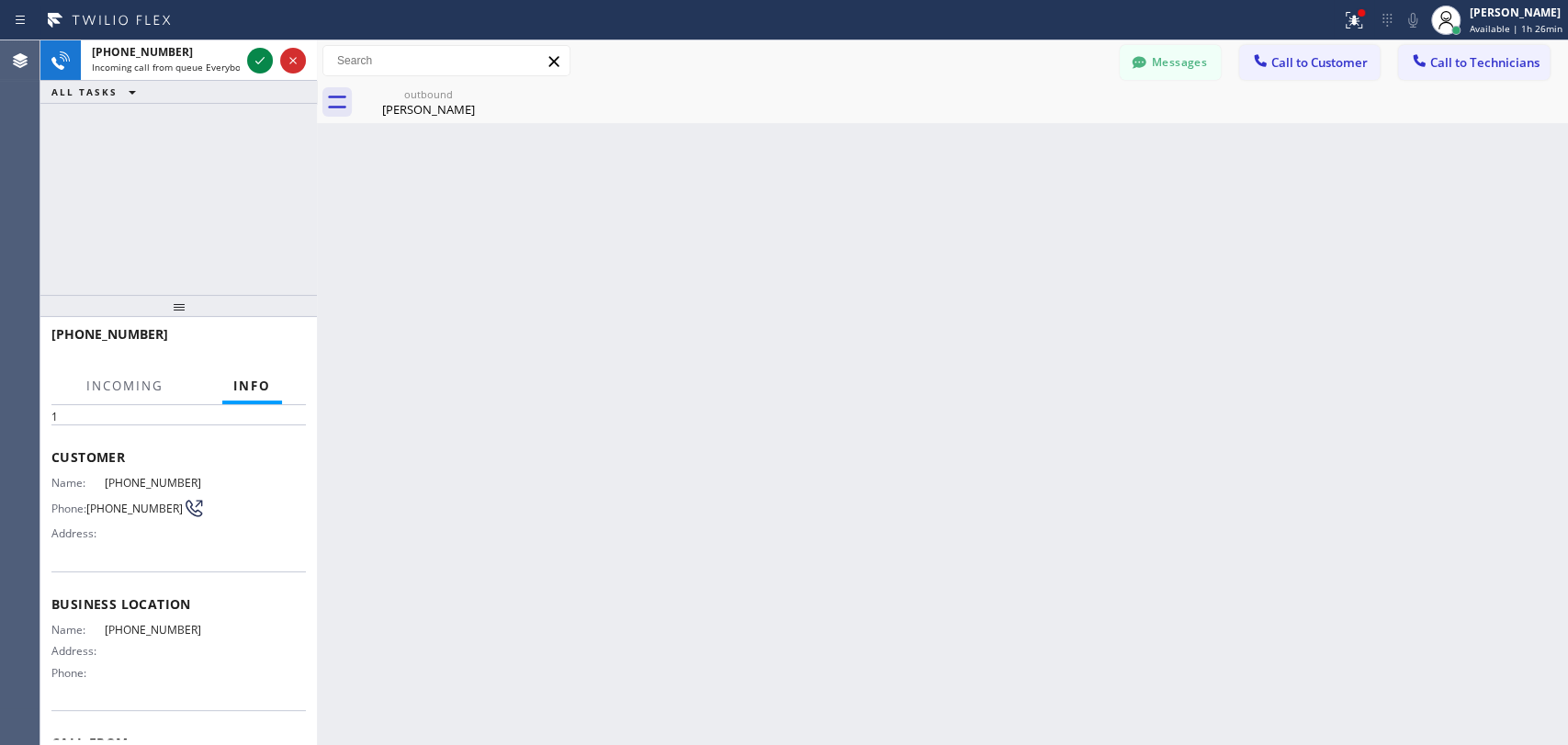
scroll to position [170, 0]
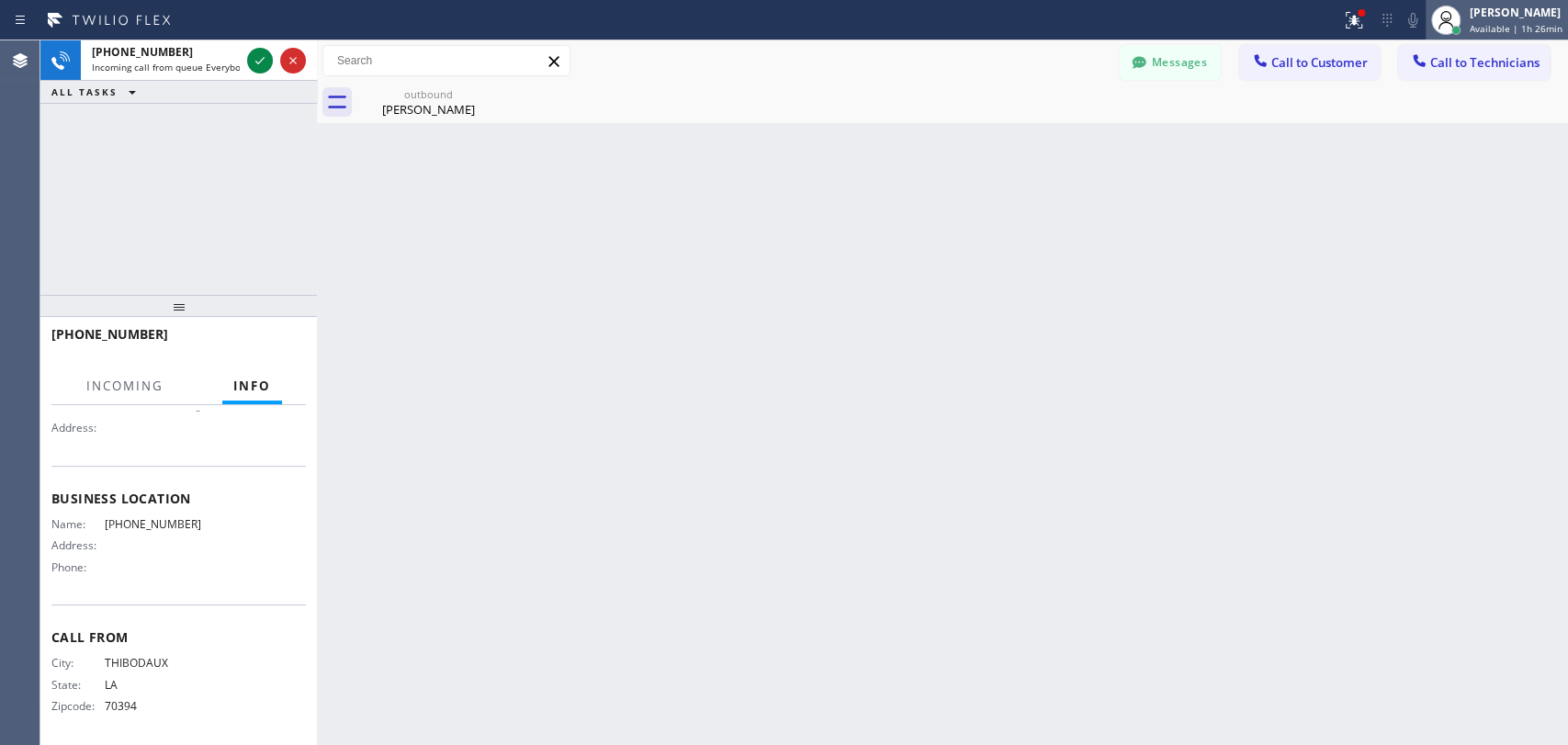
click at [1472, 14] on div "[PERSON_NAME]" at bounding box center [1516, 13] width 92 height 16
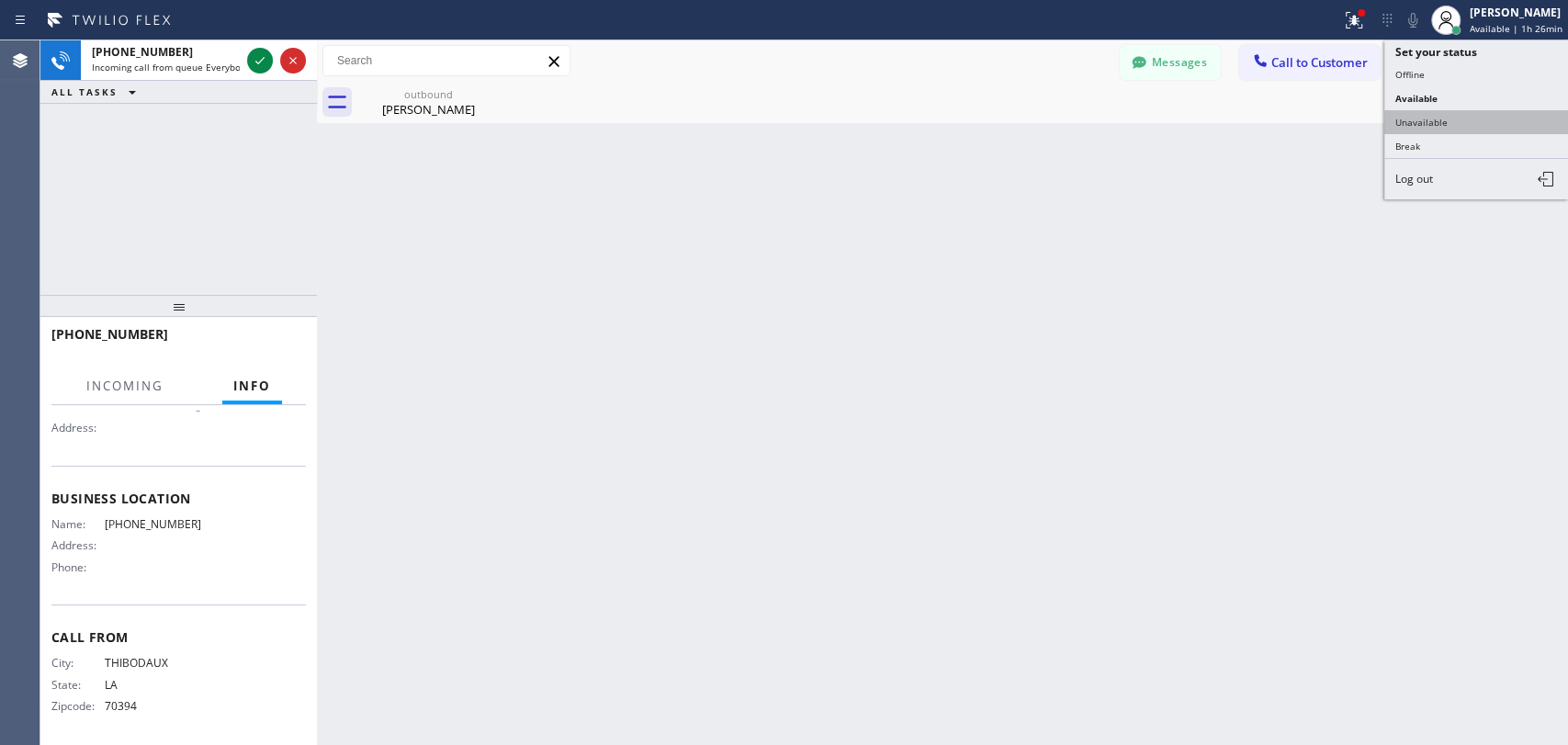
click at [1443, 125] on button "Unavailable" at bounding box center [1476, 122] width 184 height 24
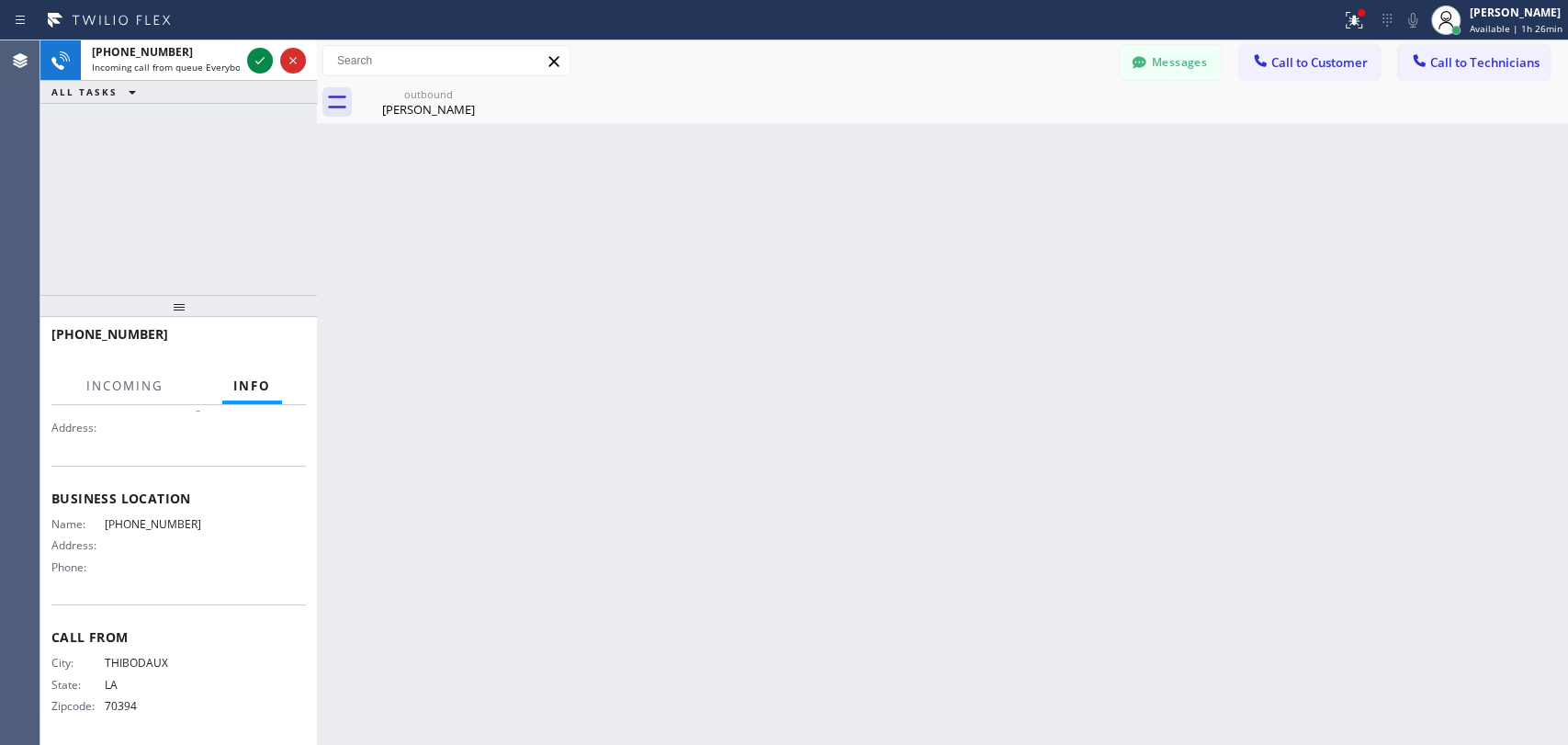
click at [1289, 191] on div "Back to Dashboard Change Sender ID Customers Technicians kali@laluxpm.com SEARC…" at bounding box center [943, 392] width 1252 height 705
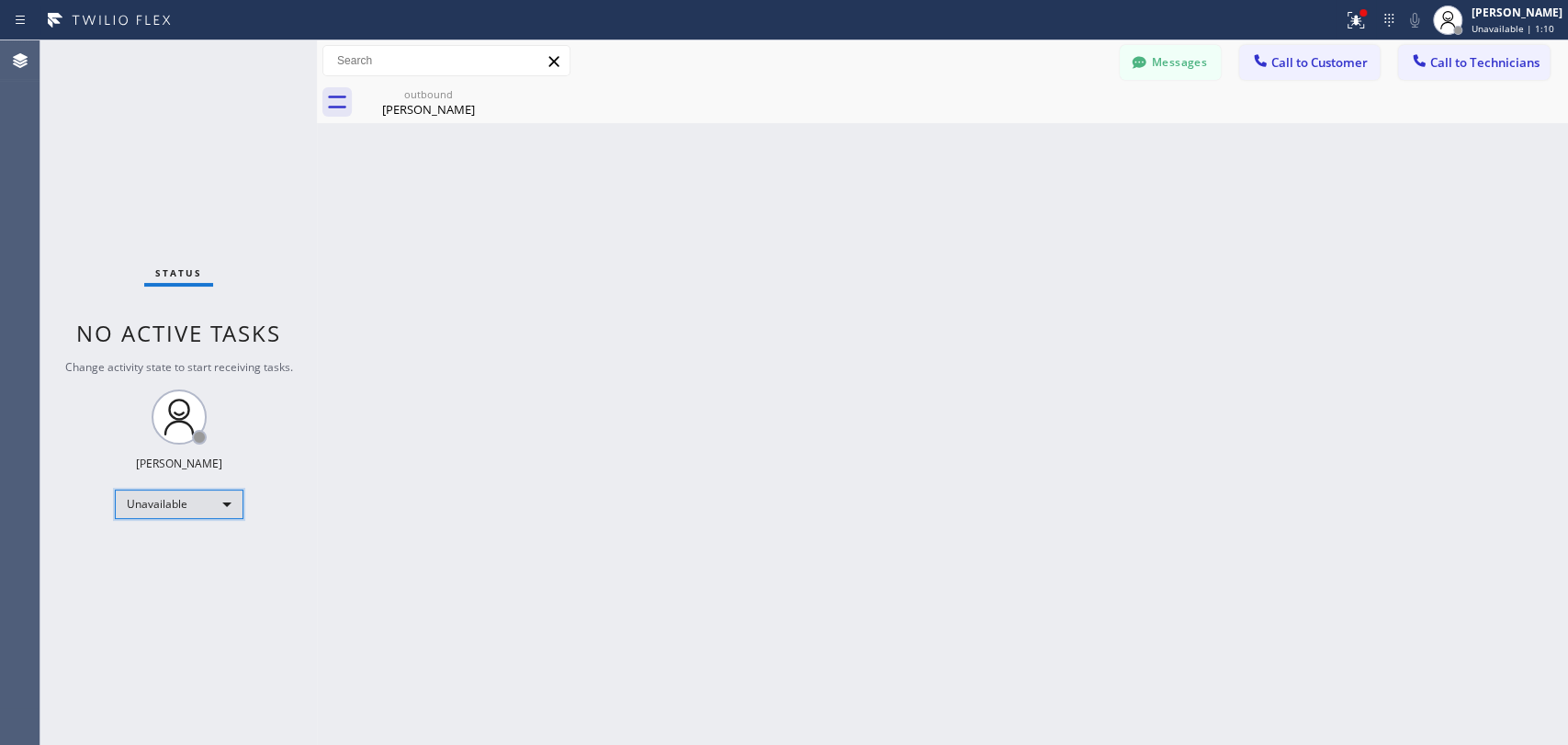
click at [164, 505] on div "Unavailable" at bounding box center [179, 504] width 129 height 29
click at [164, 547] on ul "Offline Available Unavailable Break" at bounding box center [178, 562] width 127 height 91
click at [164, 547] on li "Available" at bounding box center [178, 551] width 125 height 22
click at [370, 548] on div "Back to Dashboard Change Sender ID Customers Technicians kali@laluxpm.com SEARC…" at bounding box center [943, 392] width 1252 height 705
drag, startPoint x: 275, startPoint y: 430, endPoint x: 195, endPoint y: 345, distance: 116.7
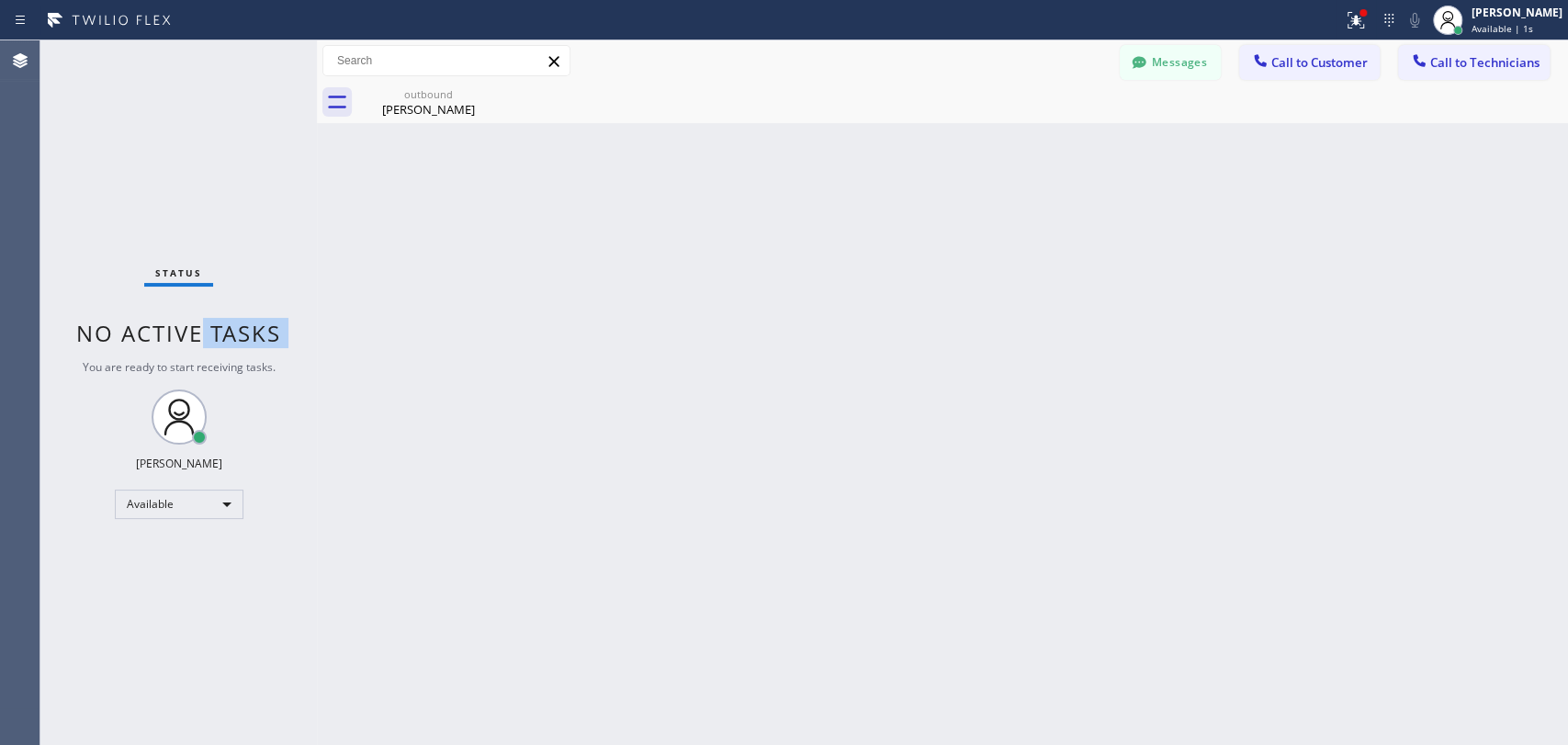
click at [202, 348] on div "Status No active tasks You are ready to start receiving tasks. [PERSON_NAME] Av…" at bounding box center [178, 392] width 276 height 705
click at [195, 345] on span "No active tasks" at bounding box center [179, 333] width 205 height 30
click at [178, 338] on span "No active tasks" at bounding box center [179, 333] width 205 height 30
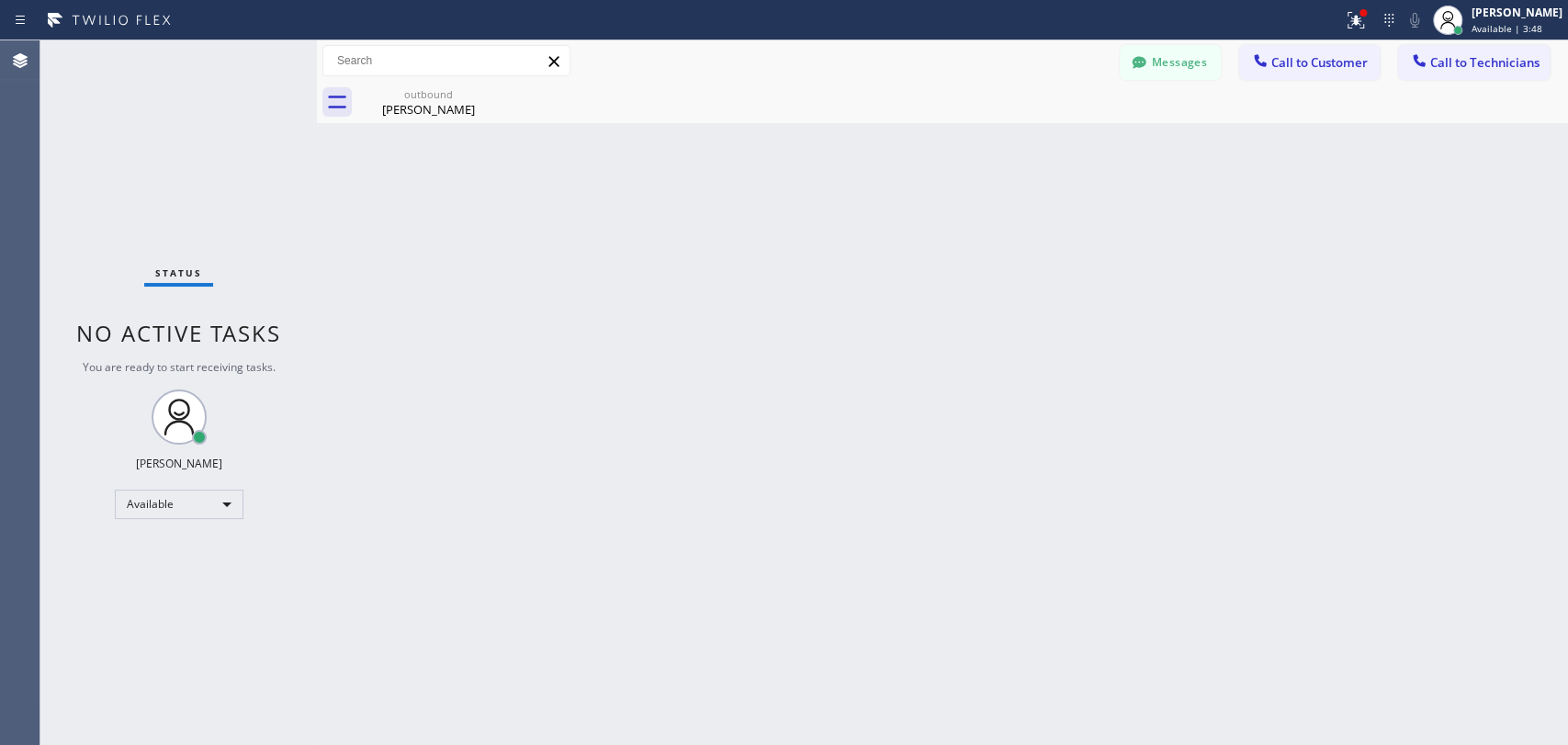
click at [532, 558] on div "Back to Dashboard Change Sender ID Customers Technicians kali@laluxpm.com SEARC…" at bounding box center [943, 392] width 1252 height 705
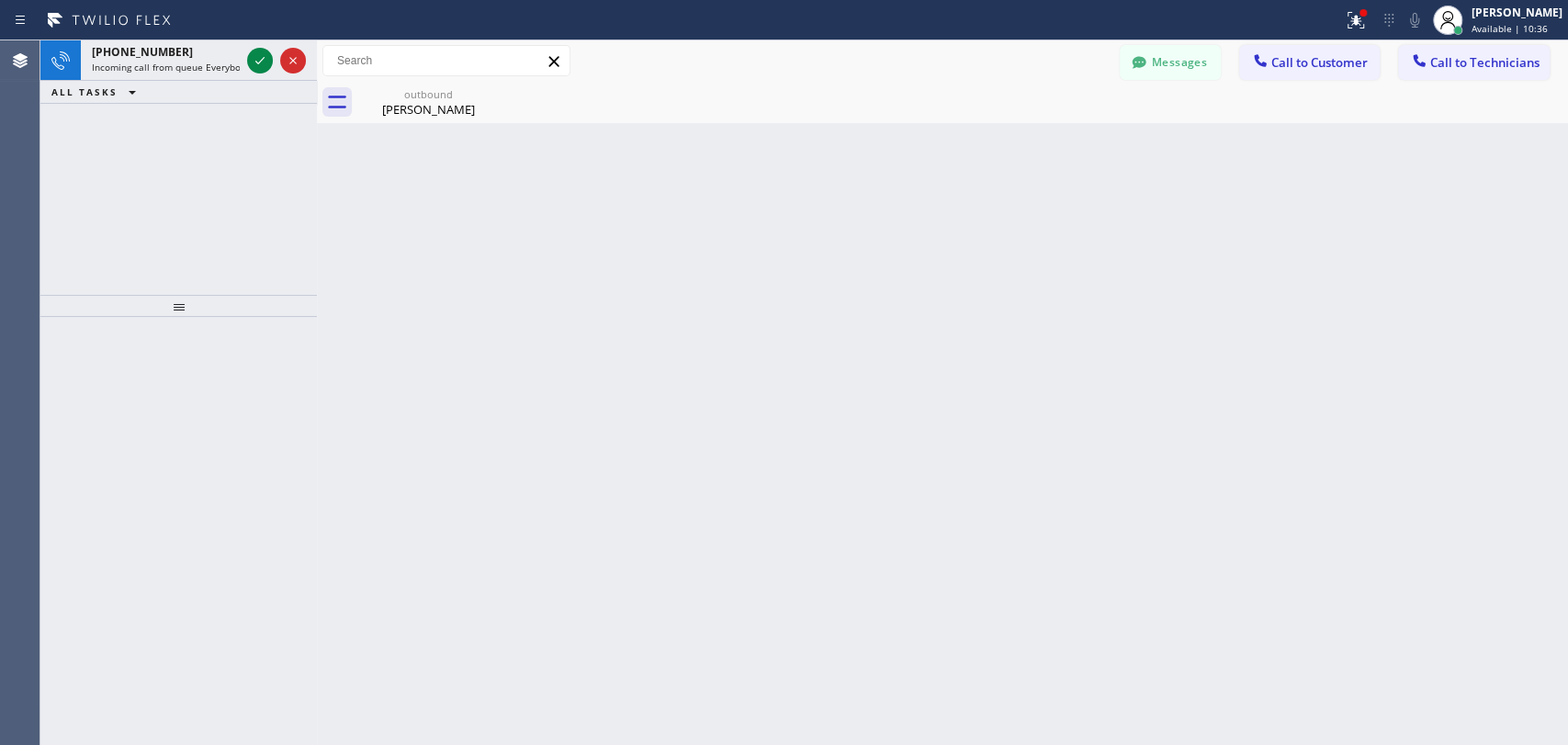
click at [426, 229] on div "Back to Dashboard Change Sender ID Customers Technicians kali@laluxpm.com SEARC…" at bounding box center [943, 392] width 1252 height 705
click at [157, 62] on span "Incoming call from queue Everybody" at bounding box center [172, 67] width 159 height 13
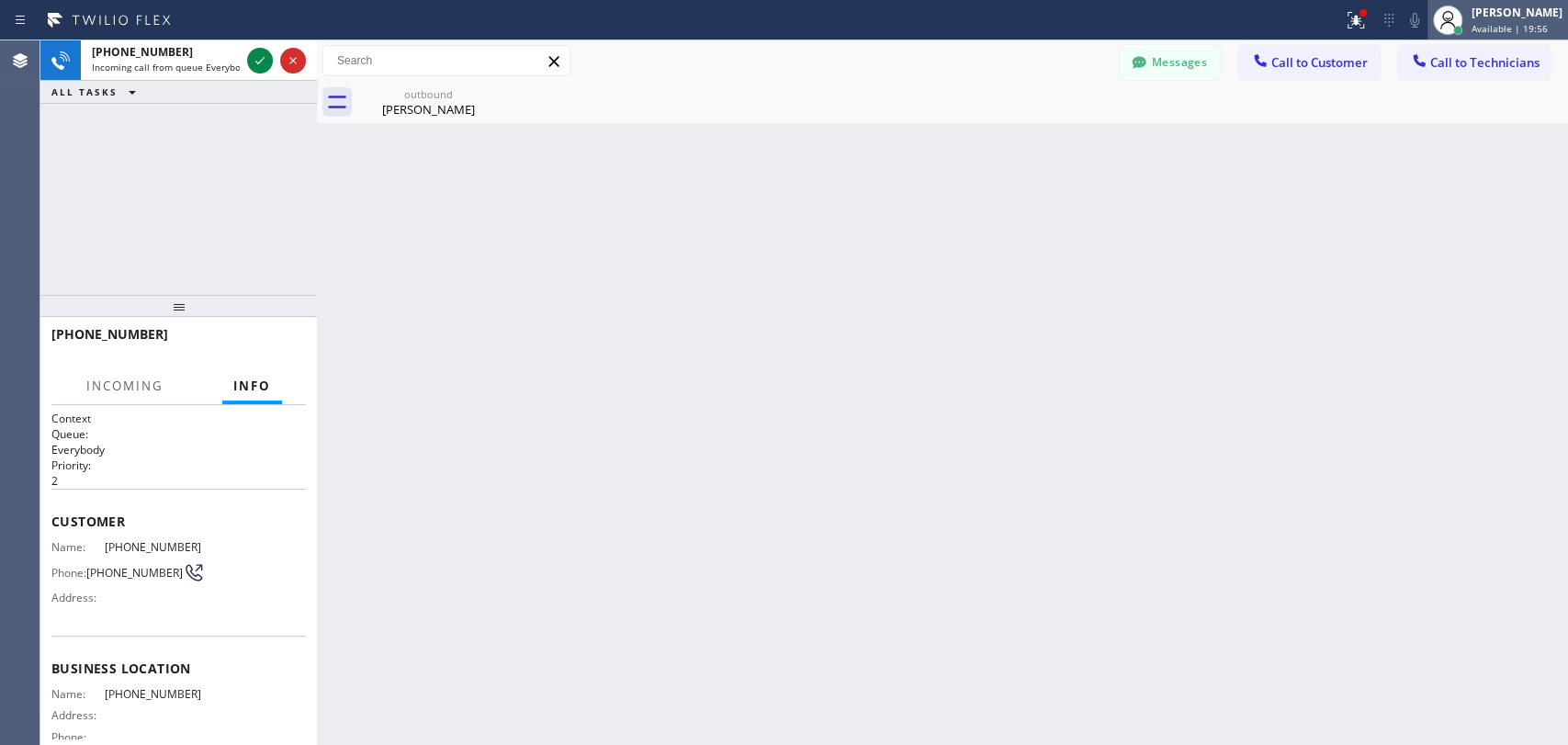
click at [1490, 22] on span "Available | 19:56" at bounding box center [1510, 28] width 77 height 13
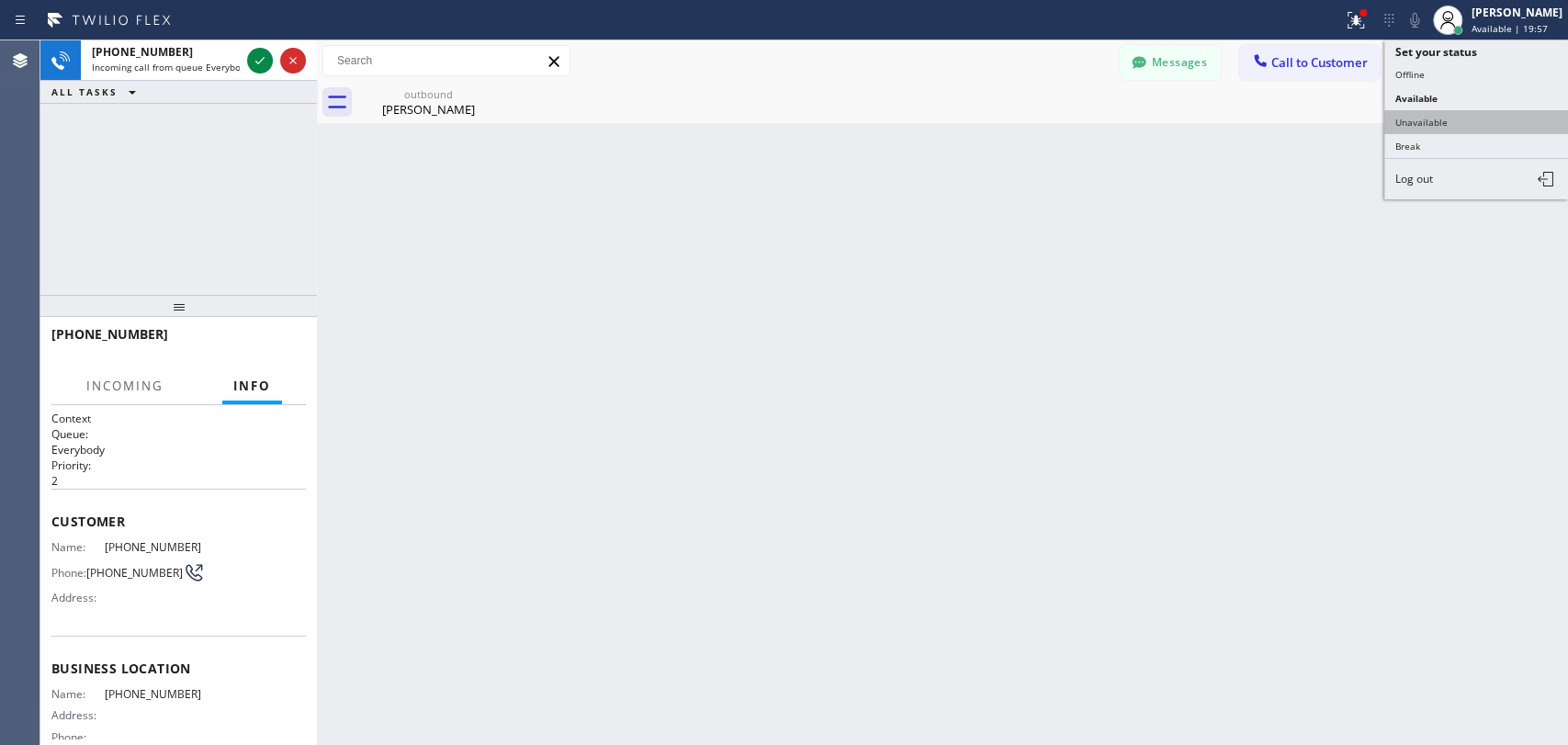
click at [1404, 113] on button "Unavailable" at bounding box center [1476, 122] width 184 height 24
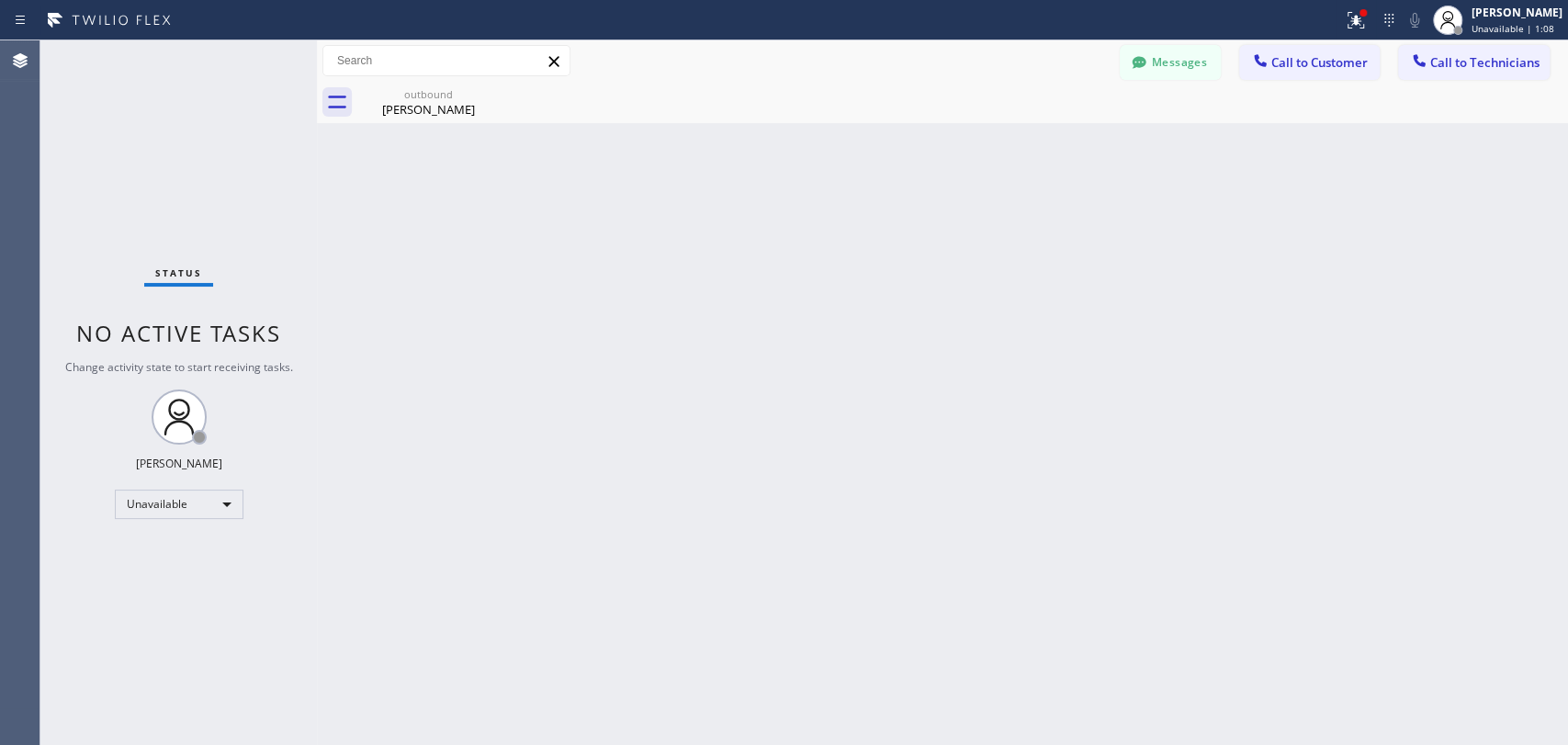
drag, startPoint x: 533, startPoint y: 95, endPoint x: 523, endPoint y: 95, distance: 10.0
click at [532, 95] on div "outbound David Lizarraras" at bounding box center [963, 102] width 1210 height 41
click at [496, 92] on icon at bounding box center [487, 93] width 22 height 22
click at [492, 92] on icon at bounding box center [487, 93] width 22 height 22
click at [485, 95] on icon at bounding box center [487, 93] width 22 height 22
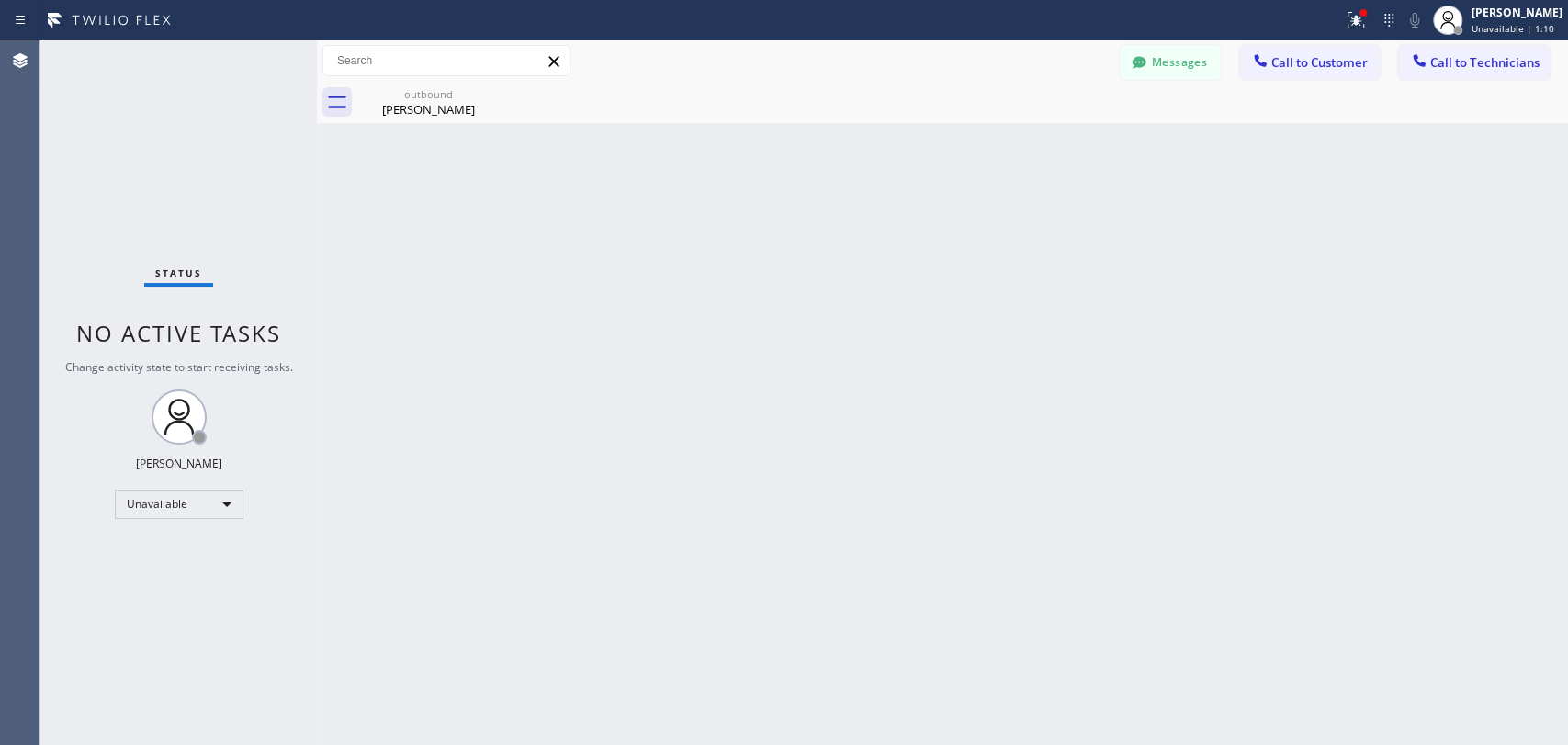
click at [435, 184] on div "Back to Dashboard Change Sender ID Customers Technicians kali@laluxpm.com SEARC…" at bounding box center [943, 392] width 1252 height 705
click at [454, 101] on div "David Lizarraras" at bounding box center [428, 109] width 139 height 17
click at [486, 92] on div at bounding box center [963, 102] width 1210 height 41
click at [1197, 51] on button "Messages" at bounding box center [1170, 63] width 101 height 35
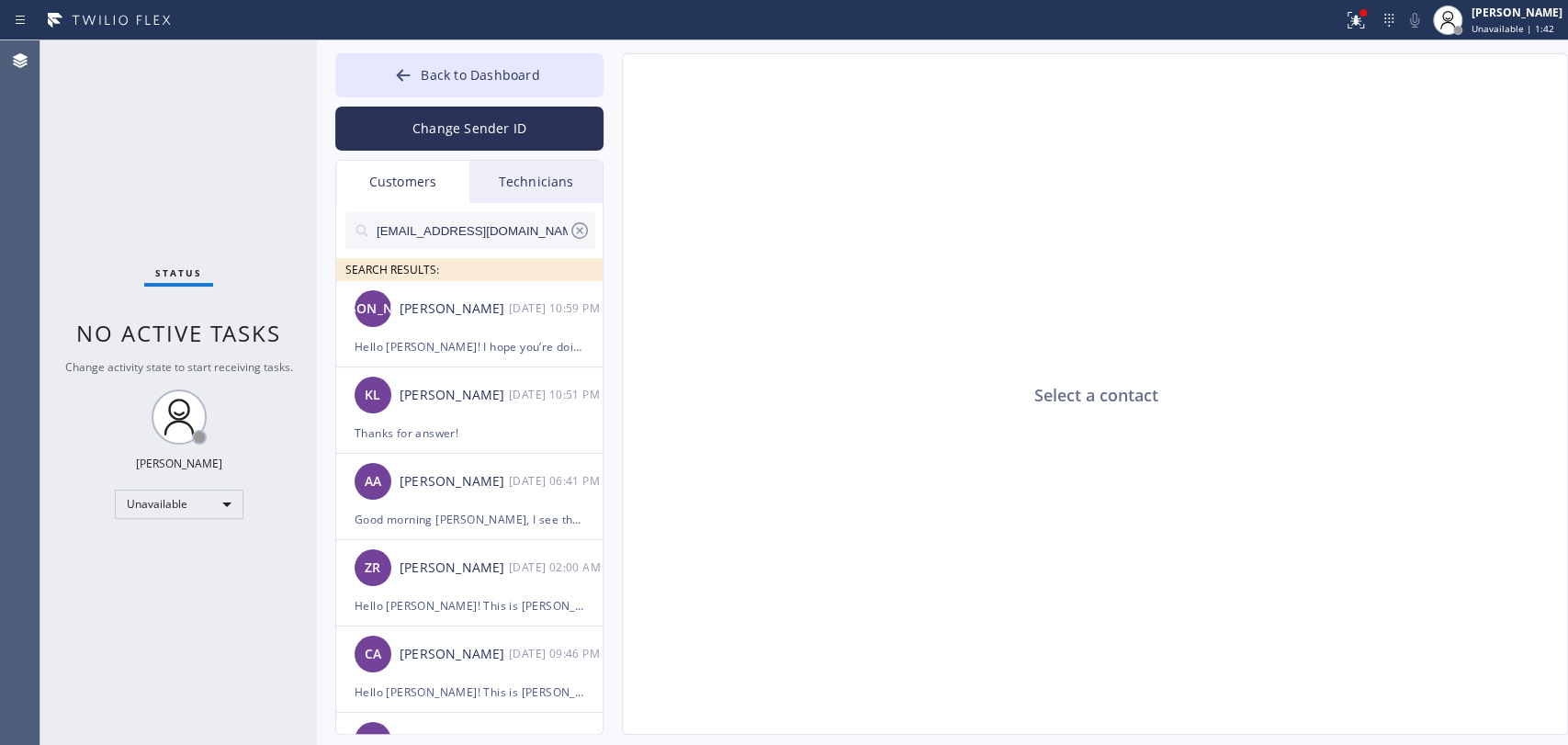
click at [522, 201] on div "Technicians" at bounding box center [536, 182] width 134 height 42
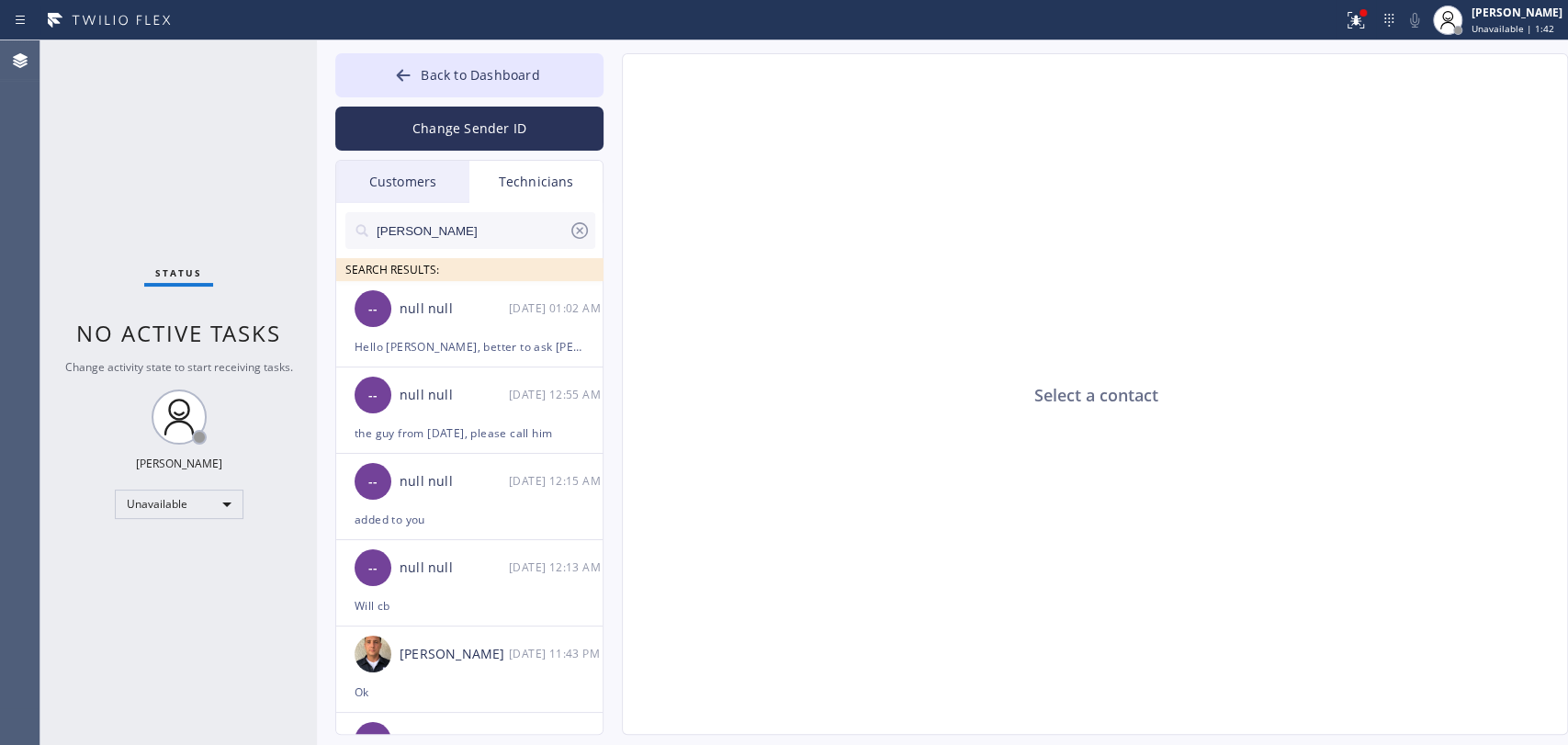
click at [507, 219] on input "Michael" at bounding box center [472, 230] width 194 height 36
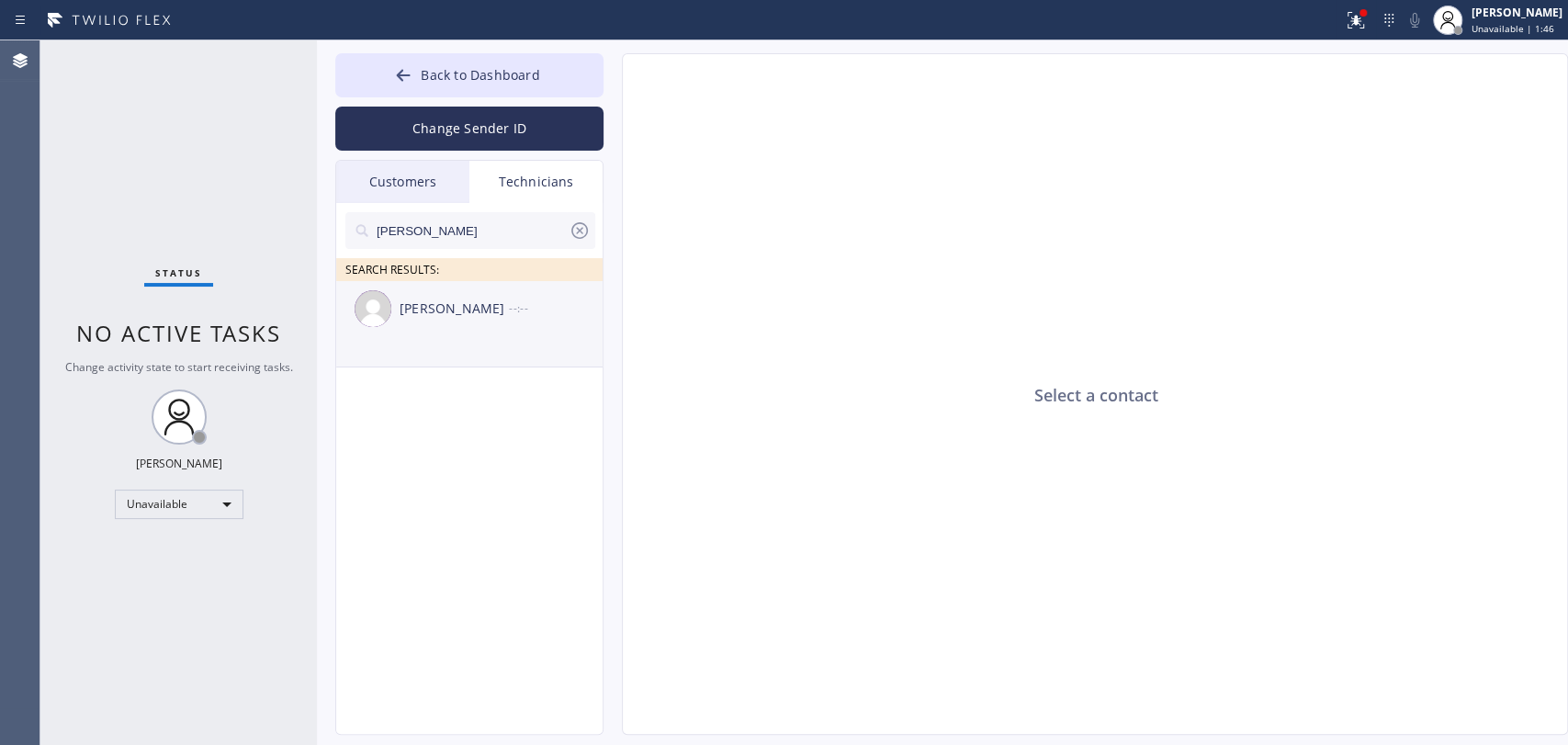
type input "[PERSON_NAME]"
click at [460, 353] on li "Hovik Khachaturyan --:--" at bounding box center [470, 324] width 268 height 86
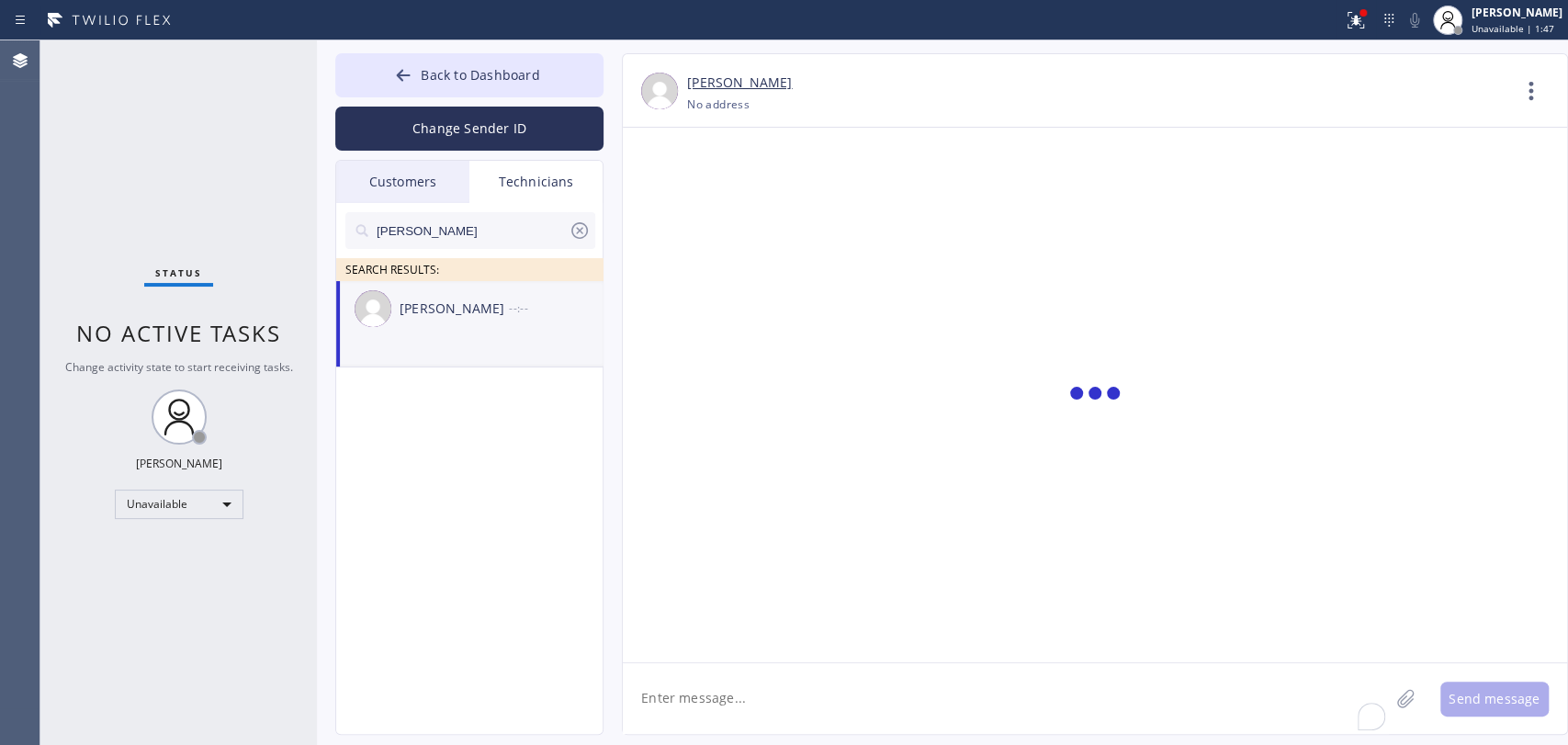
click at [841, 686] on textarea "To enrich screen reader interactions, please activate Accessibility in Grammarl…" at bounding box center [1006, 699] width 766 height 71
click at [654, 692] on textarea "IS the estimate for Michael ready?" at bounding box center [1023, 699] width 800 height 71
type textarea "Is the estimate for [PERSON_NAME]?"
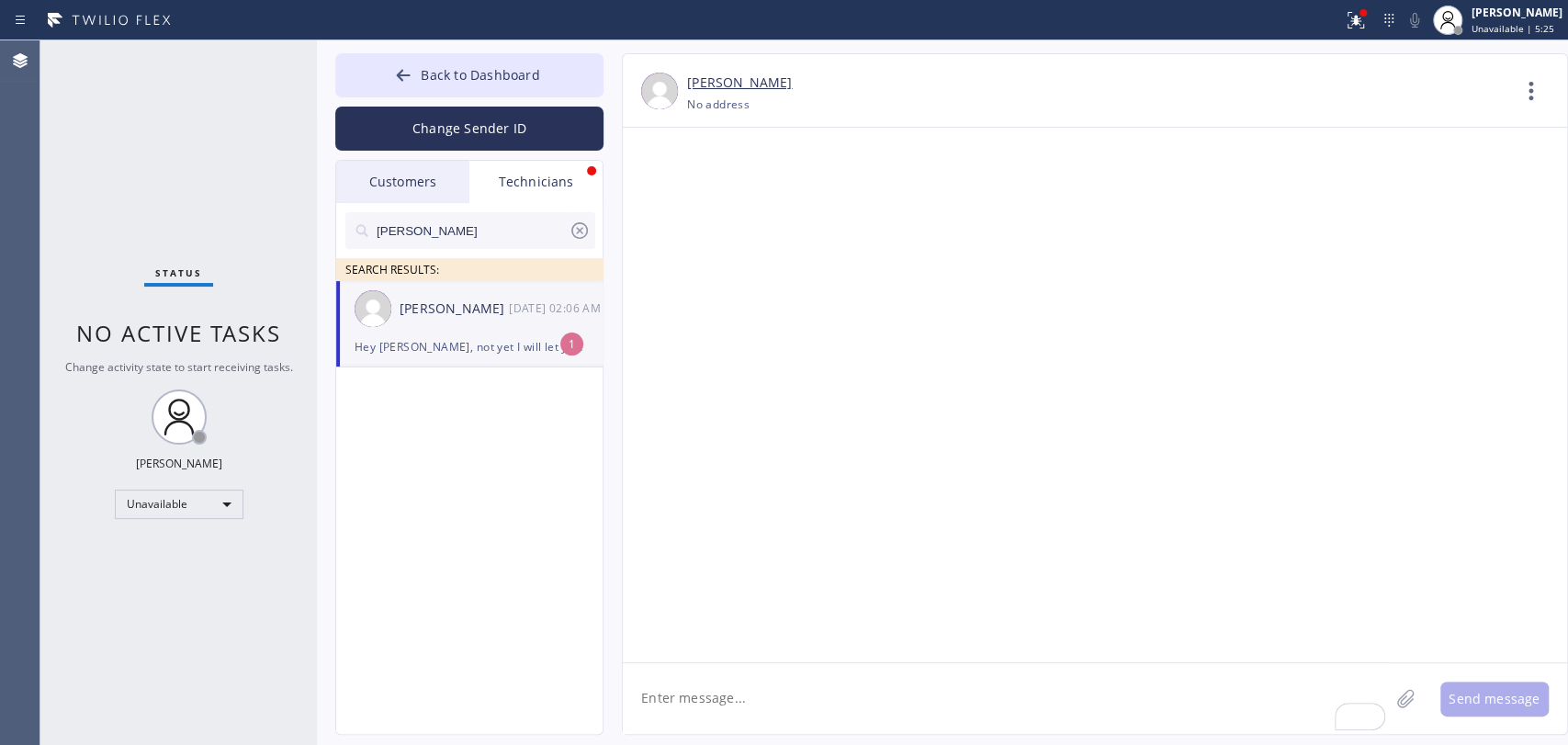
click at [492, 327] on div "[PERSON_NAME] [DATE] 02:06 AM" at bounding box center [470, 309] width 268 height 55
click at [731, 708] on textarea "To enrich screen reader interactions, please activate Accessibility in Grammarl…" at bounding box center [1006, 699] width 766 height 71
type textarea "okay"
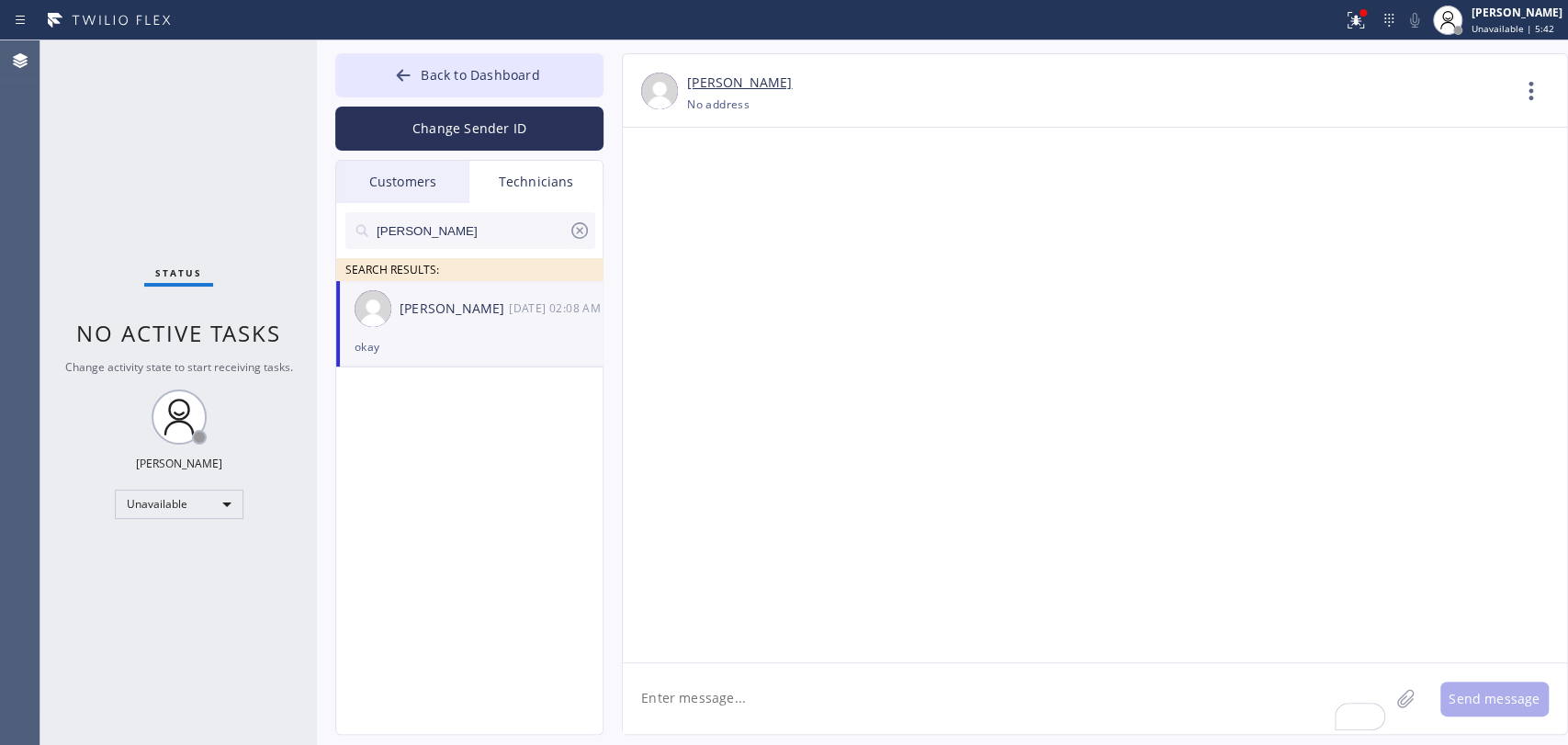
click at [1521, 23] on span "Unavailable | 6:08" at bounding box center [1513, 28] width 83 height 13
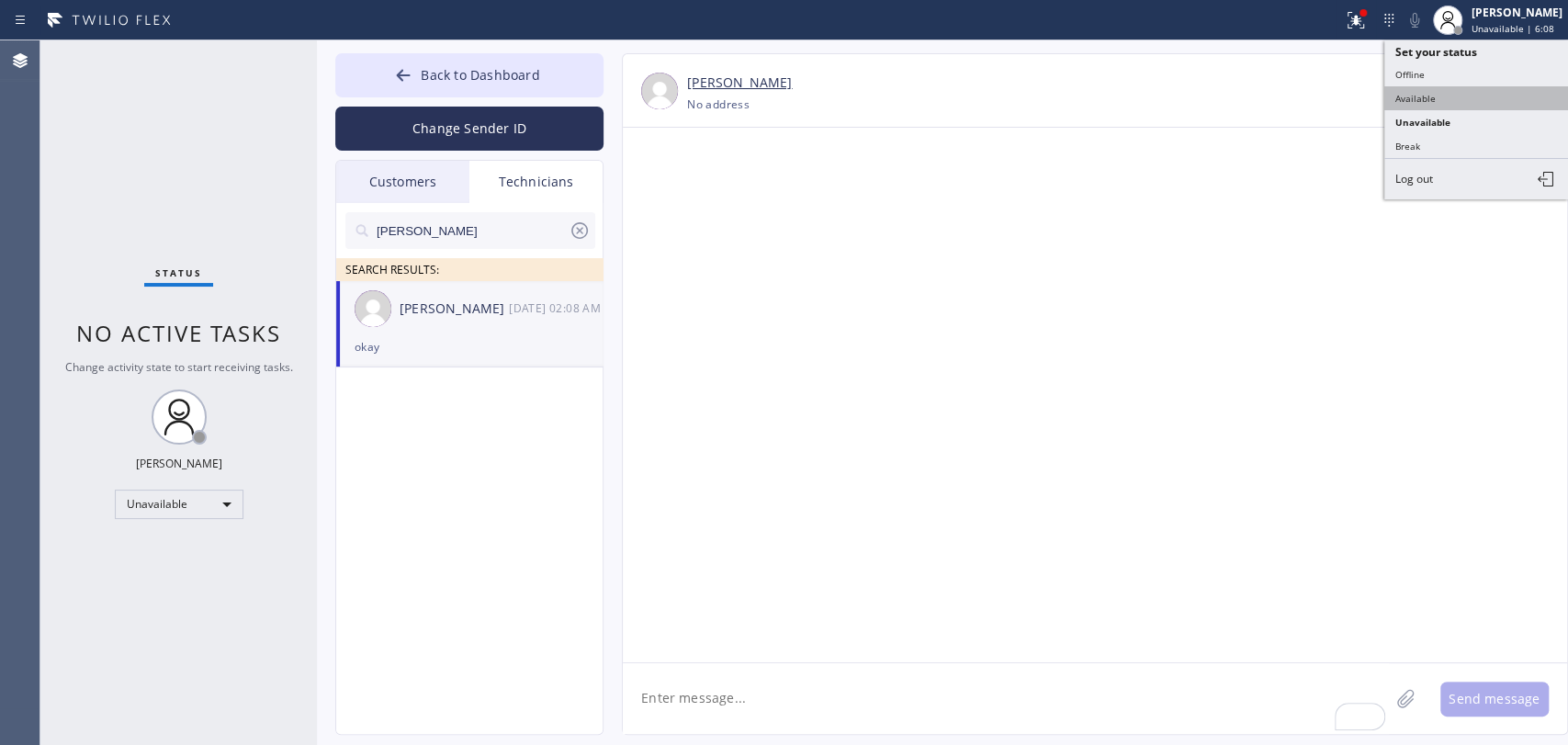
click at [1468, 86] on button "Available" at bounding box center [1476, 98] width 184 height 24
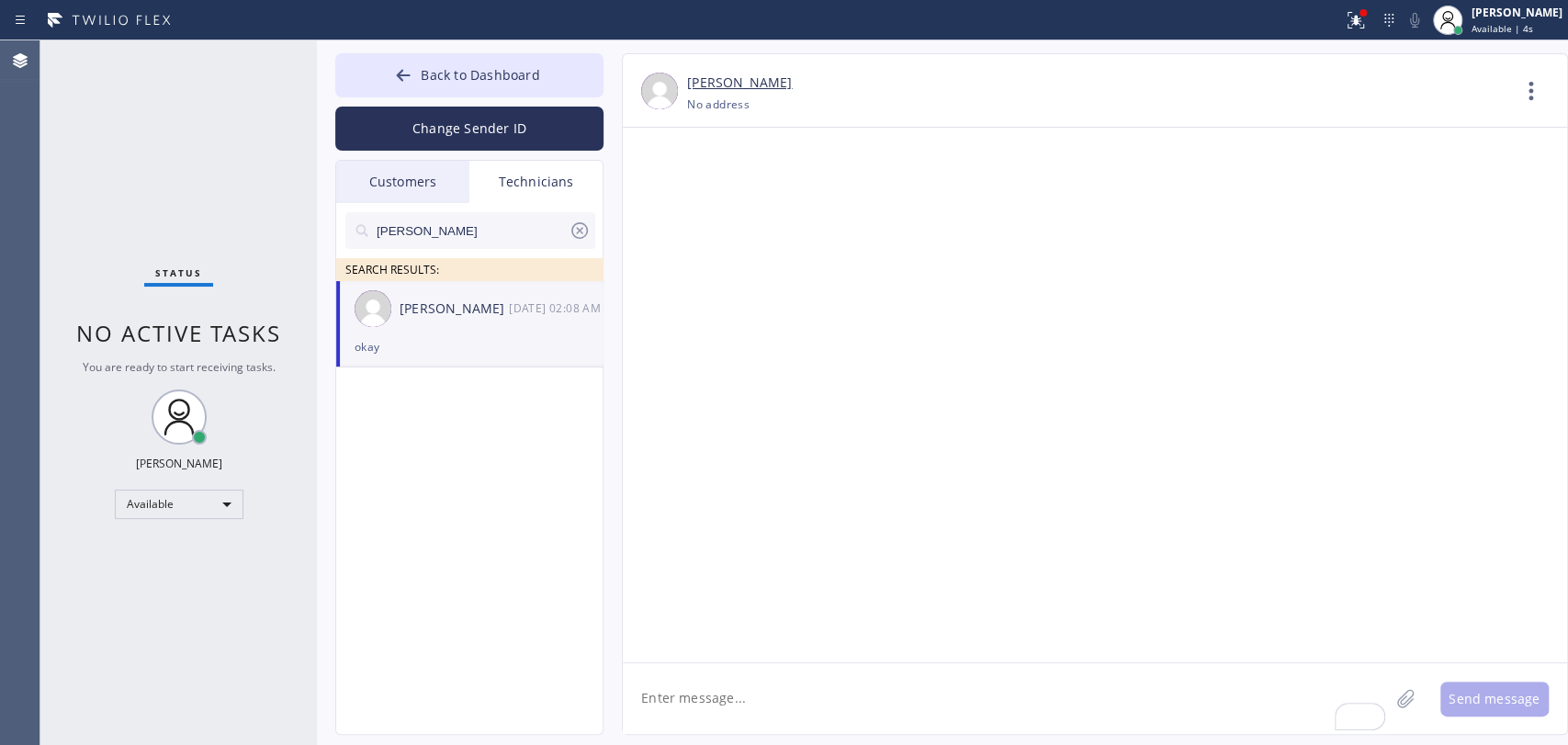
click at [539, 177] on div "Technicians" at bounding box center [536, 182] width 134 height 42
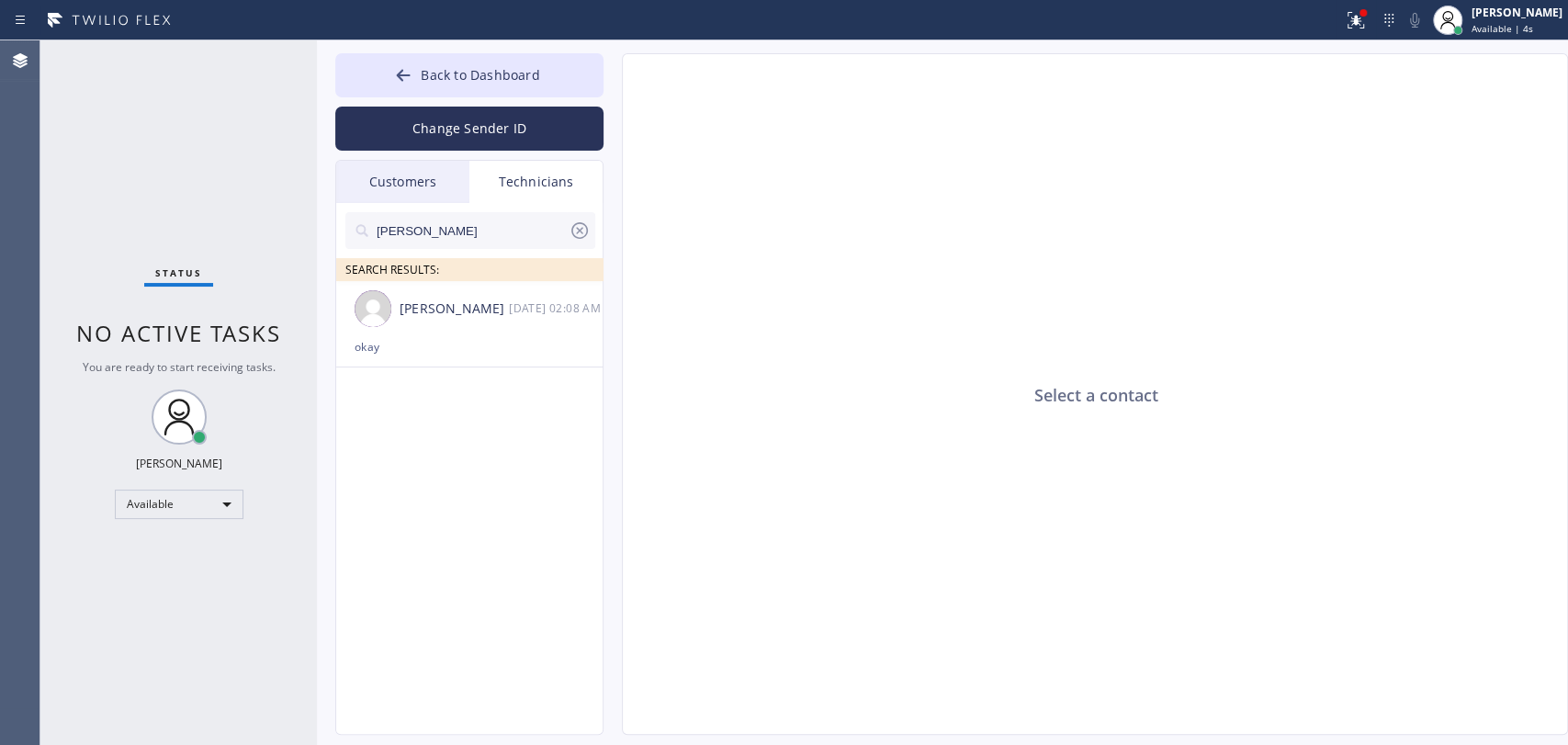
click at [585, 235] on icon at bounding box center [580, 230] width 17 height 17
click at [235, 297] on div "Status No active tasks You are ready to start receiving tasks. [PERSON_NAME] Av…" at bounding box center [178, 392] width 276 height 705
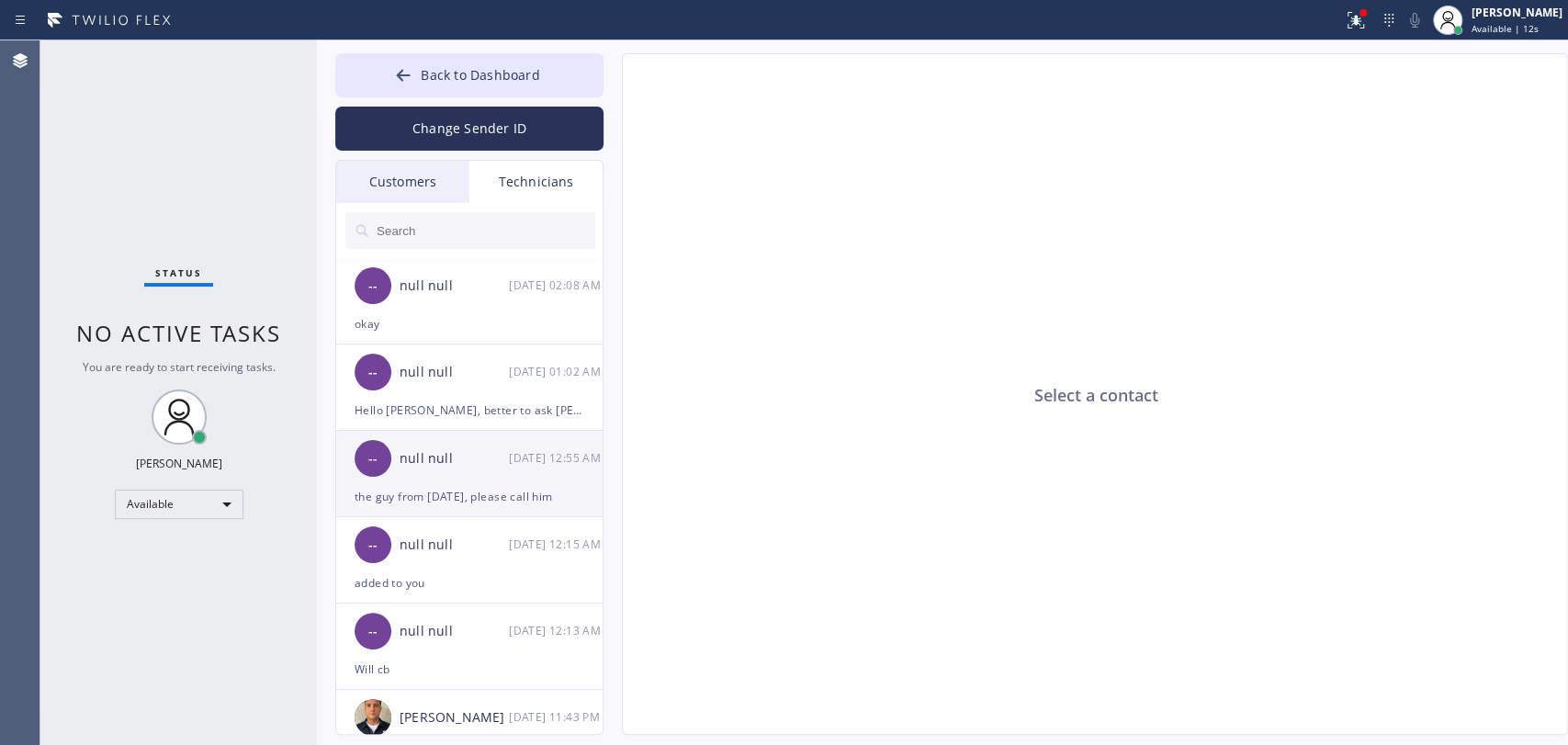
click at [467, 487] on div "the guy from [DATE], please call him" at bounding box center [470, 497] width 230 height 22
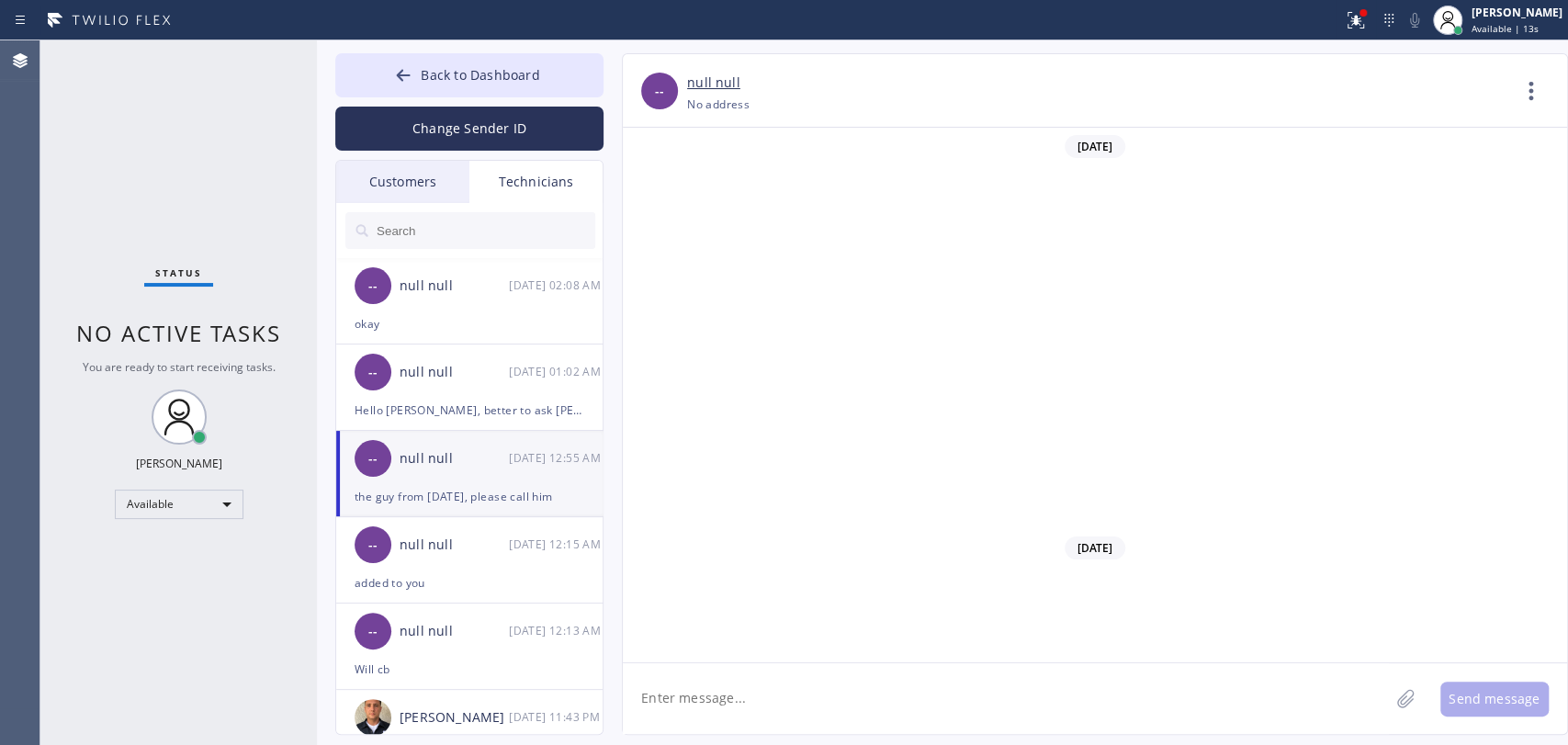
scroll to position [23567, 0]
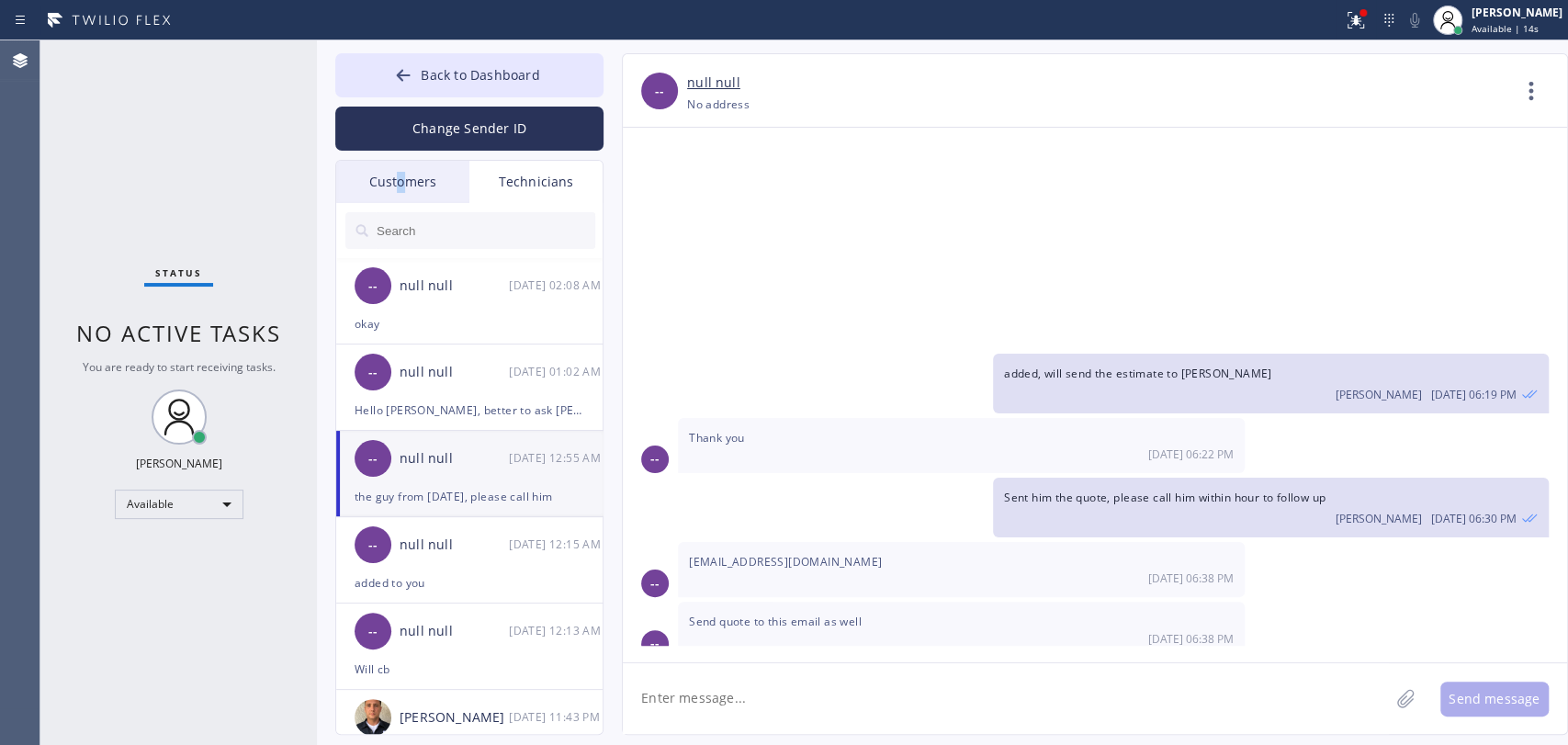
click at [401, 180] on div "Customers" at bounding box center [403, 182] width 134 height 42
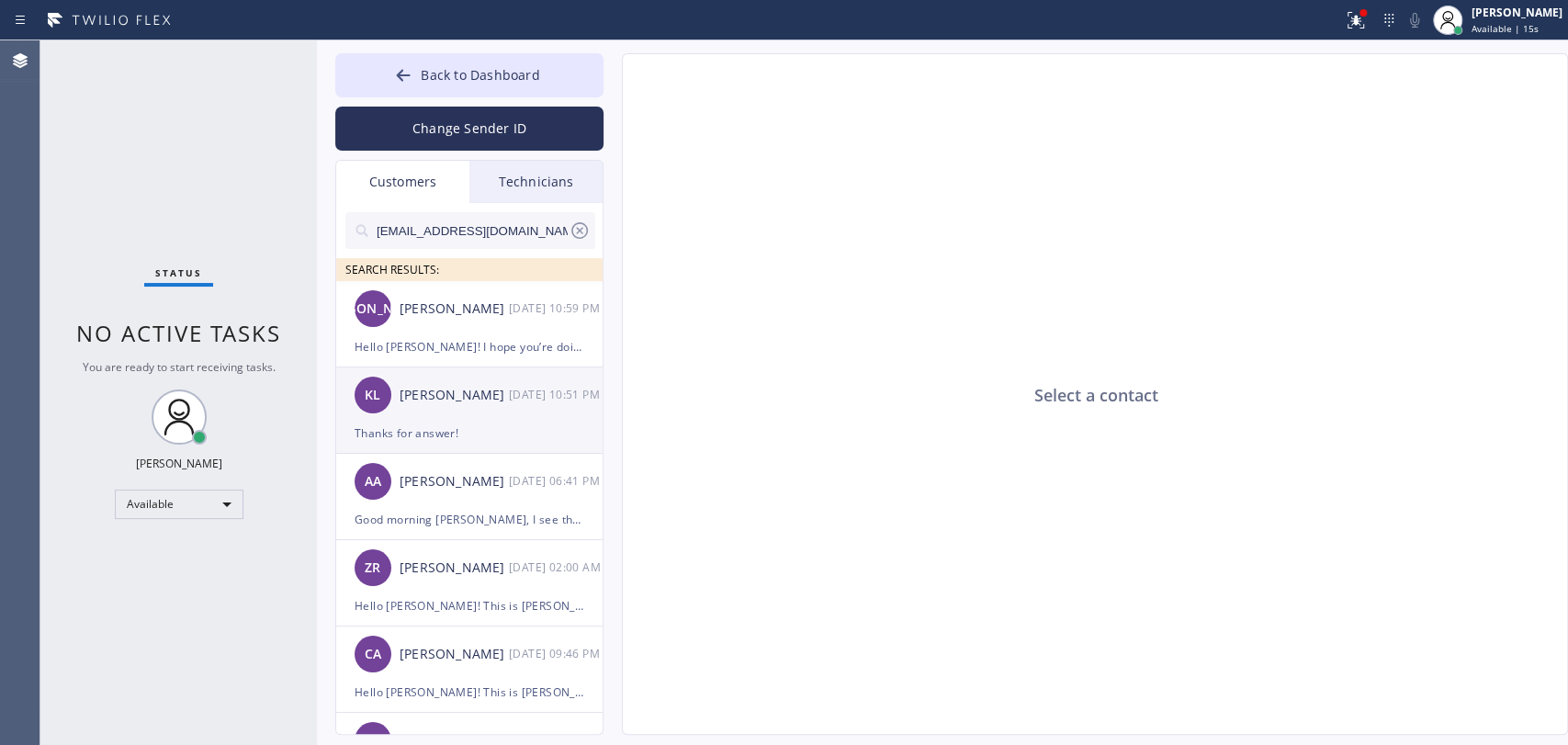
click at [447, 436] on div "Thanks for answer!" at bounding box center [470, 433] width 230 height 22
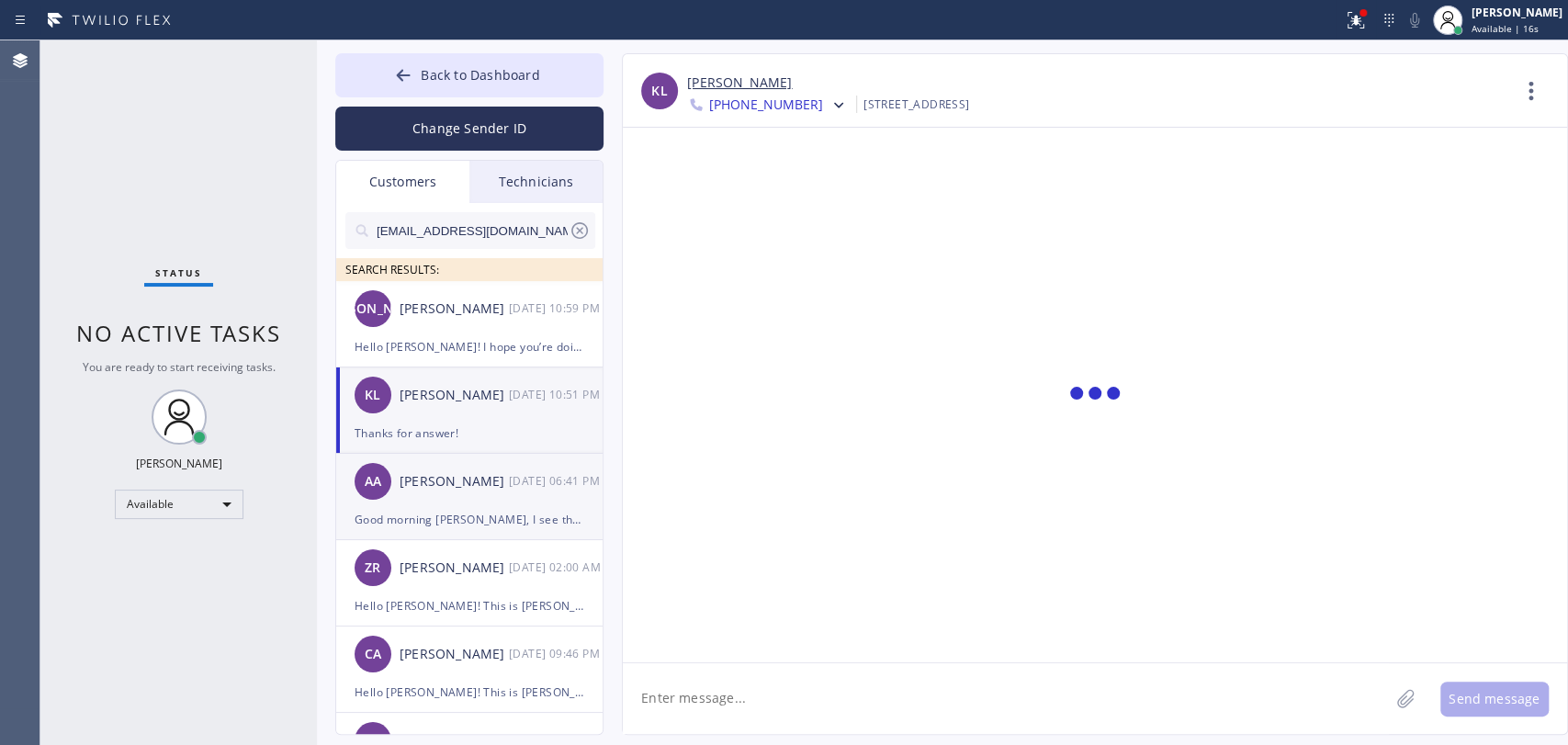
click at [474, 538] on li "AA [PERSON_NAME] [DATE] 06:41 PM Good morning [PERSON_NAME], I see that [PERSON…" at bounding box center [470, 497] width 268 height 86
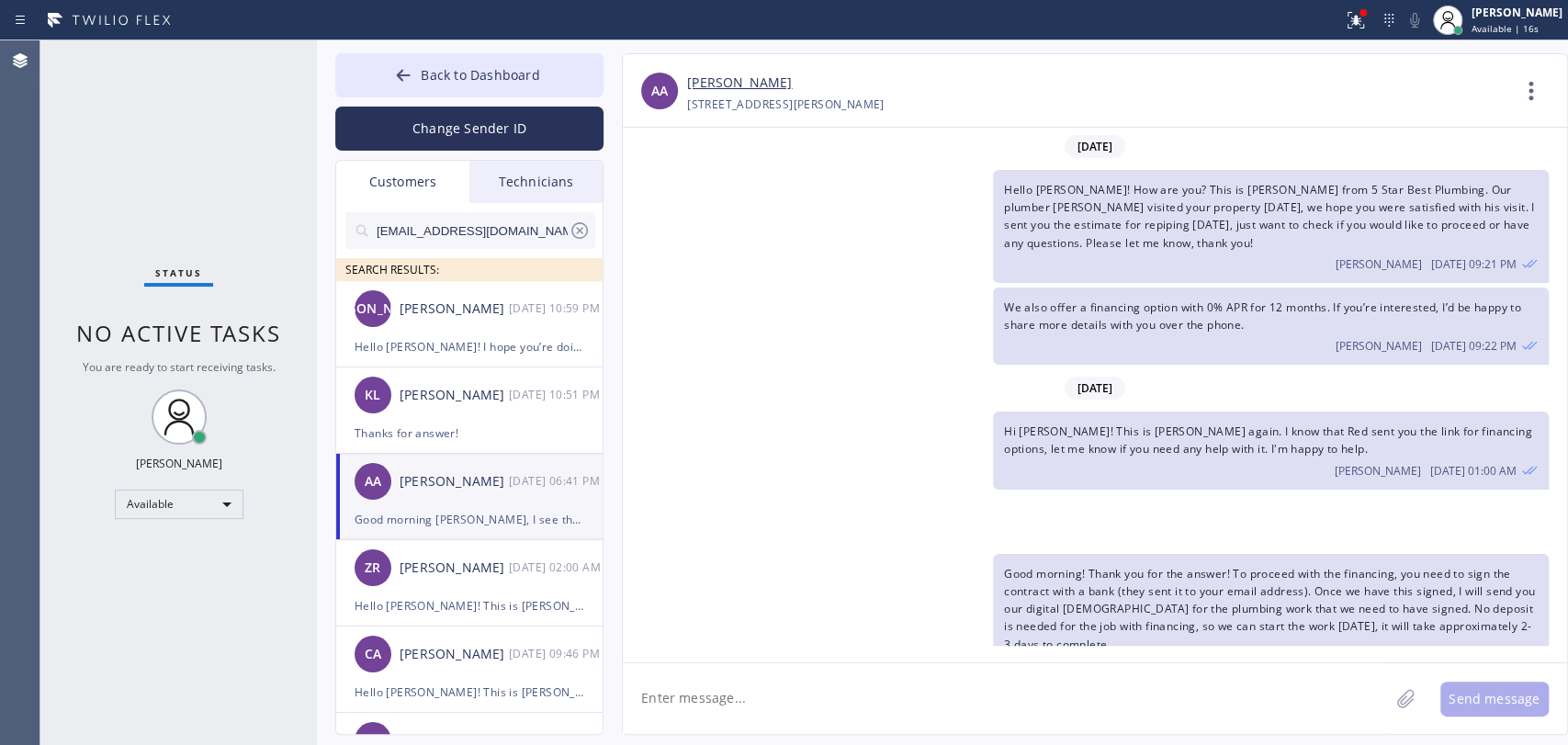
scroll to position [486, 0]
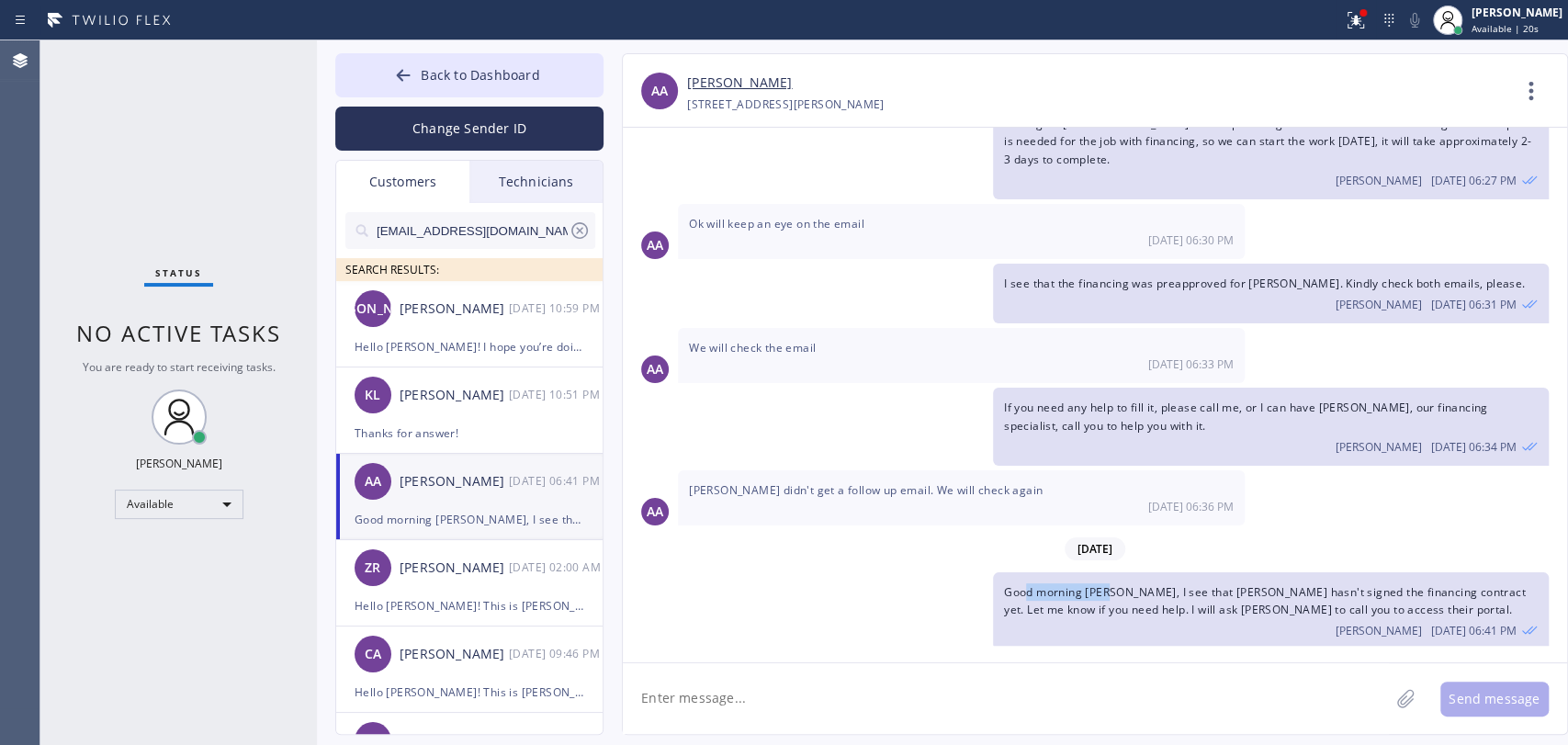
drag, startPoint x: 1113, startPoint y: 590, endPoint x: 1024, endPoint y: 590, distance: 89.0
click at [1024, 590] on div "Good morning [PERSON_NAME], I see that [PERSON_NAME] hasn't signed the financin…" at bounding box center [1271, 611] width 556 height 78
click at [1073, 590] on div "Good morning [PERSON_NAME], I see that [PERSON_NAME] hasn't signed the financin…" at bounding box center [1271, 611] width 556 height 78
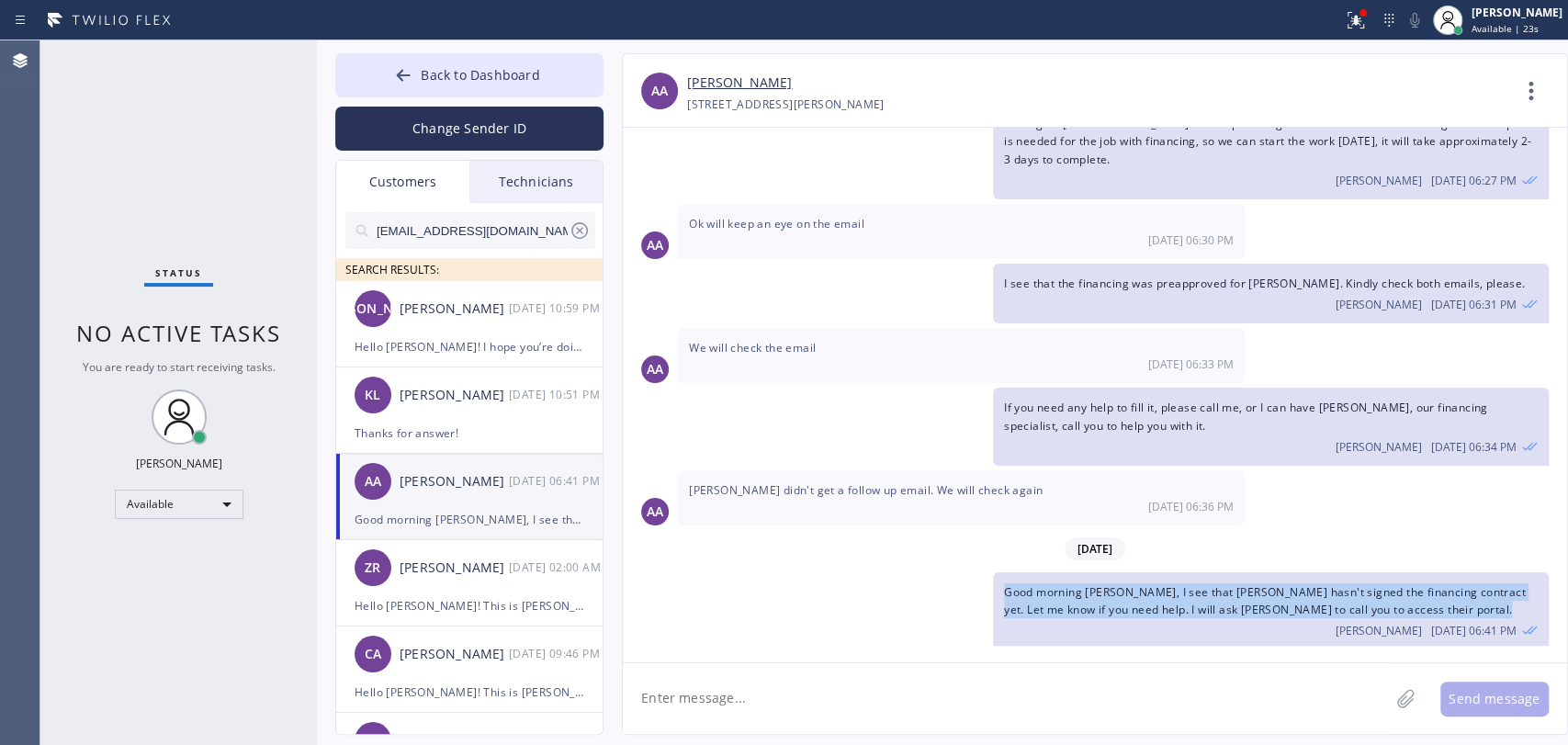
click at [1073, 590] on div "Good morning [PERSON_NAME], I see that [PERSON_NAME] hasn't signed the financin…" at bounding box center [1271, 611] width 556 height 78
click at [1074, 587] on span "Good morning [PERSON_NAME], I see that [PERSON_NAME] hasn't signed the financin…" at bounding box center [1264, 602] width 522 height 33
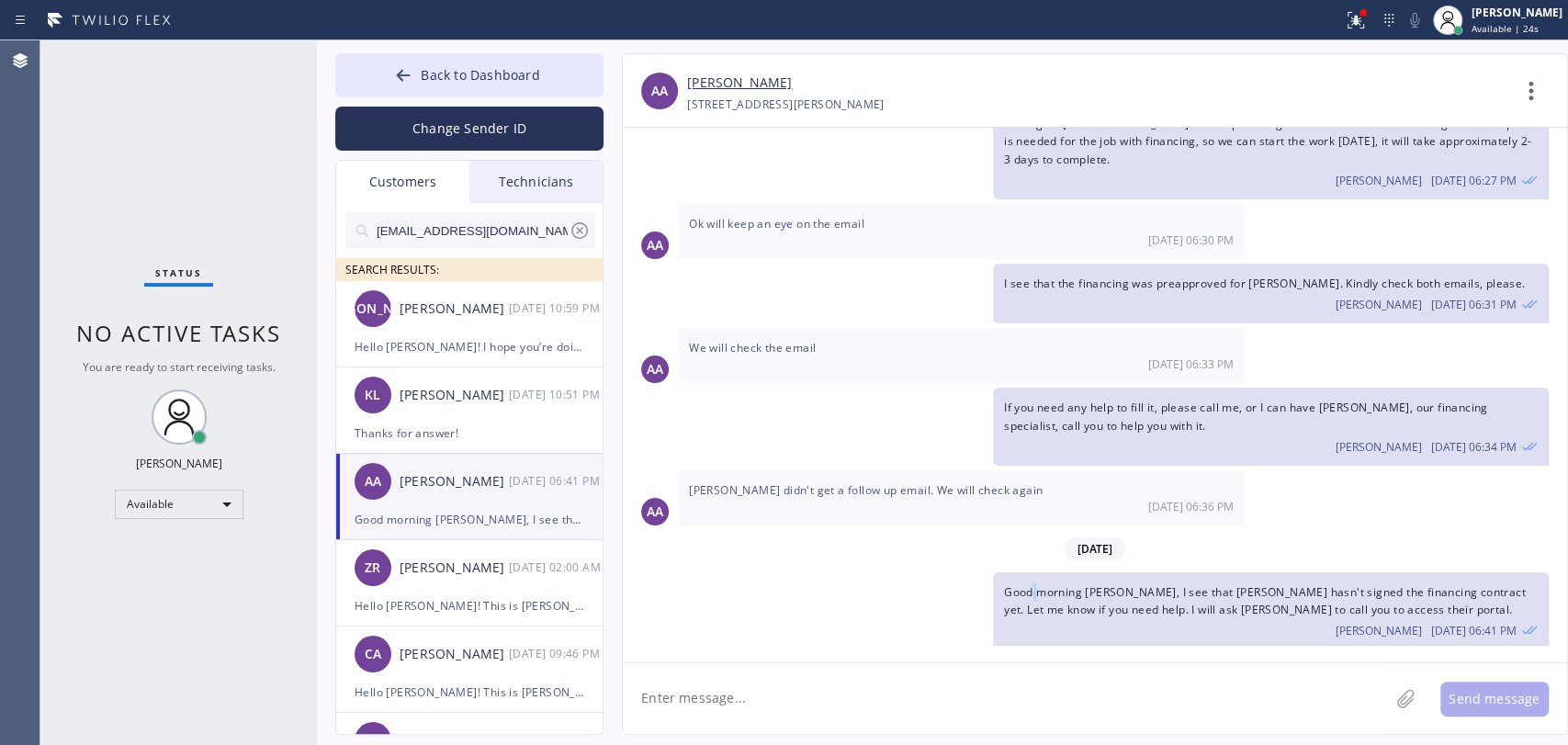
drag, startPoint x: 1036, startPoint y: 585, endPoint x: 1034, endPoint y: 568, distance: 17.1
click at [1034, 573] on div "Good morning [PERSON_NAME], I see that [PERSON_NAME] hasn't signed the financin…" at bounding box center [1271, 611] width 556 height 78
click at [852, 501] on div "[DATE] 06:36 PM" at bounding box center [961, 507] width 544 height 16
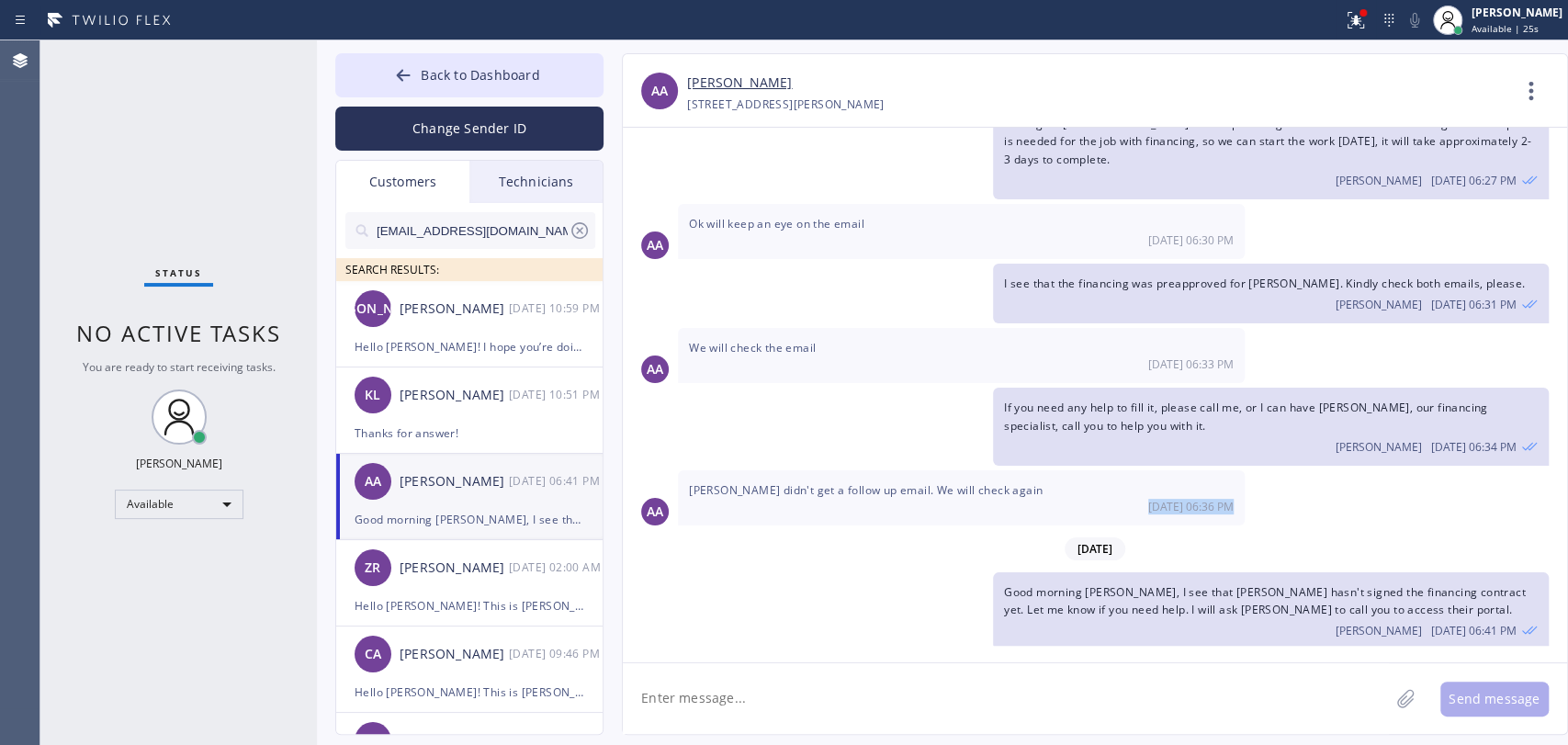
click at [852, 501] on div "[DATE] 06:36 PM" at bounding box center [961, 507] width 544 height 16
click at [745, 83] on link "[PERSON_NAME]" at bounding box center [739, 84] width 105 height 22
drag, startPoint x: 1055, startPoint y: 156, endPoint x: 1046, endPoint y: 148, distance: 12.0
click at [1046, 148] on div "Good morning! Thank you for the answer! To proceed with the financing, you need…" at bounding box center [1271, 134] width 556 height 131
click at [1046, 148] on span "Good morning! Thank you for the answer! To proceed with the financing, you need…" at bounding box center [1269, 124] width 531 height 86
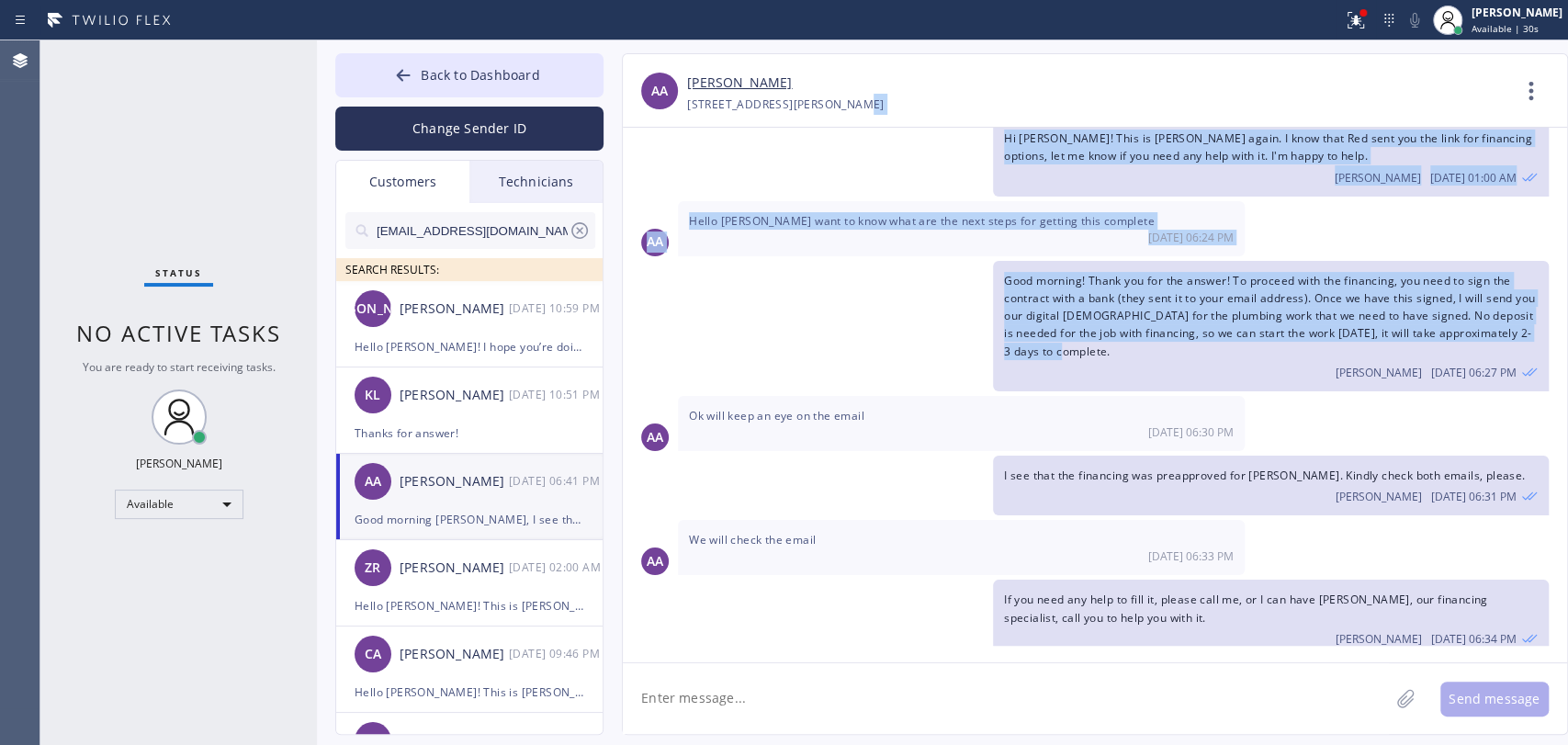
scroll to position [138, 0]
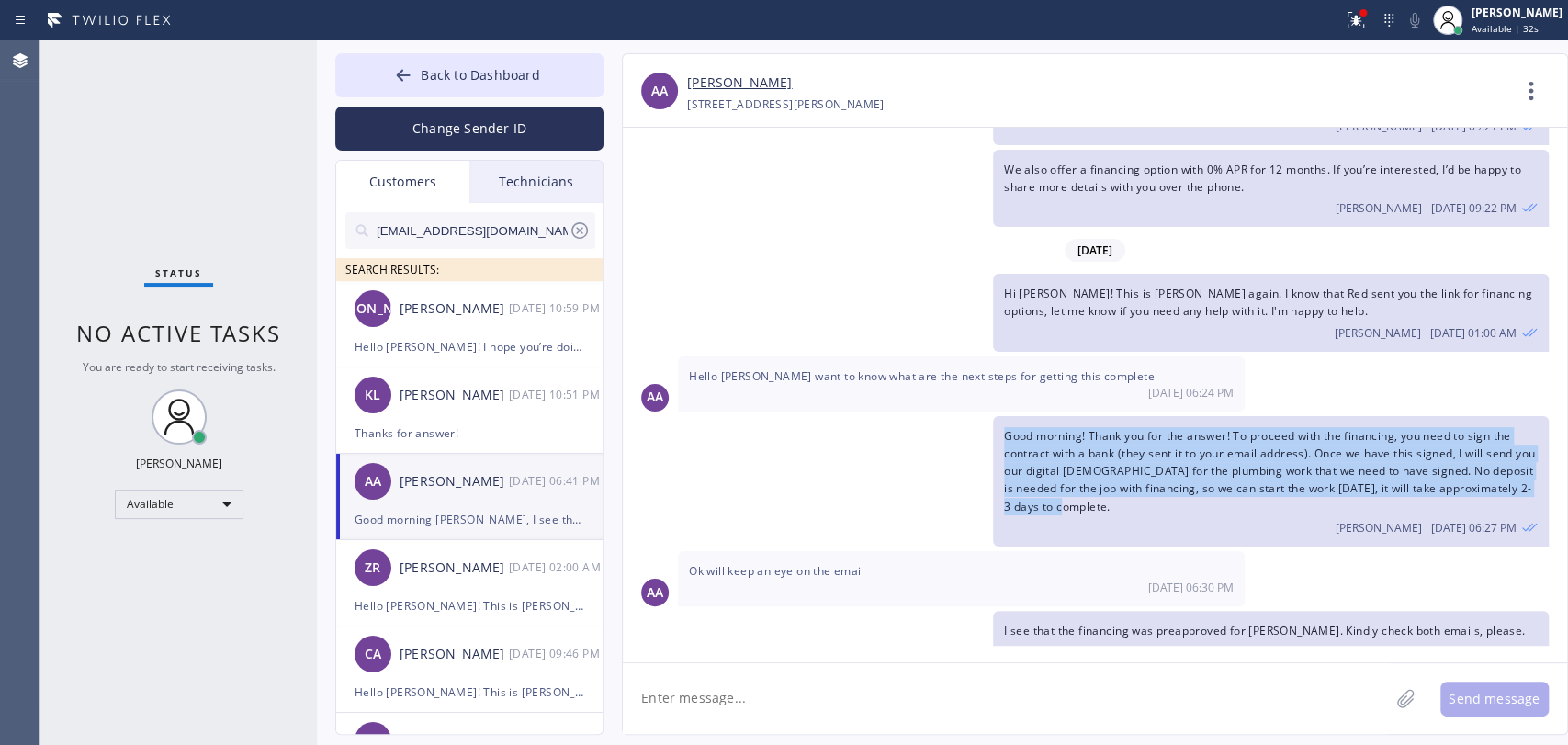
drag, startPoint x: 1129, startPoint y: 157, endPoint x: 1002, endPoint y: 429, distance: 300.2
click at [1002, 429] on div "Good morning! Thank you for the answer! To proceed with the financing, you need…" at bounding box center [1271, 482] width 556 height 131
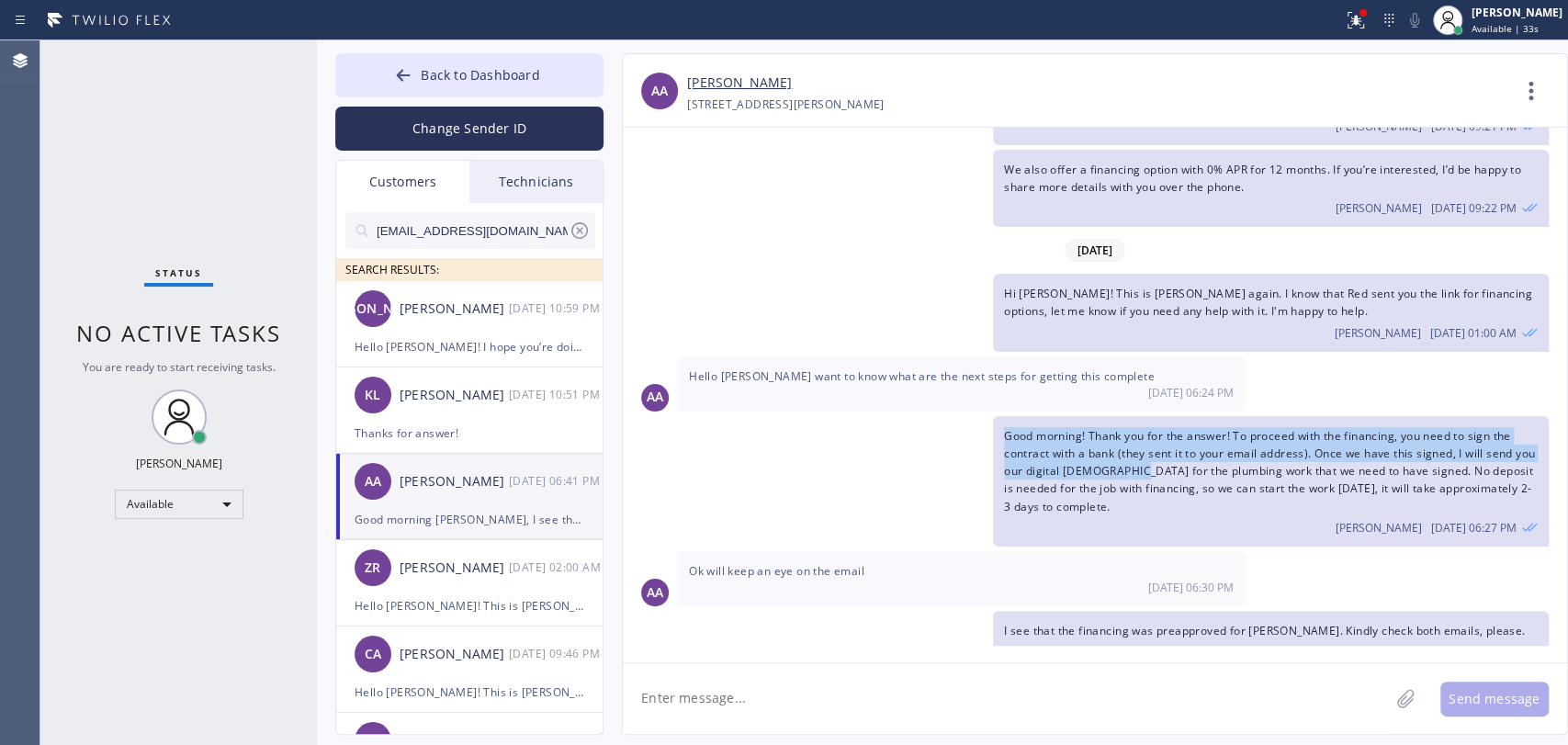
drag, startPoint x: 1002, startPoint y: 429, endPoint x: 958, endPoint y: 406, distance: 49.6
click at [1148, 466] on div "Good morning! Thank you for the answer! To proceed with the financing, you need…" at bounding box center [1271, 482] width 556 height 131
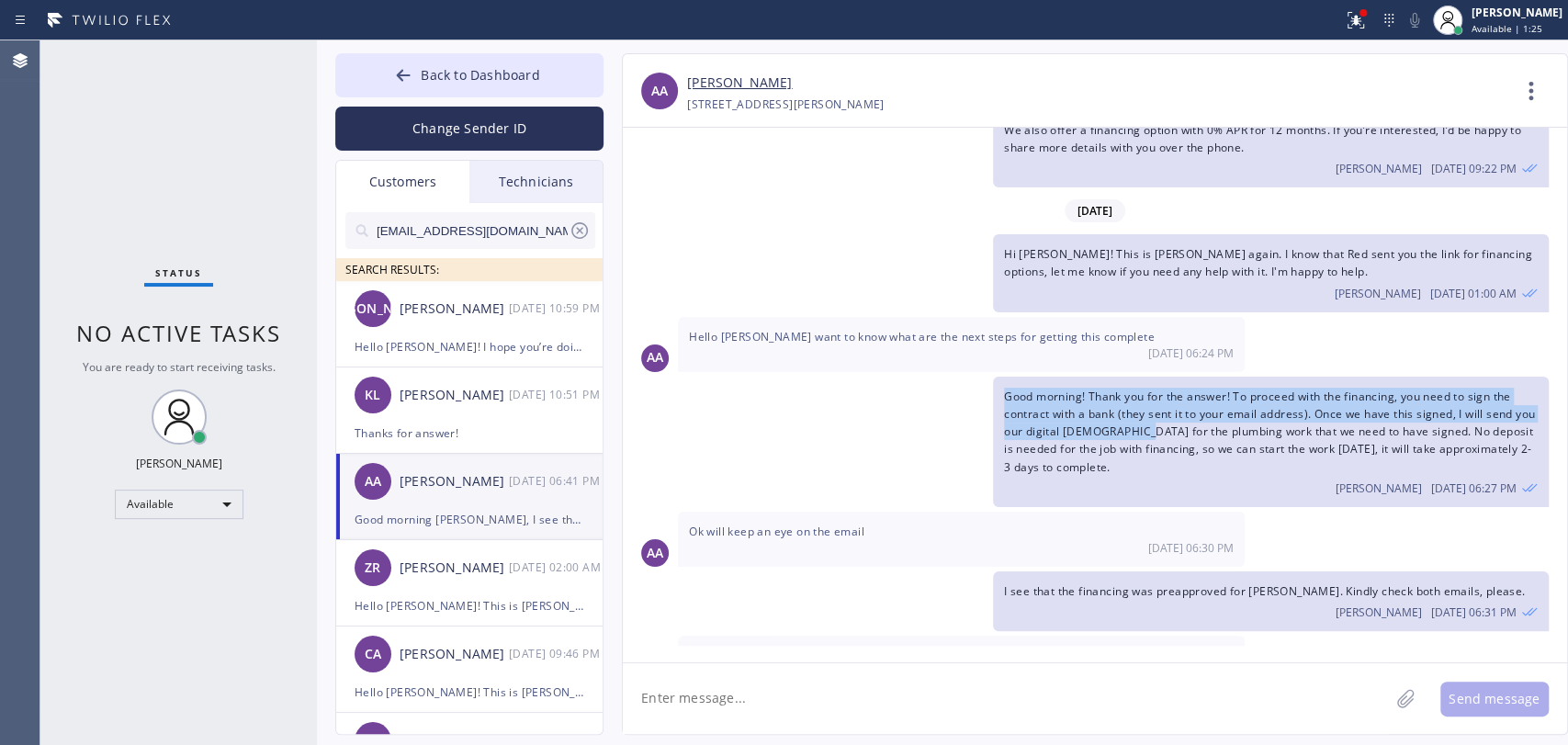
scroll to position [485, 0]
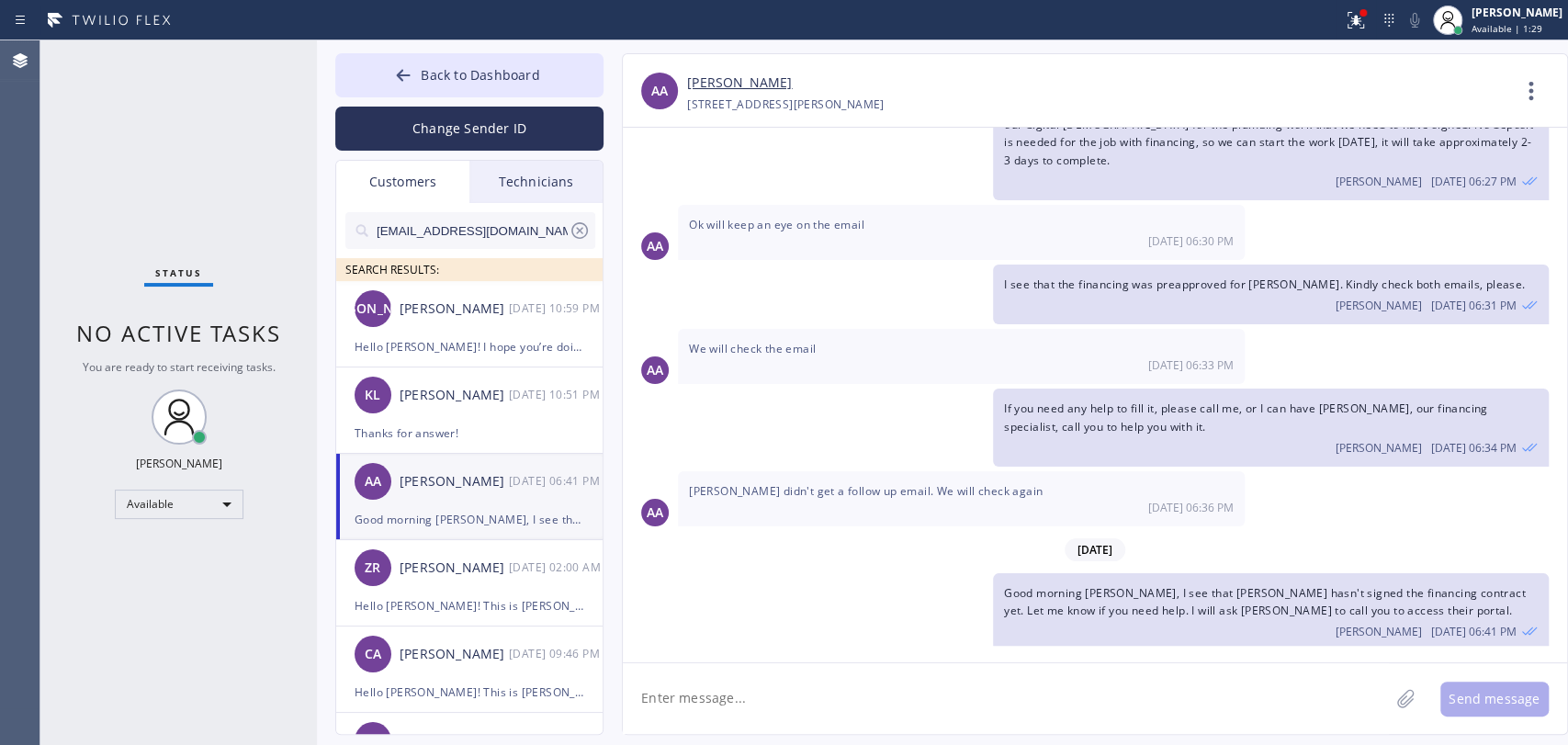
click at [495, 192] on div "Technicians" at bounding box center [536, 182] width 134 height 42
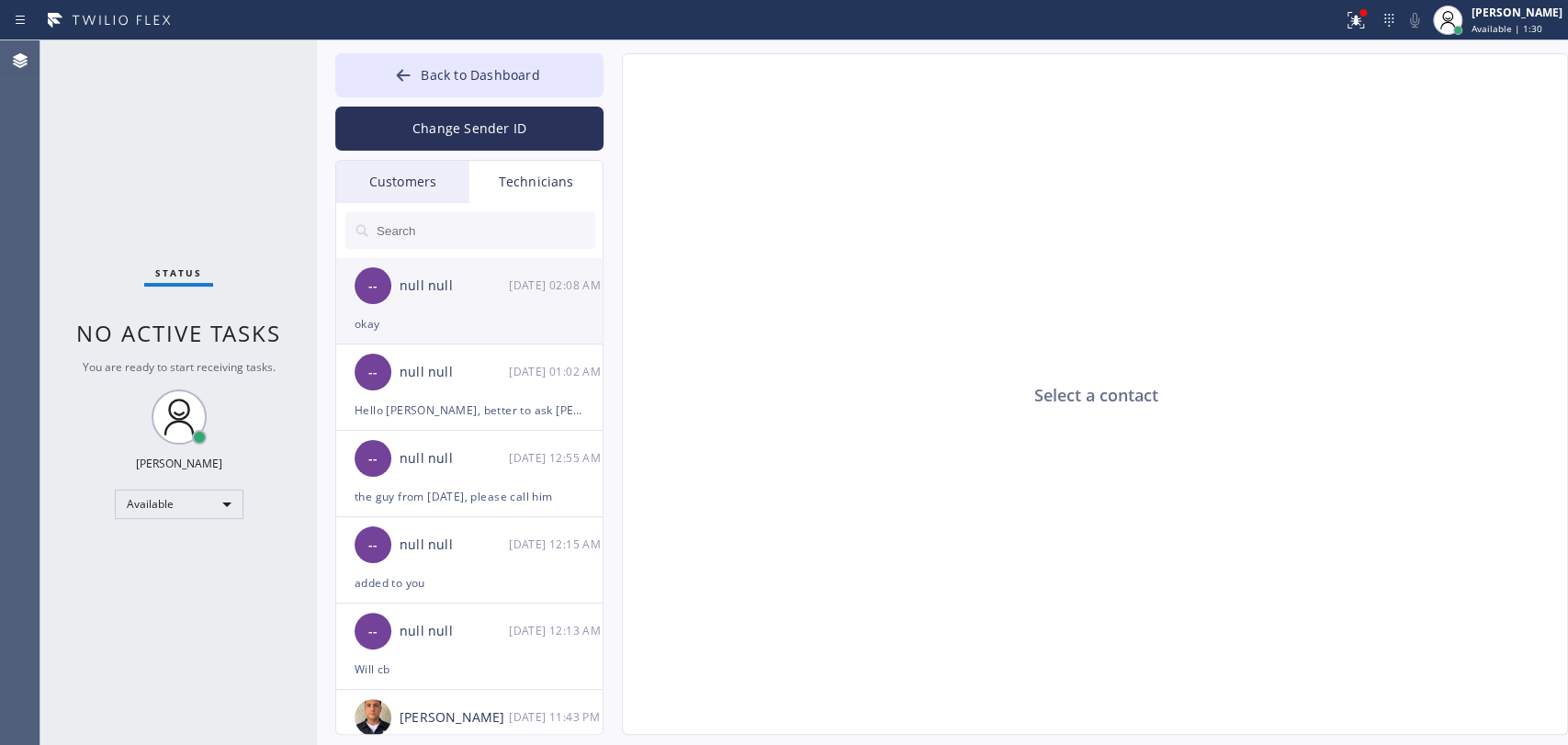
click at [495, 305] on div "-- null null [DATE] 02:08 AM" at bounding box center [470, 286] width 268 height 55
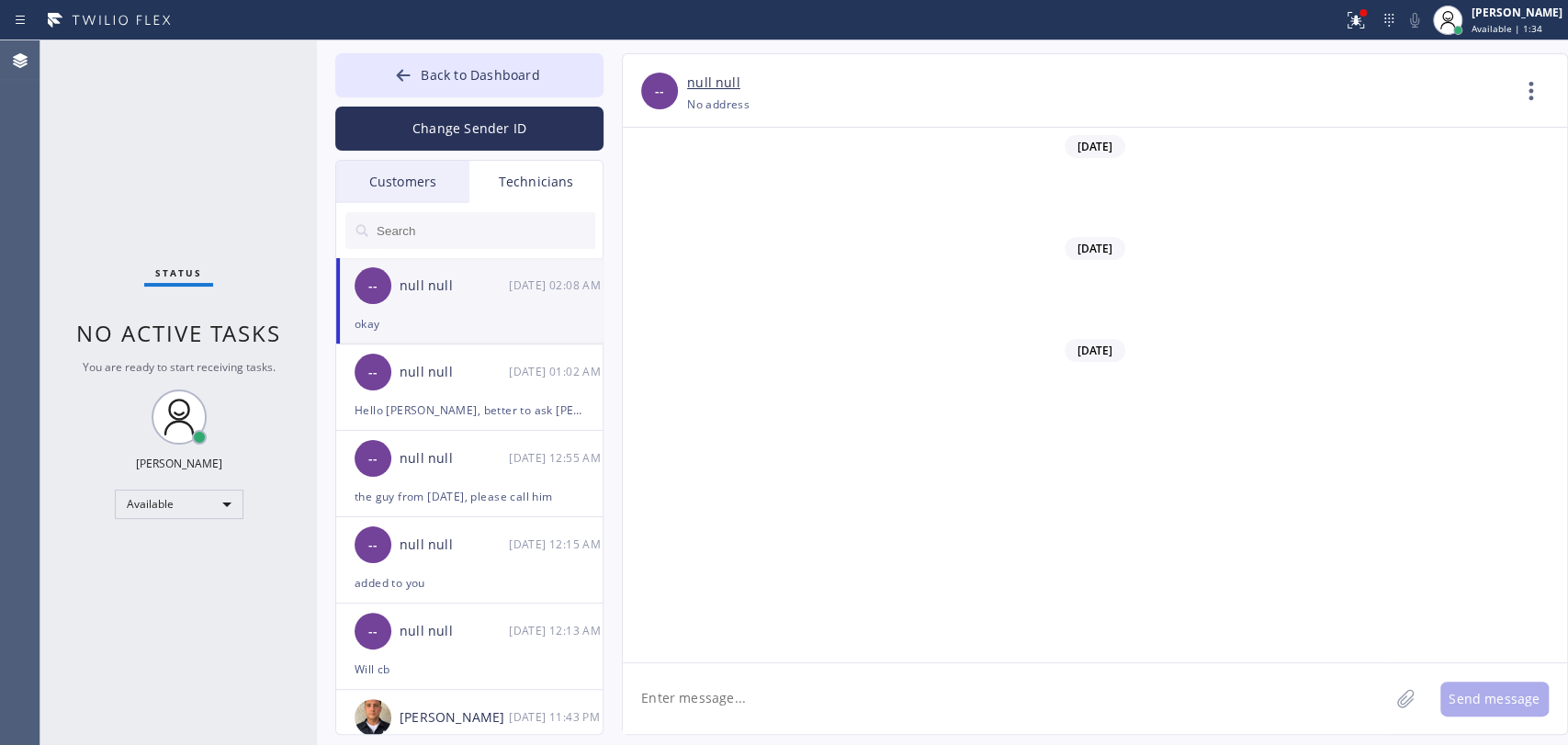
scroll to position [159823, 0]
click at [440, 494] on div "the guy from [DATE], please call him" at bounding box center [470, 497] width 230 height 22
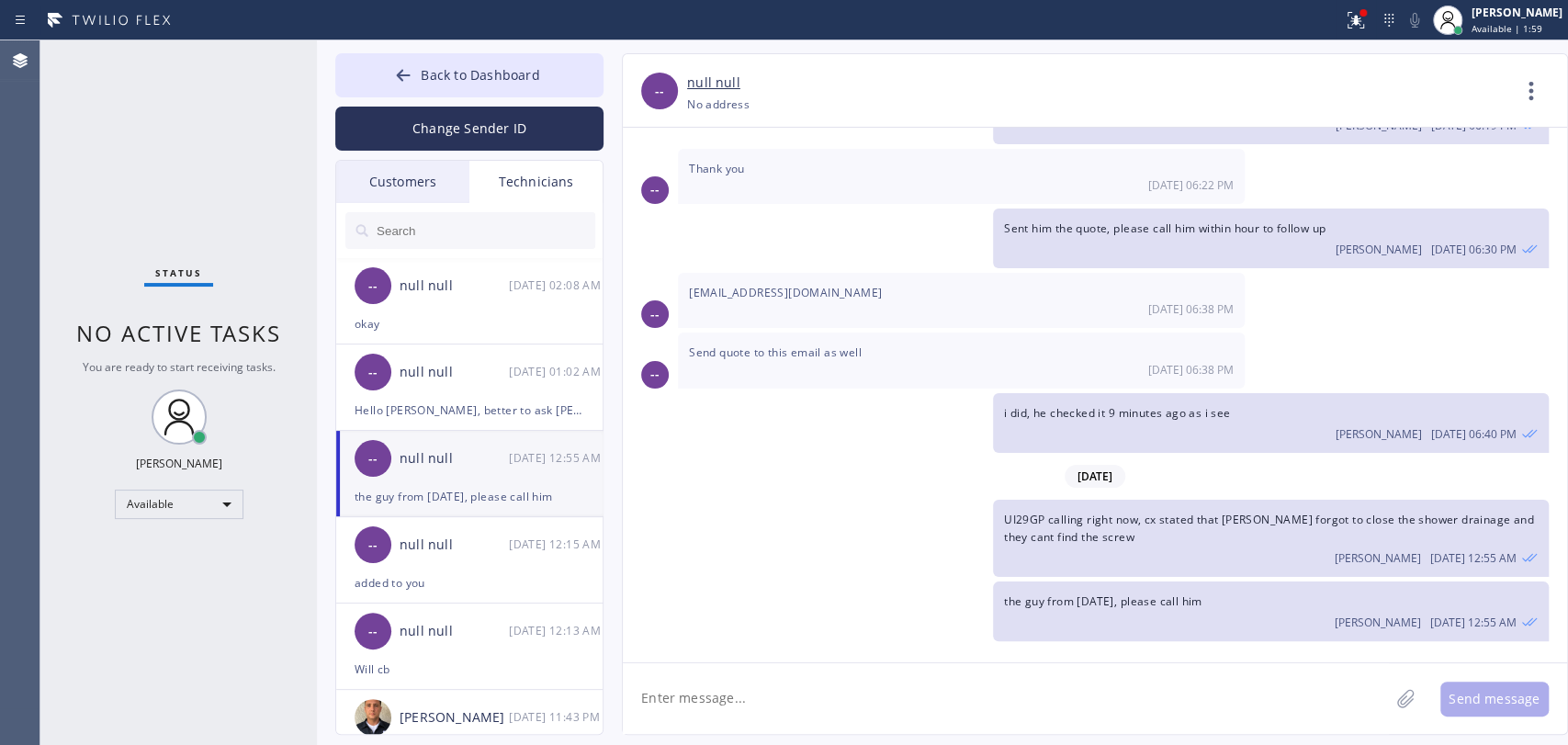
scroll to position [23567, 0]
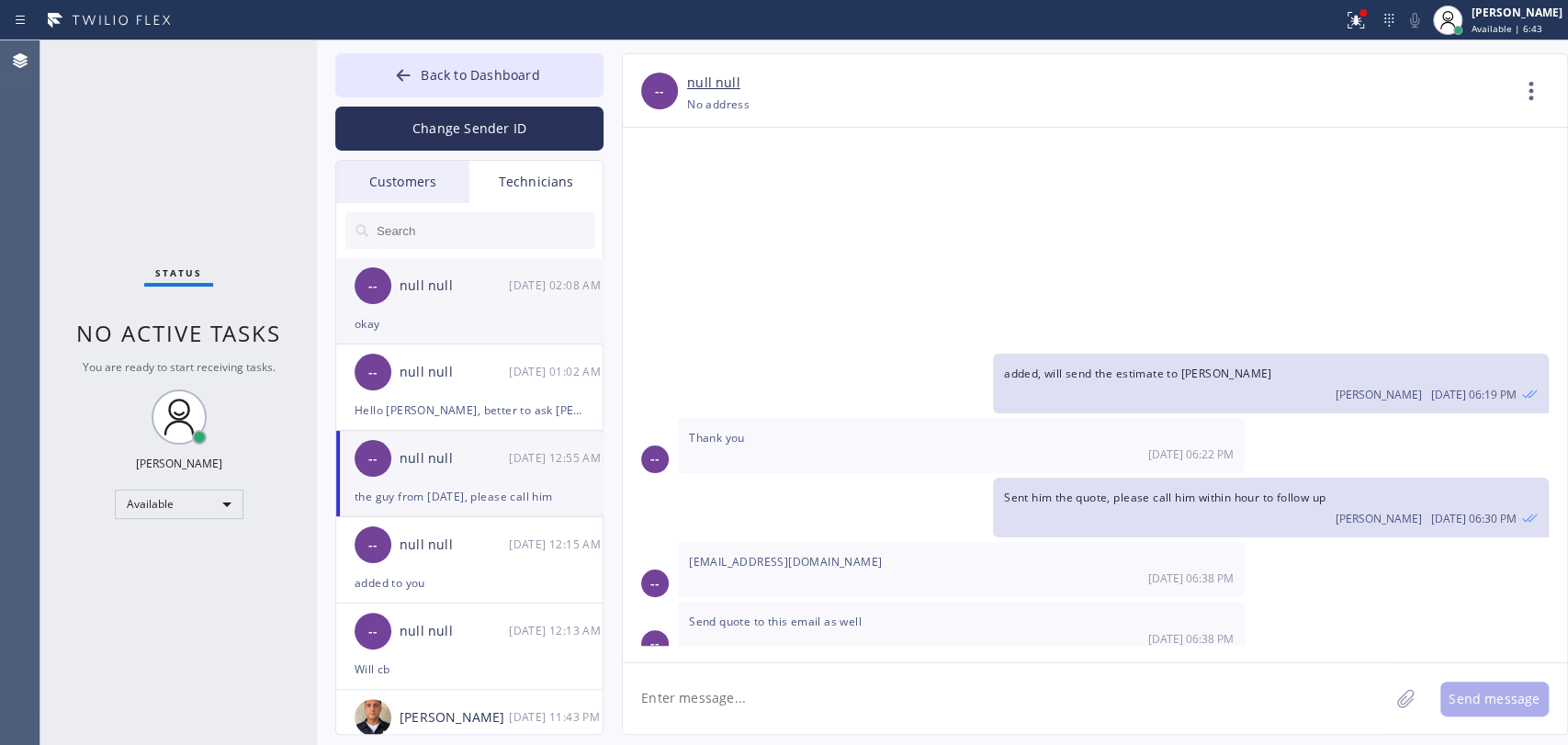
click at [455, 323] on div "okay" at bounding box center [470, 324] width 230 height 22
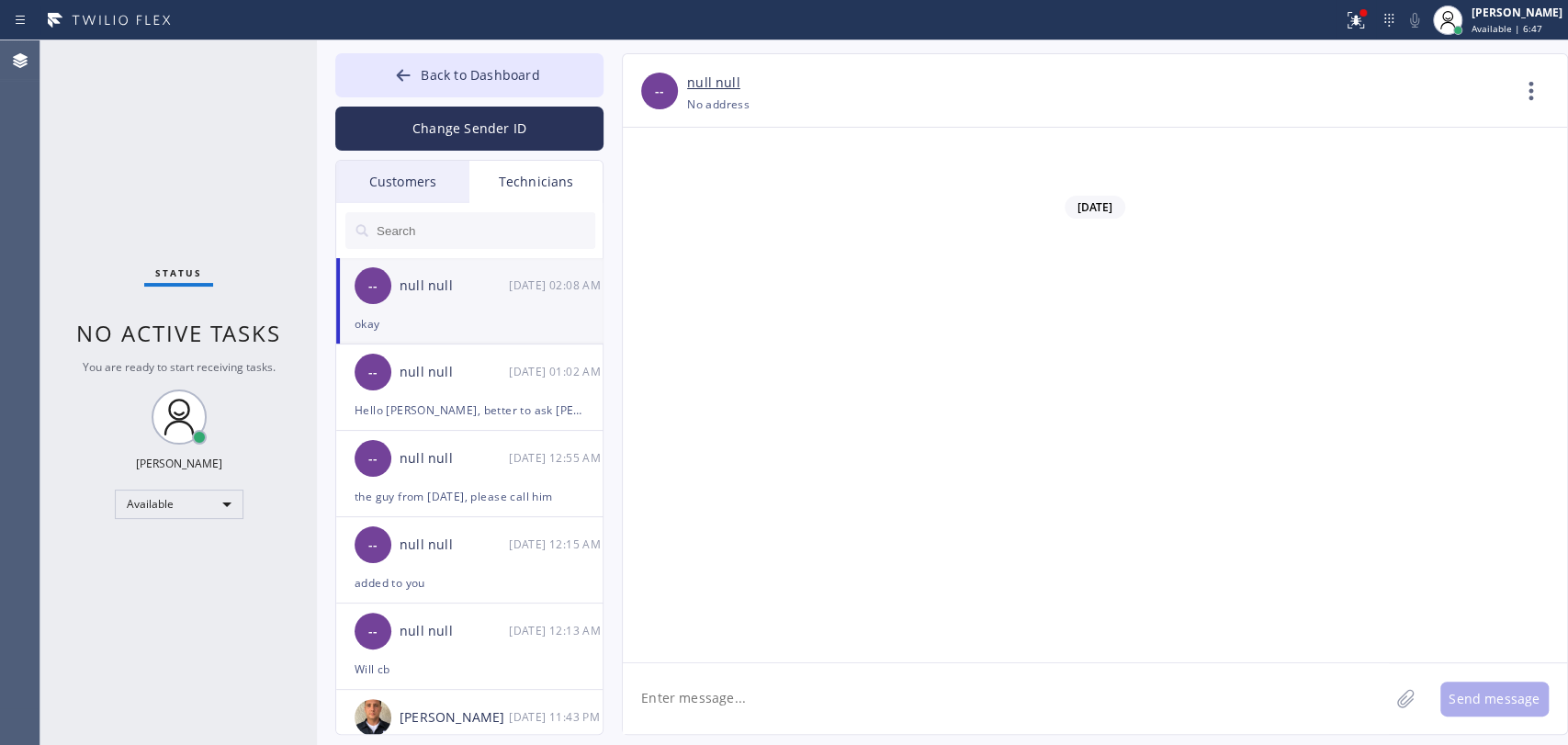
scroll to position [159823, 0]
click at [537, 213] on div at bounding box center [470, 231] width 268 height 55
click at [544, 219] on input "text" at bounding box center [485, 230] width 220 height 36
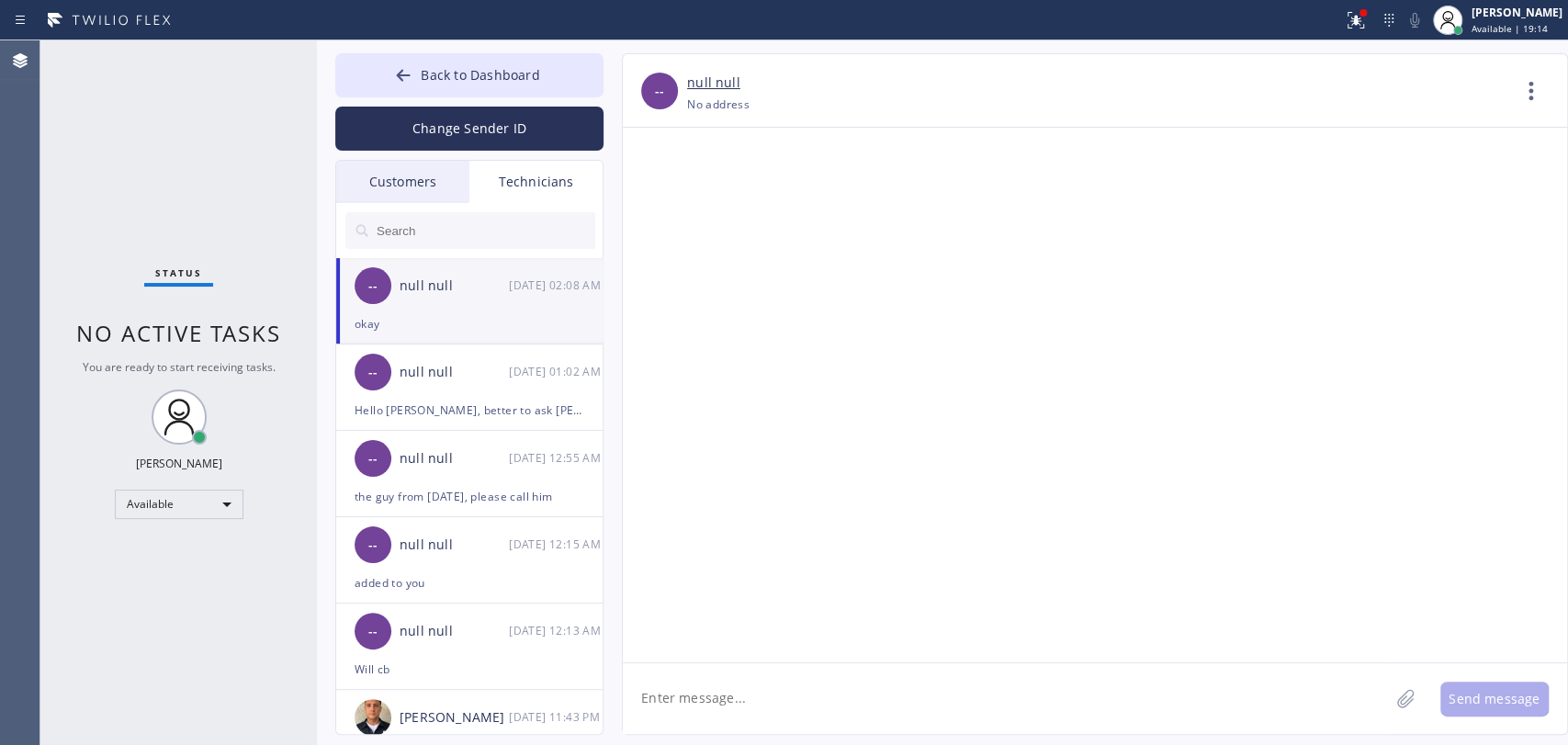
type input "i"
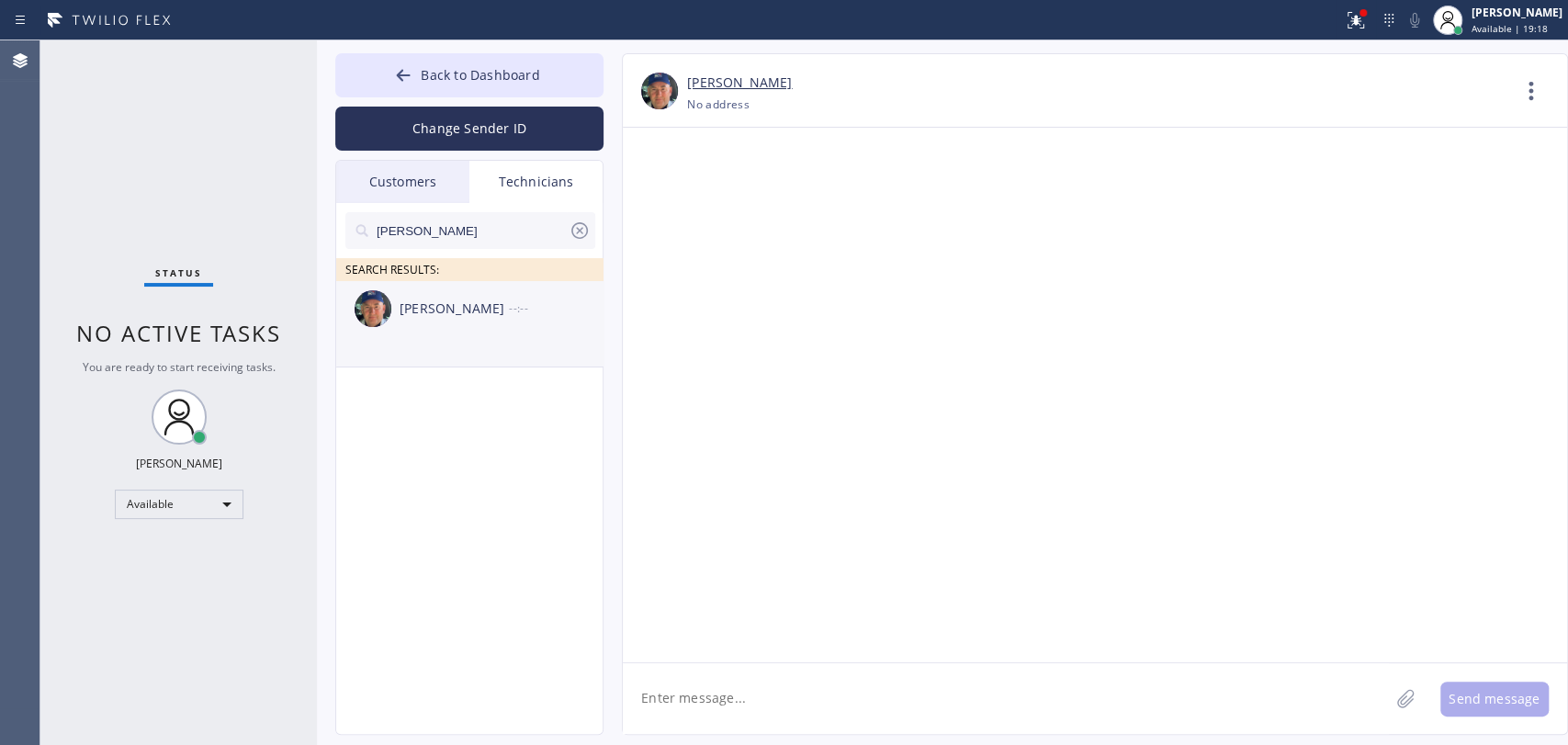
type input "[PERSON_NAME]"
click at [478, 309] on div "[PERSON_NAME]" at bounding box center [454, 310] width 109 height 22
click at [719, 693] on textarea at bounding box center [1006, 699] width 766 height 71
type textarea "Hello [PERSON_NAME]!"
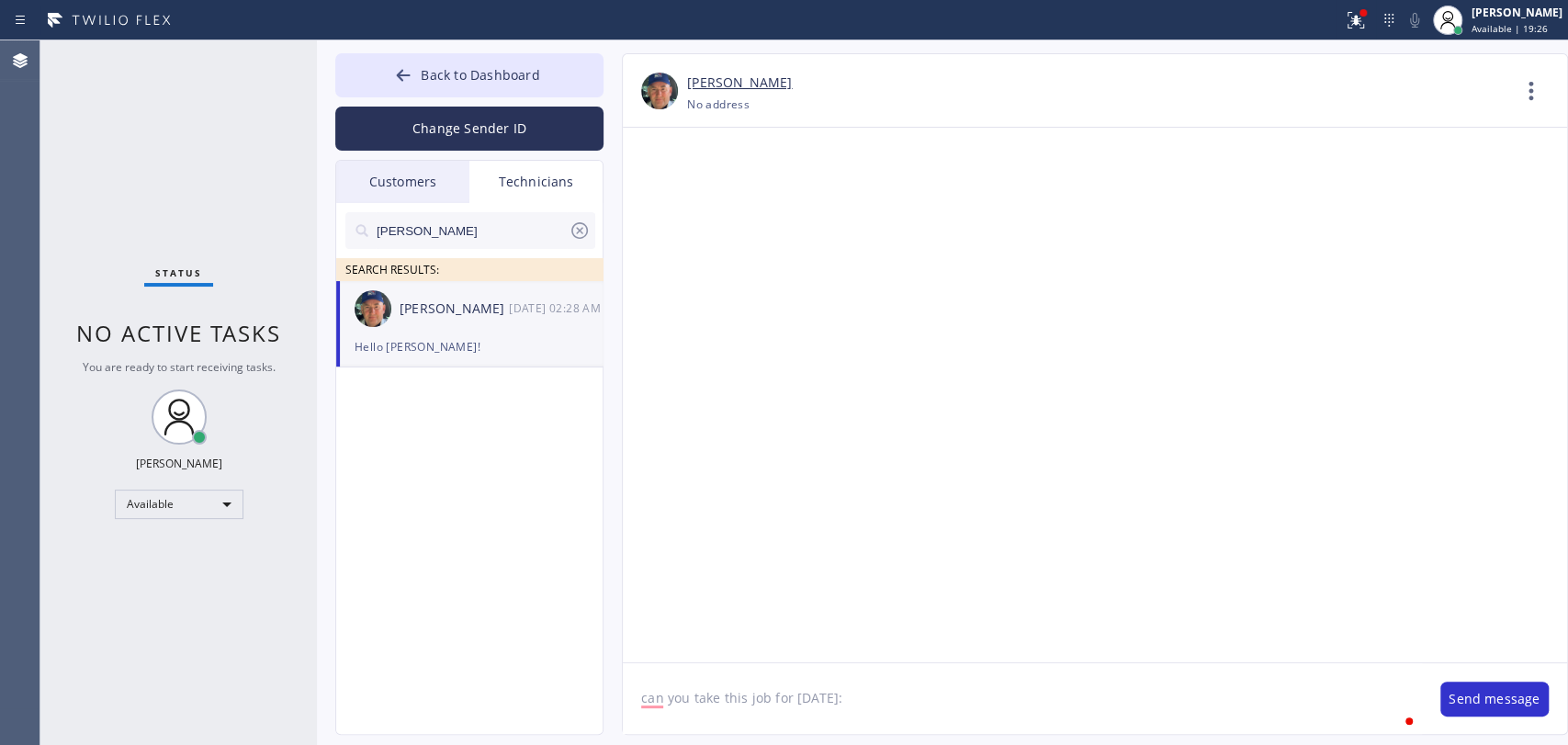
paste textarea "9-12 / FREE ESTIMATE / there might be leaked under the kitchen sink ( since the…"
type textarea "can you take this job for [DATE]: 9-12 / FREE ESTIMATE / there might be leaked …"
click at [495, 328] on div "[PERSON_NAME] [DATE] 02:28 AM" at bounding box center [470, 309] width 268 height 55
click at [569, 222] on icon at bounding box center [580, 230] width 22 height 22
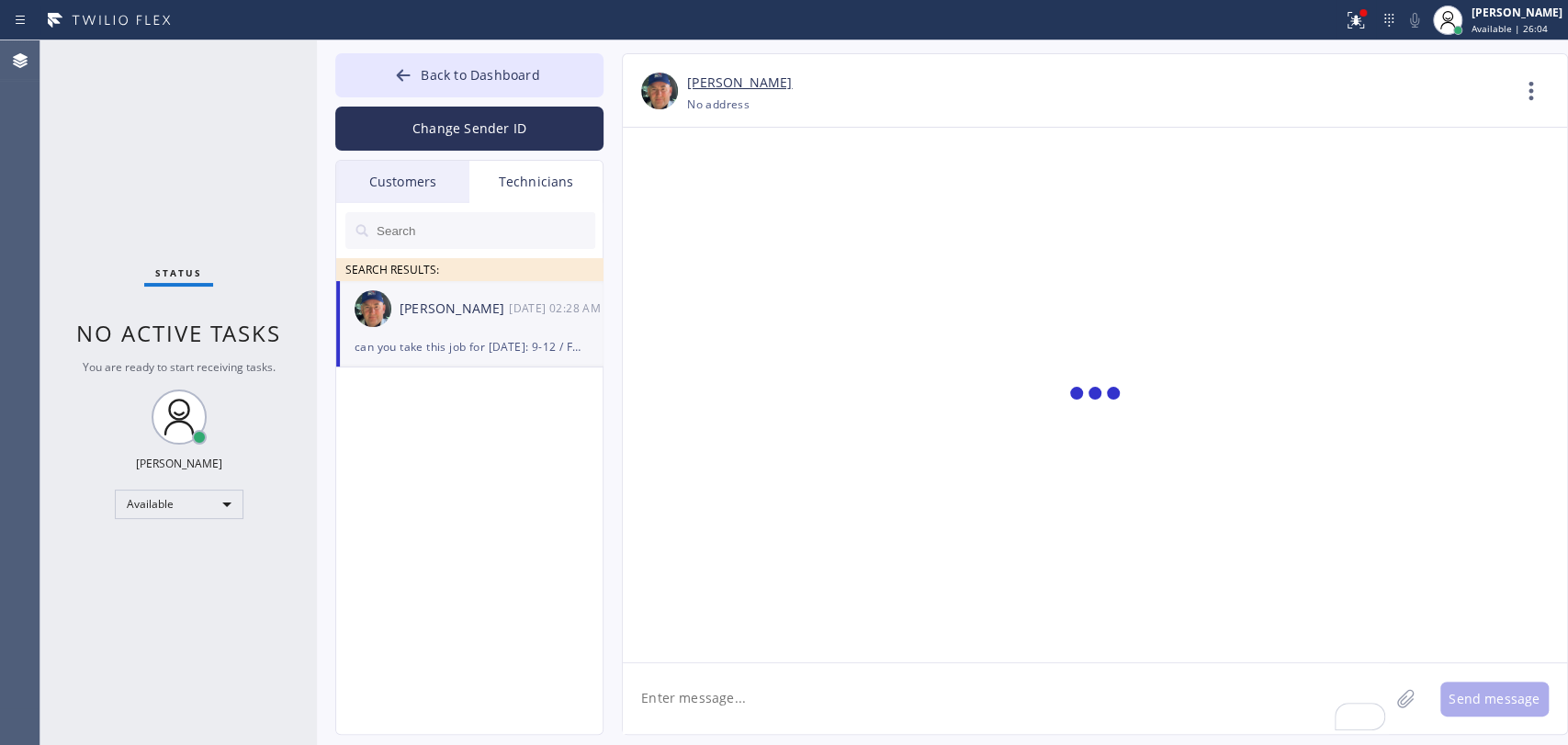
click at [94, 279] on div "Status No active tasks You are ready to start receiving tasks. [PERSON_NAME] Av…" at bounding box center [178, 392] width 276 height 705
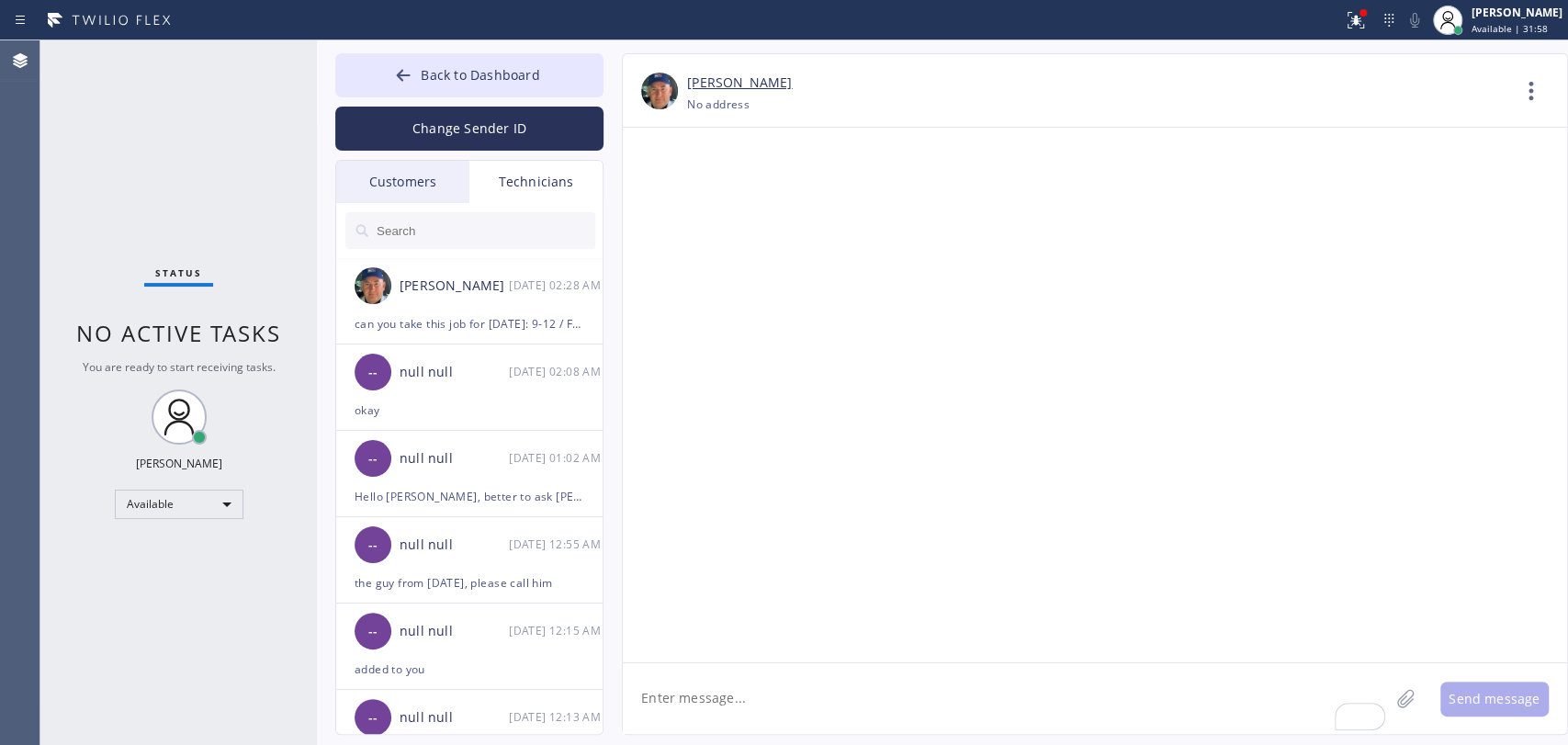
click at [567, 94] on button "Back to Dashboard" at bounding box center [469, 75] width 268 height 44
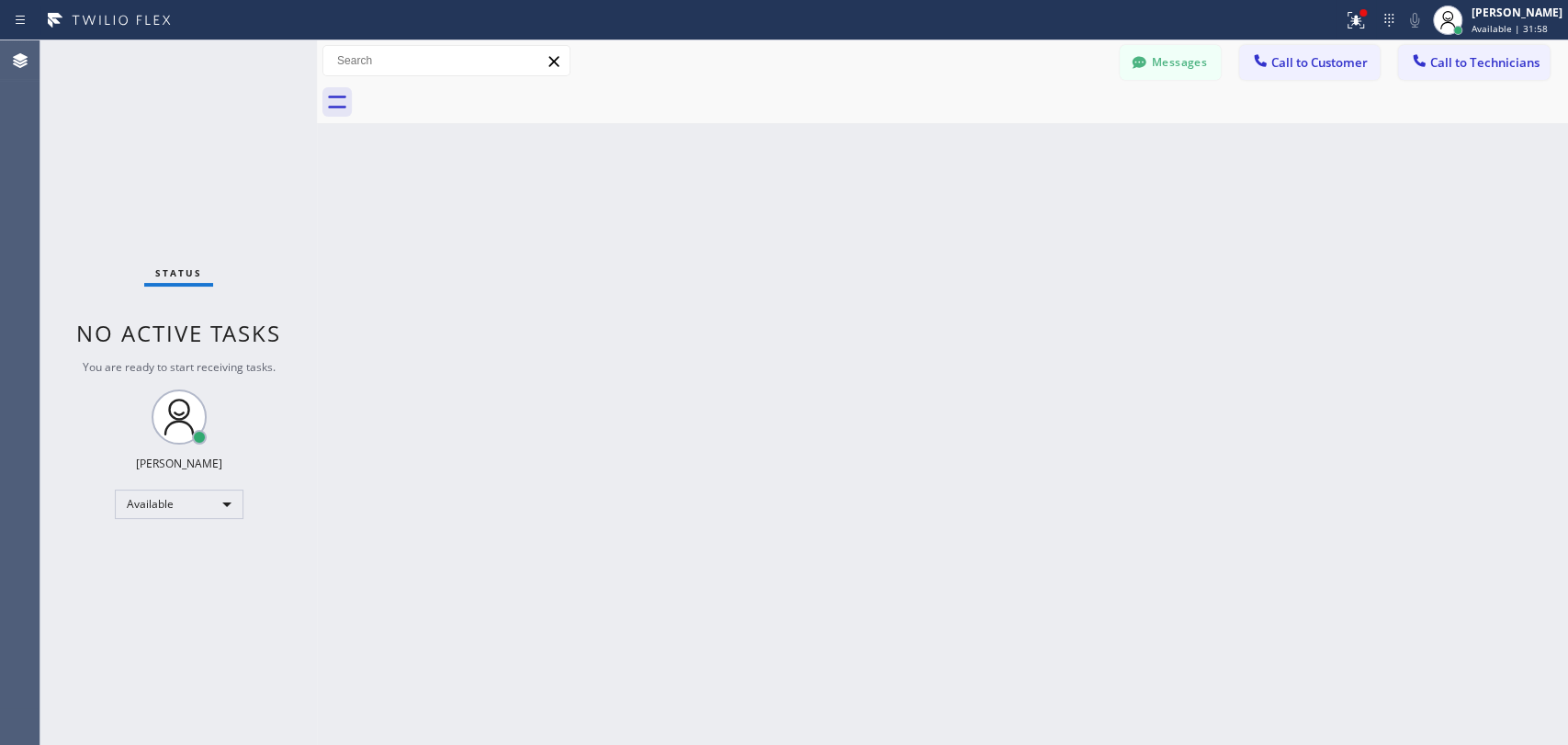
click at [1478, 49] on button "Call to Technicians" at bounding box center [1474, 63] width 151 height 35
click at [0, 0] on div "Outbound call Technician Search Technician Your caller id phone number Your cal…" at bounding box center [0, 0] width 0 height 0
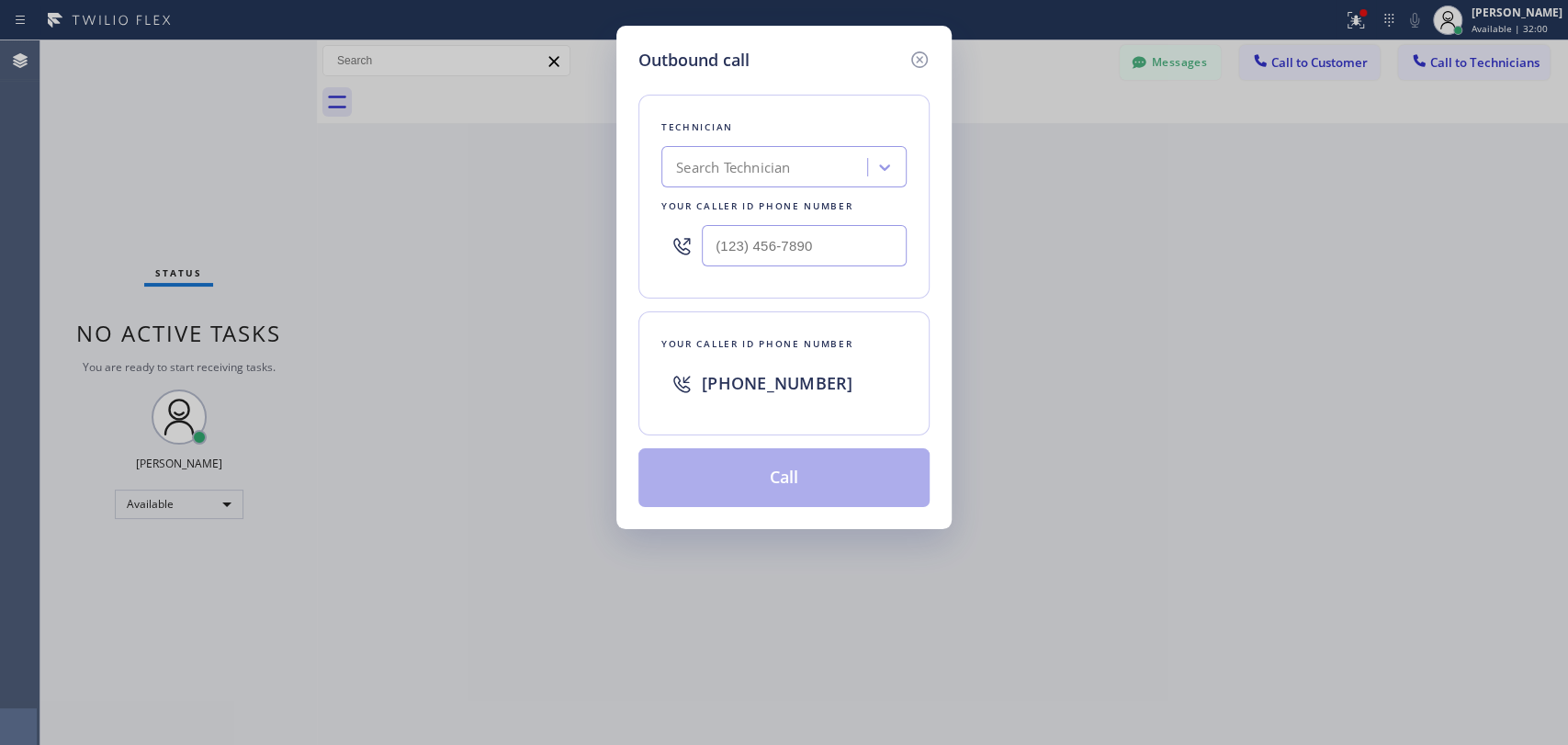
click at [812, 181] on div "Search Technician" at bounding box center [767, 167] width 200 height 32
click at [743, 163] on div "Search Technician" at bounding box center [733, 168] width 114 height 22
type input "sev"
click at [801, 173] on div "Search Technician" at bounding box center [767, 167] width 200 height 32
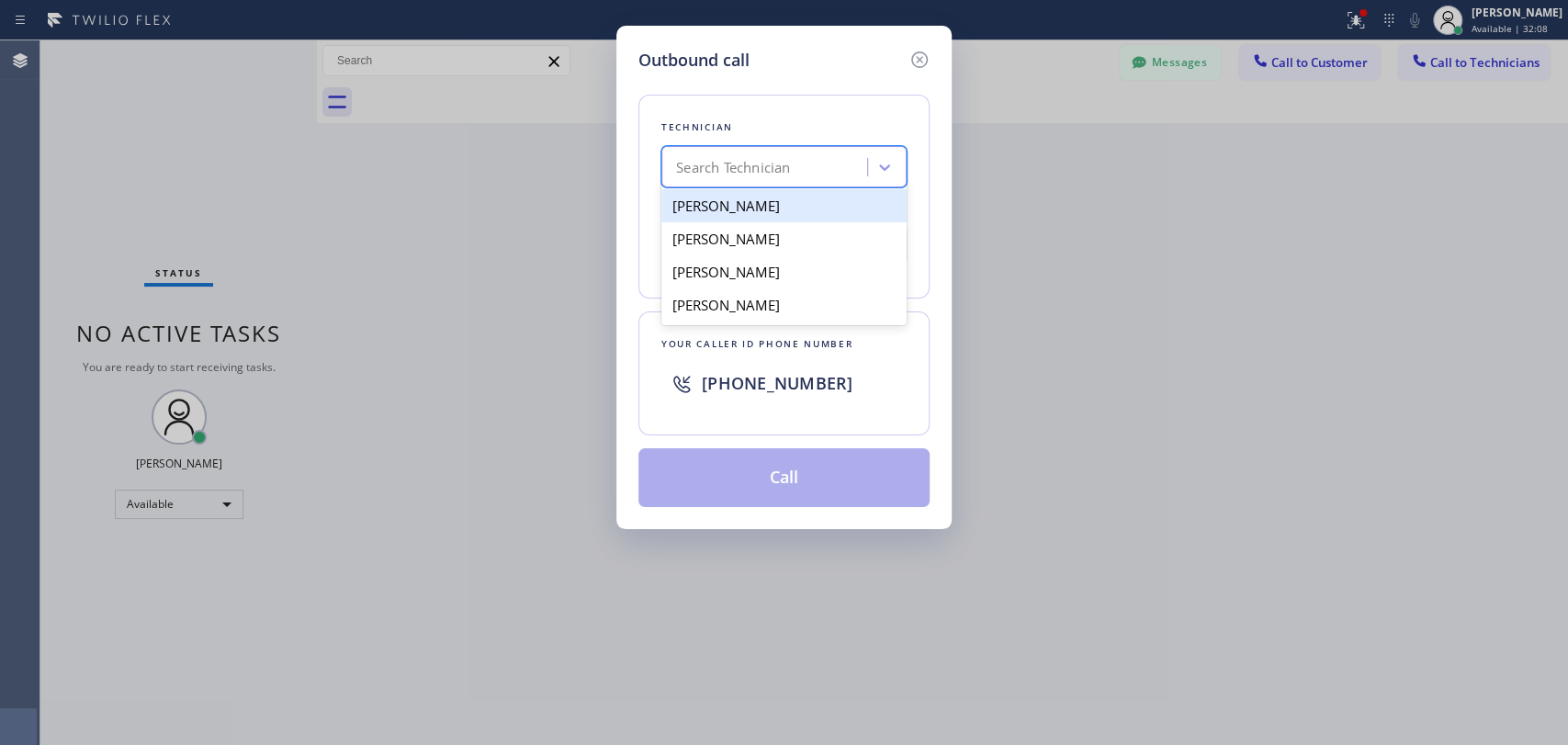
scroll to position [204090, 0]
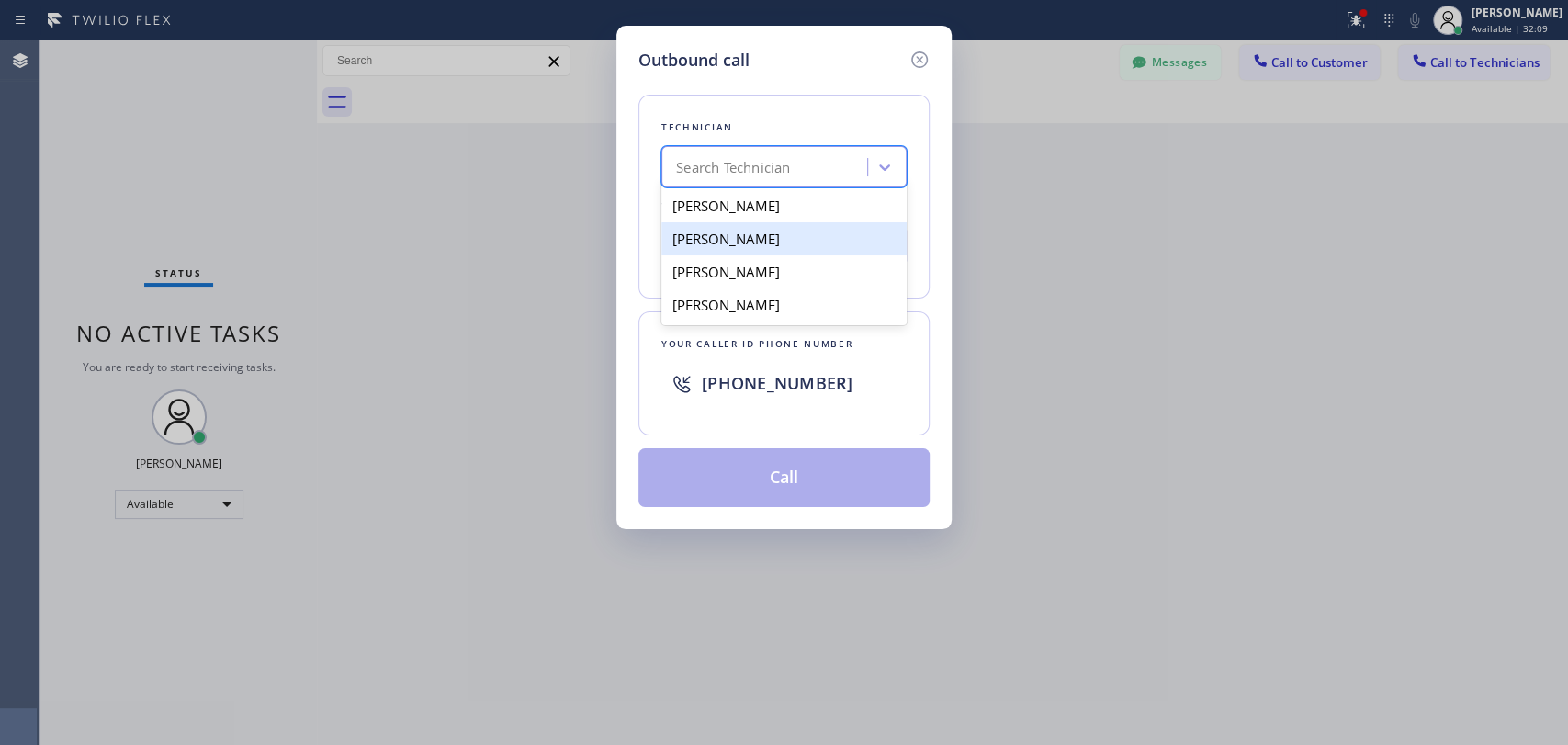
click at [731, 239] on div "Sevak Shirvanian" at bounding box center [784, 239] width 246 height 33
type input "(818) 625-1094"
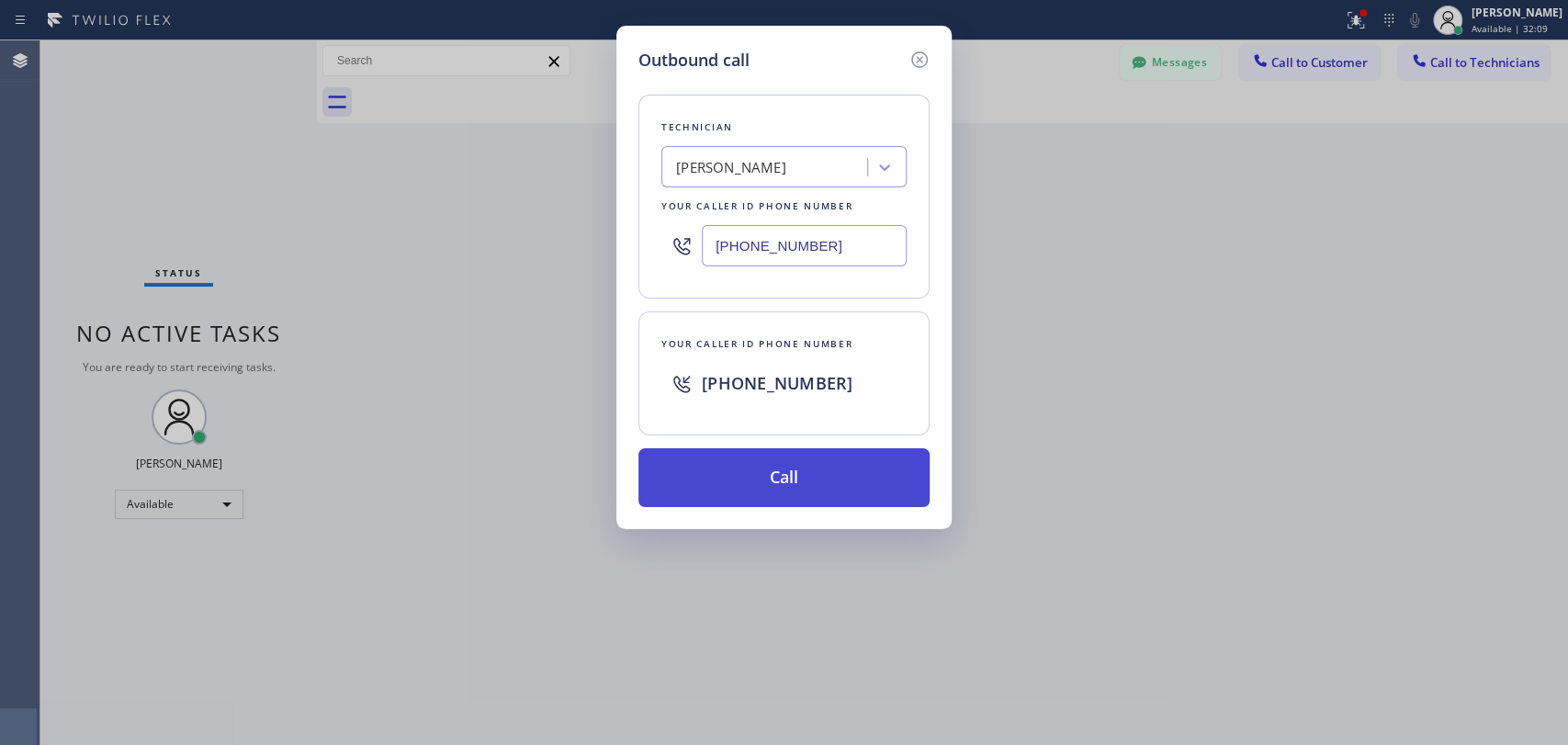
click at [658, 457] on button "Call" at bounding box center [784, 478] width 291 height 59
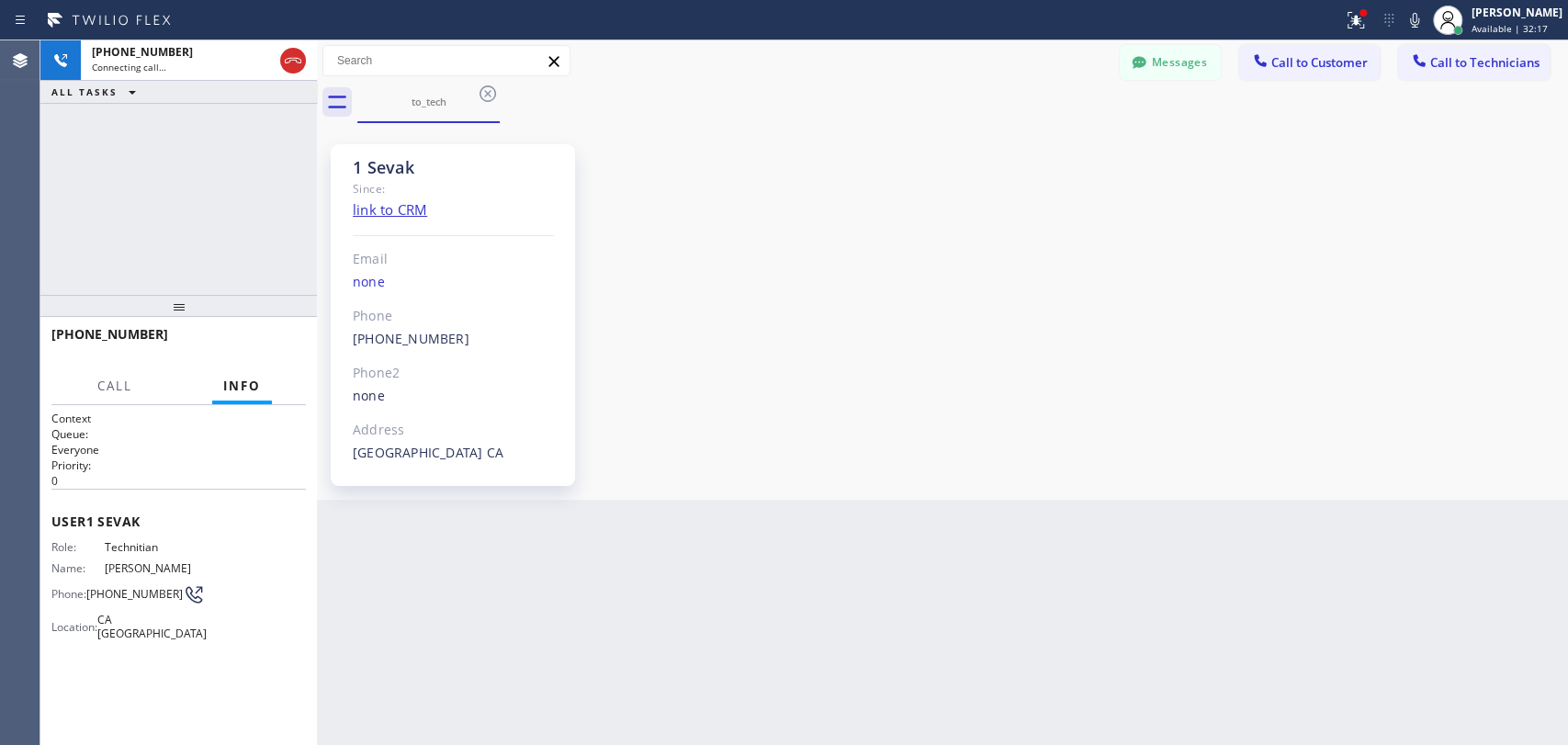
scroll to position [9747, 0]
click at [289, 345] on span "HANG UP" at bounding box center [262, 342] width 56 height 13
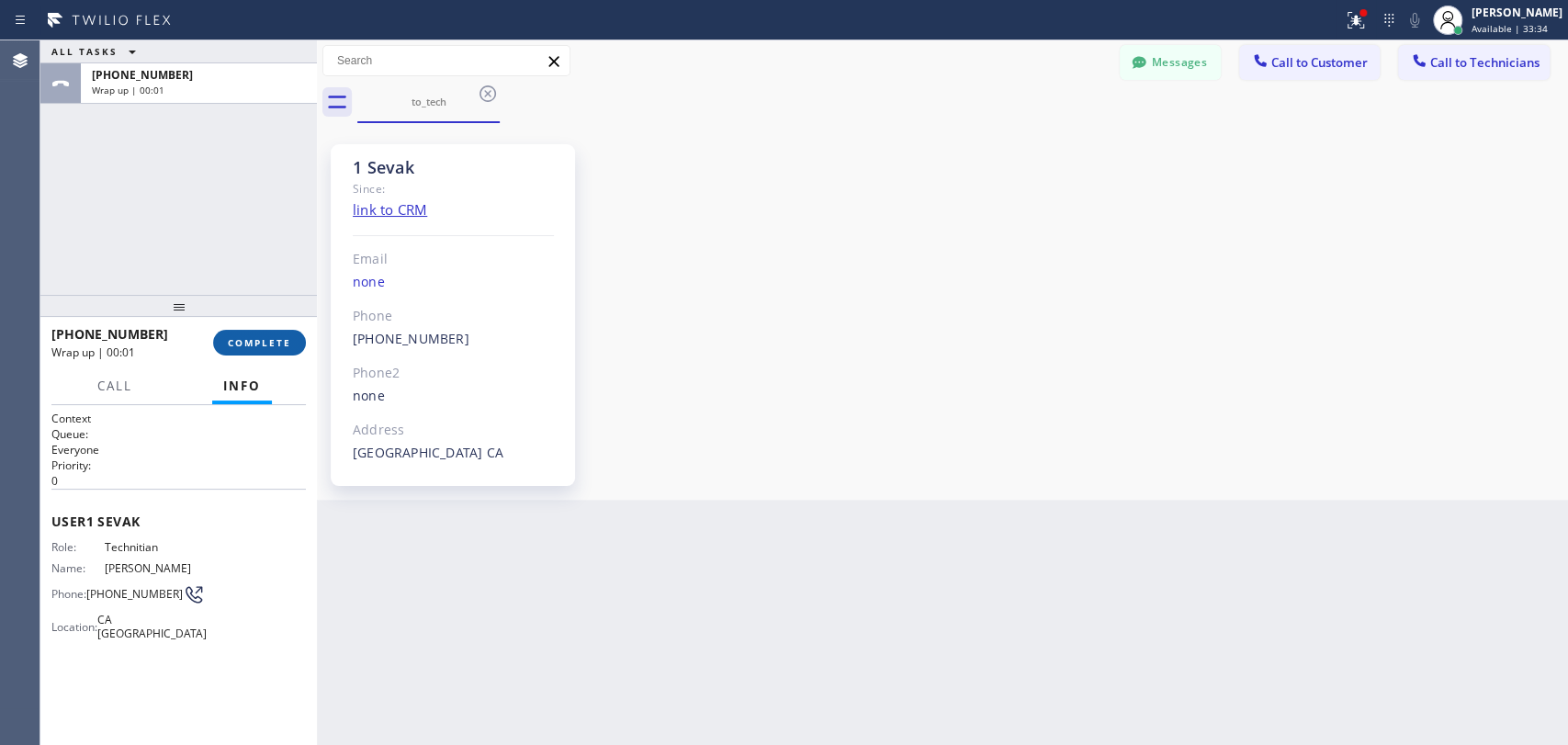
click at [263, 345] on span "COMPLETE" at bounding box center [259, 342] width 64 height 13
click at [249, 200] on div "ALL TASKS ALL TASKS ACTIVE TASKS TASKS IN WRAP UP +18186251094 Wrap up | 00:02" at bounding box center [178, 167] width 276 height 255
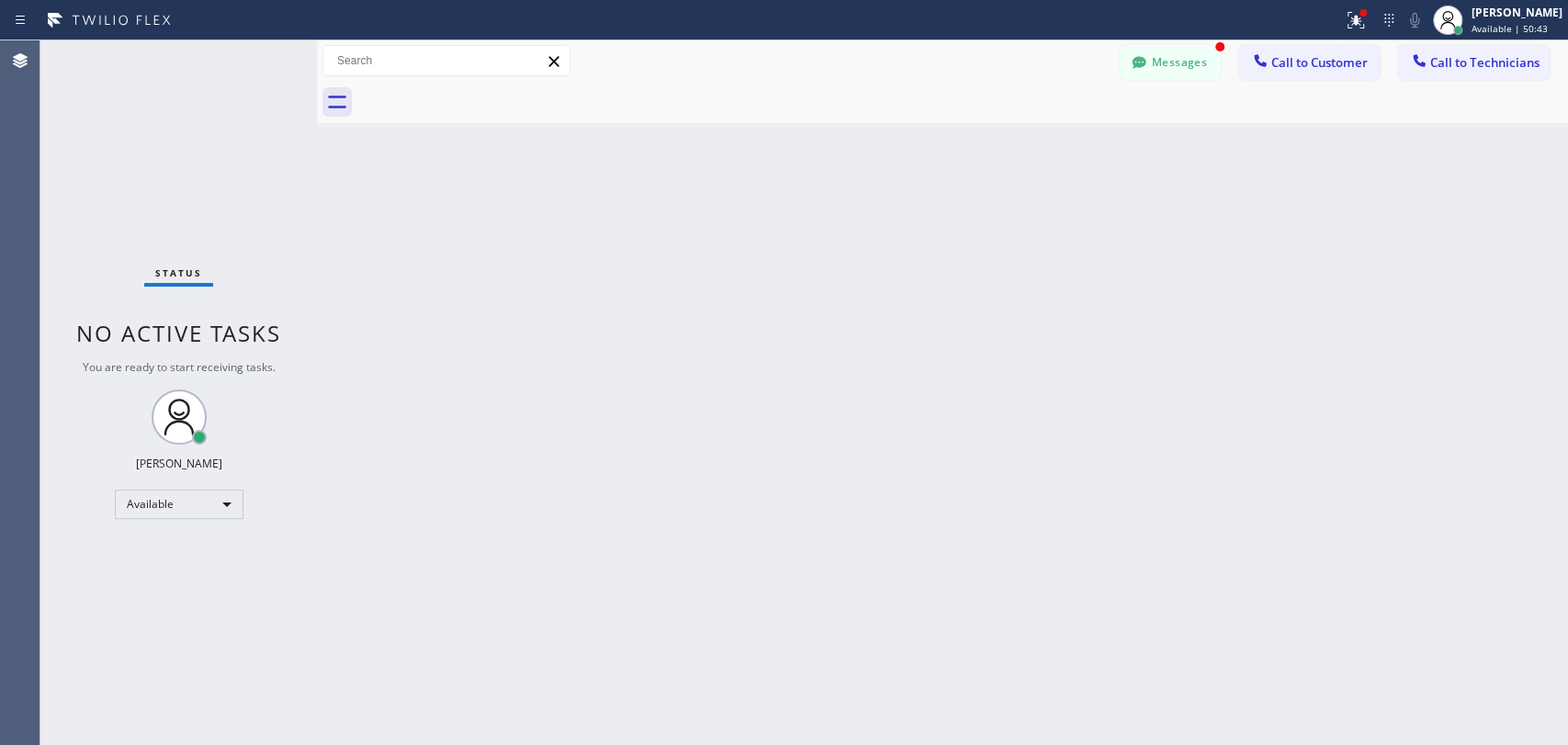
click at [1135, 67] on icon at bounding box center [1139, 62] width 14 height 12
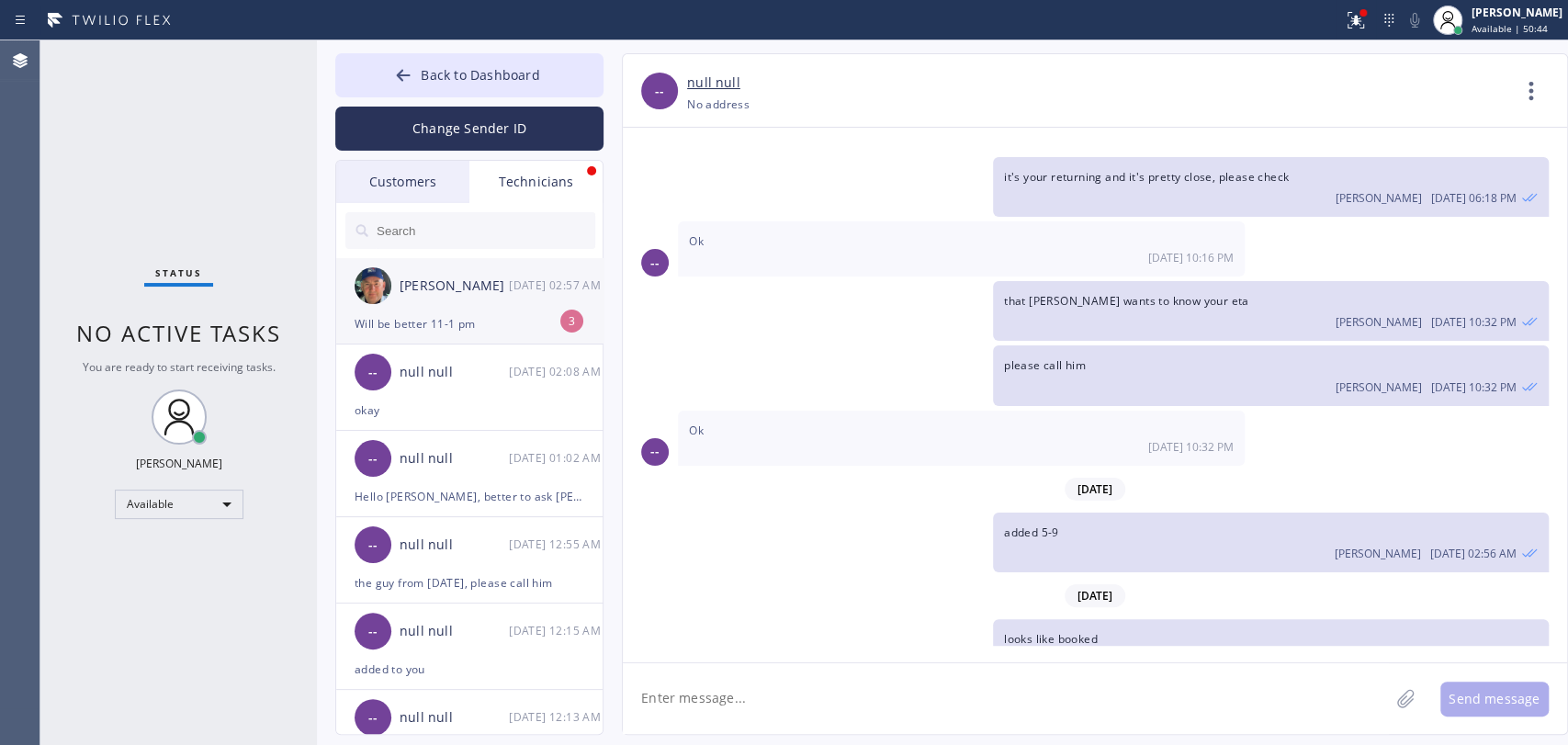
click at [494, 329] on div "Will be better 11-1 pm" at bounding box center [470, 324] width 230 height 22
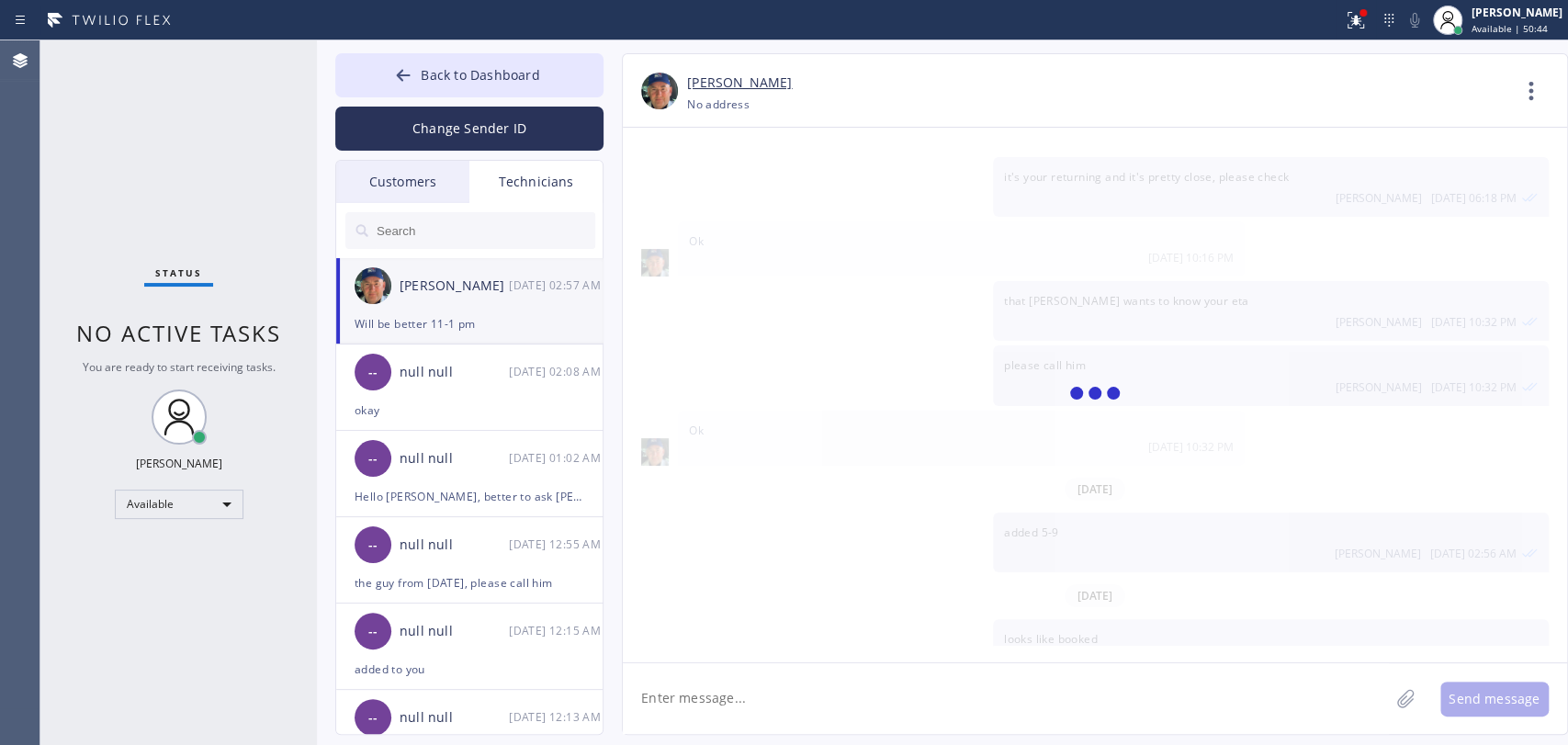
click at [818, 716] on textarea at bounding box center [1006, 699] width 766 height 71
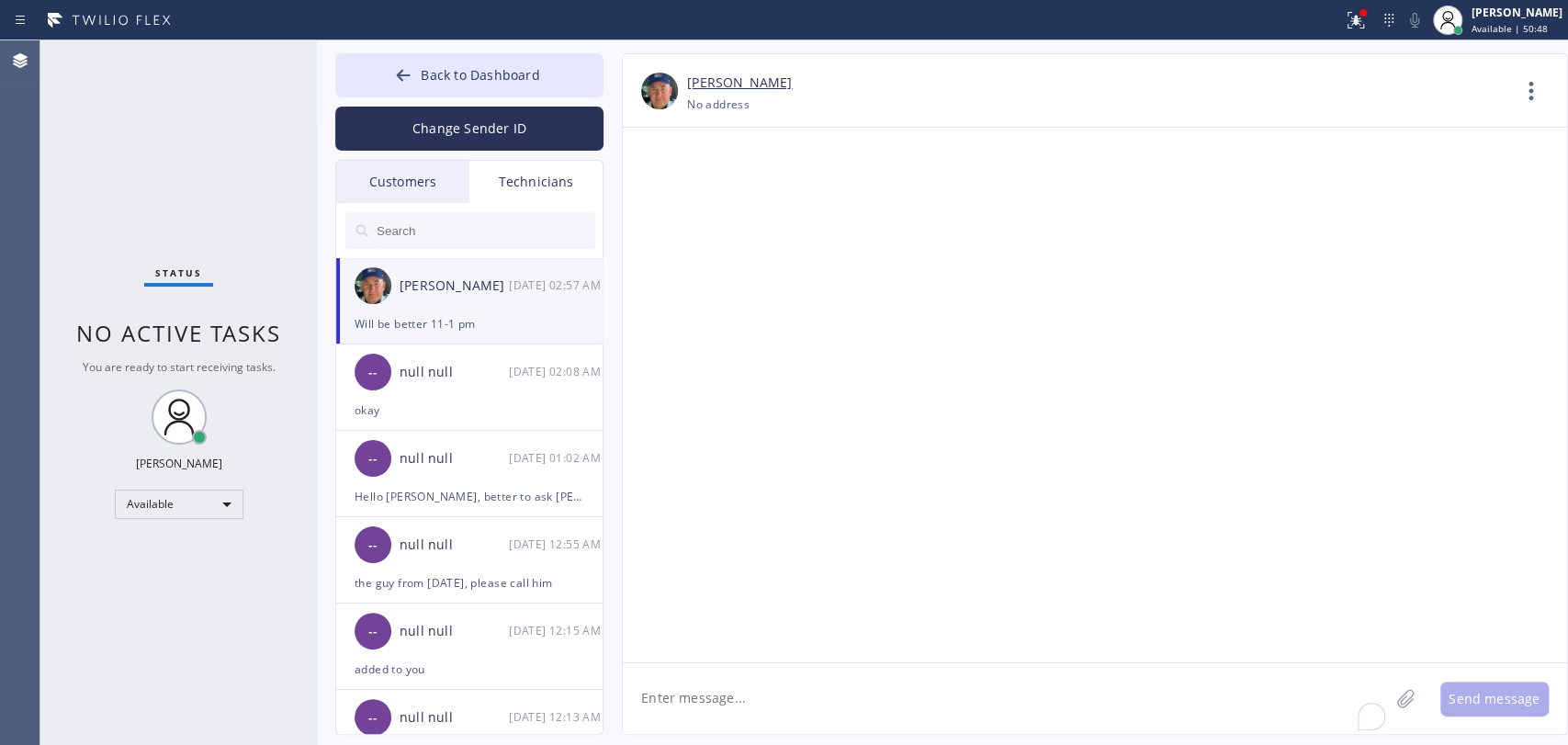
scroll to position [204267, 0]
click at [851, 684] on textarea "To enrich screen reader interactions, please activate Accessibility in Grammarl…" at bounding box center [1006, 699] width 766 height 71
drag, startPoint x: 98, startPoint y: 490, endPoint x: 114, endPoint y: 494, distance: 16.5
click at [106, 492] on div "Status No active tasks You are ready to start receiving tasks. [PERSON_NAME] Av…" at bounding box center [178, 392] width 276 height 705
click at [126, 499] on div "Available" at bounding box center [179, 504] width 129 height 29
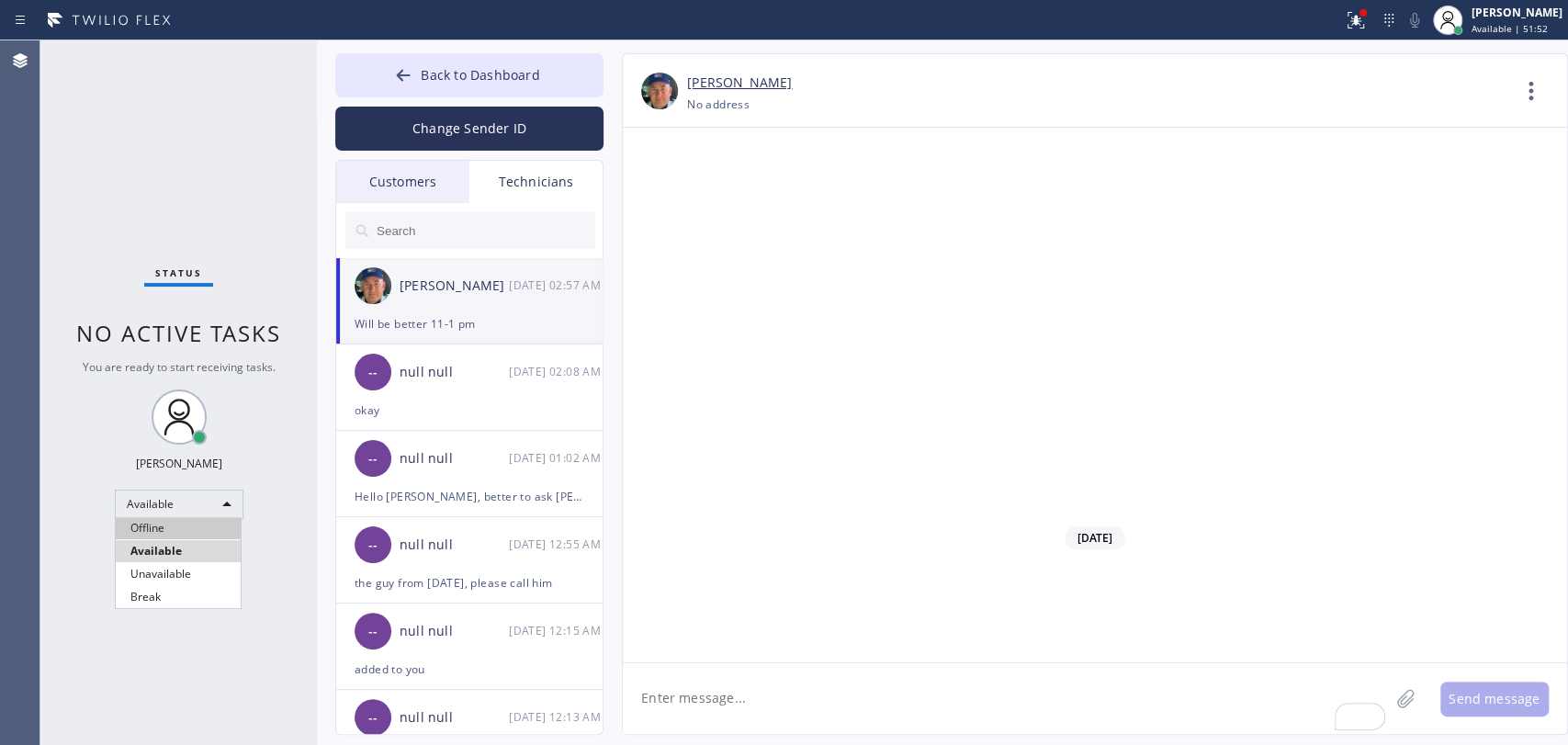
click at [141, 536] on li "Offline" at bounding box center [178, 528] width 125 height 22
click at [208, 316] on div "Status No active tasks You are ready to start receiving tasks. [PERSON_NAME] Av…" at bounding box center [178, 392] width 276 height 705
